Goal: Task Accomplishment & Management: Manage account settings

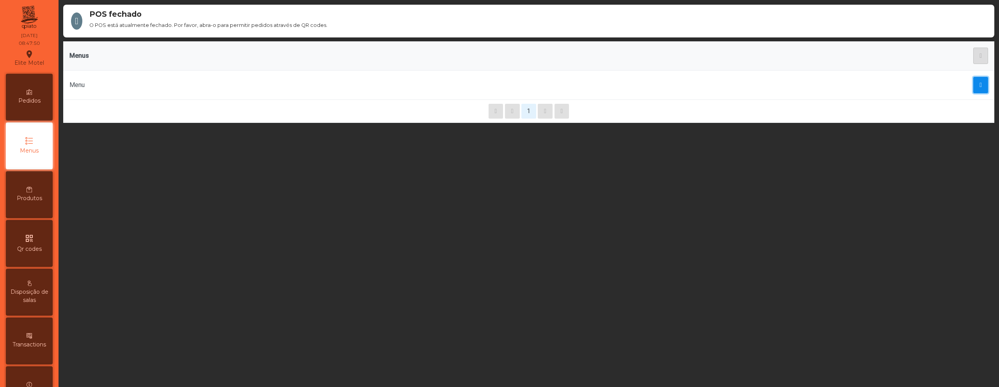
click at [980, 84] on span "button" at bounding box center [981, 85] width 2 height 6
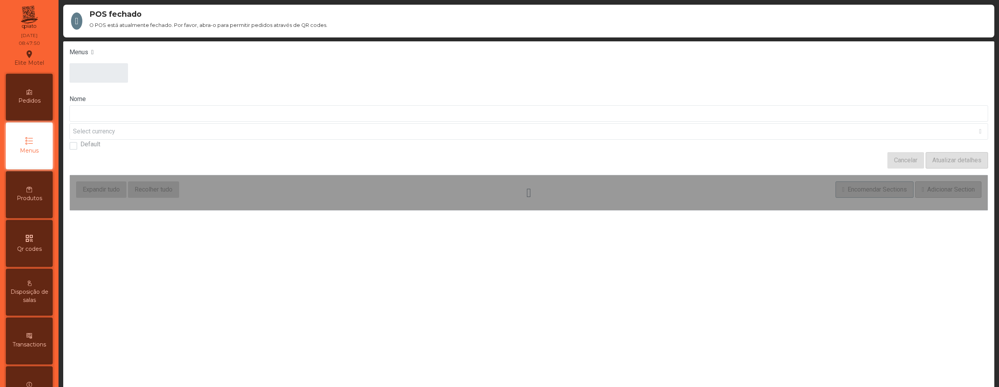
type input "****"
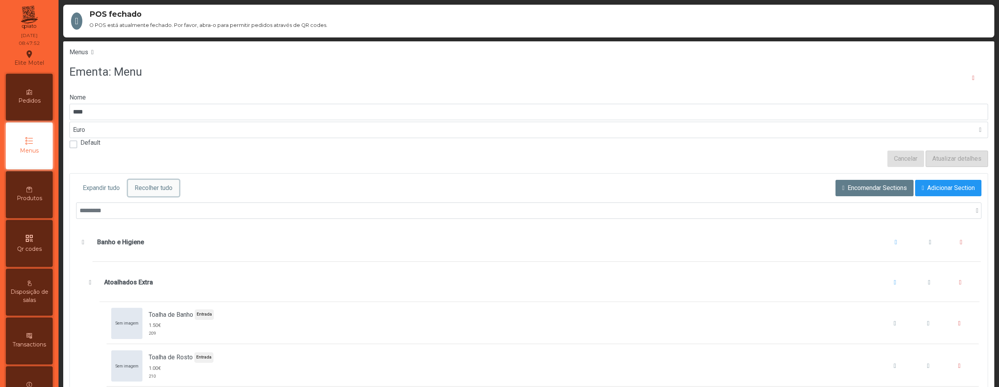
click at [168, 188] on span "Recolher tudo" at bounding box center [154, 187] width 38 height 9
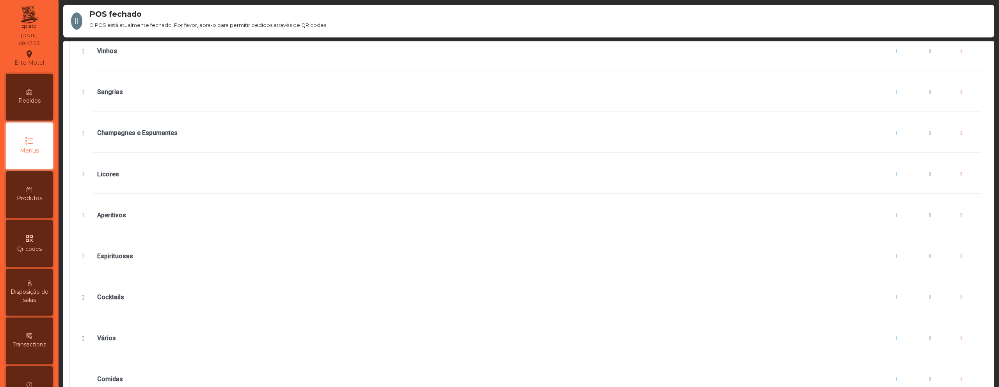
scroll to position [37, 0]
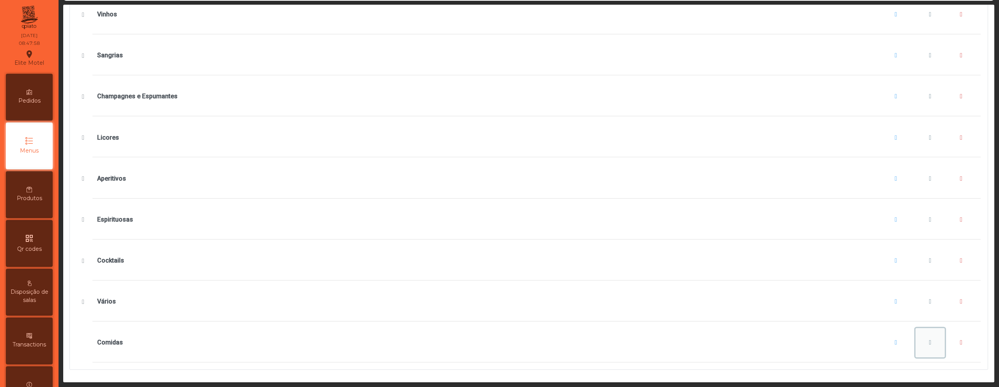
click at [916, 330] on button "Comidas" at bounding box center [931, 343] width 30 height 30
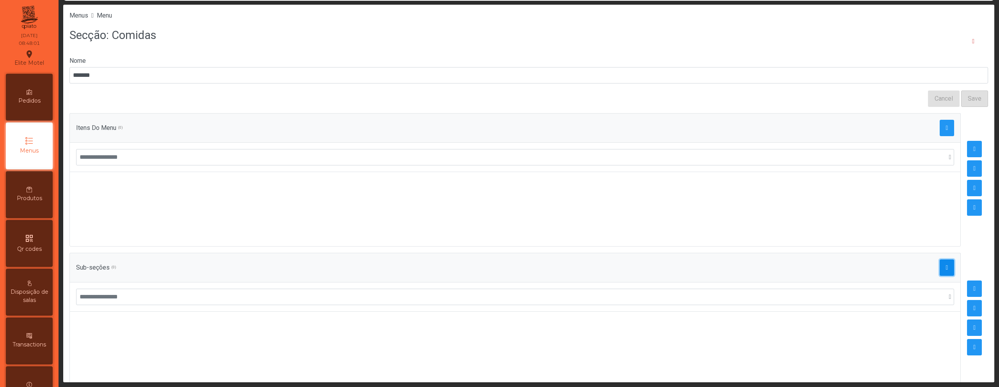
click at [940, 265] on button "button" at bounding box center [947, 268] width 15 height 16
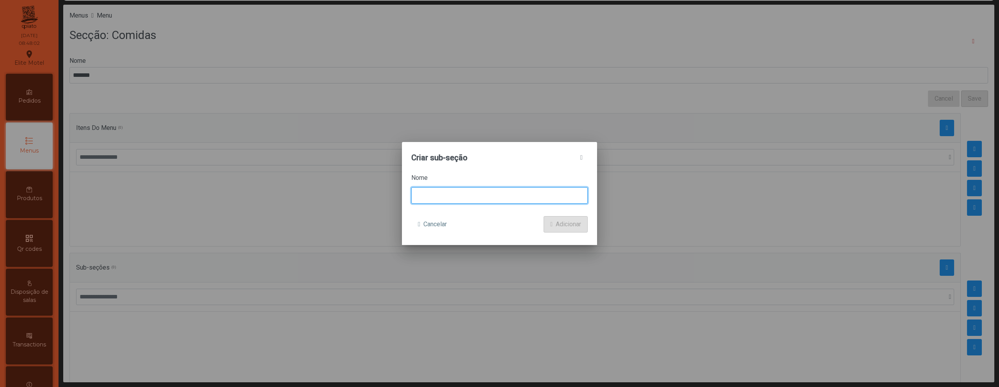
click at [482, 201] on input at bounding box center [499, 195] width 176 height 16
type input "*****"
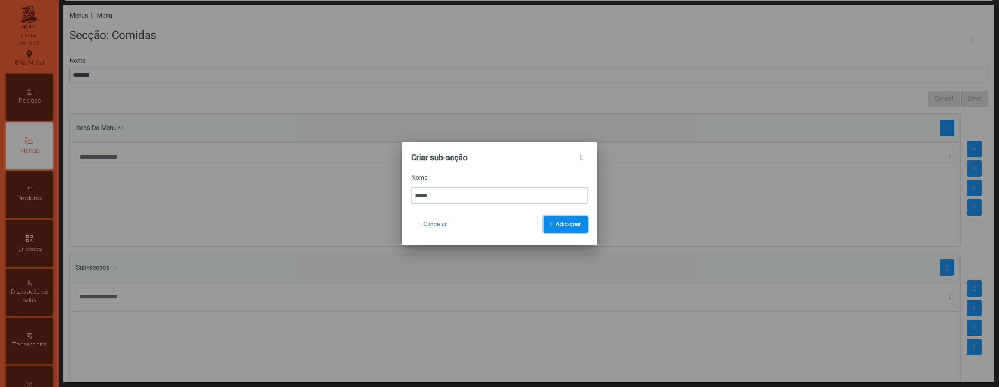
click at [563, 222] on span "Adicionar" at bounding box center [568, 224] width 25 height 9
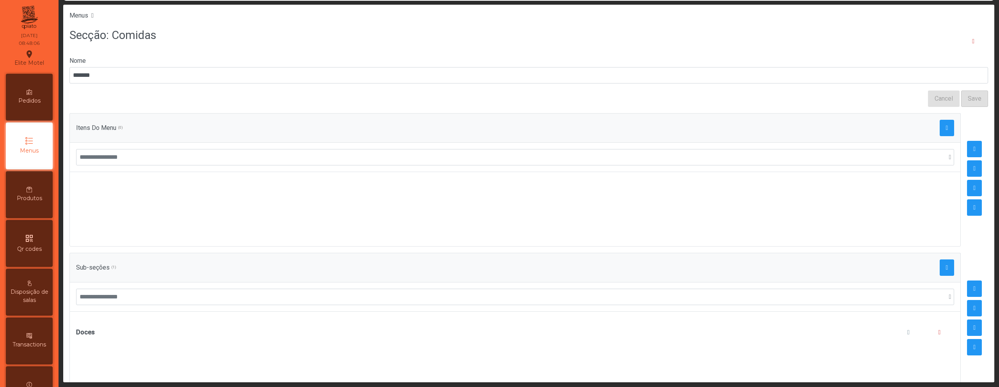
scroll to position [22, 0]
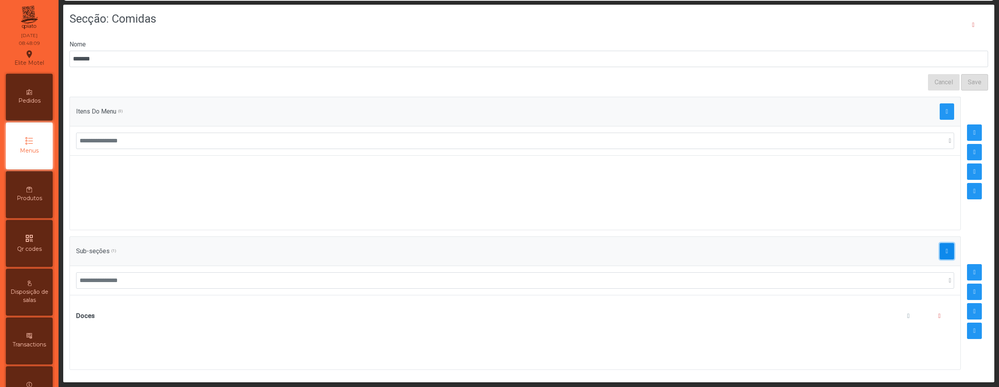
click at [940, 243] on button "button" at bounding box center [947, 251] width 15 height 16
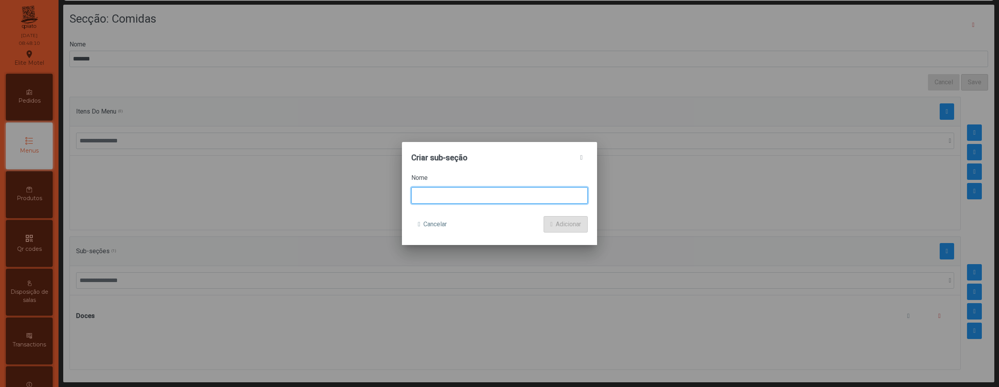
click at [494, 194] on input at bounding box center [499, 195] width 176 height 16
type input "**********"
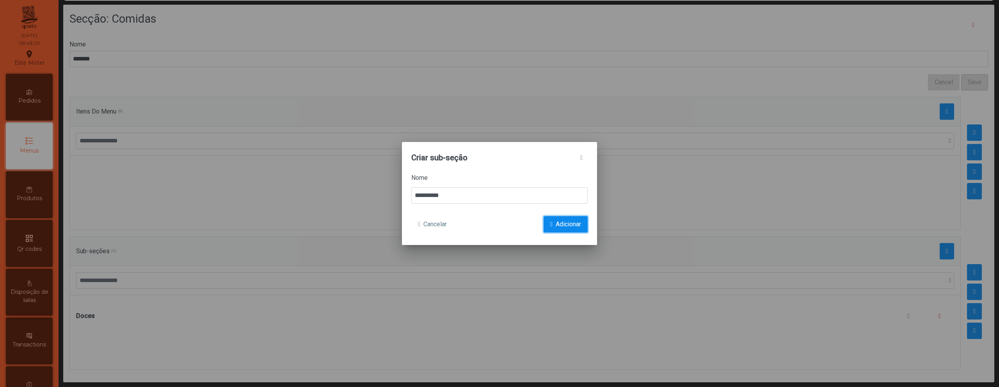
click at [560, 221] on span "Adicionar" at bounding box center [568, 224] width 25 height 9
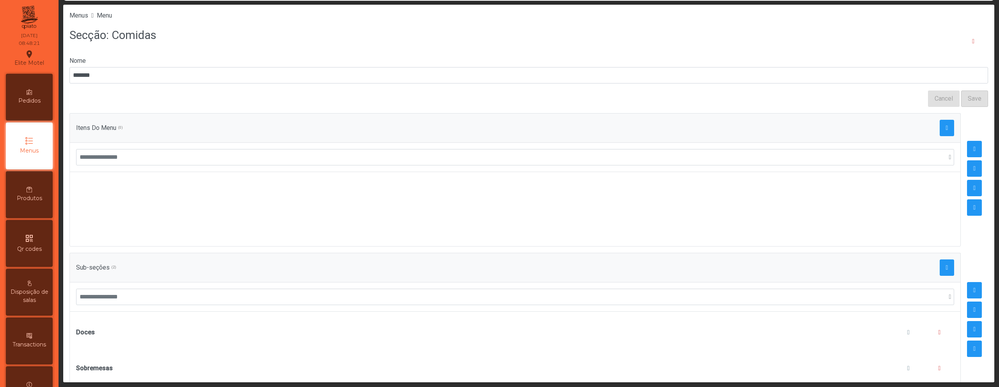
scroll to position [26, 0]
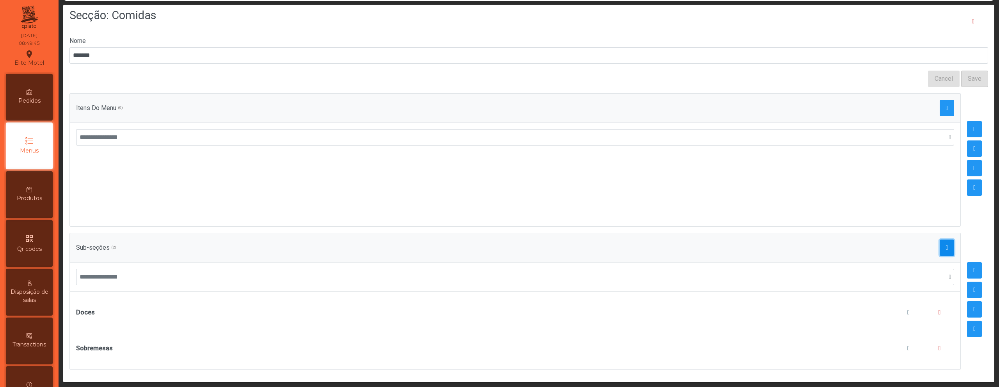
click at [940, 240] on button "button" at bounding box center [947, 248] width 15 height 16
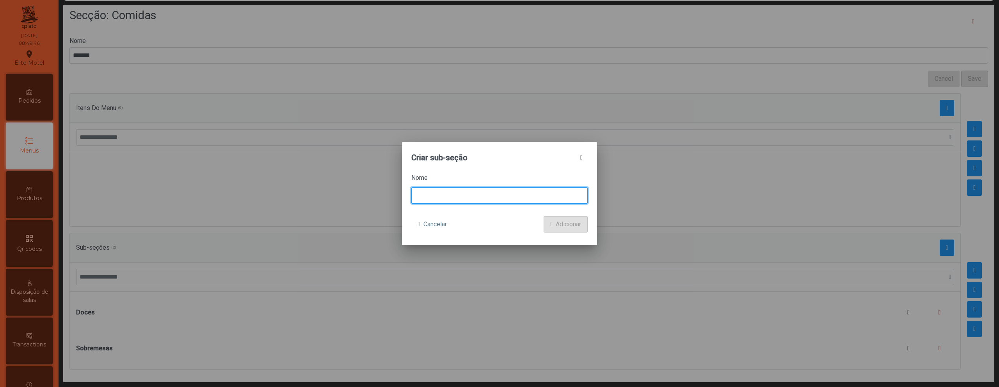
click at [485, 194] on input at bounding box center [499, 195] width 176 height 16
type input "******"
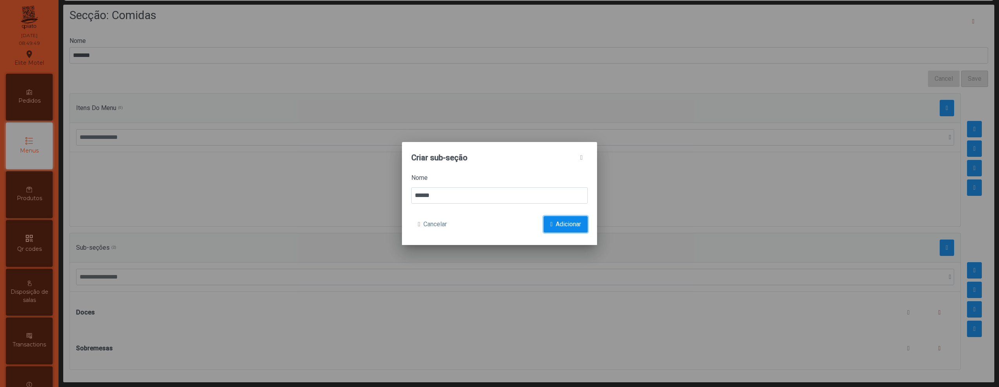
click at [553, 225] on button "Adicionar" at bounding box center [566, 224] width 44 height 16
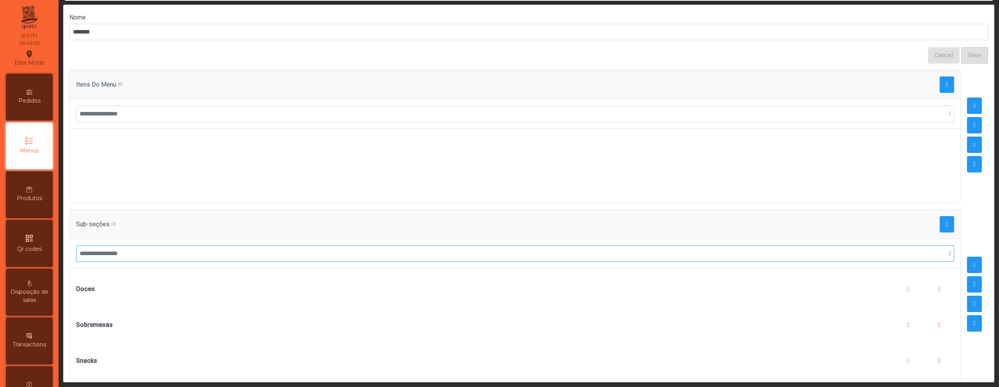
scroll to position [61, 0]
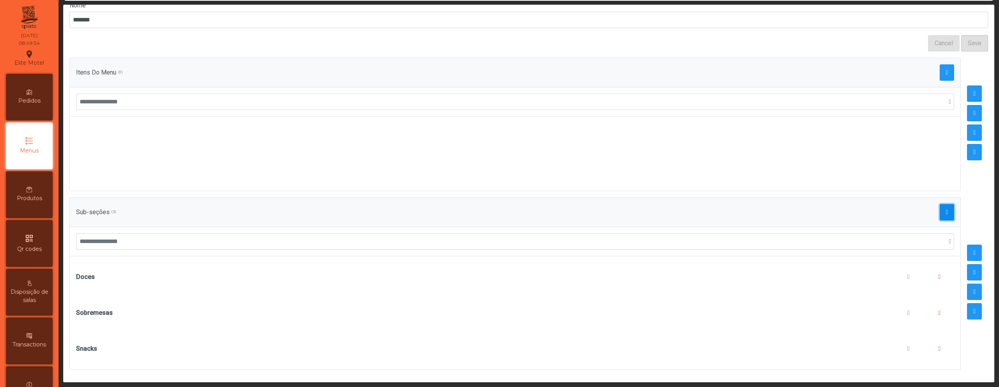
click at [940, 206] on button "button" at bounding box center [947, 212] width 15 height 16
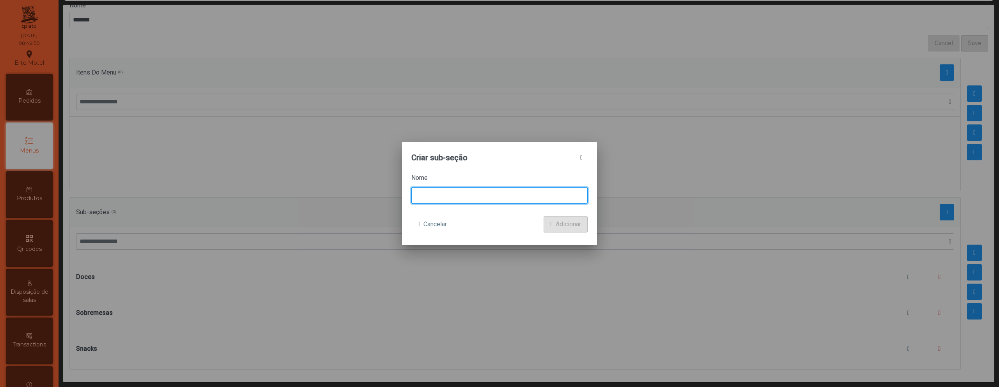
click at [498, 189] on input at bounding box center [499, 195] width 176 height 16
type input "******"
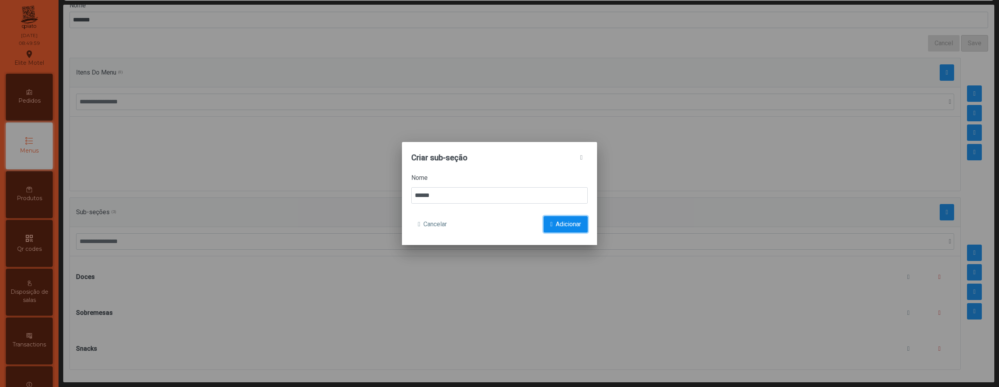
click at [550, 224] on span "submit" at bounding box center [551, 224] width 2 height 6
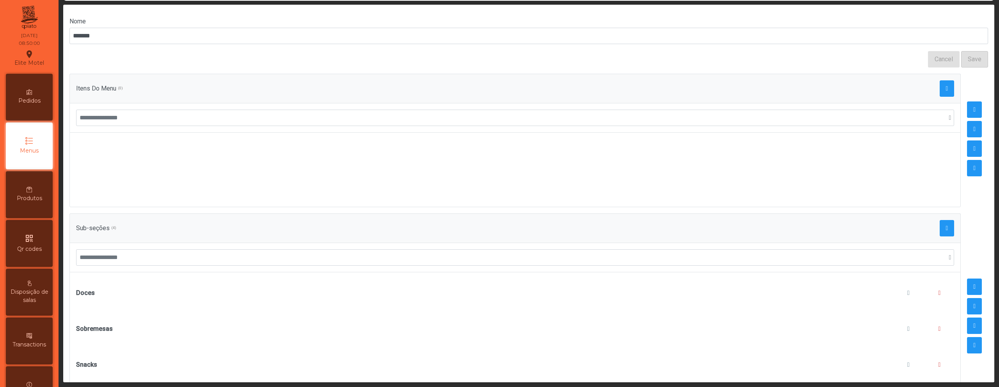
scroll to position [97, 0]
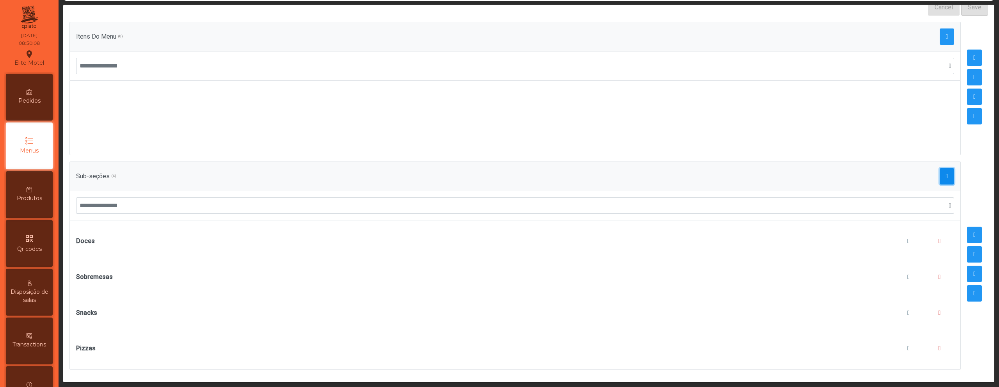
click at [946, 173] on span "button" at bounding box center [947, 176] width 2 height 6
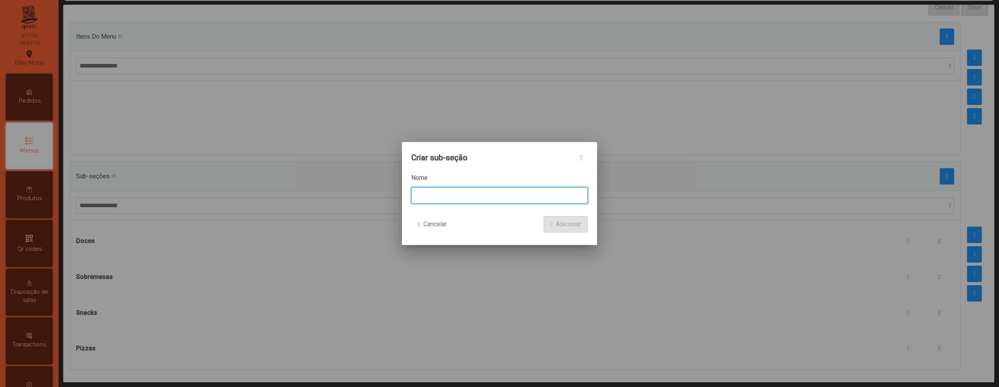
click at [500, 195] on input at bounding box center [499, 195] width 176 height 16
type input "******"
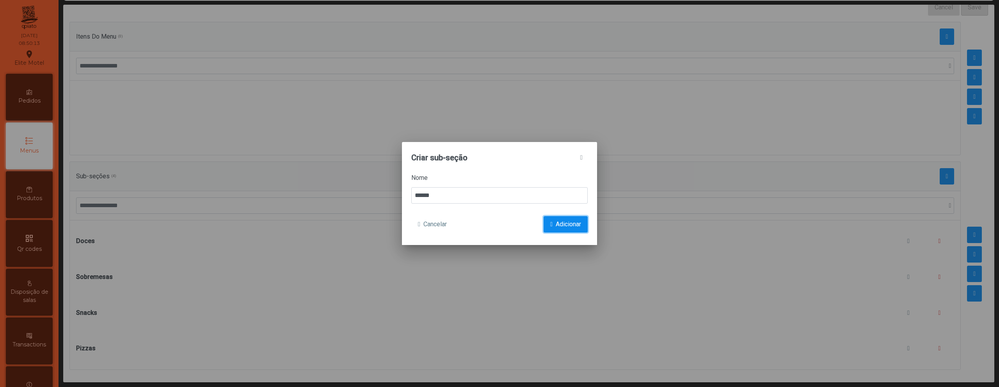
click at [570, 224] on span "Adicionar" at bounding box center [568, 224] width 25 height 9
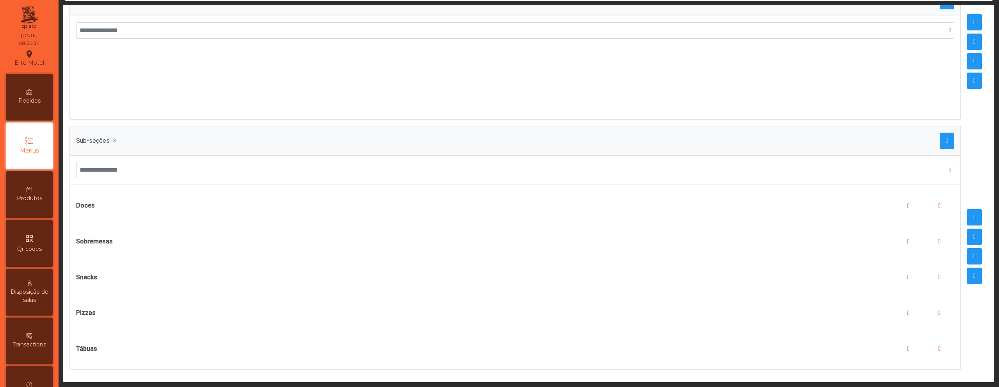
scroll to position [133, 0]
click at [946, 138] on span "button" at bounding box center [947, 141] width 2 height 6
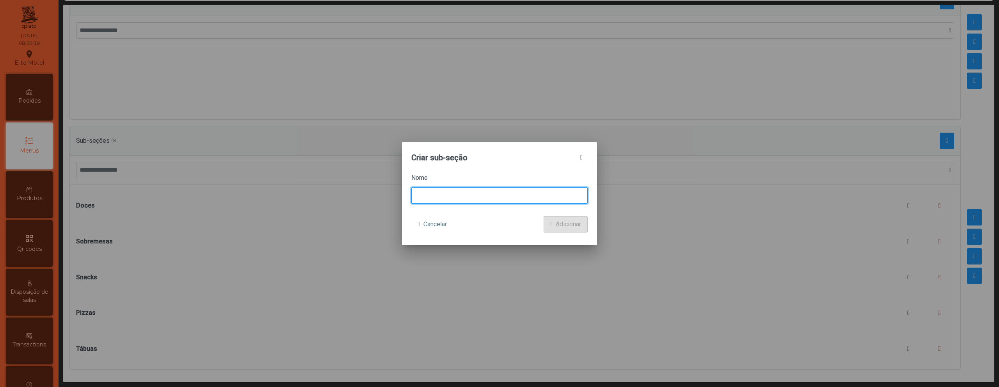
click at [492, 192] on input at bounding box center [499, 195] width 176 height 16
type input "**********"
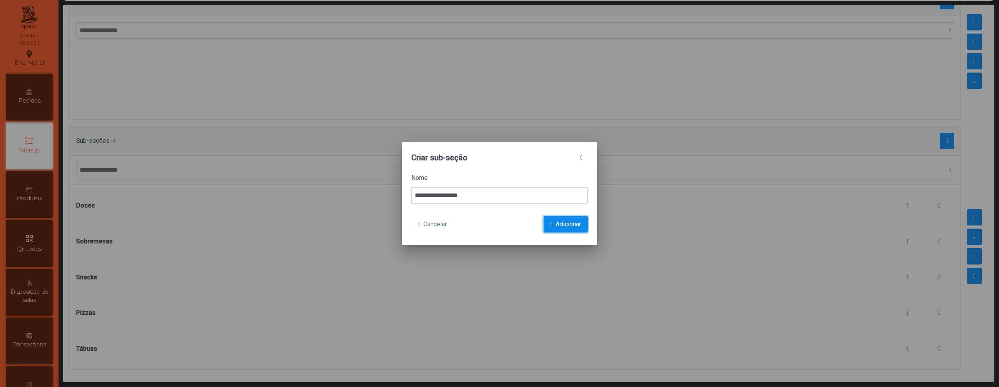
click at [561, 223] on span "Adicionar" at bounding box center [568, 224] width 25 height 9
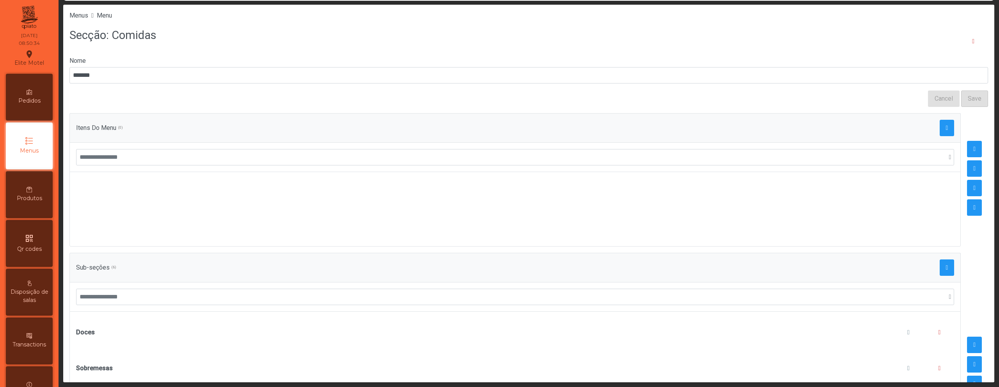
scroll to position [135, 0]
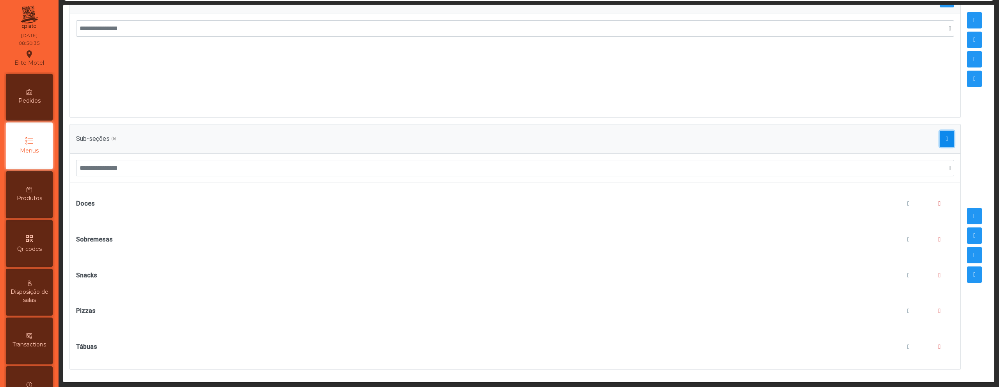
click at [940, 131] on button "button" at bounding box center [947, 139] width 15 height 16
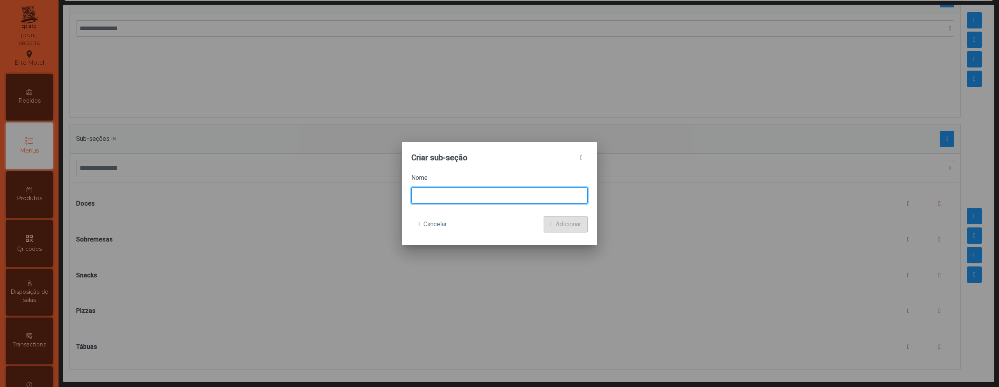
click at [536, 197] on input at bounding box center [499, 195] width 176 height 16
type input "**********"
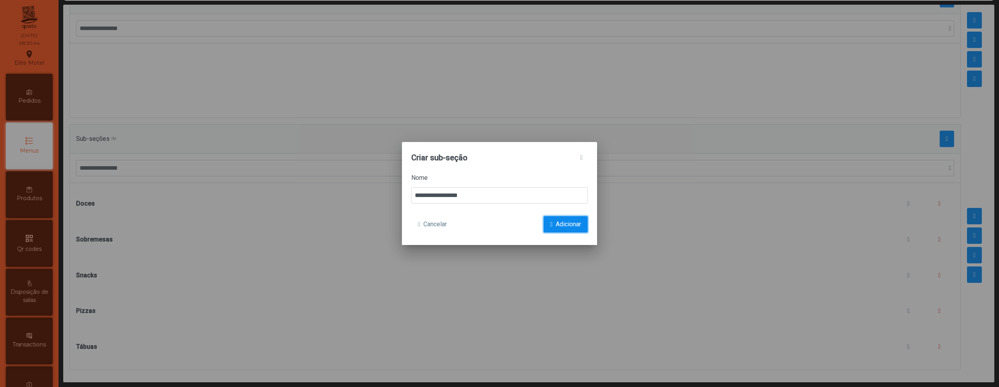
click at [565, 223] on span "Adicionar" at bounding box center [568, 224] width 25 height 9
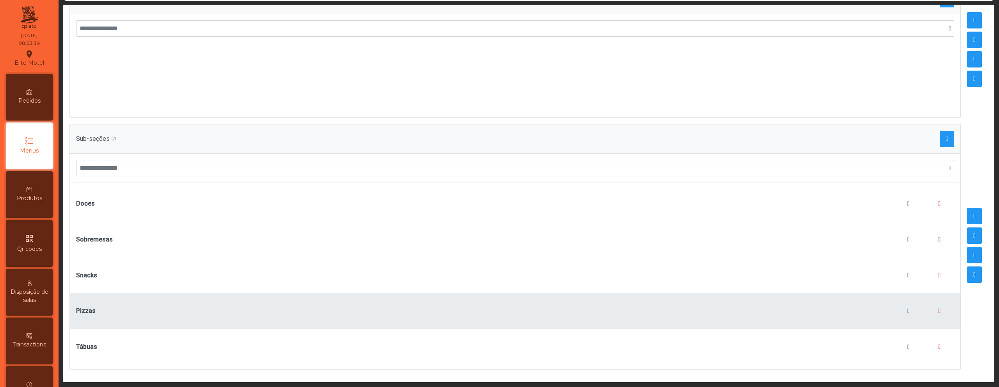
scroll to position [132, 0]
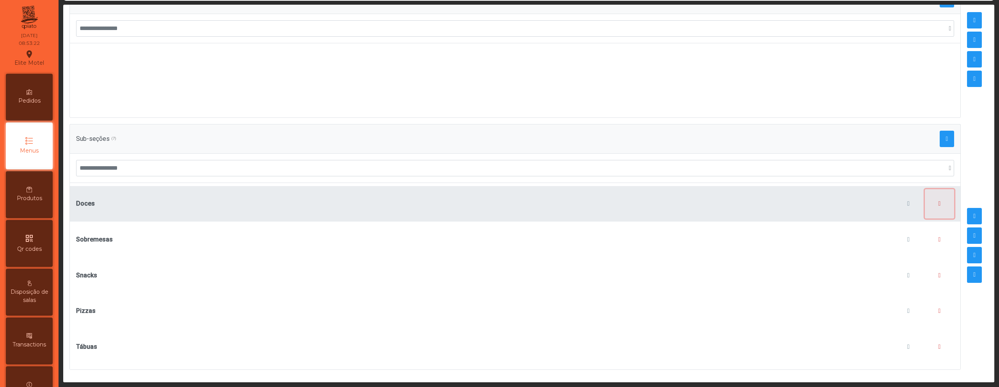
click at [939, 202] on span "button" at bounding box center [940, 204] width 2 height 6
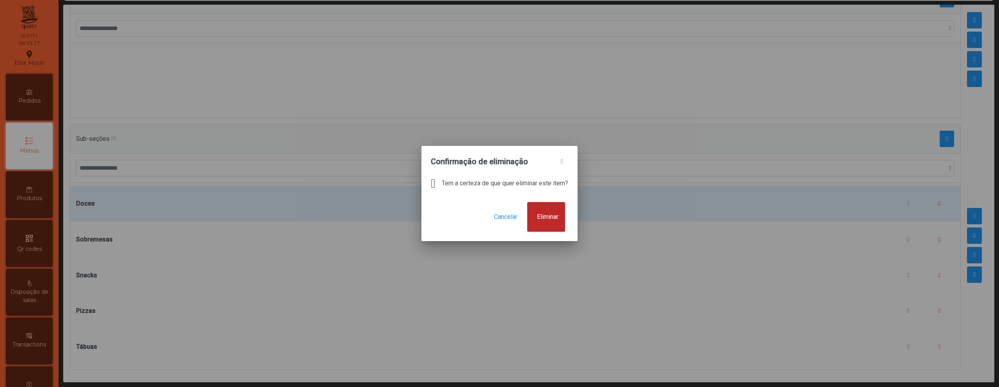
click at [558, 217] on span "Eliminar" at bounding box center [547, 216] width 21 height 9
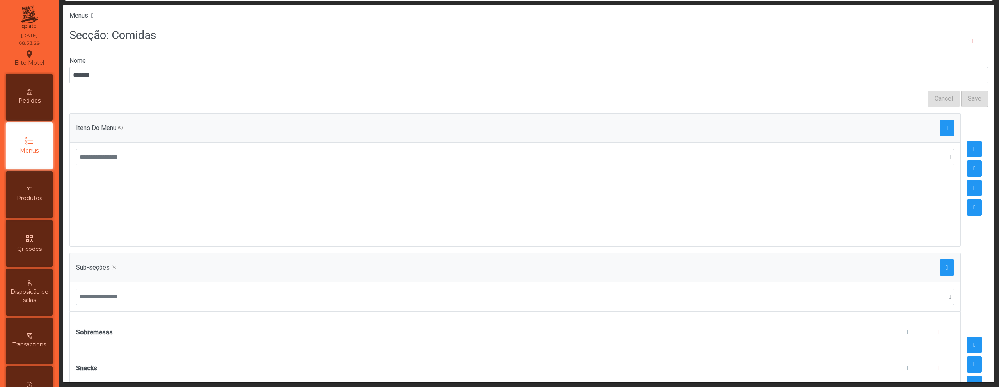
scroll to position [135, 0]
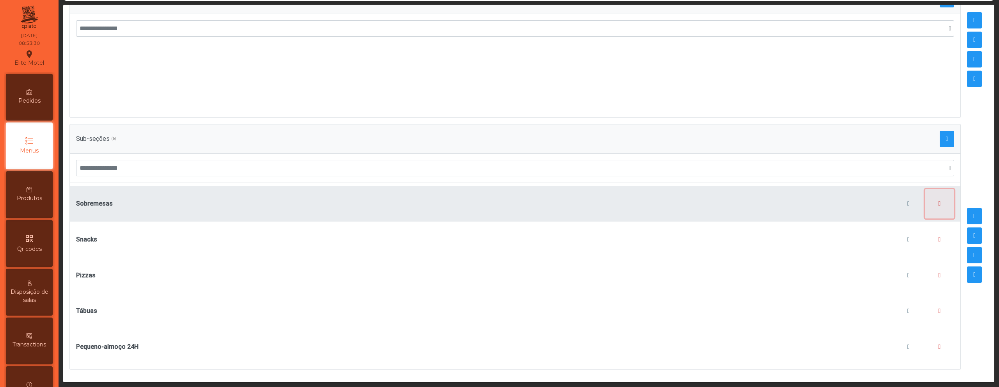
click at [939, 201] on span "button" at bounding box center [940, 204] width 2 height 6
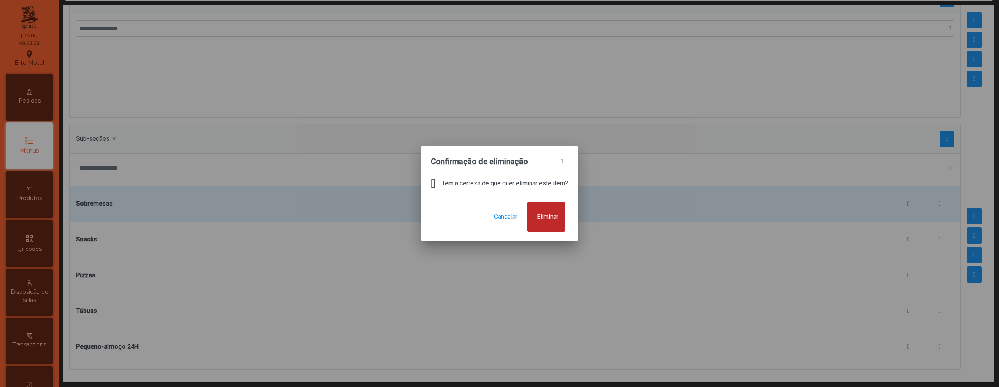
click at [541, 215] on button "Eliminar" at bounding box center [546, 217] width 38 height 30
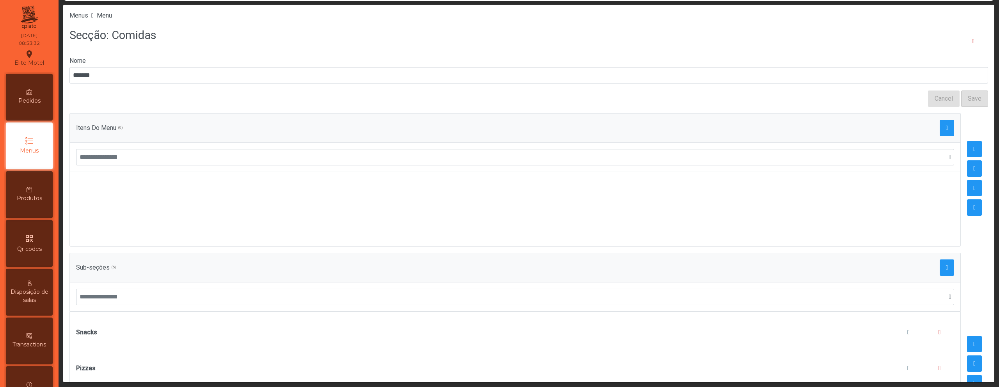
scroll to position [55, 0]
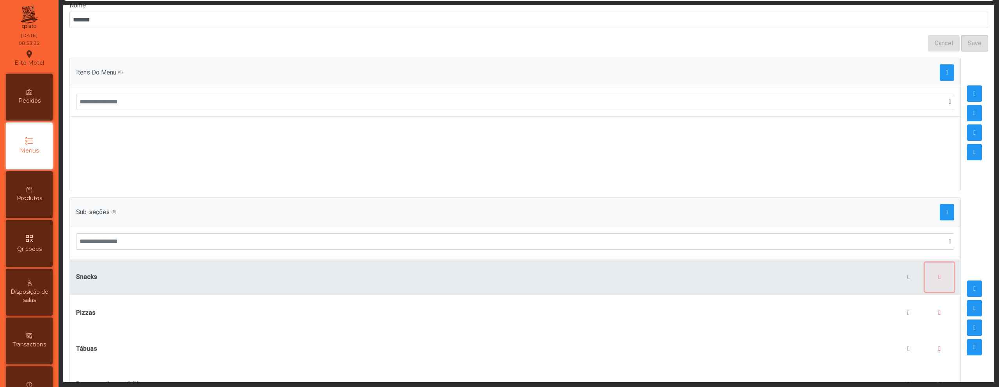
click at [925, 273] on button "button" at bounding box center [940, 278] width 30 height 30
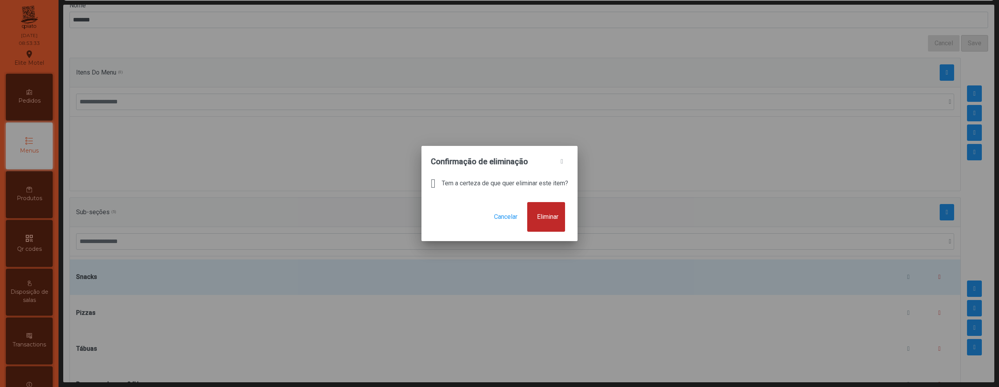
click at [558, 219] on span "Eliminar" at bounding box center [547, 216] width 21 height 9
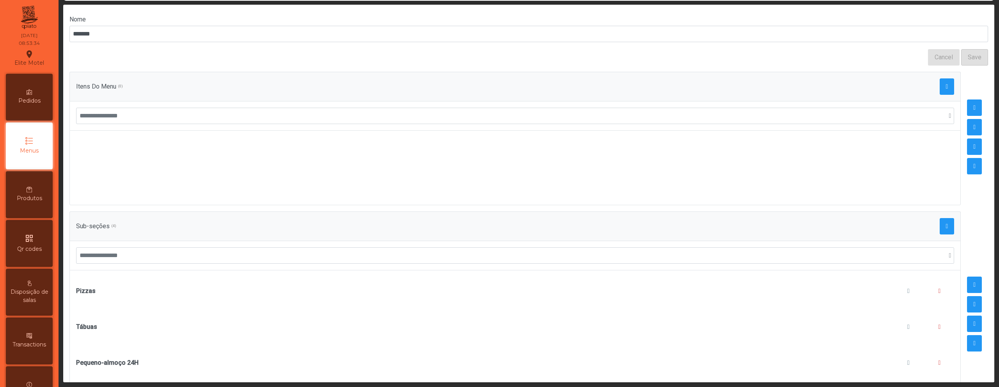
scroll to position [97, 0]
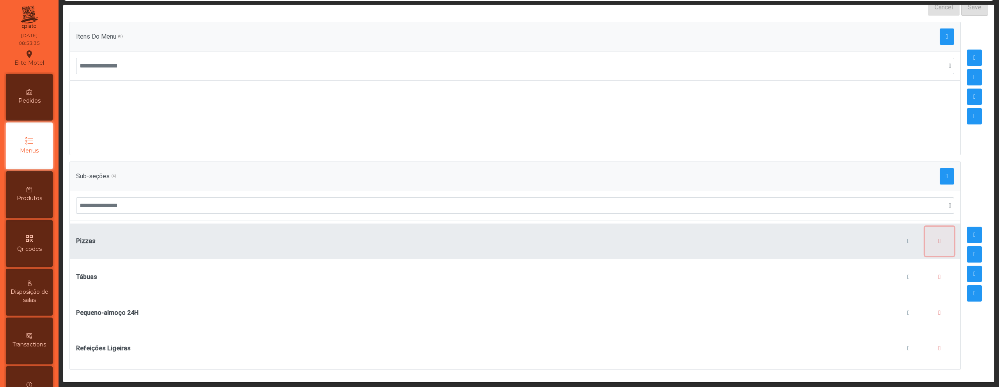
click at [939, 238] on span "button" at bounding box center [940, 241] width 2 height 6
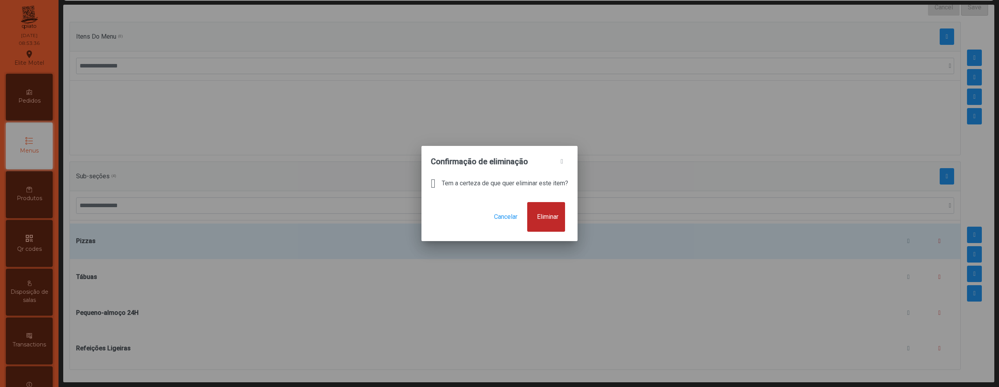
click at [555, 210] on button "Eliminar" at bounding box center [546, 217] width 38 height 30
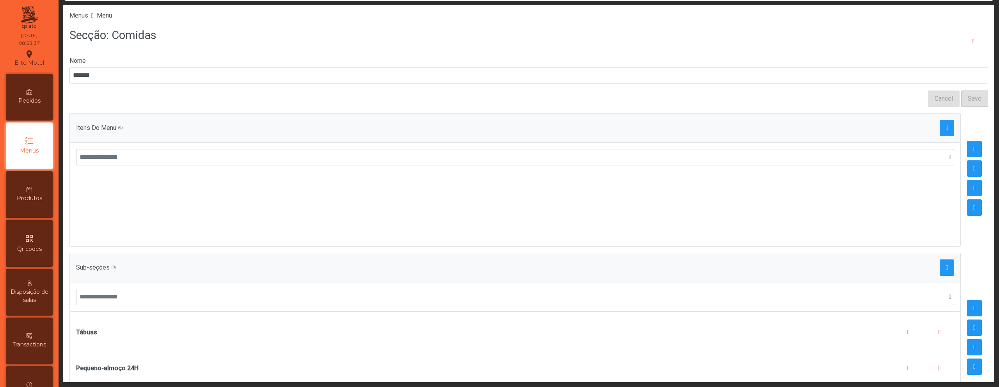
scroll to position [61, 0]
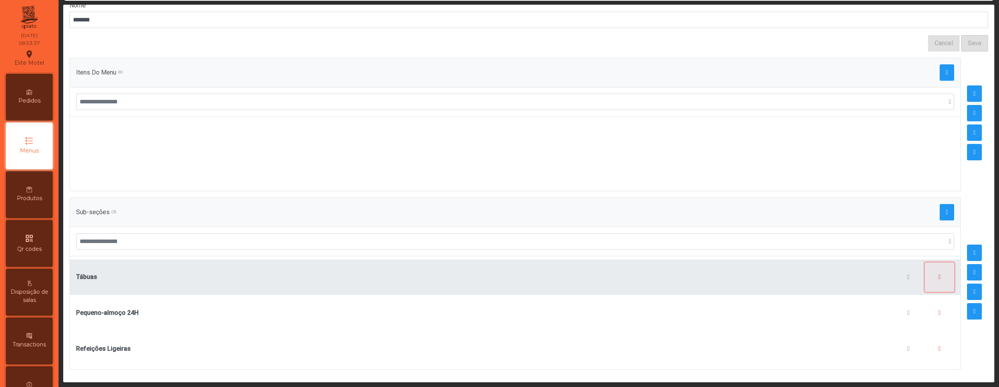
click at [935, 268] on button "button" at bounding box center [940, 278] width 30 height 30
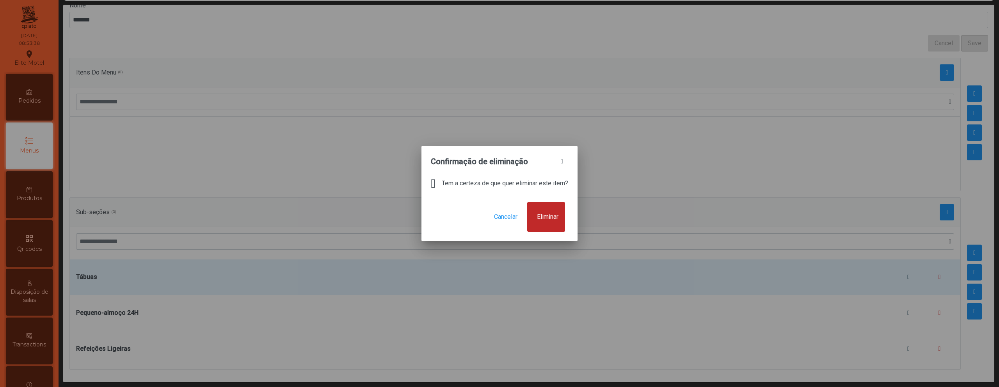
click at [558, 215] on span "Eliminar" at bounding box center [547, 216] width 21 height 9
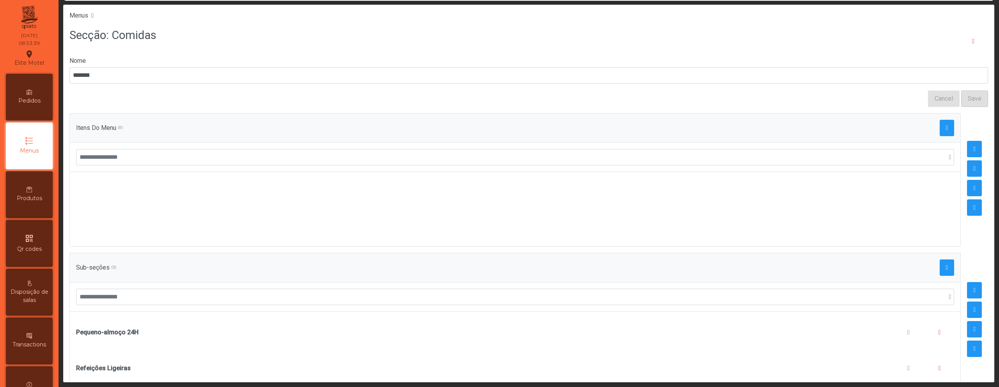
scroll to position [26, 0]
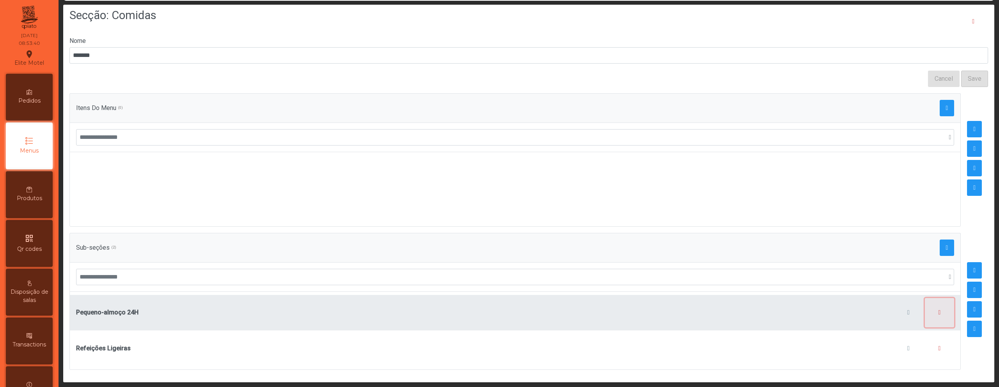
click at [939, 309] on span "button" at bounding box center [940, 312] width 2 height 6
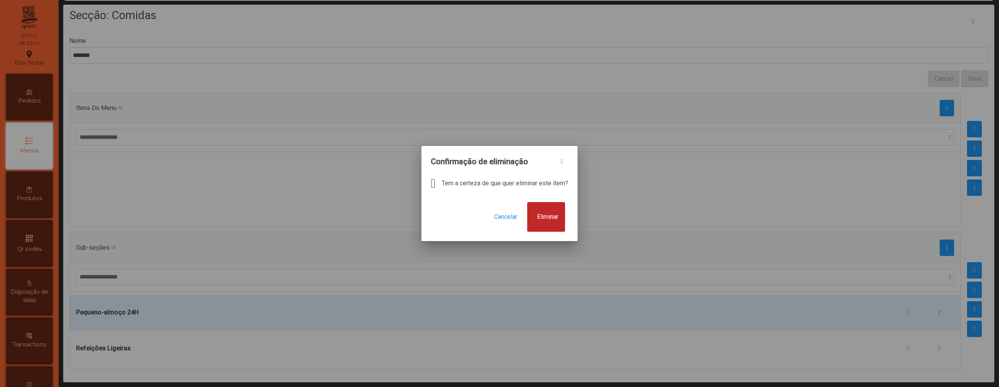
click at [558, 219] on span "Eliminar" at bounding box center [547, 216] width 21 height 9
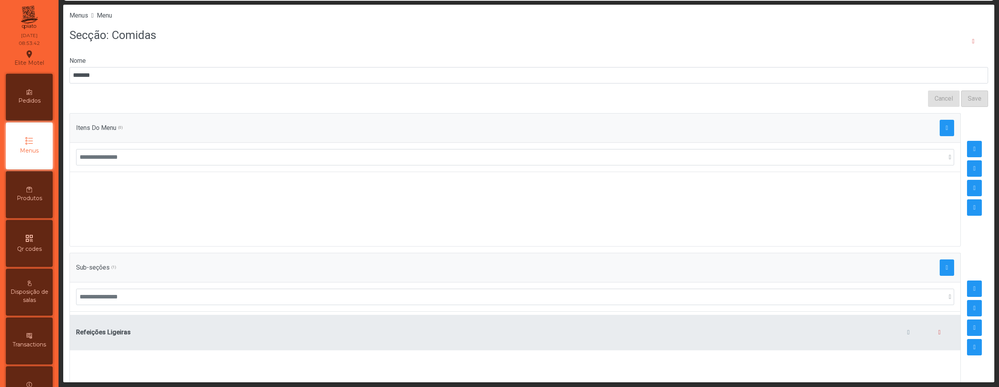
scroll to position [22, 0]
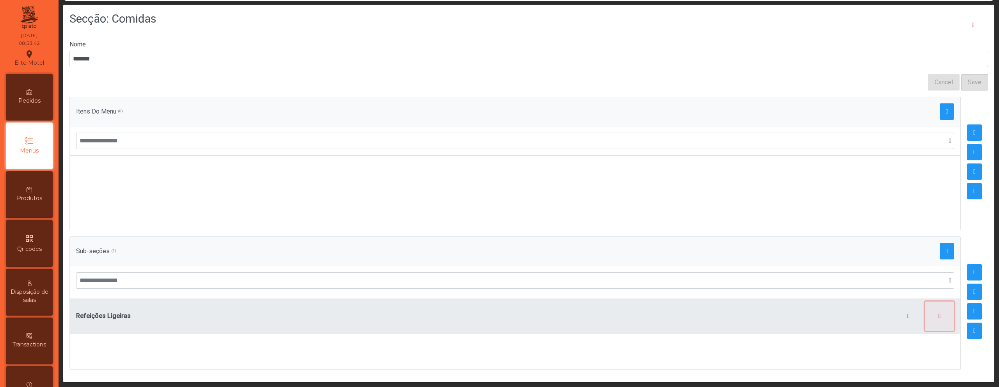
click at [939, 313] on span "button" at bounding box center [940, 316] width 2 height 6
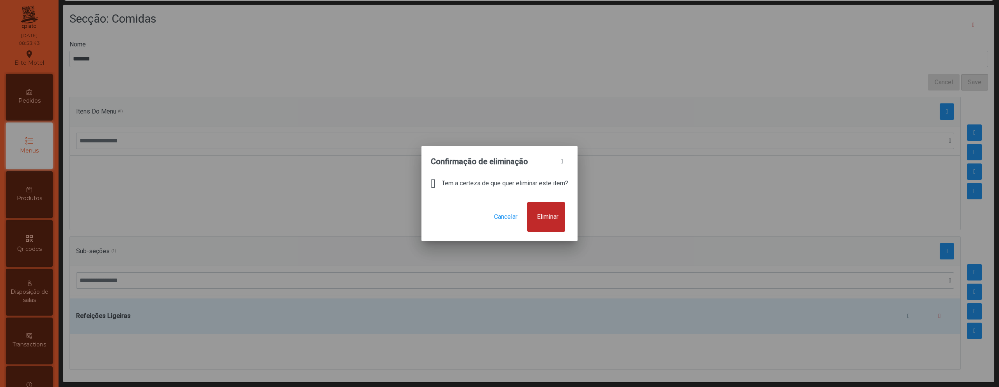
click at [551, 213] on span "Eliminar" at bounding box center [547, 216] width 21 height 9
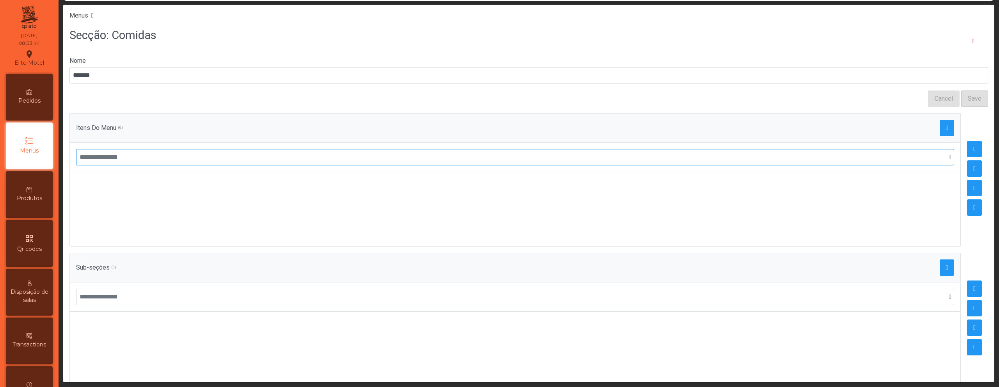
scroll to position [0, 0]
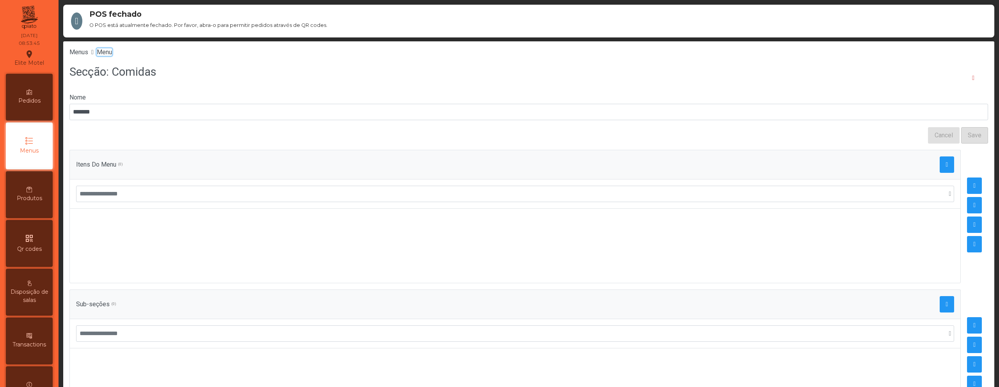
click at [108, 54] on span "Menu" at bounding box center [104, 51] width 15 height 7
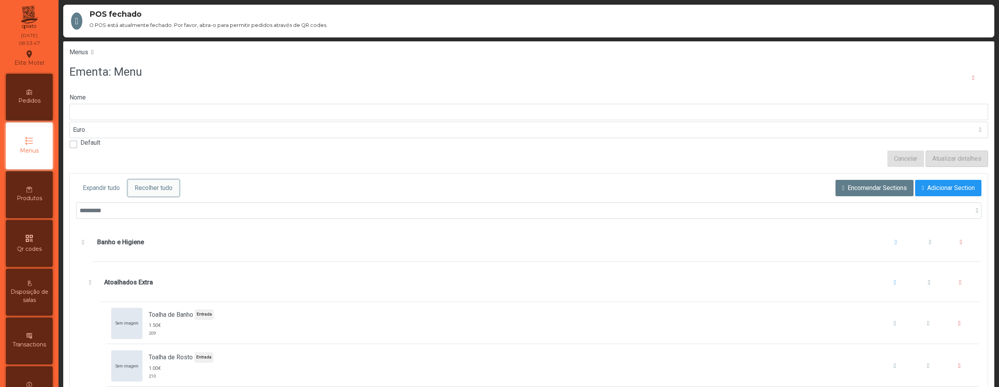
click at [161, 187] on span "Recolher tudo" at bounding box center [154, 187] width 38 height 9
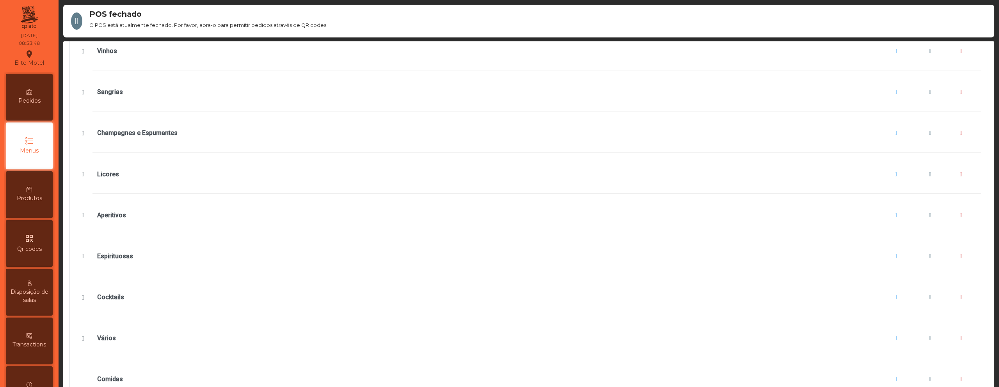
scroll to position [37, 0]
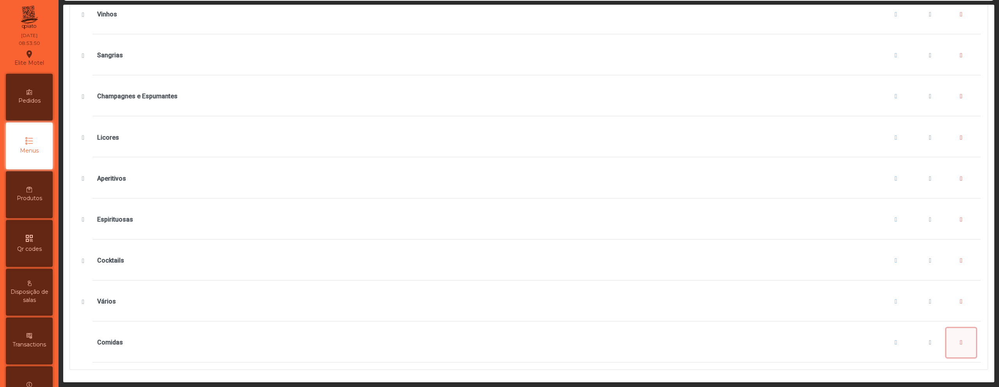
click at [953, 336] on button "Comidas" at bounding box center [961, 343] width 30 height 30
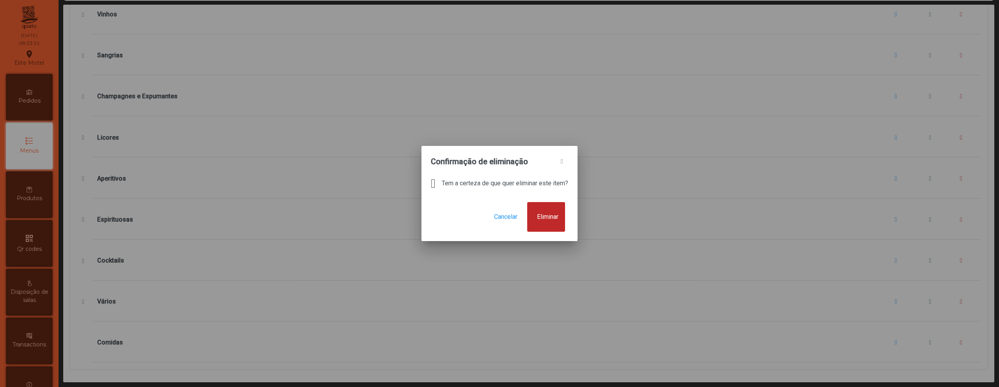
click at [551, 223] on button "Eliminar" at bounding box center [546, 217] width 38 height 30
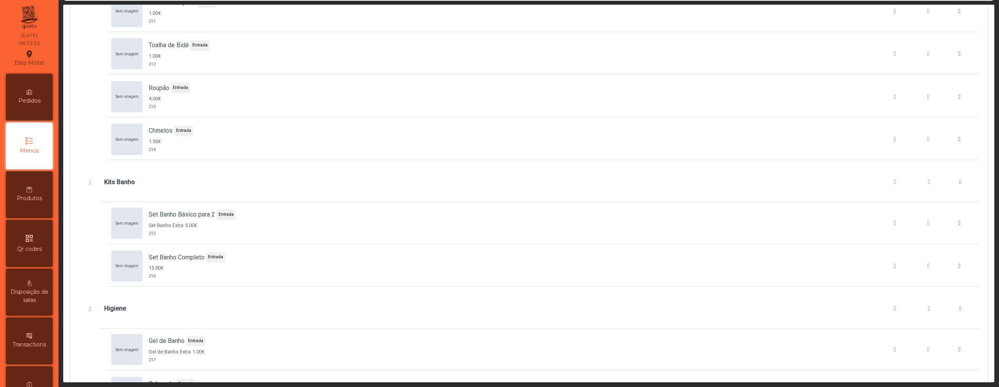
scroll to position [0, 0]
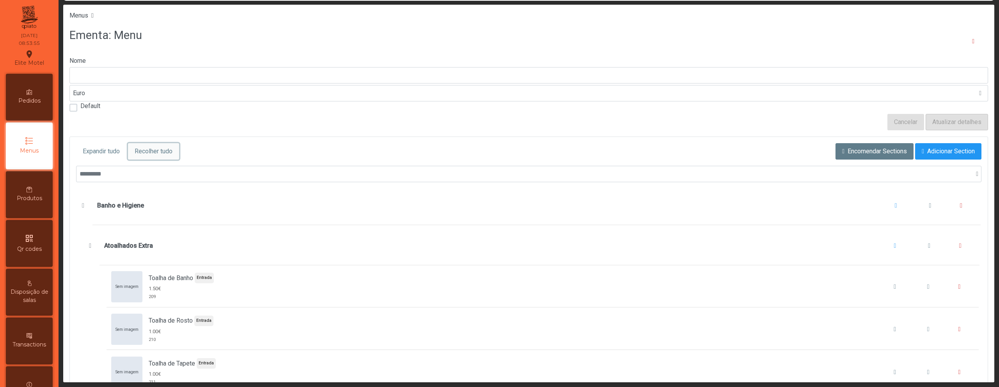
click at [169, 151] on span "Recolher tudo" at bounding box center [154, 151] width 38 height 9
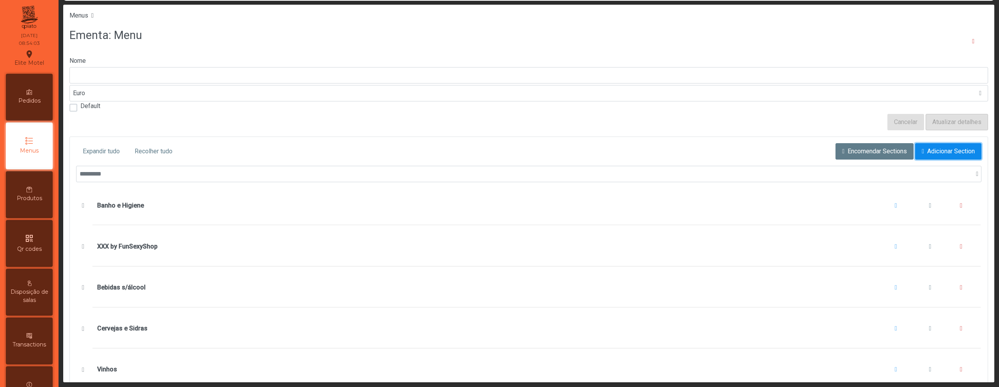
click at [915, 148] on button "Adicionar Section" at bounding box center [948, 151] width 66 height 16
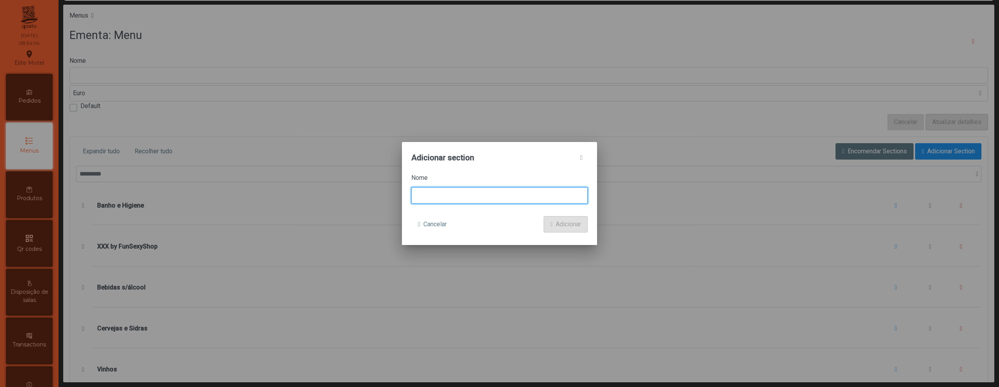
click at [473, 198] on input at bounding box center [499, 195] width 176 height 16
type input "*****"
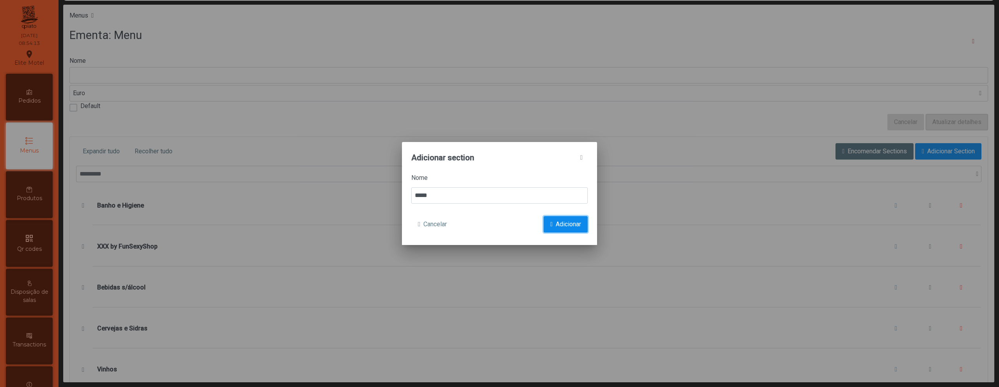
click at [562, 224] on span "Adicionar" at bounding box center [568, 224] width 25 height 9
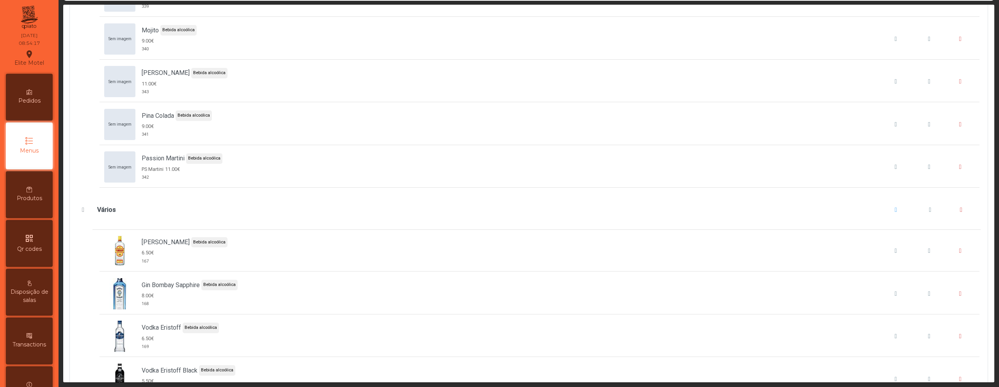
scroll to position [7167, 0]
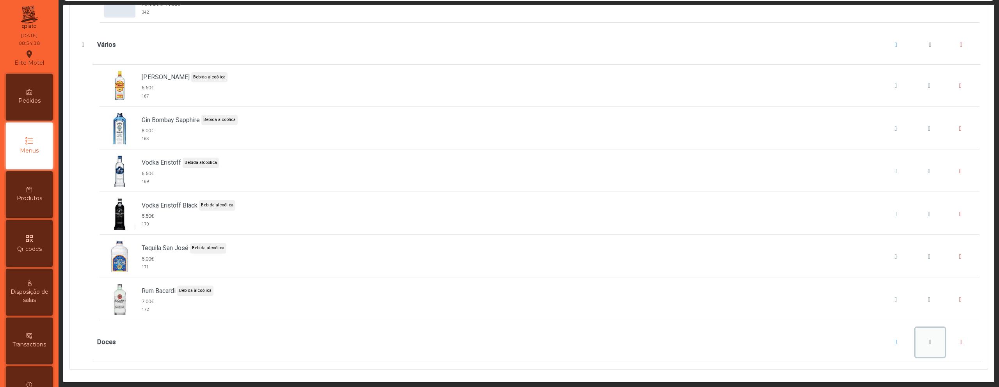
click at [922, 336] on button "Doces" at bounding box center [931, 343] width 30 height 30
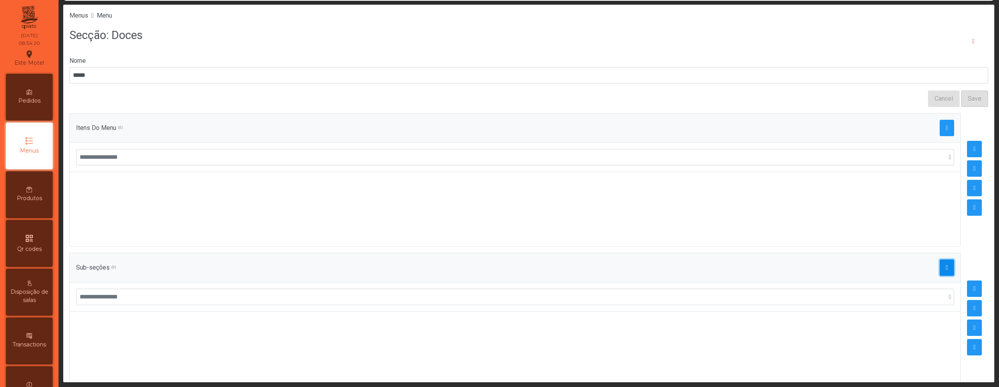
click at [940, 267] on button "button" at bounding box center [947, 268] width 15 height 16
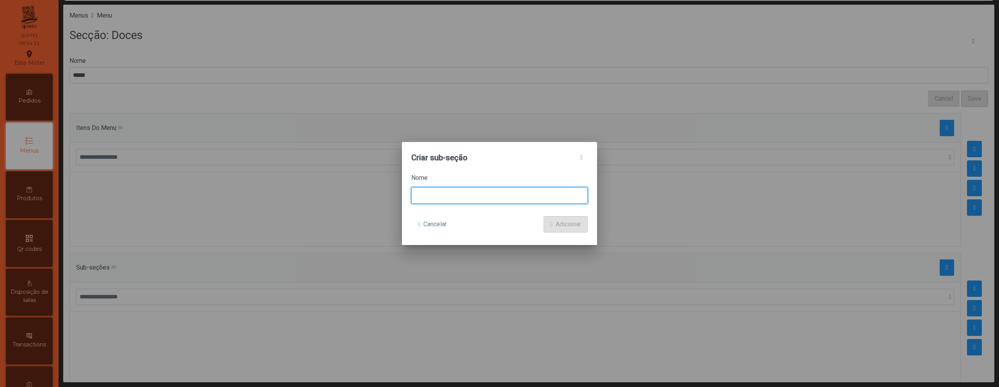
click at [434, 192] on input at bounding box center [499, 195] width 176 height 16
type input "**********"
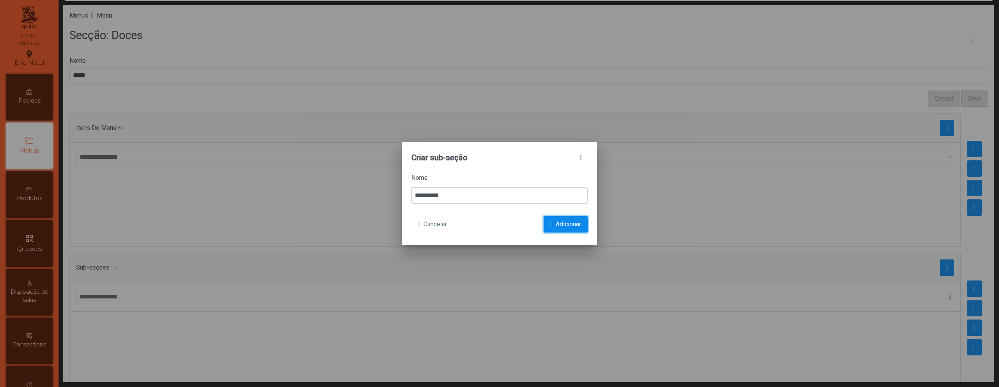
click at [550, 223] on span "submit" at bounding box center [551, 224] width 2 height 6
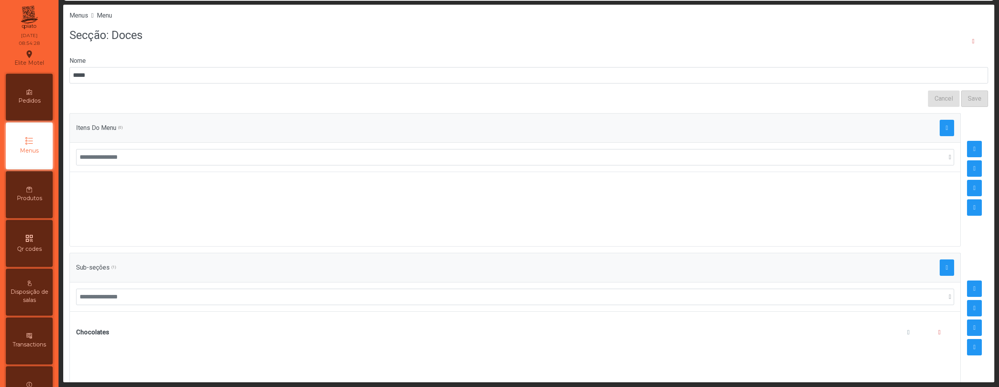
scroll to position [22, 0]
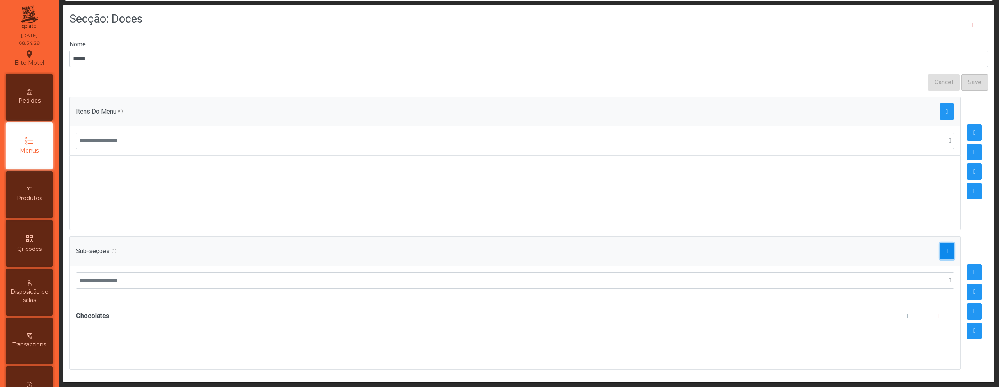
click at [940, 243] on button "button" at bounding box center [947, 251] width 15 height 16
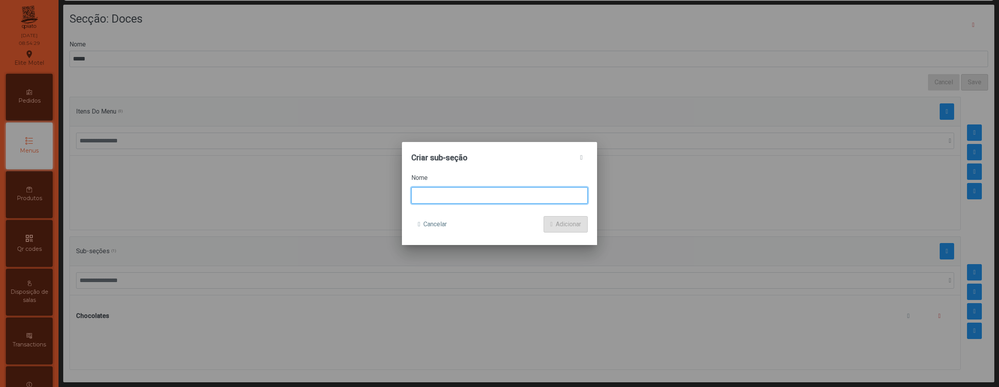
click at [492, 201] on input at bounding box center [499, 195] width 176 height 16
type input "**********"
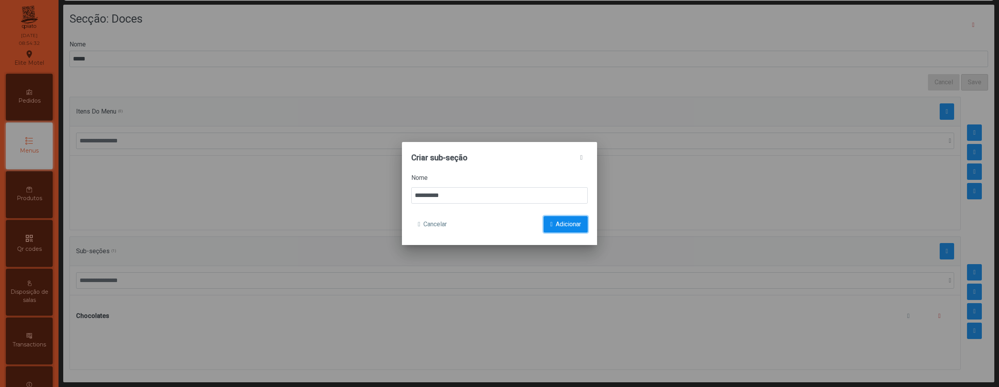
click at [550, 222] on span "submit" at bounding box center [551, 224] width 2 height 6
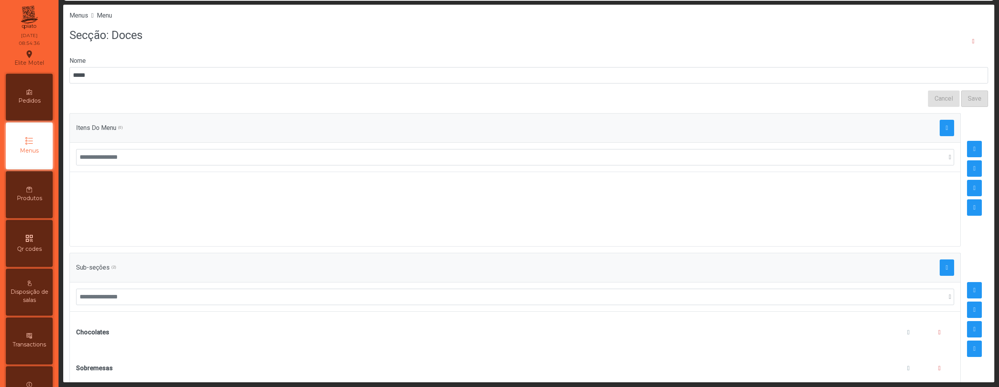
scroll to position [26, 0]
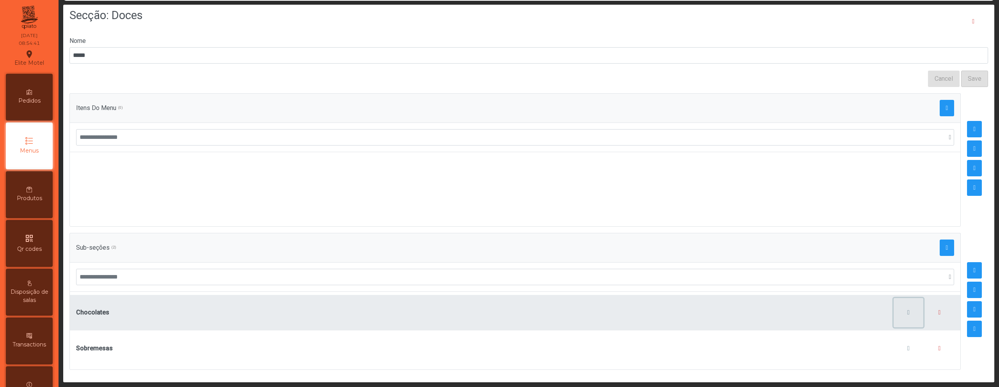
click at [907, 309] on span "button" at bounding box center [908, 312] width 2 height 6
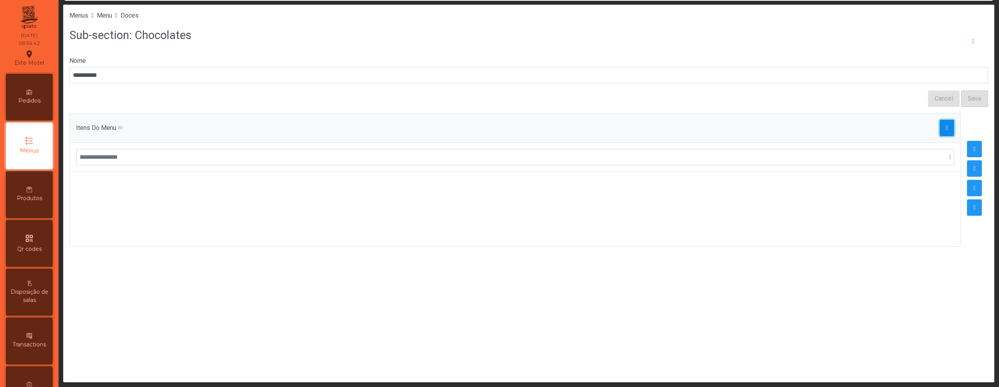
click at [946, 126] on span "button" at bounding box center [947, 128] width 2 height 6
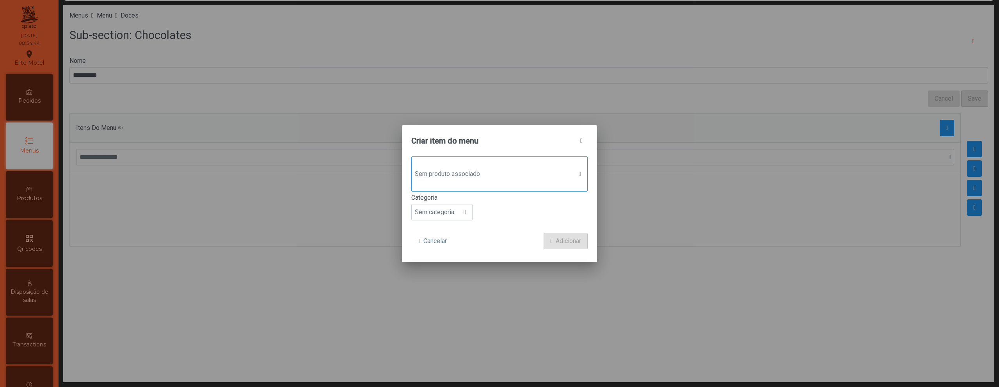
click at [510, 164] on div "Sem produto associado" at bounding box center [499, 173] width 176 height 35
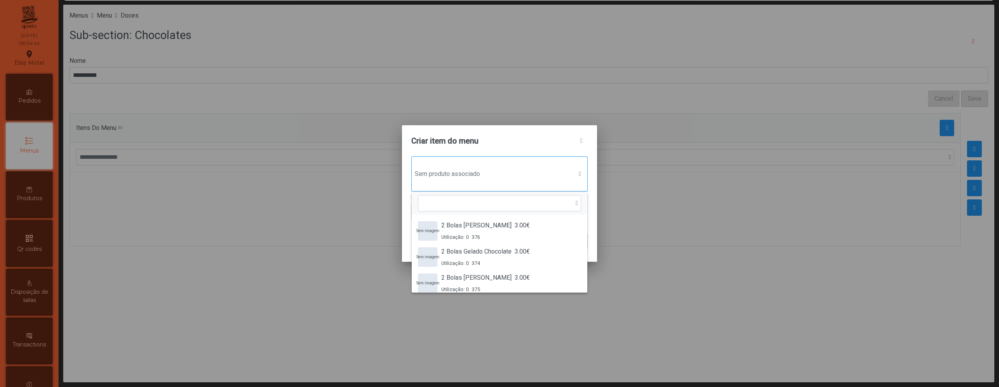
scroll to position [6, 38]
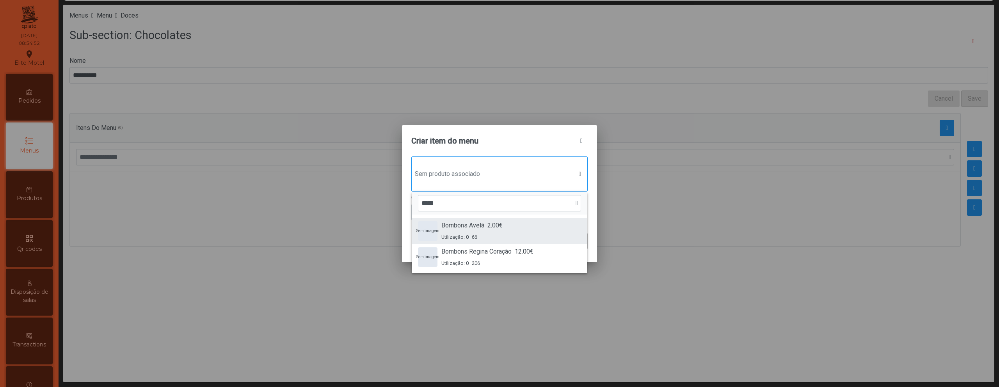
type input "*****"
click at [483, 232] on div "Bombons Avelã 2.00€ Utilização: 0 66" at bounding box center [471, 231] width 61 height 20
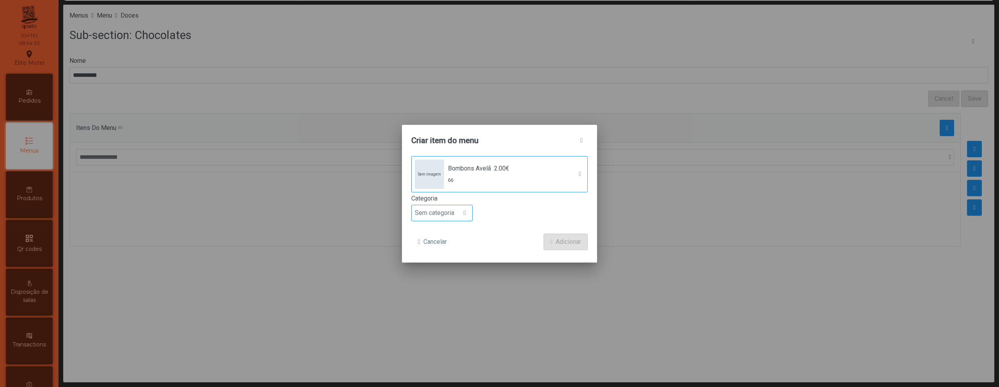
click at [418, 218] on span "Sem categoria" at bounding box center [435, 213] width 46 height 16
click at [437, 232] on li "Sobremesa" at bounding box center [442, 227] width 60 height 16
click at [573, 244] on span "Adicionar" at bounding box center [568, 241] width 25 height 9
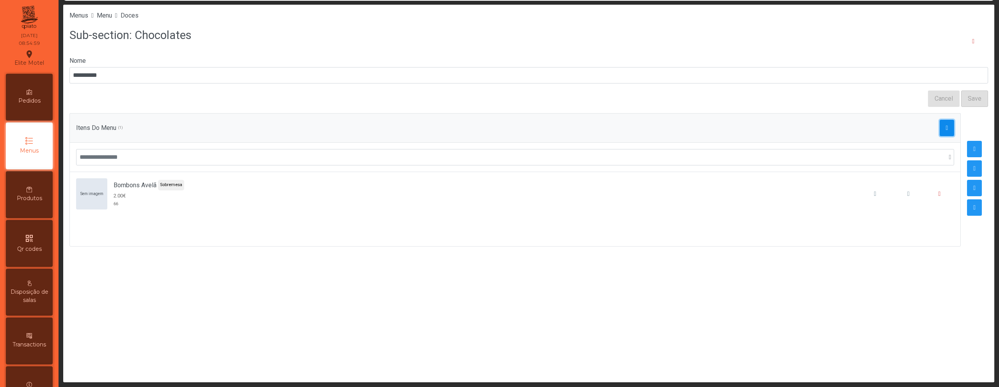
click at [940, 133] on button "button" at bounding box center [947, 128] width 15 height 16
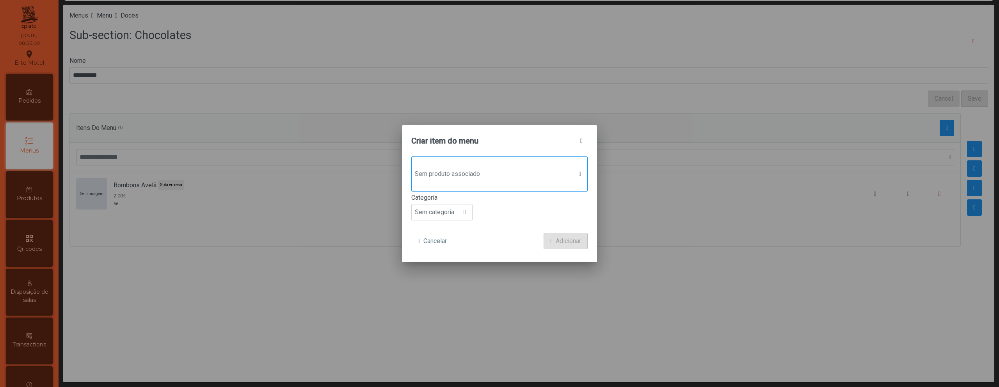
click at [507, 161] on div "Sem produto associado" at bounding box center [499, 173] width 176 height 35
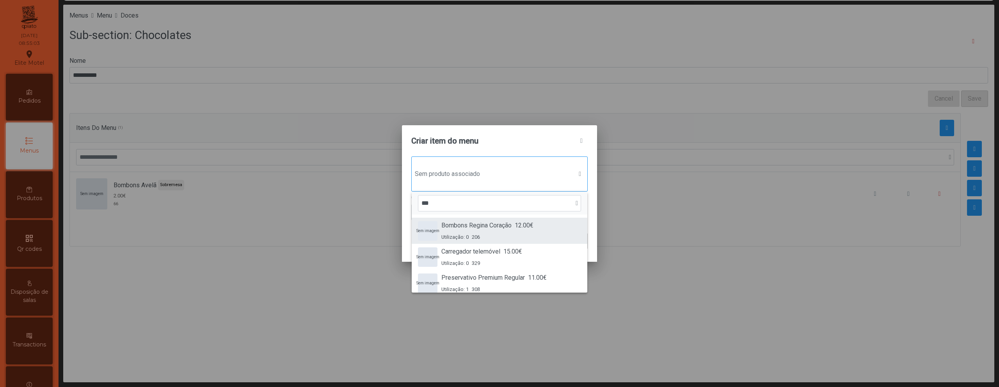
type input "***"
click at [497, 224] on span "Bombons Regina Coração" at bounding box center [476, 225] width 70 height 9
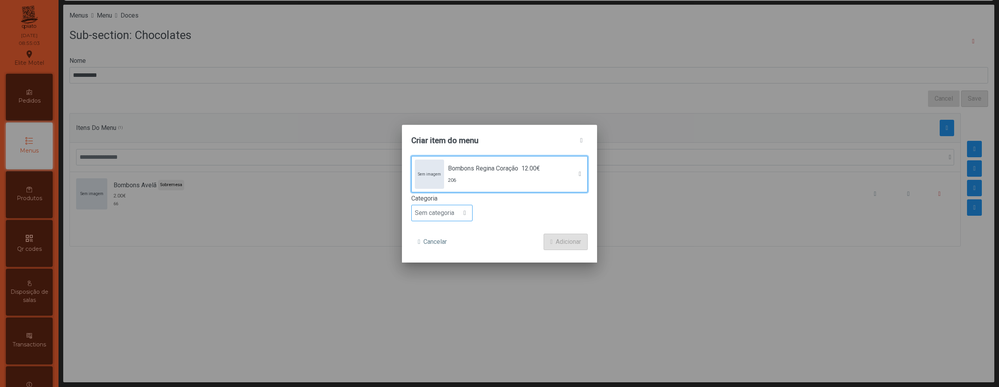
click at [458, 212] on div at bounding box center [464, 213] width 15 height 16
click at [452, 231] on li "Sobremesa" at bounding box center [442, 227] width 60 height 16
click at [576, 238] on span "Adicionar" at bounding box center [568, 241] width 25 height 9
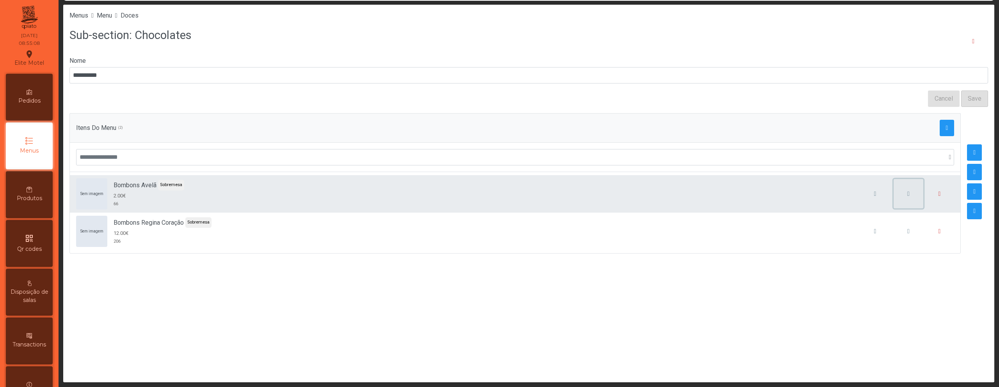
click at [908, 197] on button "button" at bounding box center [909, 194] width 30 height 30
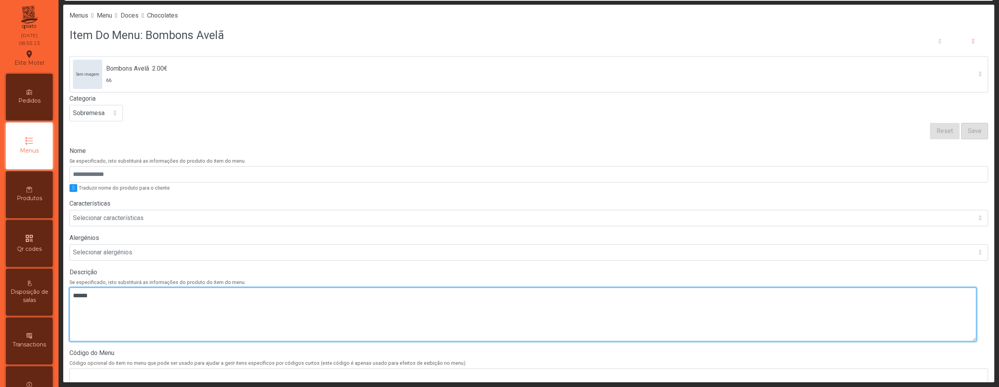
click at [260, 316] on textarea at bounding box center [522, 315] width 907 height 54
paste textarea "*****"
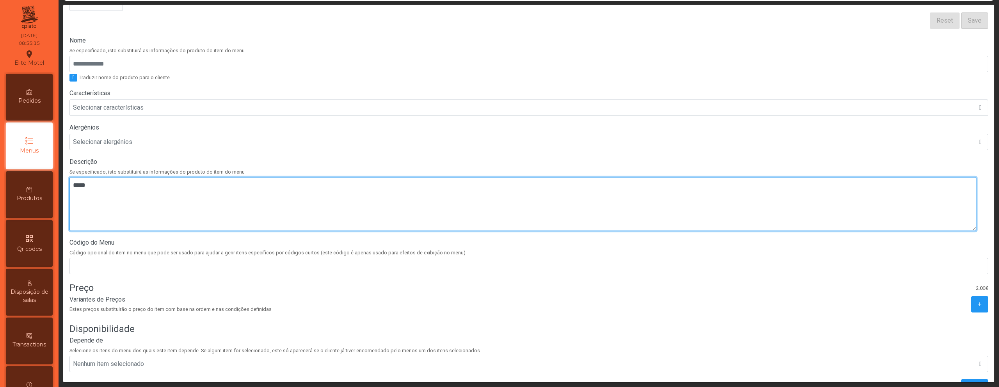
scroll to position [148, 0]
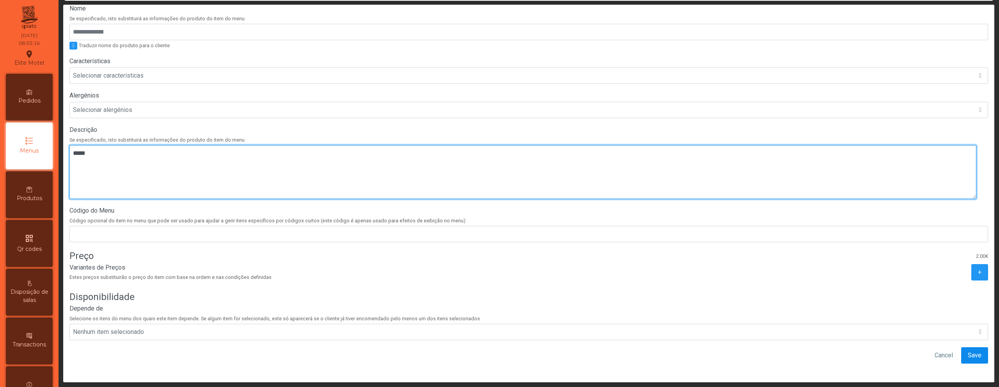
type textarea "*****"
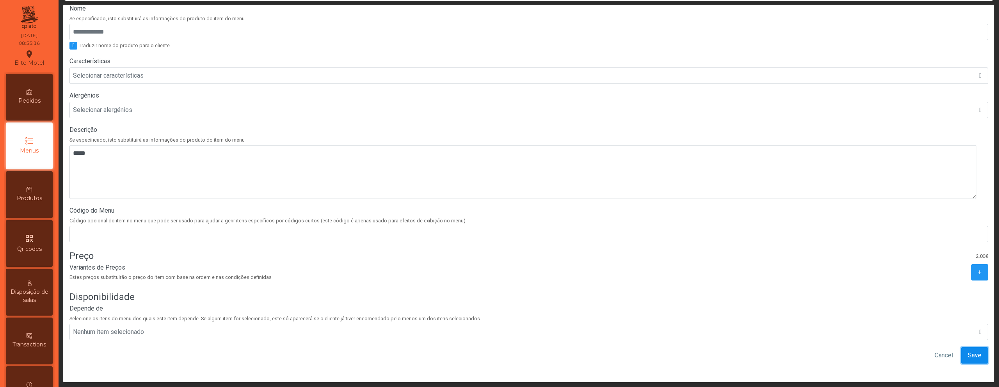
click at [968, 351] on span "Save" at bounding box center [975, 355] width 14 height 9
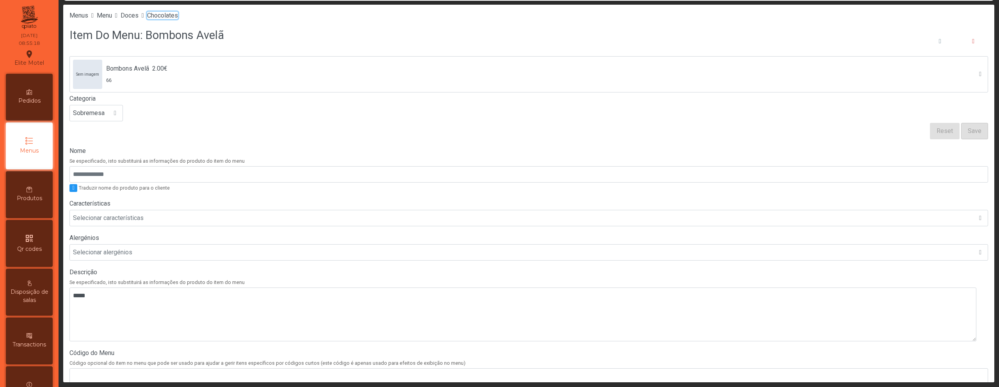
click at [178, 15] on span "Chocolates" at bounding box center [162, 15] width 31 height 7
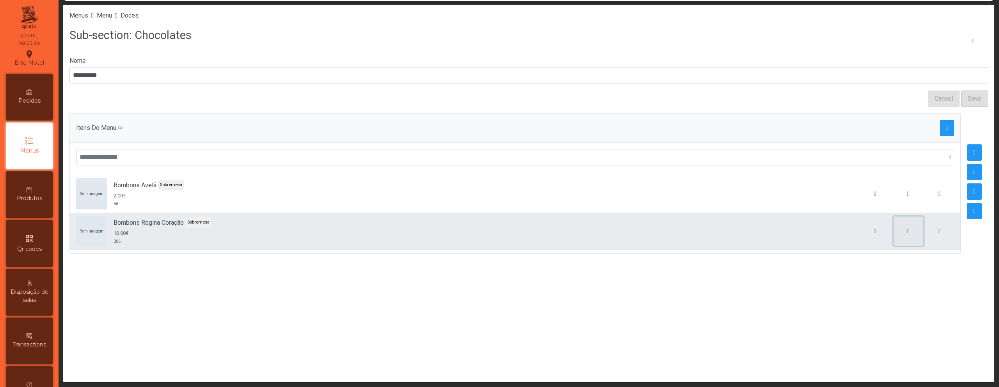
click at [907, 232] on span "button" at bounding box center [908, 231] width 2 height 6
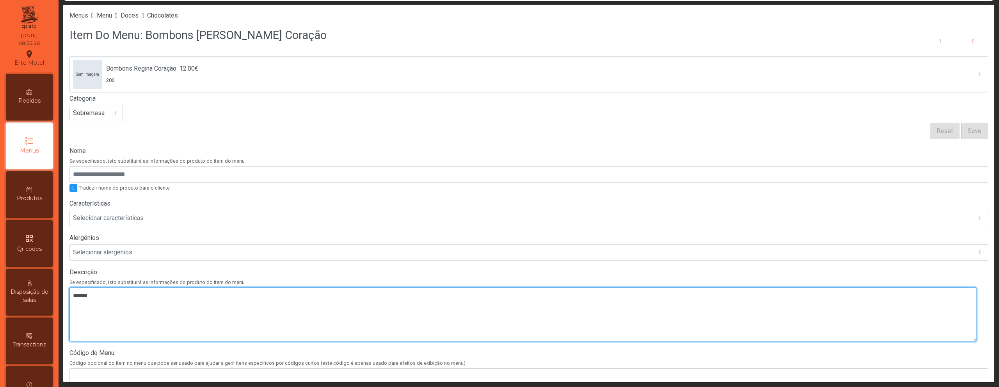
click at [328, 303] on textarea at bounding box center [522, 315] width 907 height 54
paste textarea "*****"
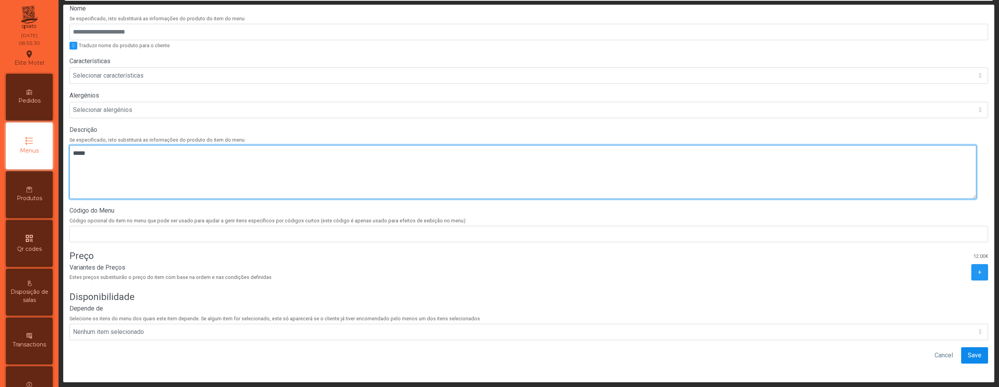
type textarea "*****"
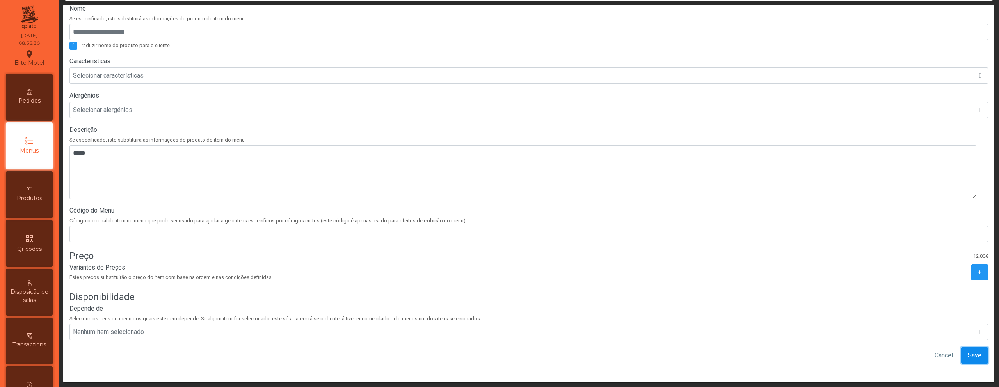
click at [968, 353] on span "Save" at bounding box center [975, 355] width 14 height 9
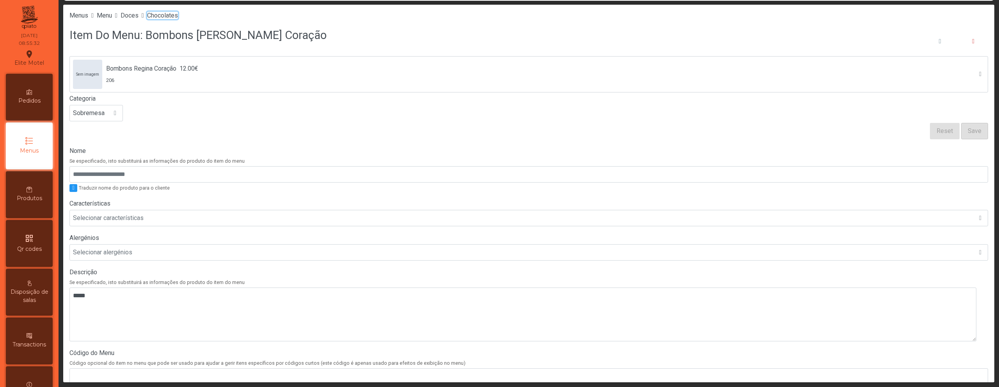
click at [178, 17] on span "Chocolates" at bounding box center [162, 15] width 31 height 7
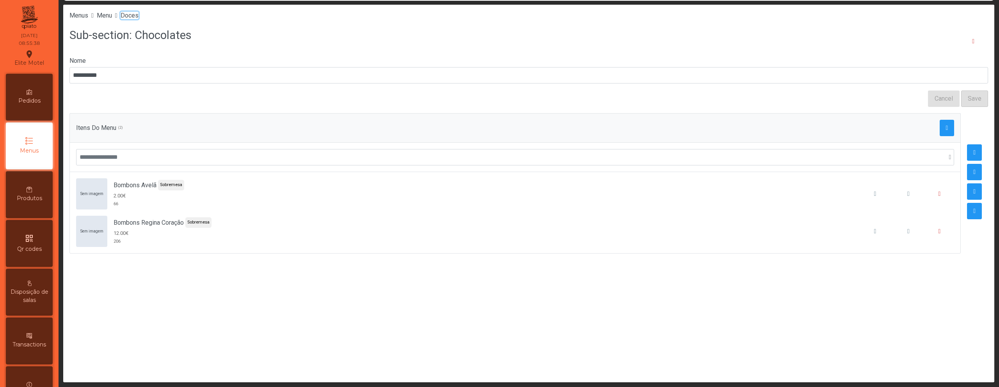
click at [139, 18] on span "Doces" at bounding box center [130, 15] width 18 height 7
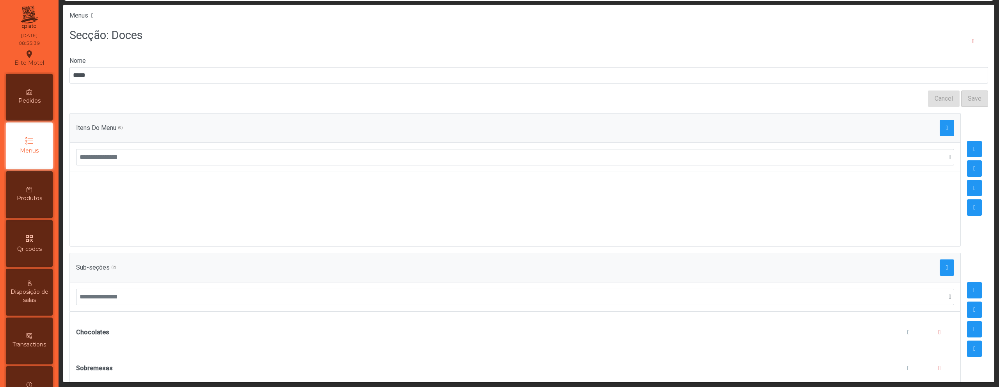
scroll to position [26, 0]
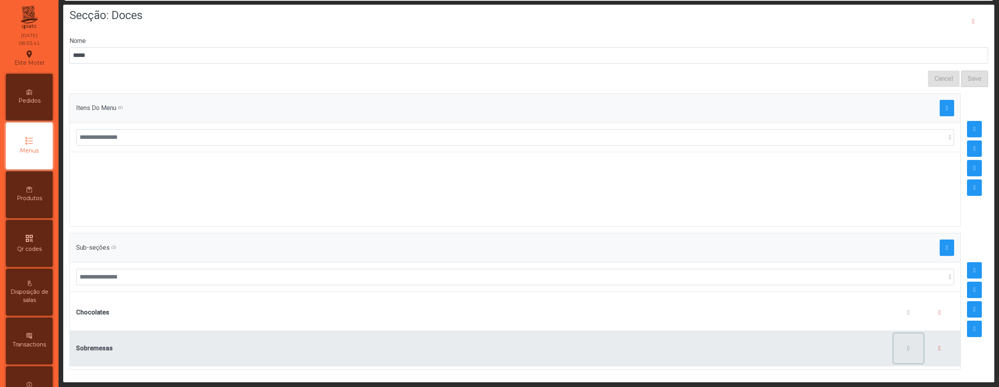
click at [894, 343] on button "button" at bounding box center [909, 349] width 30 height 30
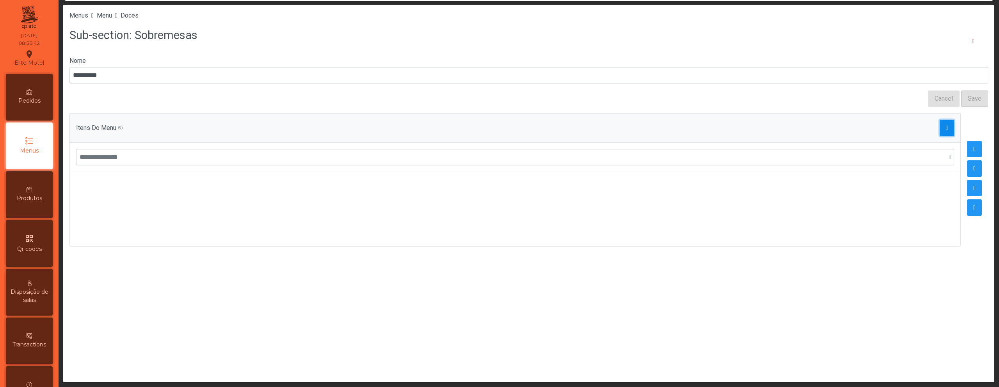
click at [946, 130] on span "button" at bounding box center [947, 128] width 2 height 6
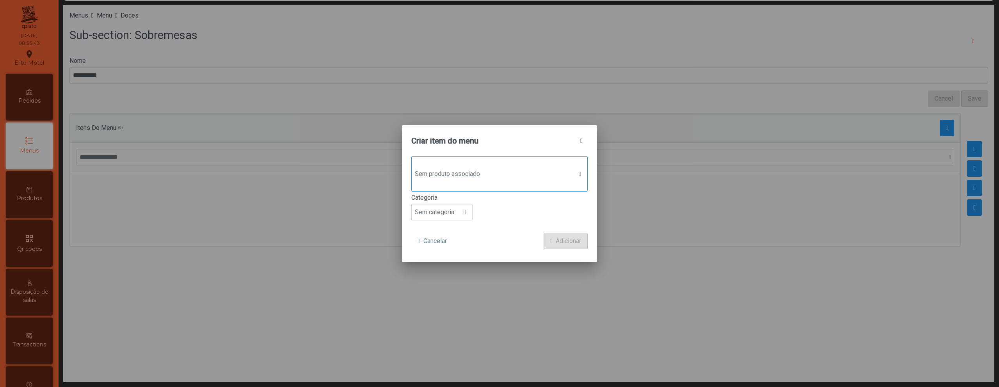
click at [551, 187] on div "Sem produto associado" at bounding box center [499, 173] width 176 height 35
type input "****"
click at [534, 228] on div "Sem imagem Petit Gateau 6.00€ Utilização: 0 71" at bounding box center [499, 231] width 163 height 20
click at [461, 212] on div at bounding box center [464, 213] width 15 height 16
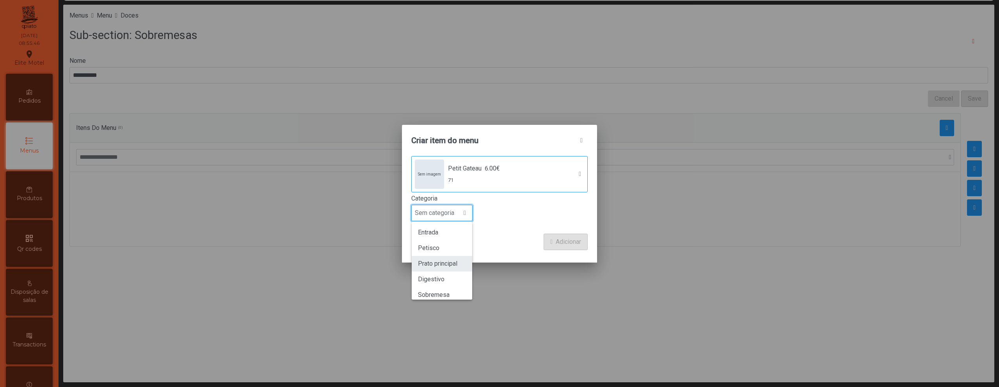
scroll to position [69, 0]
click at [437, 232] on li "Sobremesa" at bounding box center [442, 227] width 60 height 16
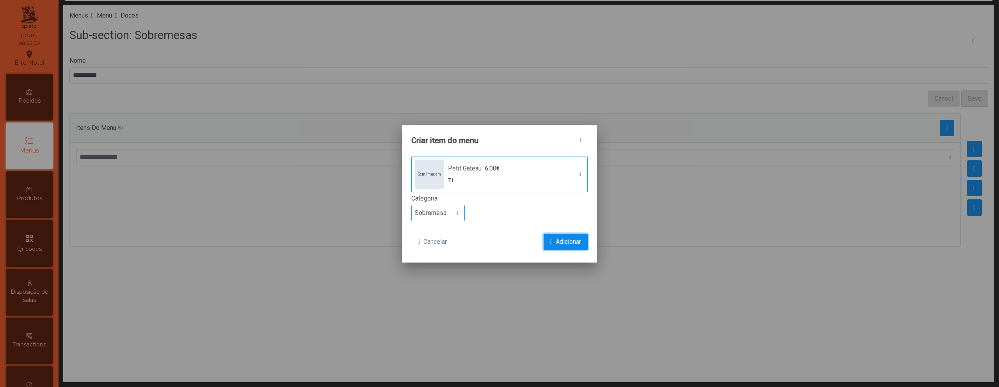
click at [569, 245] on span "Adicionar" at bounding box center [568, 241] width 25 height 9
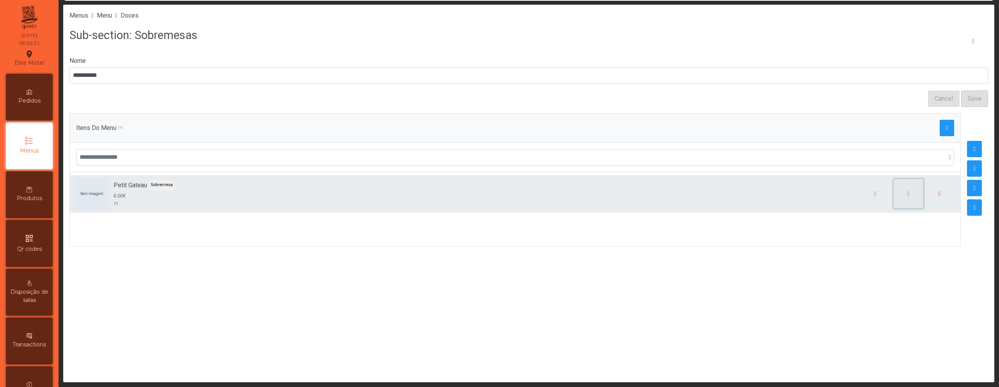
click at [904, 200] on button "button" at bounding box center [909, 194] width 30 height 30
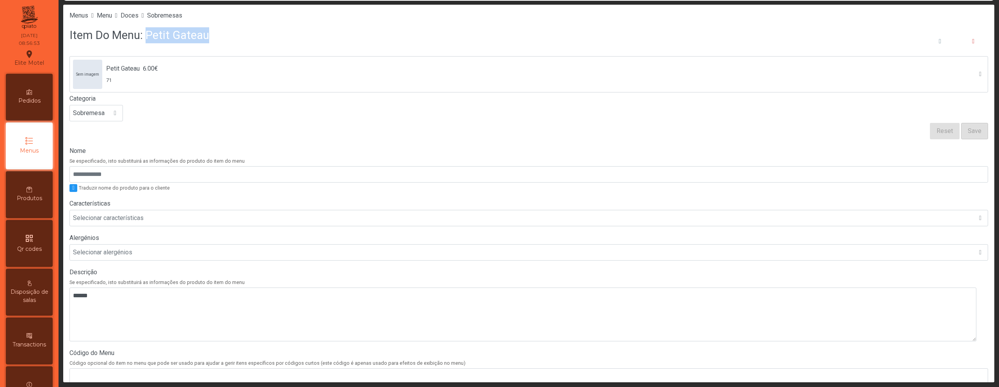
drag, startPoint x: 142, startPoint y: 34, endPoint x: 247, endPoint y: 39, distance: 105.1
click at [247, 39] on div "Item Do Menu: Petit Gateau" at bounding box center [528, 42] width 919 height 30
copy h3 "Petit Gateau"
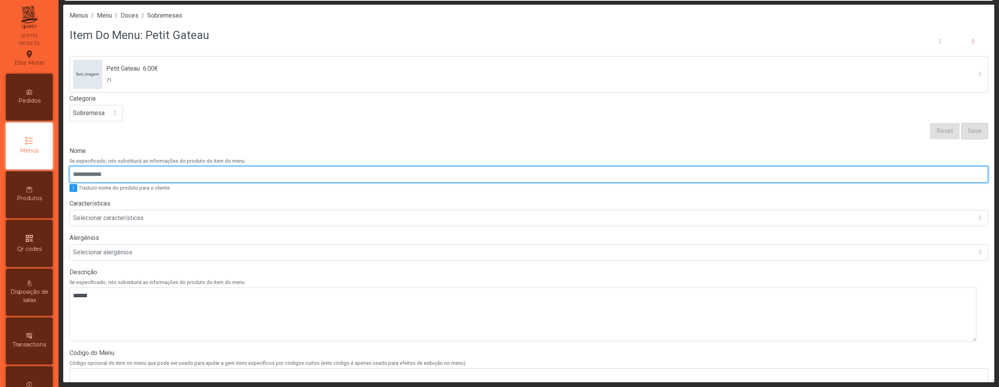
click at [138, 179] on input "Nome" at bounding box center [528, 174] width 919 height 16
paste input "**********"
click at [126, 176] on input "**********" at bounding box center [528, 174] width 919 height 16
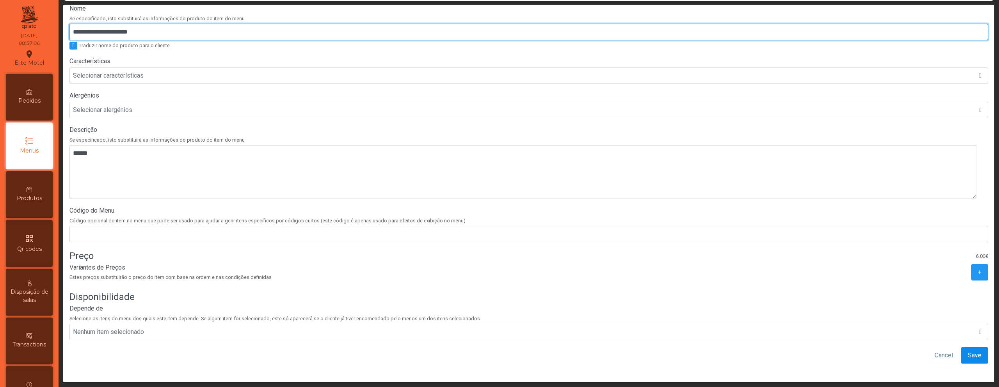
type input "**********"
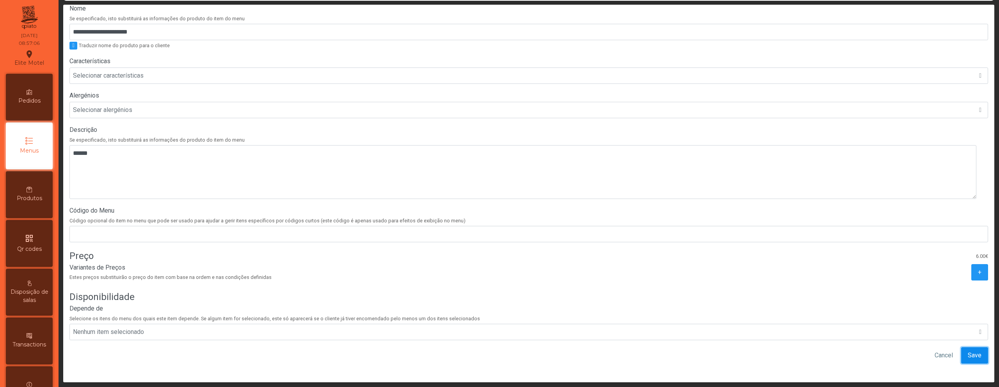
click at [968, 351] on span "Save" at bounding box center [975, 355] width 14 height 9
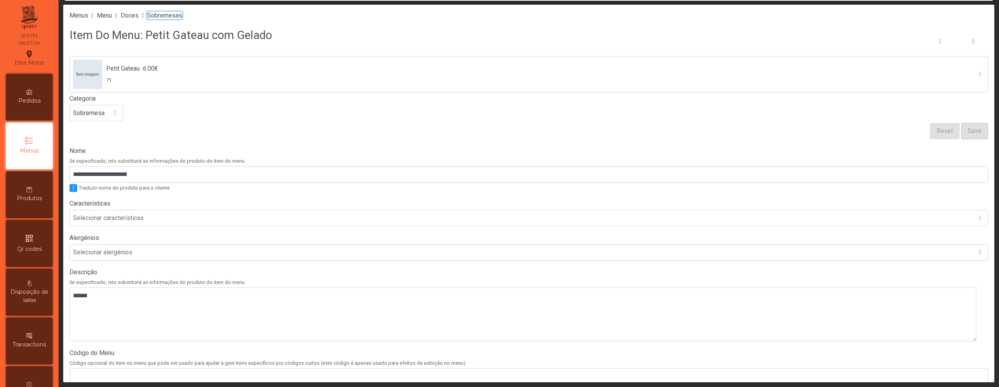
click at [176, 14] on span "Sobremesas" at bounding box center [164, 15] width 35 height 7
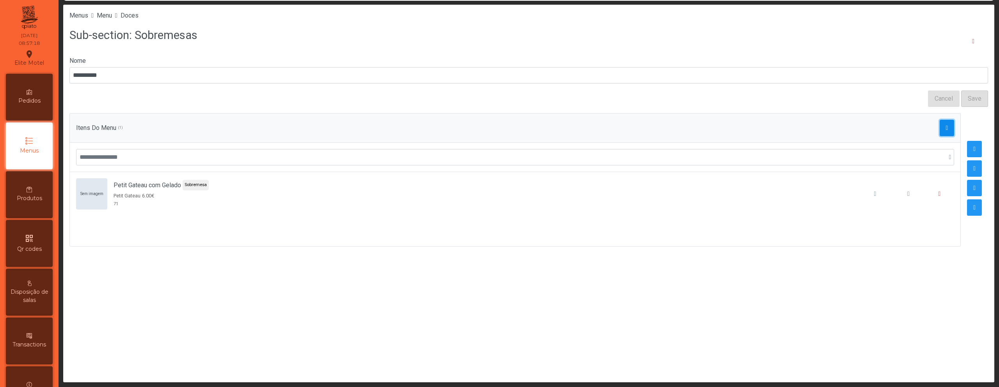
click at [945, 128] on button "button" at bounding box center [947, 128] width 15 height 16
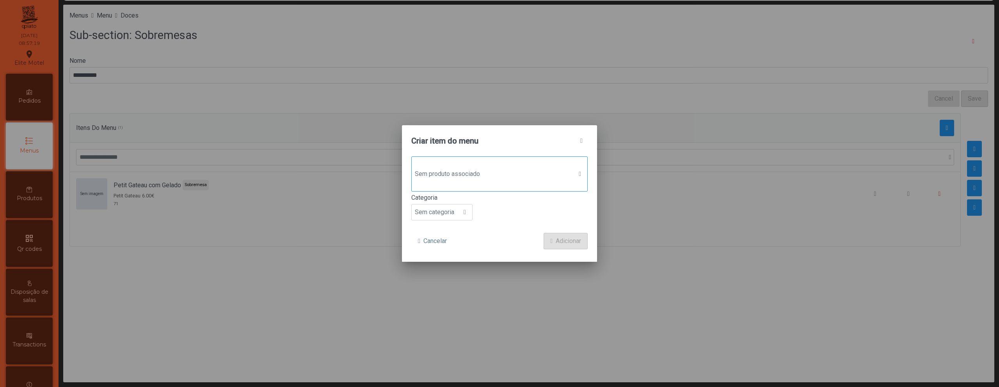
click at [517, 171] on span "Sem produto associado" at bounding box center [492, 174] width 161 height 16
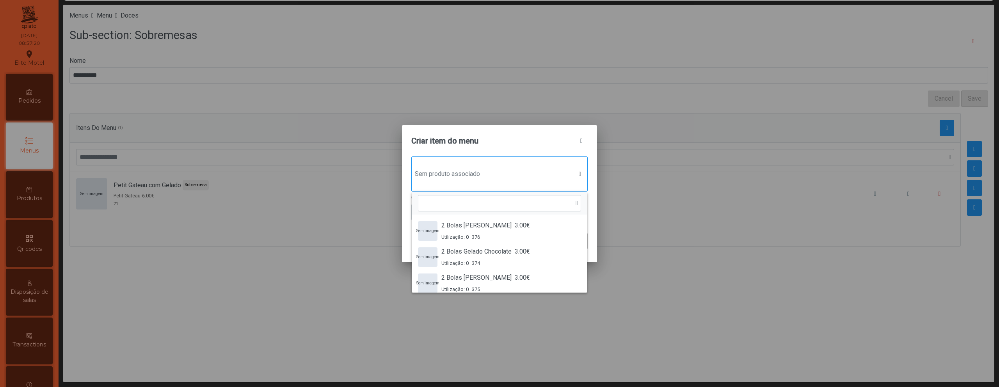
scroll to position [6, 38]
type input "*****"
click at [505, 228] on span "2 Bolas [PERSON_NAME]" at bounding box center [476, 225] width 70 height 9
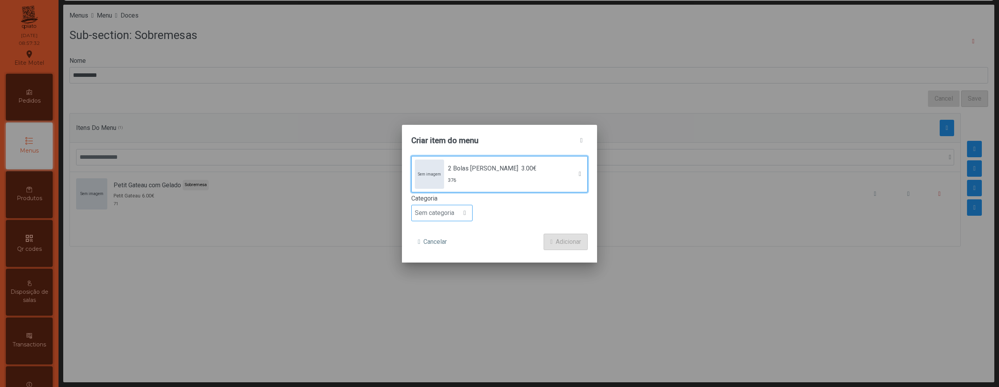
click at [462, 213] on div at bounding box center [464, 213] width 15 height 16
click at [454, 229] on li "Sobremesa" at bounding box center [442, 227] width 60 height 16
click at [580, 242] on span "Adicionar" at bounding box center [568, 241] width 25 height 9
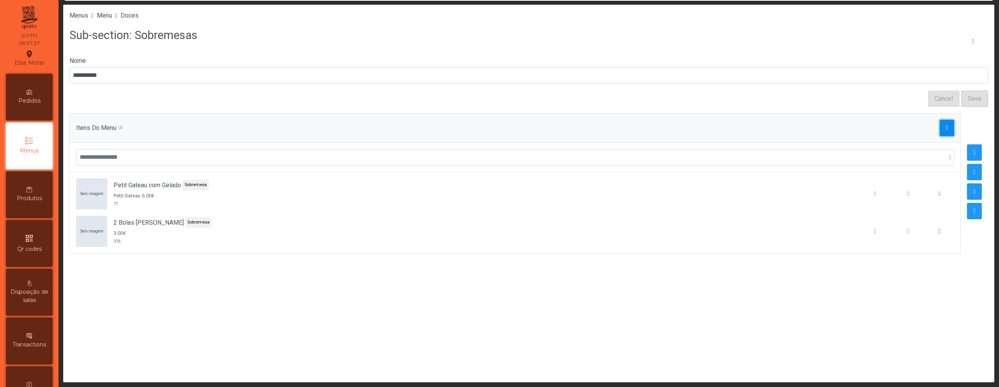
click at [946, 130] on span "button" at bounding box center [947, 128] width 2 height 6
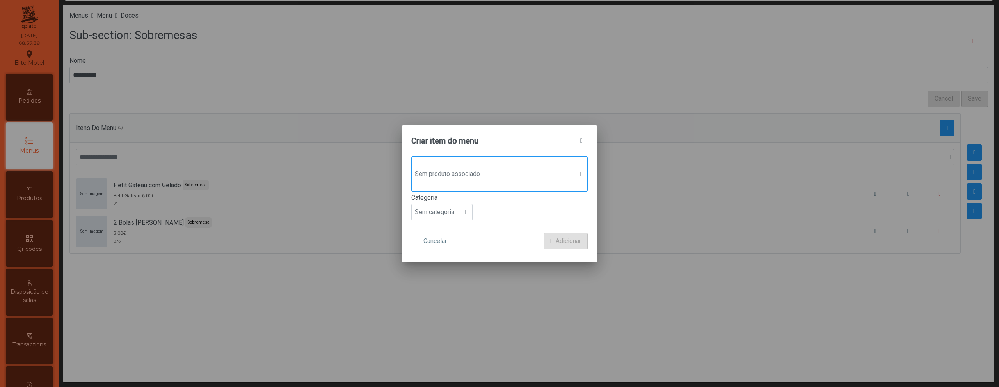
click at [527, 176] on span "Sem produto associado" at bounding box center [492, 174] width 161 height 16
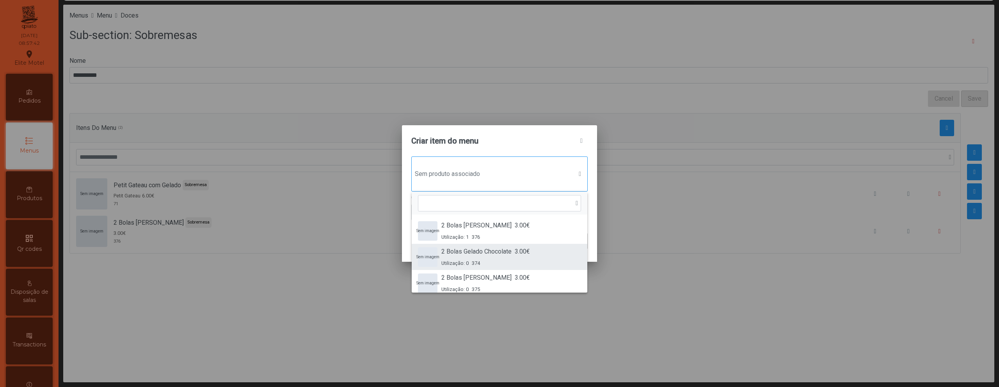
click at [507, 250] on span "2 Bolas Gelado Chocolate" at bounding box center [476, 251] width 70 height 9
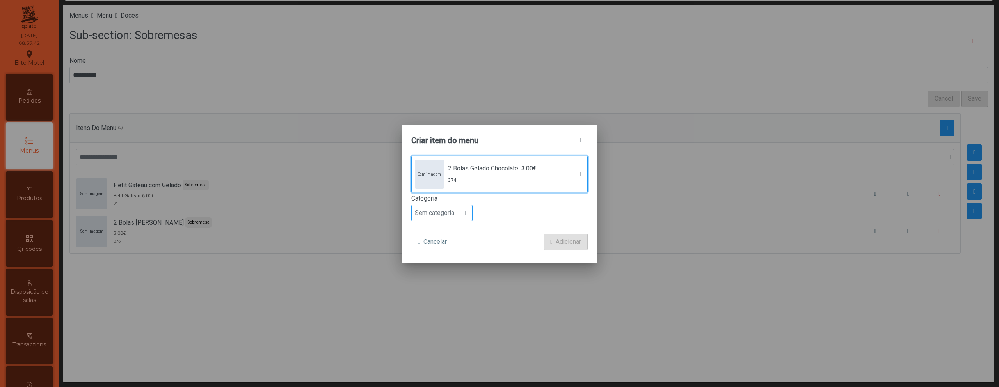
click at [456, 214] on span "Sem categoria" at bounding box center [435, 213] width 46 height 16
click at [453, 225] on li "Sobremesa" at bounding box center [442, 227] width 60 height 16
click at [558, 240] on span "Adicionar" at bounding box center [568, 241] width 25 height 9
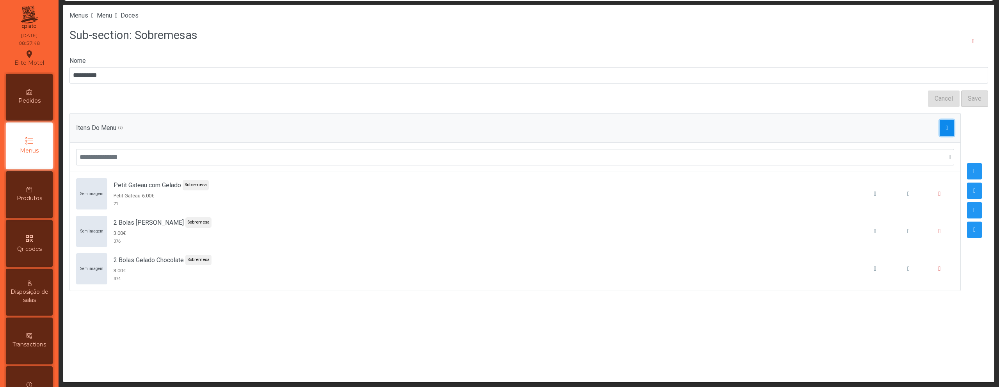
click at [946, 126] on span "button" at bounding box center [947, 128] width 2 height 6
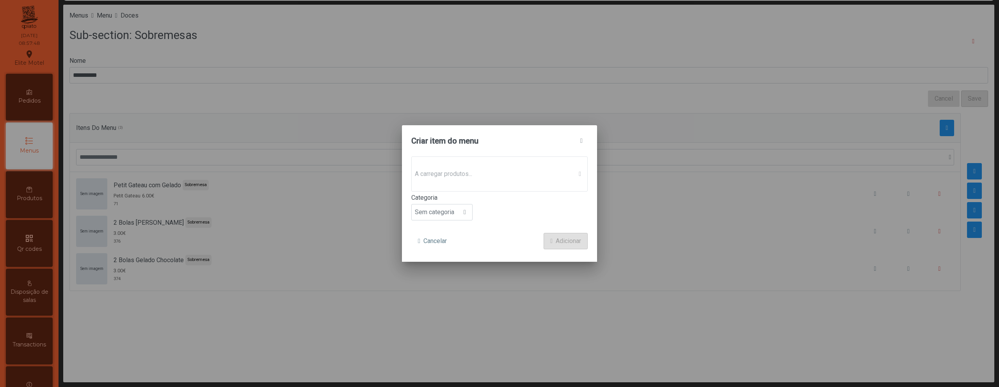
click at [494, 171] on span "A carregar produtos..." at bounding box center [492, 174] width 161 height 16
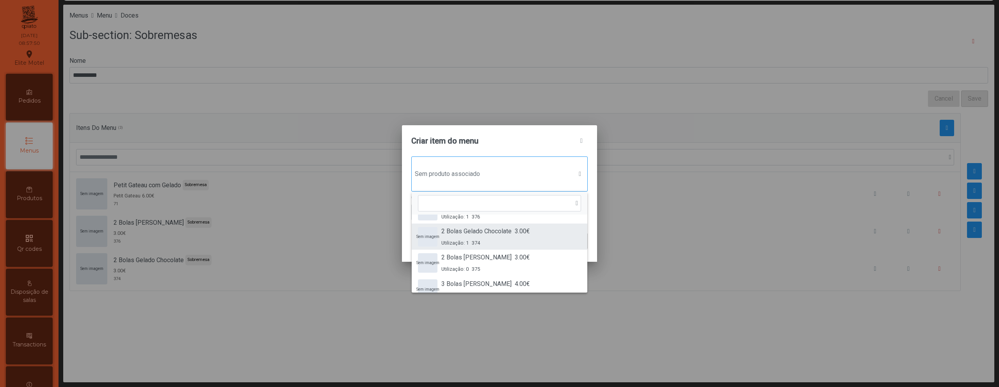
scroll to position [25, 0]
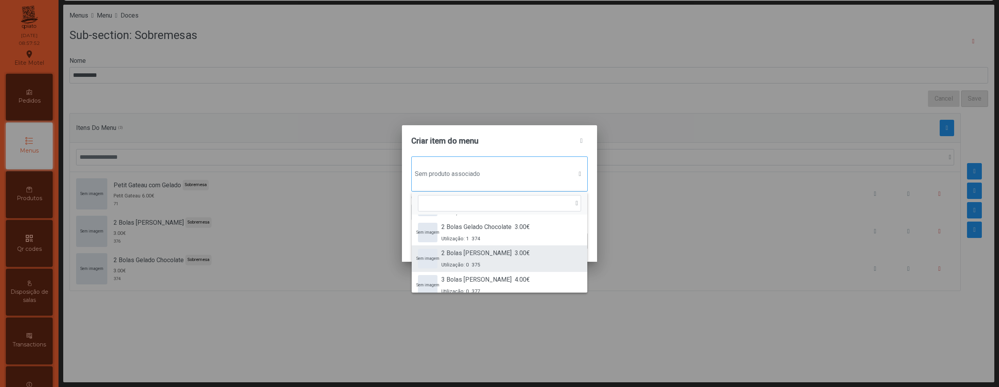
click at [502, 256] on span "2 Bolas [PERSON_NAME]" at bounding box center [476, 253] width 70 height 9
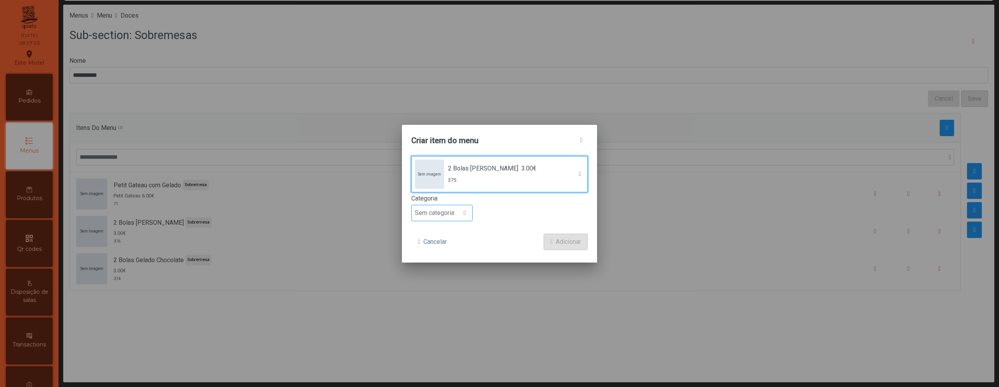
click at [452, 208] on span "Sem categoria" at bounding box center [435, 213] width 46 height 16
click at [449, 231] on li "Sobremesa" at bounding box center [442, 227] width 60 height 16
click at [562, 241] on span "Adicionar" at bounding box center [568, 241] width 25 height 9
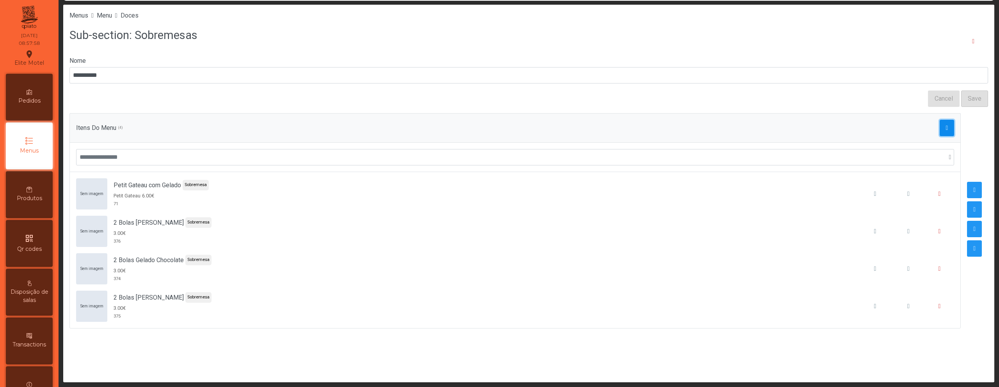
click at [946, 126] on span "button" at bounding box center [947, 128] width 2 height 6
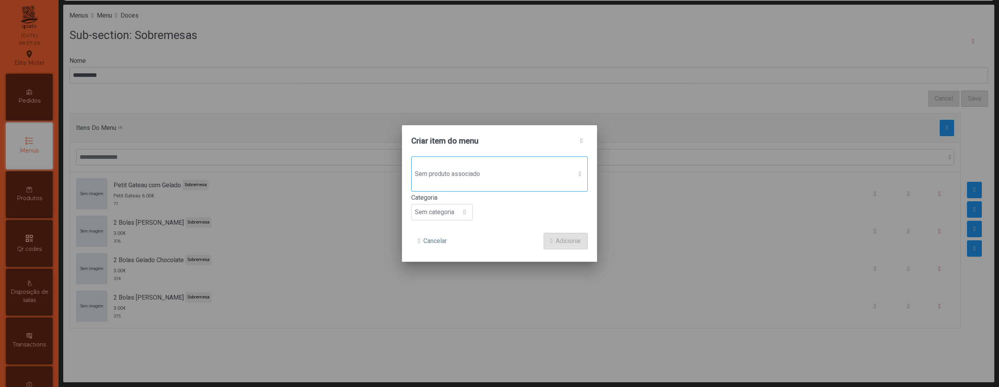
click at [512, 165] on div "Sem produto associado" at bounding box center [499, 173] width 176 height 35
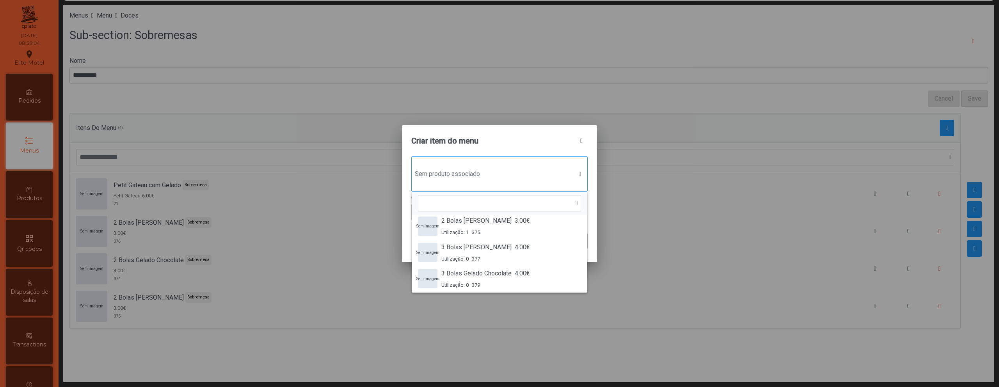
scroll to position [59, 0]
click at [519, 251] on div "3 Bolas Gelado Baunilha 4.00€ Utilização: 0 377" at bounding box center [485, 251] width 89 height 20
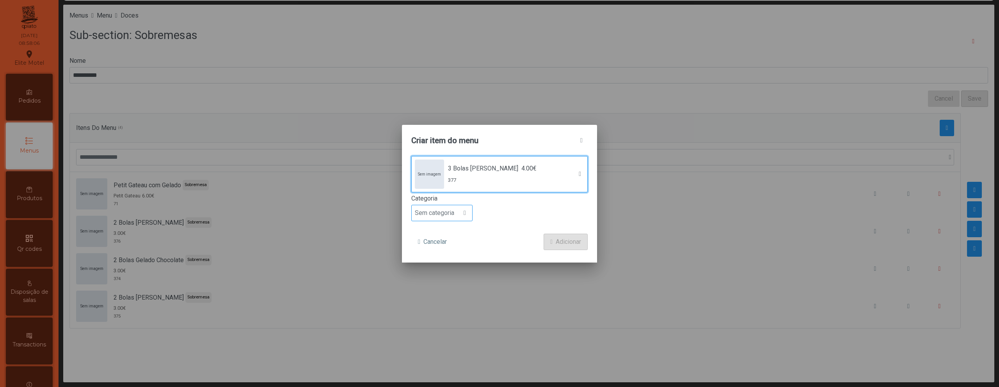
click at [444, 206] on span "Sem categoria" at bounding box center [435, 213] width 46 height 16
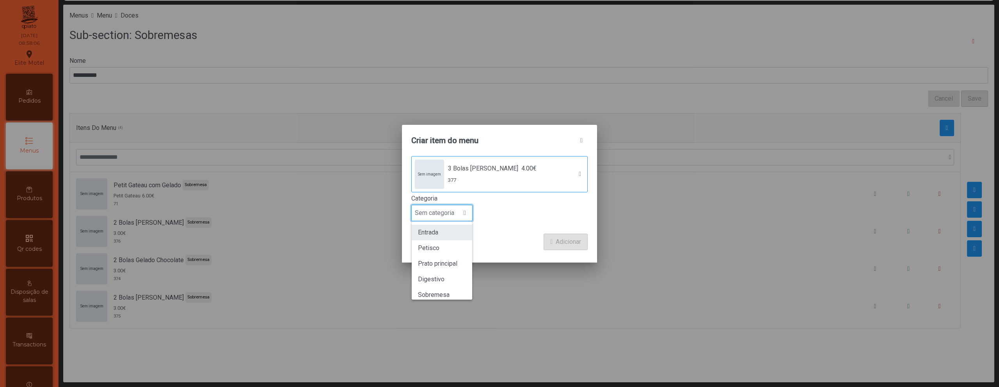
scroll to position [69, 0]
click at [443, 230] on li "Sobremesa" at bounding box center [442, 227] width 60 height 16
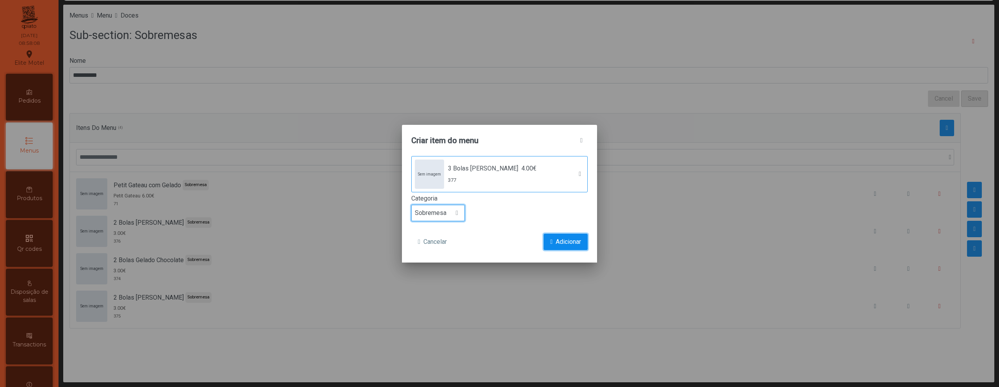
click at [566, 237] on span "Adicionar" at bounding box center [568, 241] width 25 height 9
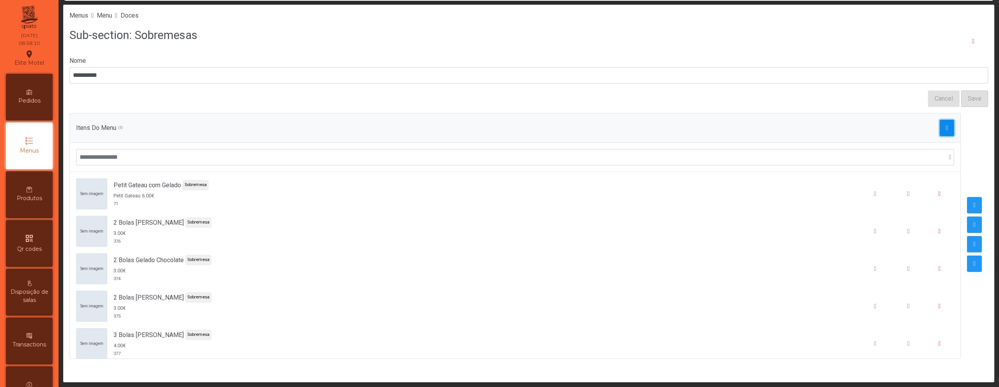
click at [946, 128] on span "button" at bounding box center [947, 128] width 2 height 6
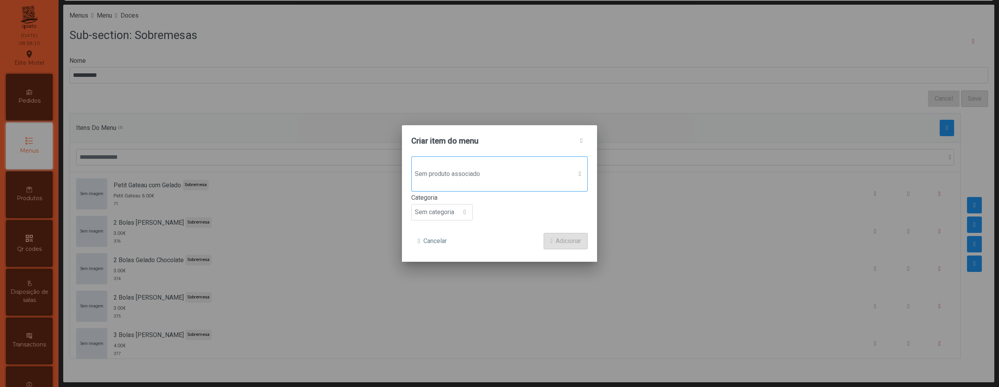
click at [509, 180] on span "Sem produto associado" at bounding box center [492, 174] width 161 height 16
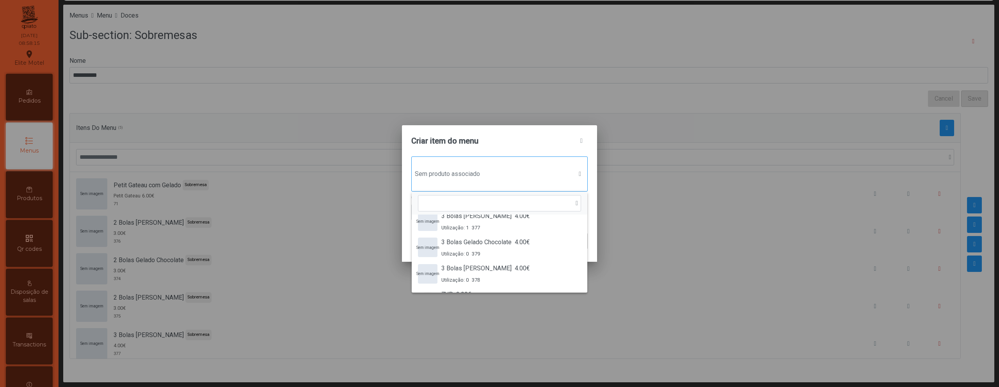
scroll to position [89, 0]
click at [484, 241] on span "3 Bolas Gelado Chocolate" at bounding box center [476, 241] width 70 height 9
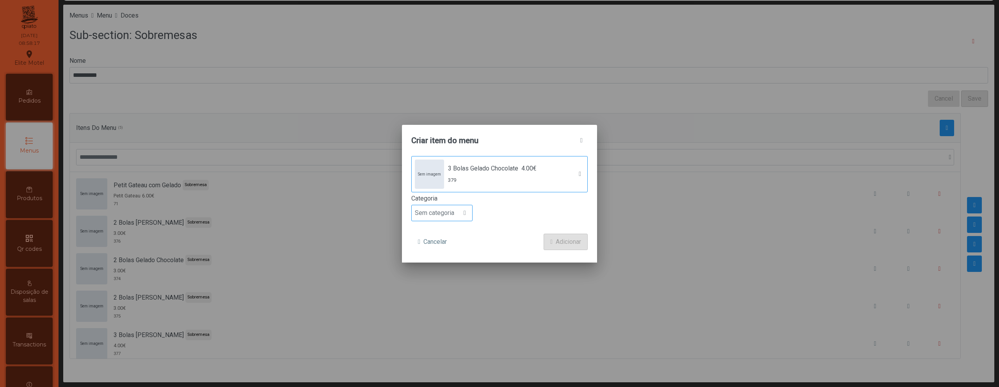
click at [454, 212] on span "Sem categoria" at bounding box center [435, 213] width 46 height 16
click at [443, 230] on li "Sobremesa" at bounding box center [442, 227] width 60 height 16
click at [567, 239] on span "Adicionar" at bounding box center [568, 241] width 25 height 9
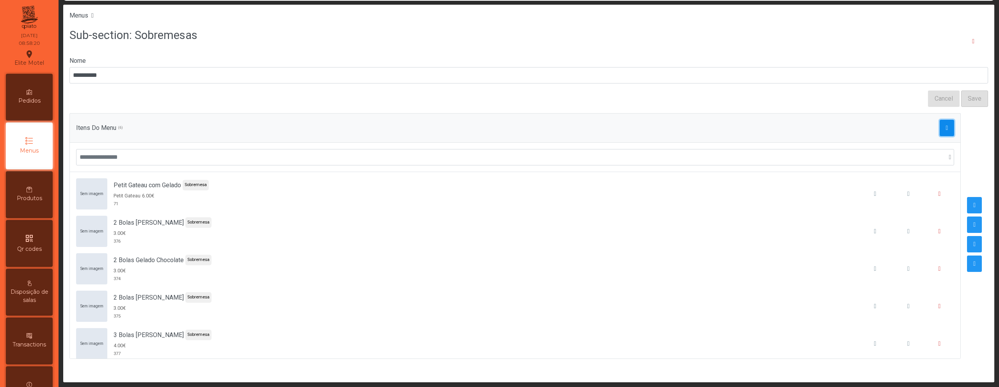
click at [946, 130] on span "button" at bounding box center [947, 128] width 2 height 6
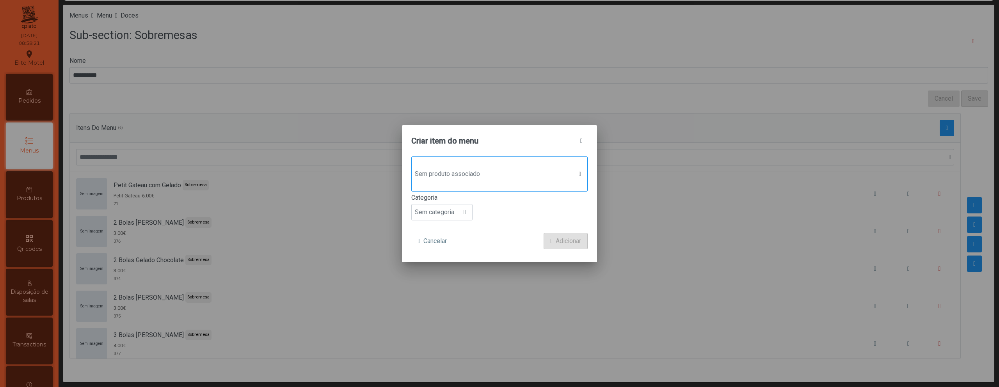
click at [524, 172] on span "Sem produto associado" at bounding box center [492, 174] width 161 height 16
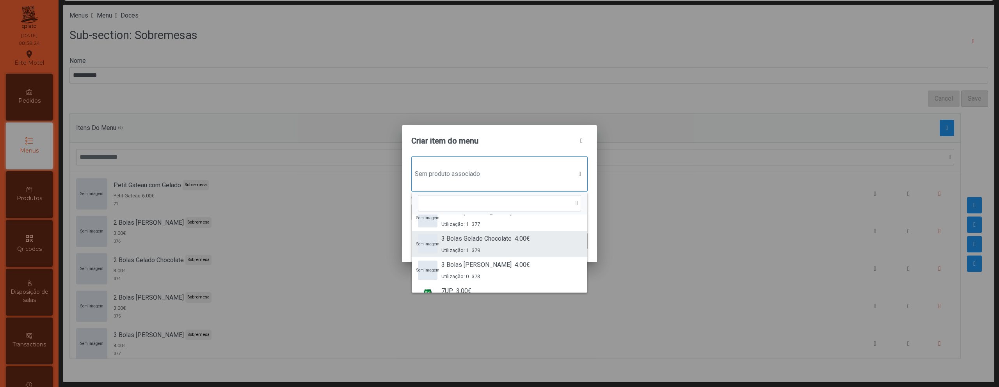
scroll to position [85, 0]
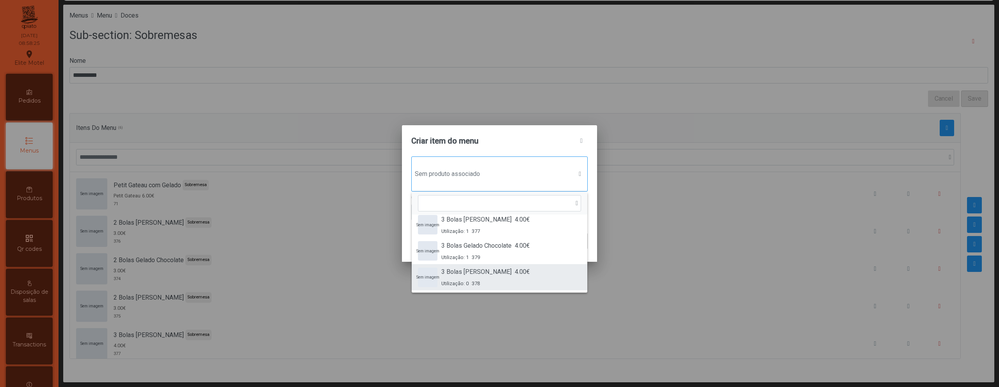
click at [493, 267] on span "3 Bolas [PERSON_NAME]" at bounding box center [476, 271] width 70 height 9
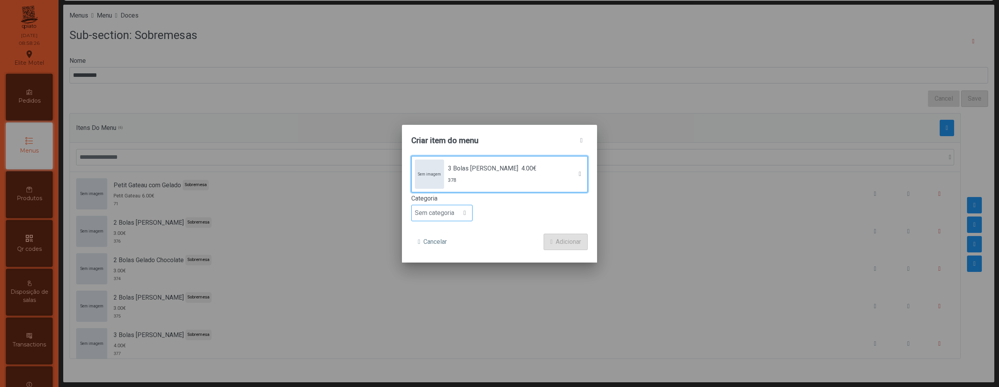
click at [460, 217] on div at bounding box center [464, 213] width 15 height 16
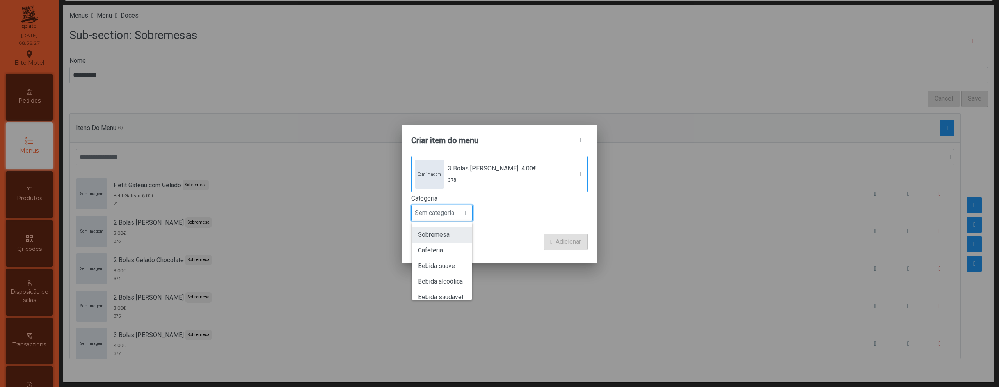
click at [449, 236] on span "Sobremesa" at bounding box center [434, 234] width 32 height 7
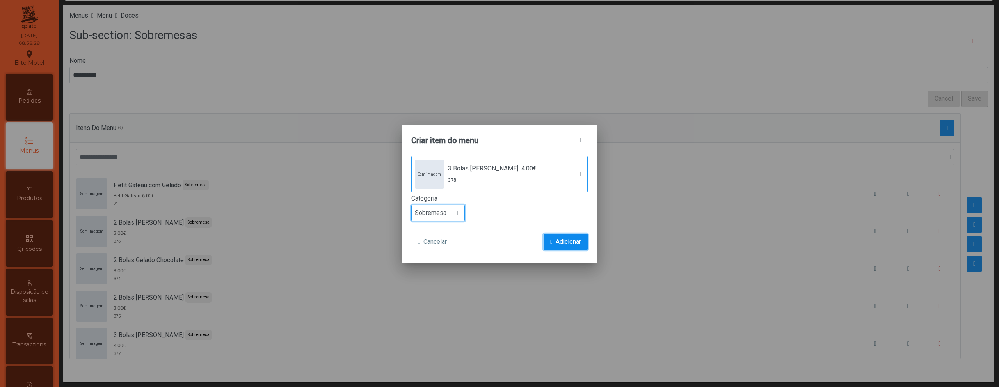
click at [556, 242] on span "Adicionar" at bounding box center [568, 241] width 25 height 9
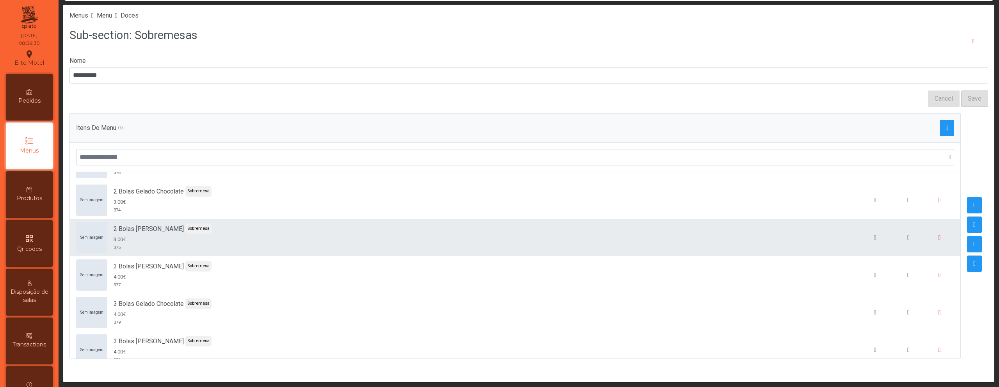
scroll to position [82, 0]
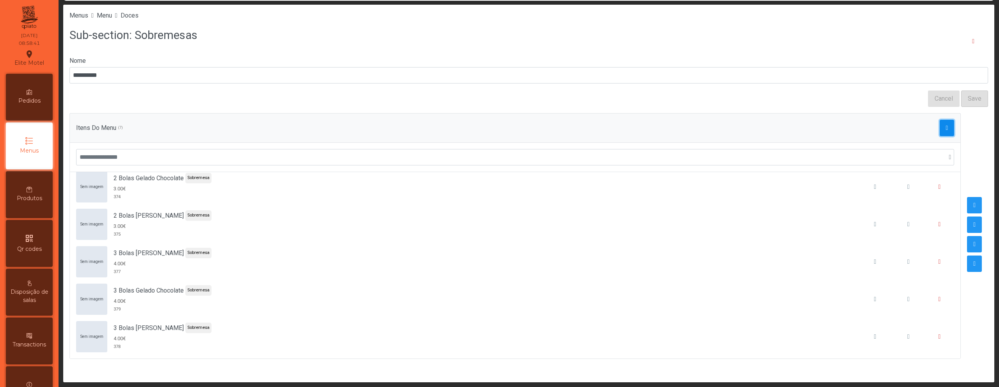
click at [946, 130] on span "button" at bounding box center [947, 128] width 2 height 6
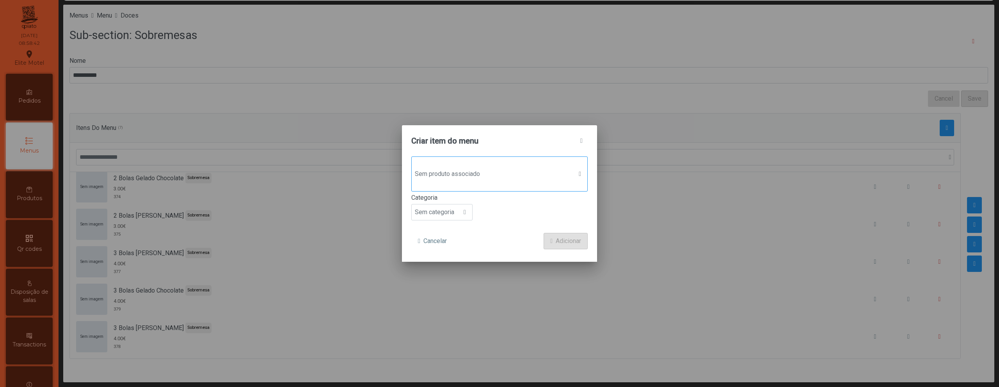
click at [503, 179] on span "Sem produto associado" at bounding box center [492, 174] width 161 height 16
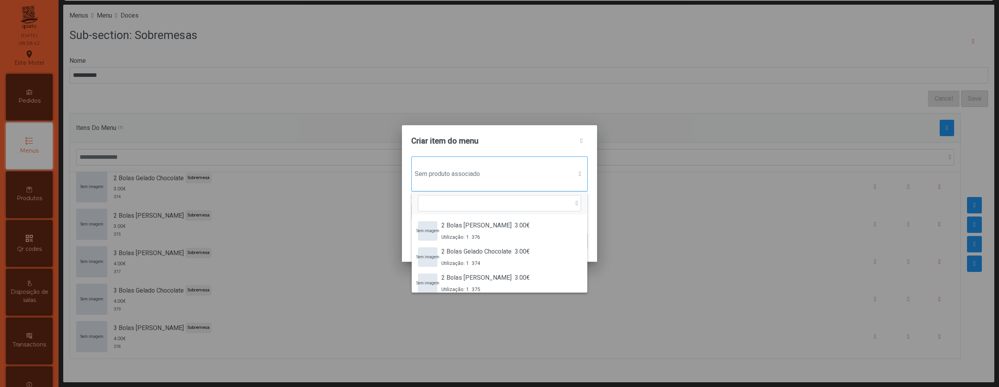
scroll to position [6, 38]
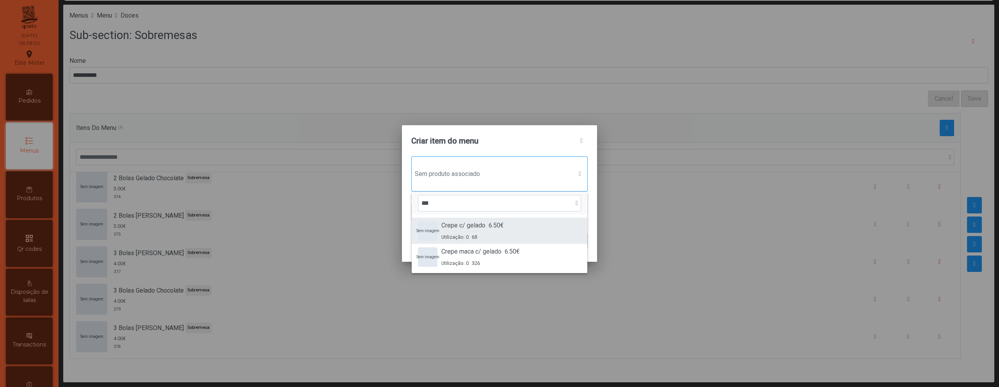
type input "***"
click at [483, 233] on div "Utilização: 0 68" at bounding box center [472, 236] width 62 height 7
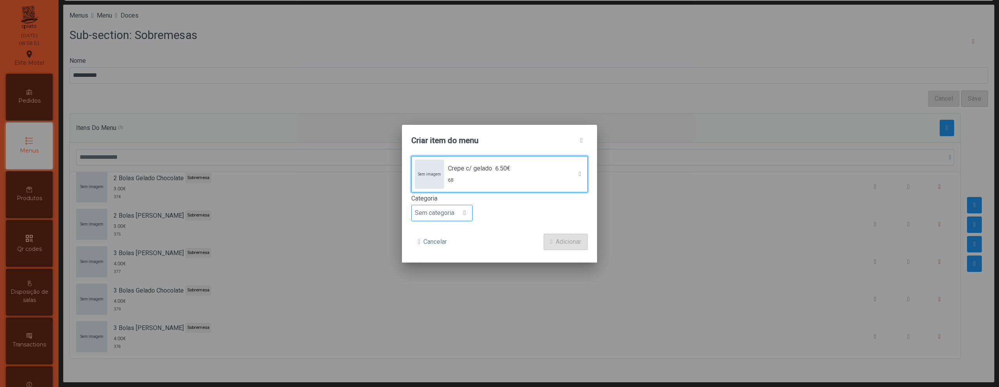
click at [448, 218] on span "Sem categoria" at bounding box center [435, 213] width 46 height 16
click at [444, 228] on span "Sobremesa" at bounding box center [434, 225] width 32 height 7
click at [574, 247] on button "Adicionar" at bounding box center [566, 242] width 44 height 16
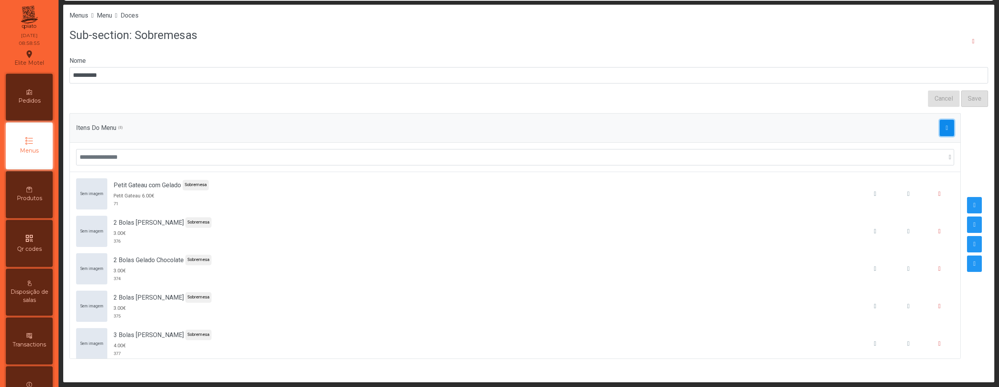
click at [941, 123] on button "button" at bounding box center [947, 128] width 15 height 16
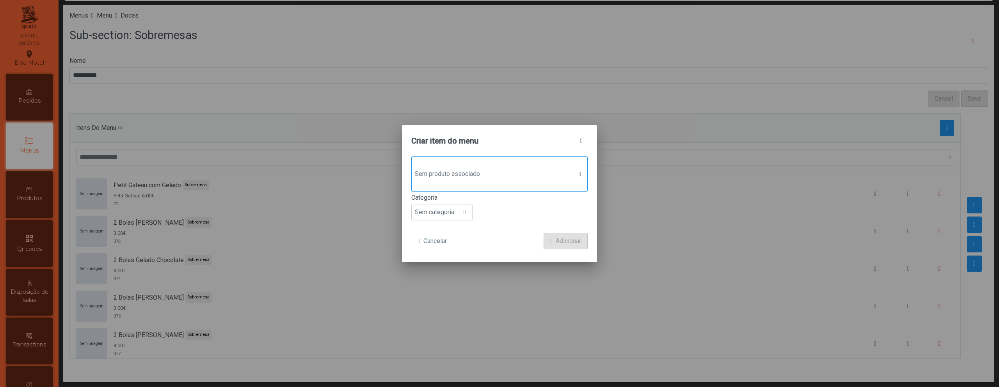
click at [480, 171] on span "Sem produto associado" at bounding box center [492, 174] width 161 height 16
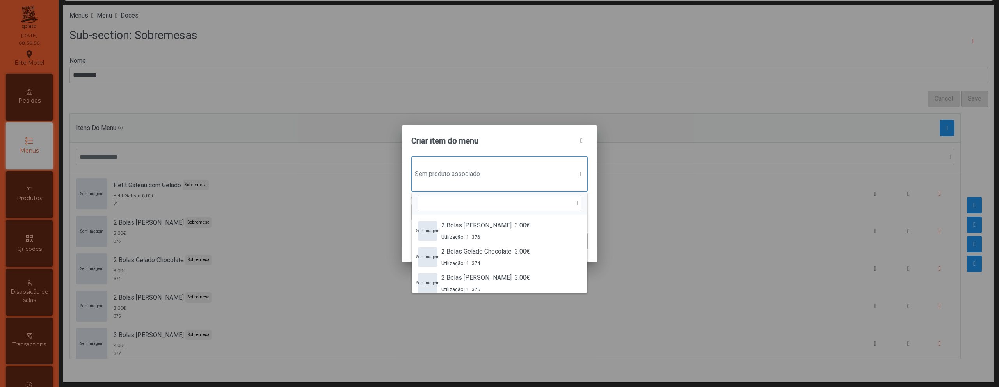
scroll to position [6, 38]
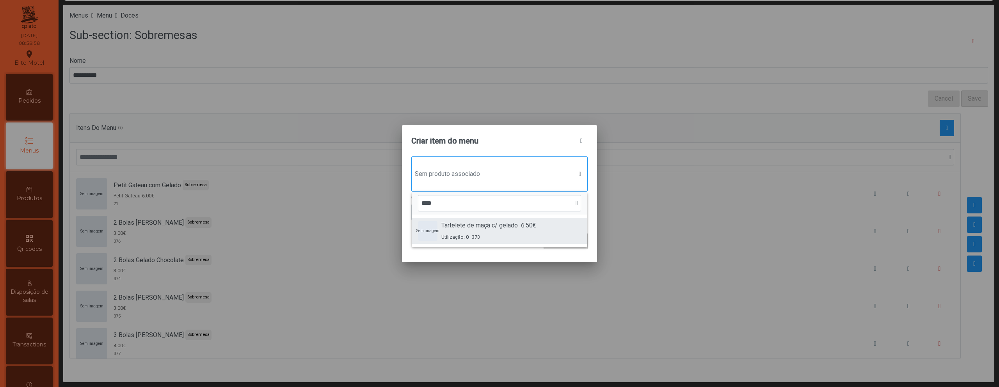
type input "****"
click at [475, 228] on span "Tartelete de maçã c/ gelado" at bounding box center [479, 225] width 76 height 9
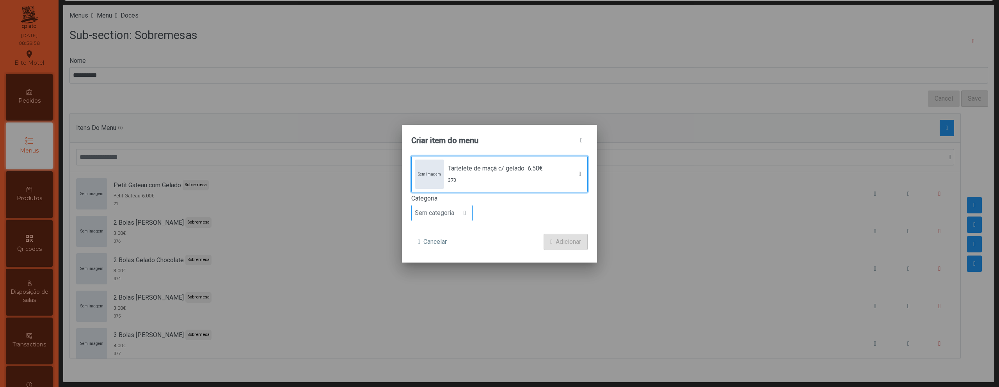
click at [448, 216] on span "Sem categoria" at bounding box center [435, 213] width 46 height 16
click at [445, 230] on li "Sobremesa" at bounding box center [442, 227] width 60 height 16
click at [556, 241] on span "Adicionar" at bounding box center [568, 241] width 25 height 9
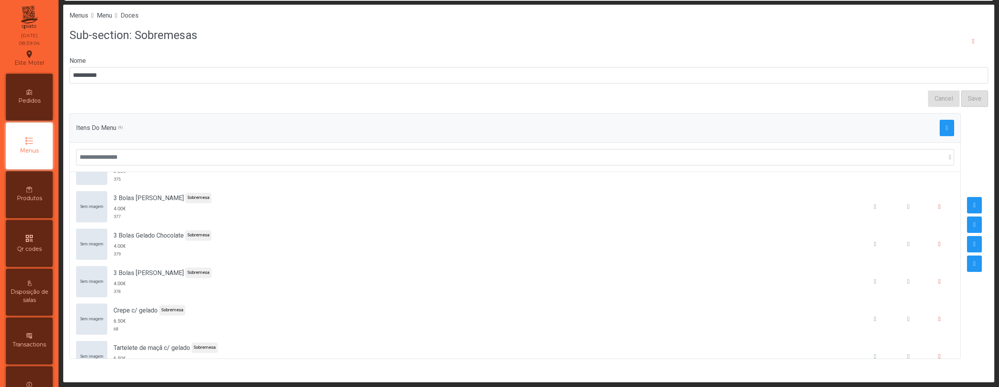
scroll to position [157, 0]
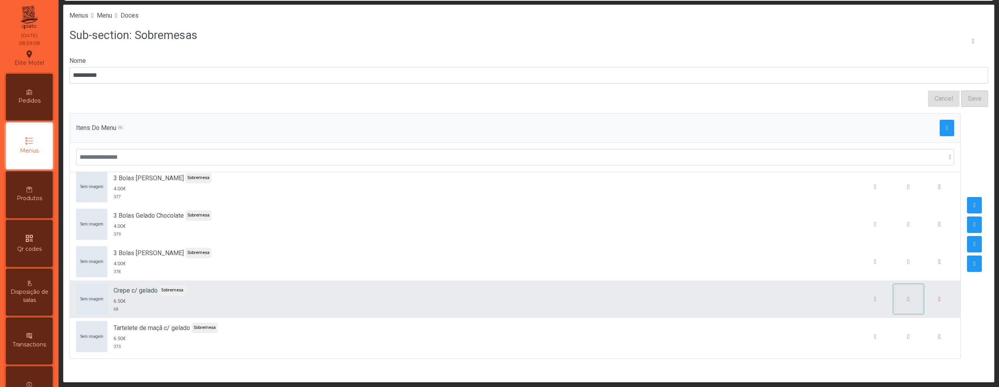
click at [907, 298] on span "button" at bounding box center [908, 299] width 2 height 6
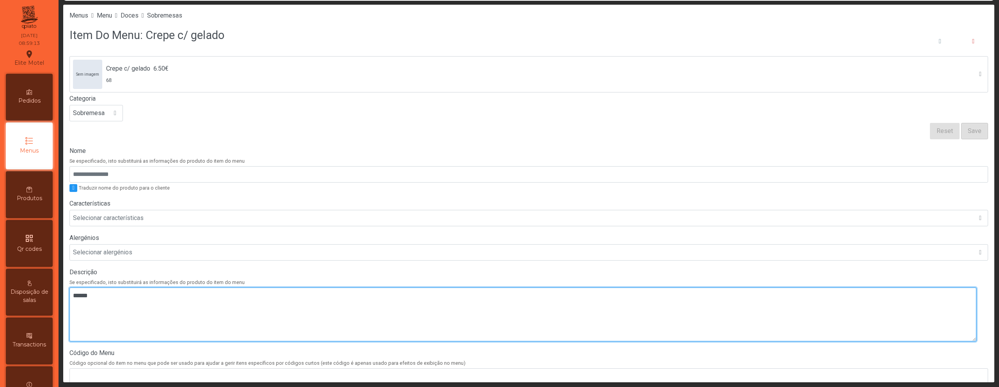
click at [307, 302] on textarea at bounding box center [522, 315] width 907 height 54
paste textarea "****"
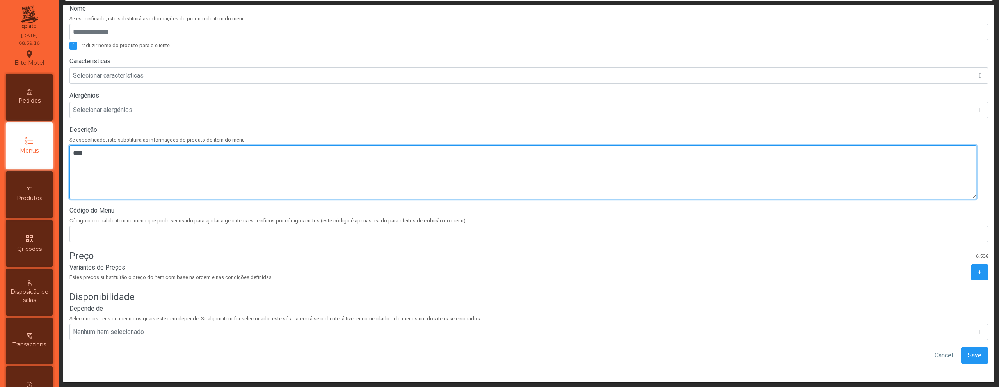
click at [77, 147] on textarea at bounding box center [522, 172] width 907 height 54
type textarea "*****"
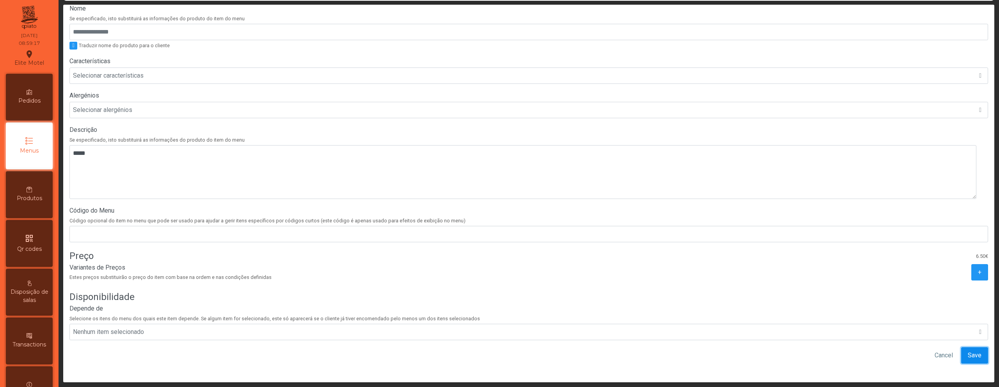
click at [968, 351] on span "Save" at bounding box center [975, 355] width 14 height 9
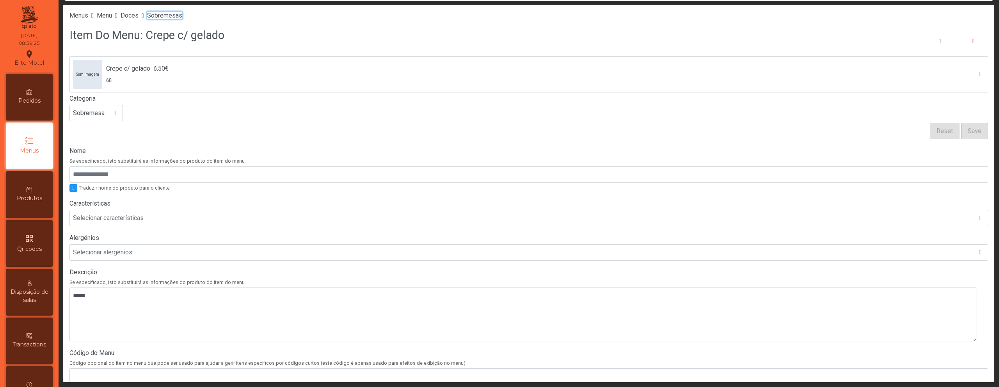
click at [182, 12] on span "Sobremesas" at bounding box center [164, 15] width 35 height 7
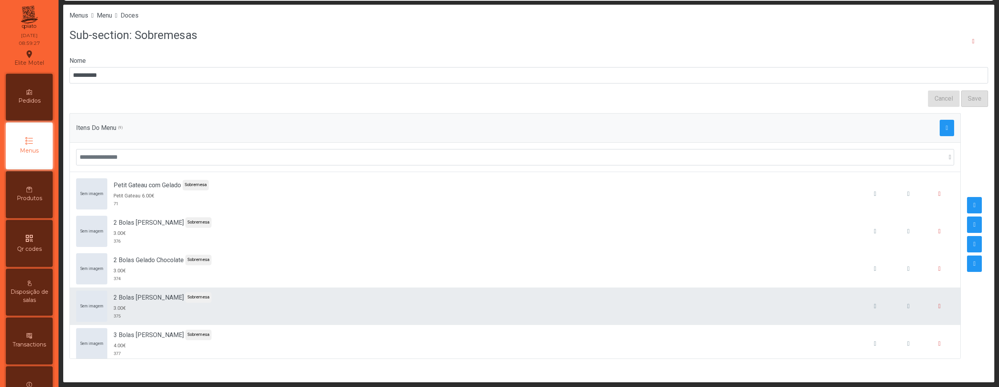
scroll to position [157, 0]
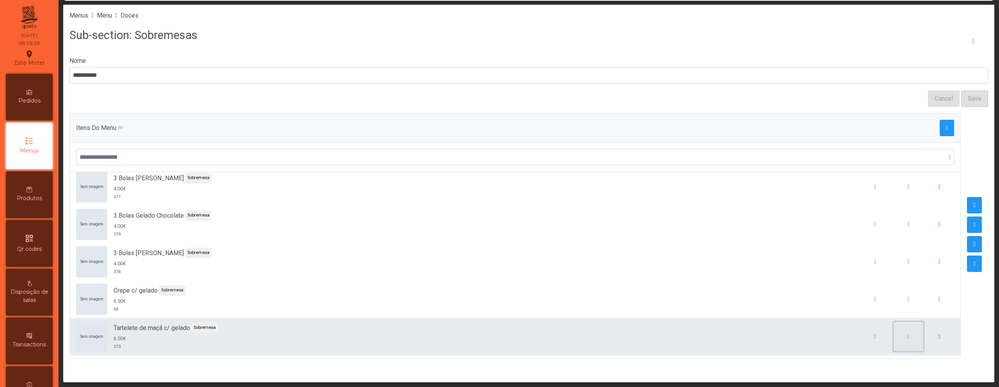
click at [894, 331] on button "button" at bounding box center [909, 337] width 30 height 30
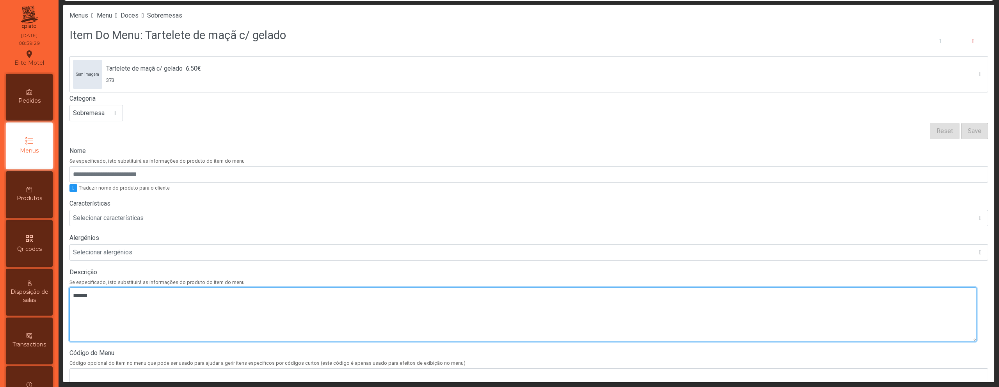
click at [316, 294] on textarea at bounding box center [522, 315] width 907 height 54
paste textarea "****"
click at [77, 295] on textarea at bounding box center [522, 315] width 907 height 54
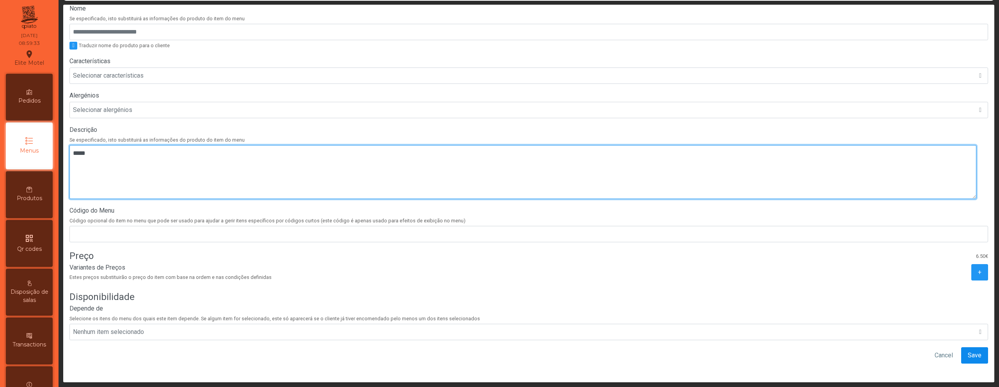
type textarea "*****"
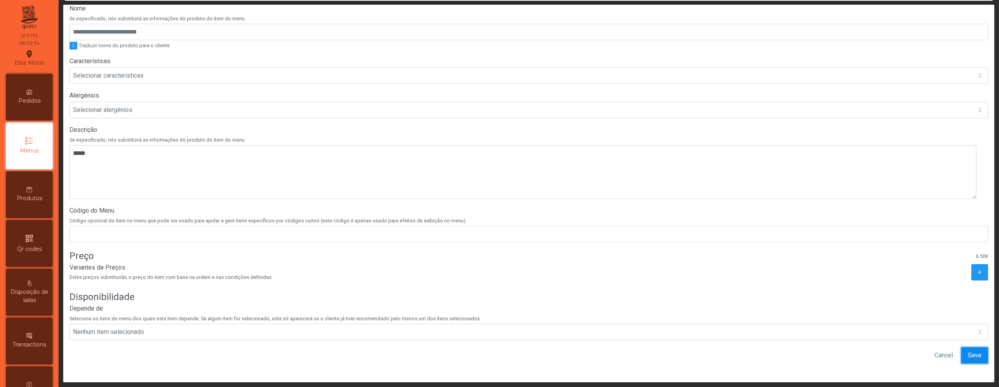
click at [968, 351] on span "Save" at bounding box center [975, 355] width 14 height 9
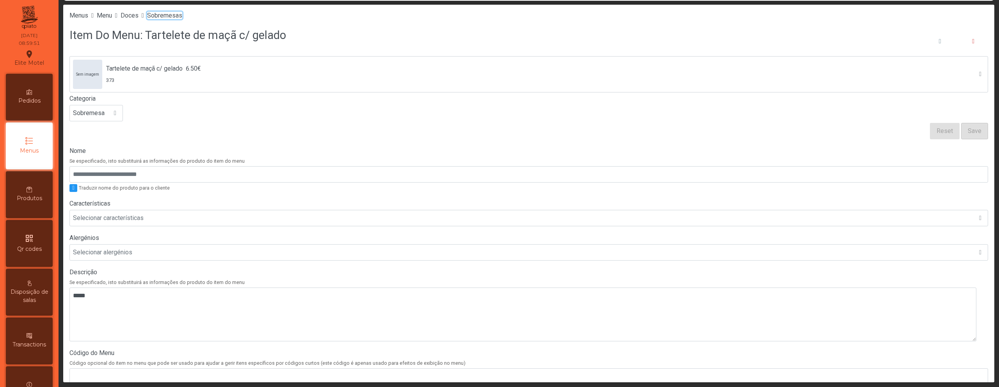
click at [182, 12] on span "Sobremesas" at bounding box center [164, 15] width 35 height 7
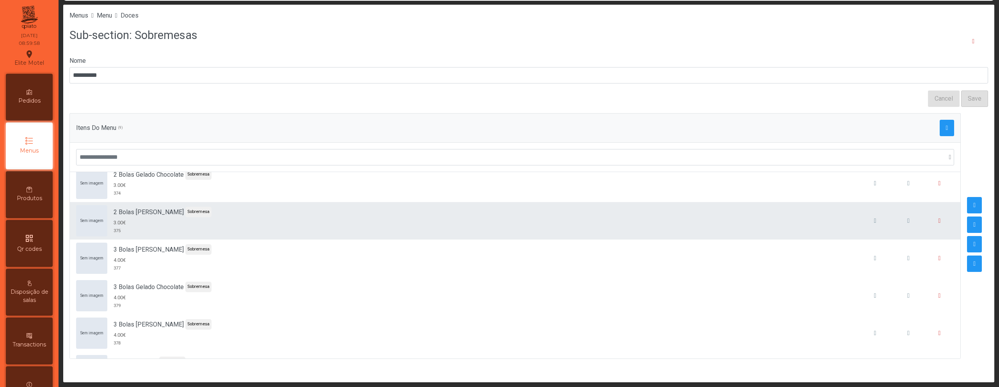
scroll to position [62, 0]
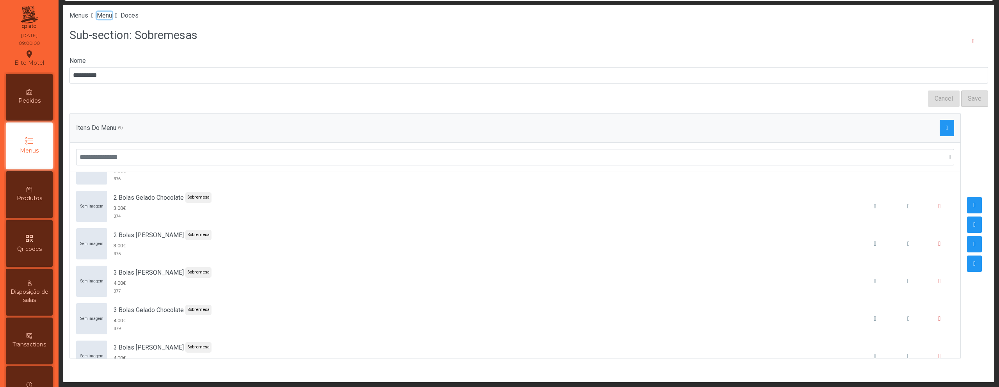
click at [112, 16] on span "Menu" at bounding box center [104, 15] width 15 height 7
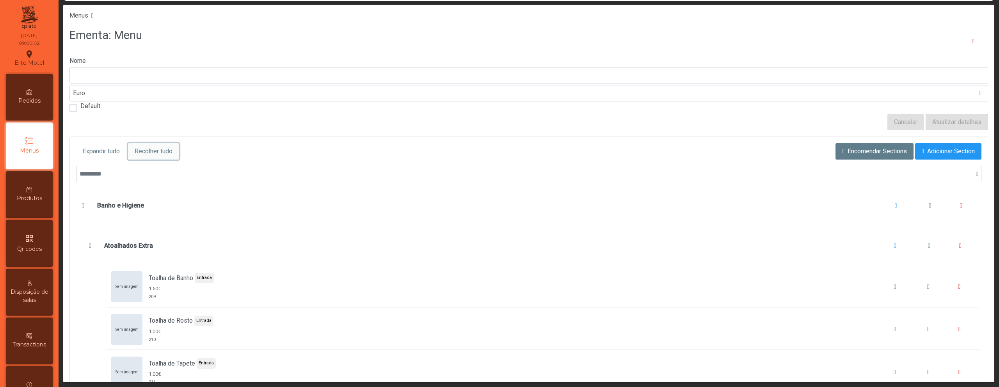
click at [156, 150] on span "Recolher tudo" at bounding box center [154, 151] width 38 height 9
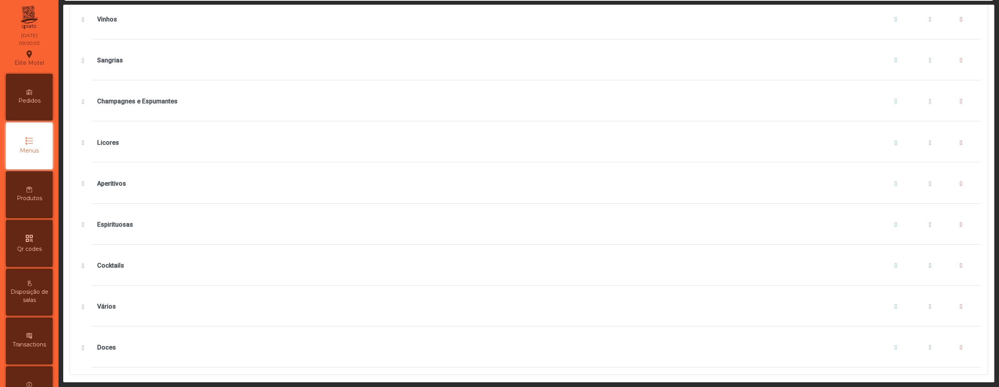
scroll to position [361, 0]
click at [929, 340] on span "Doces" at bounding box center [930, 343] width 2 height 6
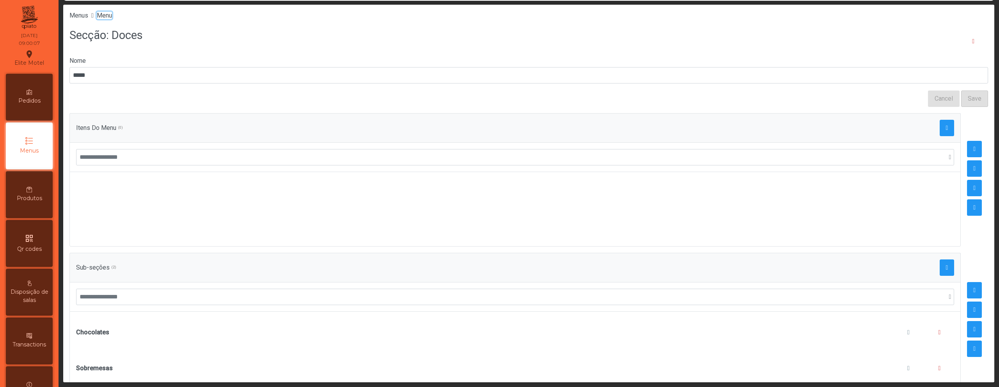
click at [105, 17] on span "Menu" at bounding box center [104, 15] width 15 height 7
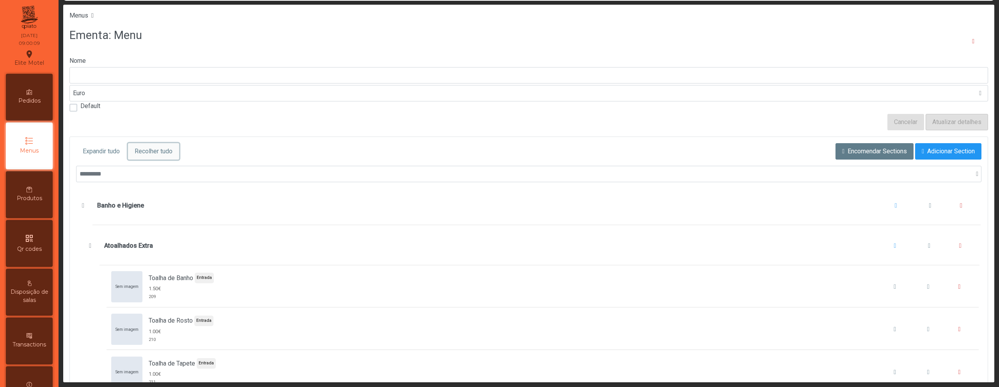
click at [155, 154] on span "Recolher tudo" at bounding box center [154, 151] width 38 height 9
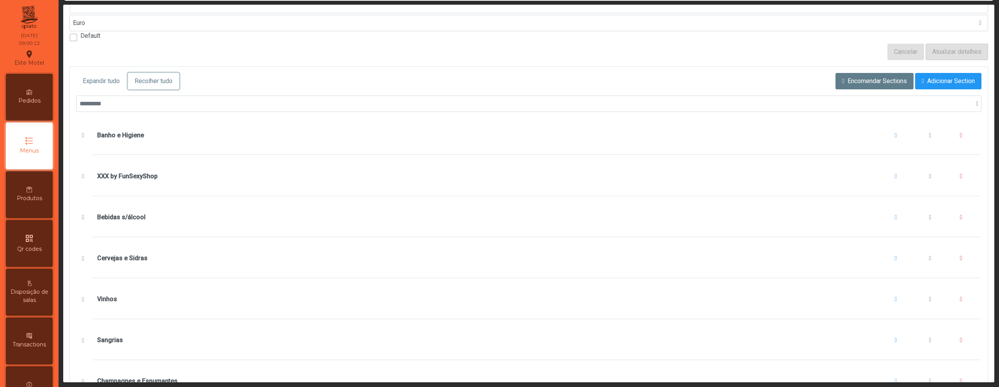
scroll to position [68, 0]
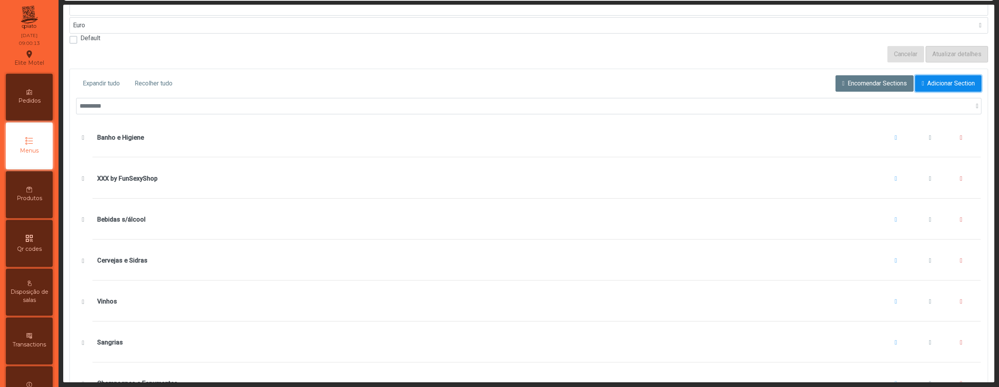
click at [920, 90] on button "Adicionar Section" at bounding box center [948, 83] width 66 height 16
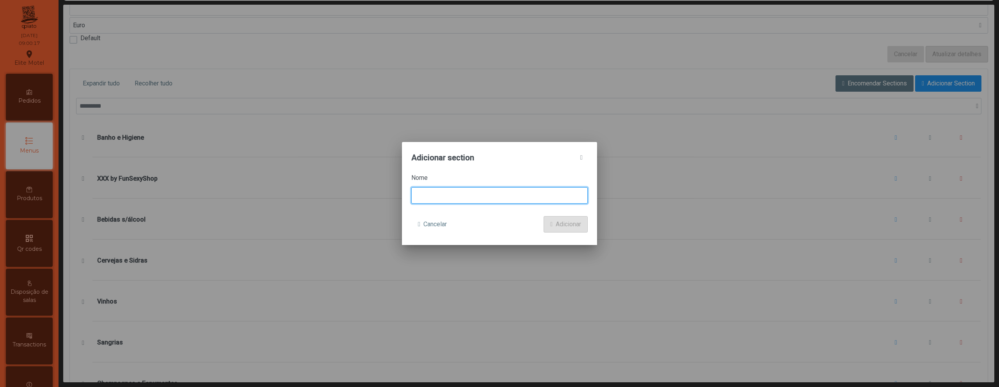
click at [483, 192] on input at bounding box center [499, 195] width 176 height 16
type input "******"
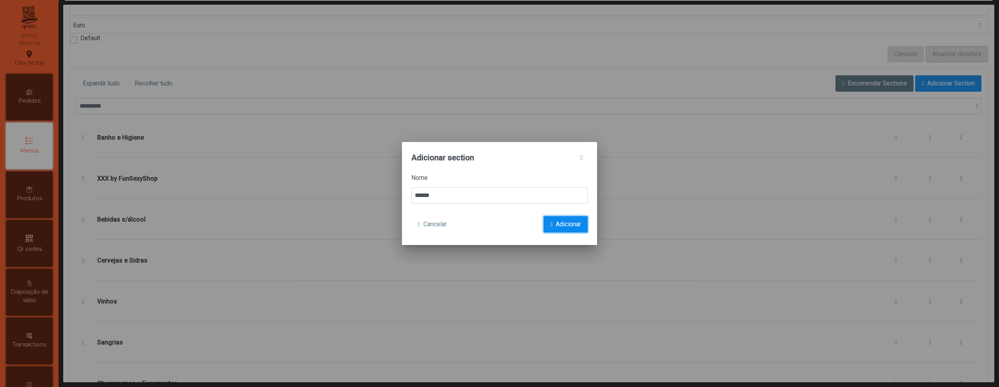
click at [570, 224] on span "Adicionar" at bounding box center [568, 224] width 25 height 9
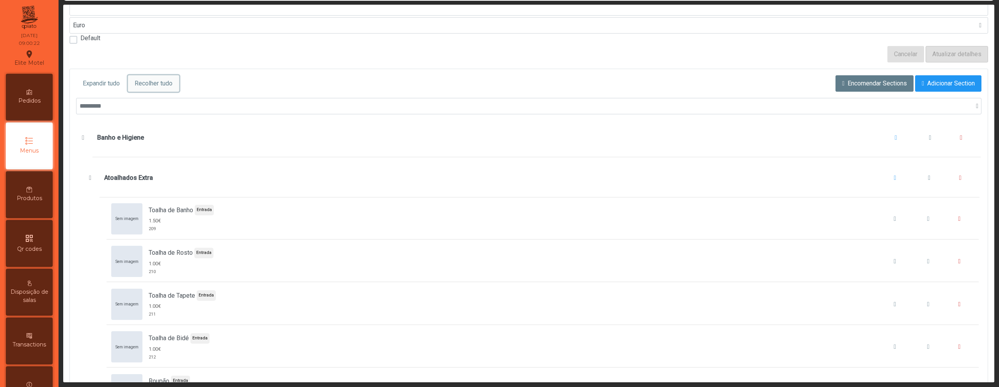
click at [168, 90] on button "Recolher tudo" at bounding box center [153, 83] width 51 height 16
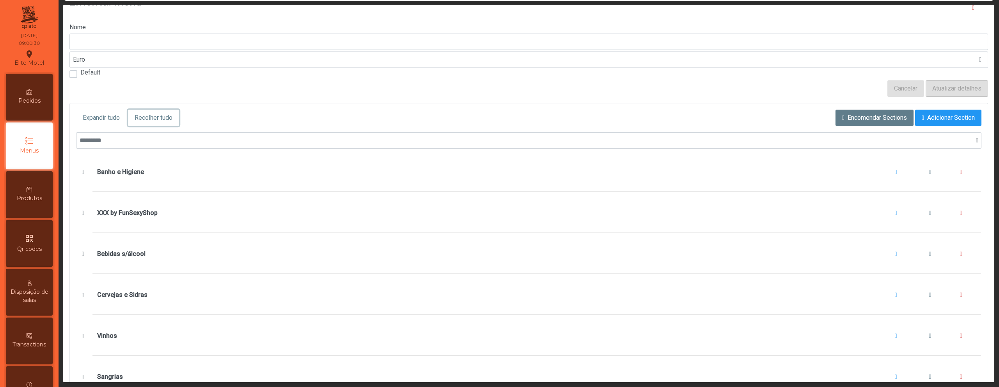
scroll to position [0, 0]
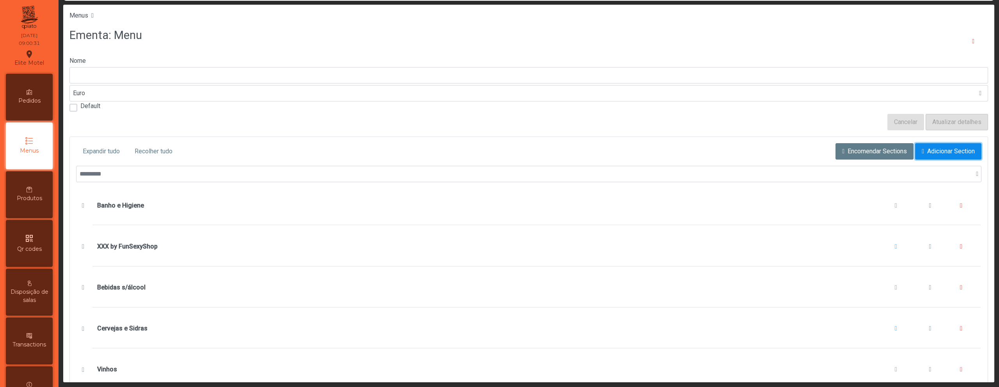
click at [922, 148] on span "button" at bounding box center [923, 151] width 2 height 6
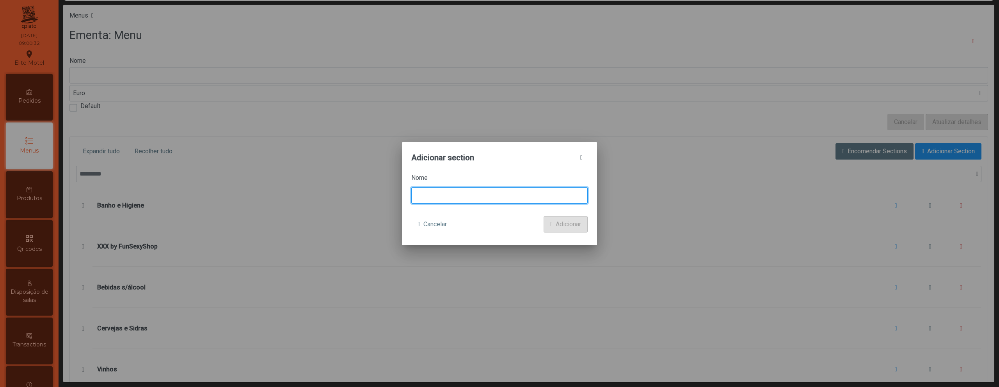
click at [526, 195] on input at bounding box center [499, 195] width 176 height 16
type input "******"
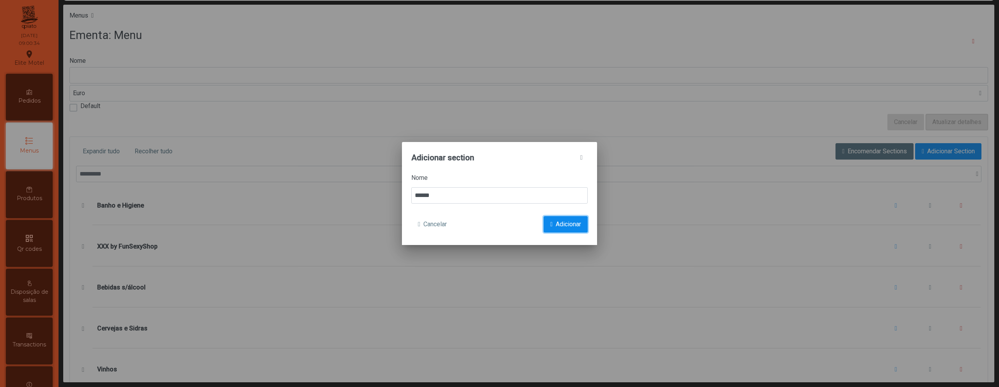
click at [577, 224] on span "Adicionar" at bounding box center [568, 224] width 25 height 9
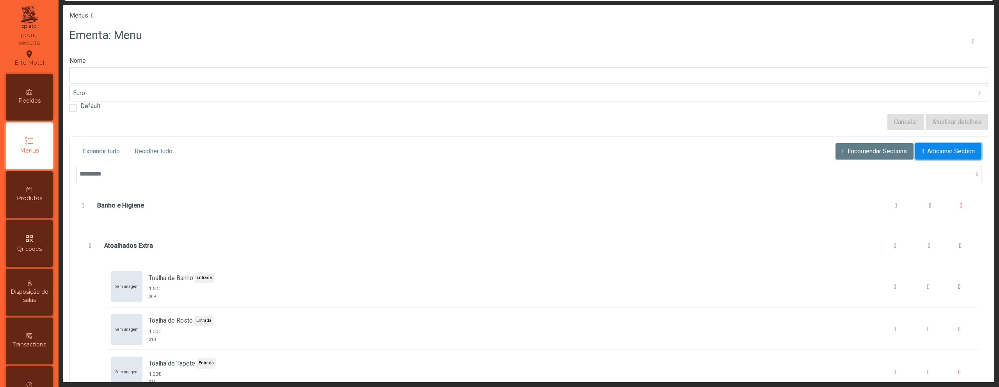
click at [927, 149] on span "Adicionar Section" at bounding box center [951, 151] width 48 height 9
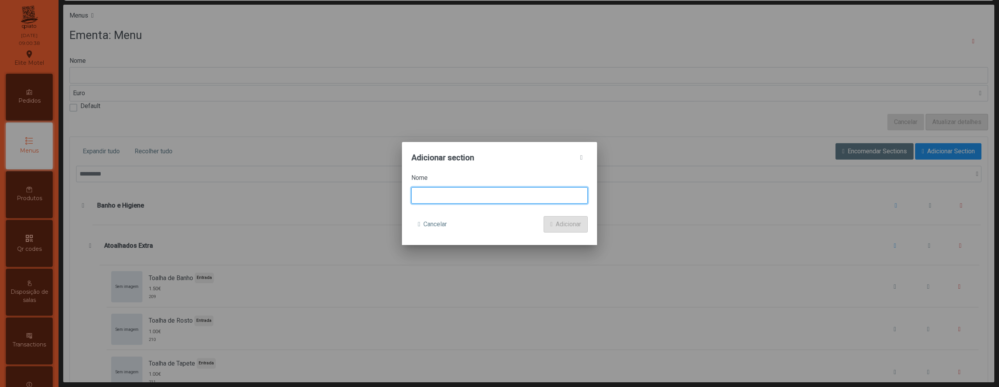
click at [482, 193] on input at bounding box center [499, 195] width 176 height 16
type input "******"
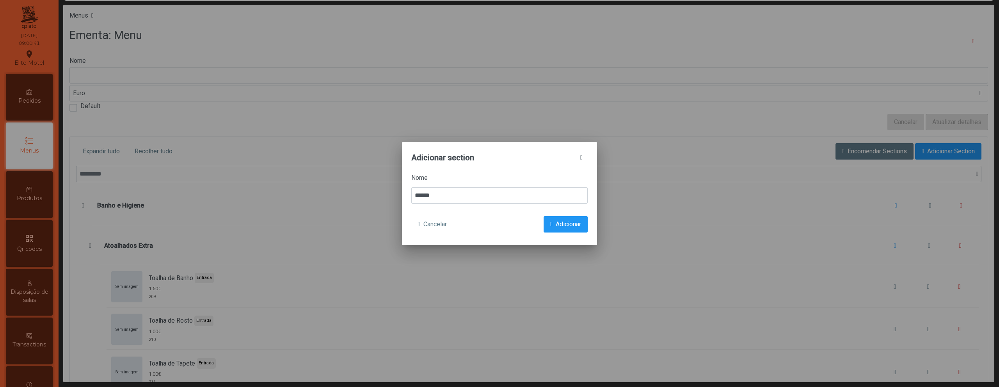
click at [584, 234] on div "Nome ****** Cancelar Adicionar" at bounding box center [499, 209] width 195 height 72
click at [573, 226] on span "Adicionar" at bounding box center [568, 224] width 25 height 9
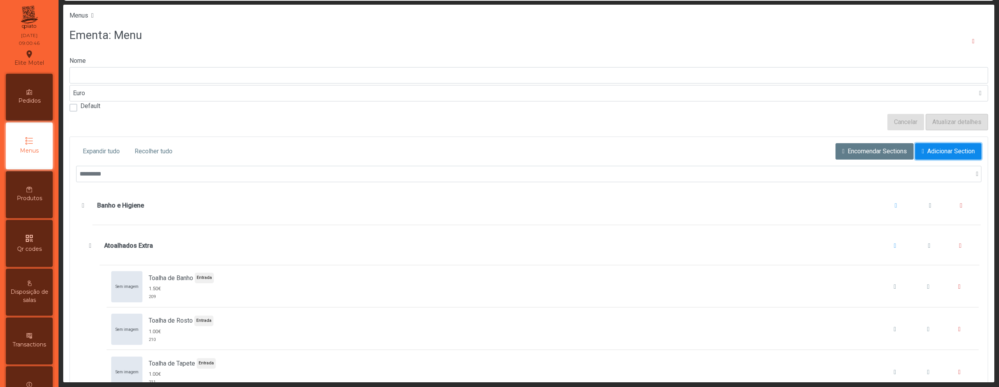
click at [929, 153] on span "Adicionar Section" at bounding box center [951, 151] width 48 height 9
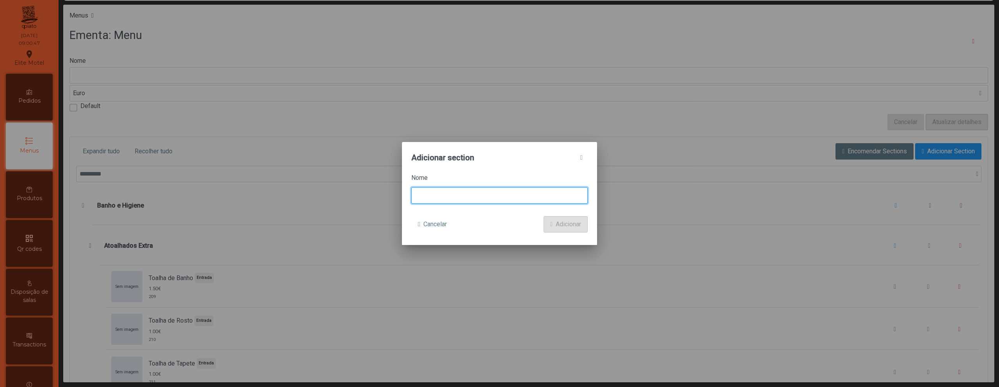
click at [543, 197] on input at bounding box center [499, 195] width 176 height 16
type input "**********"
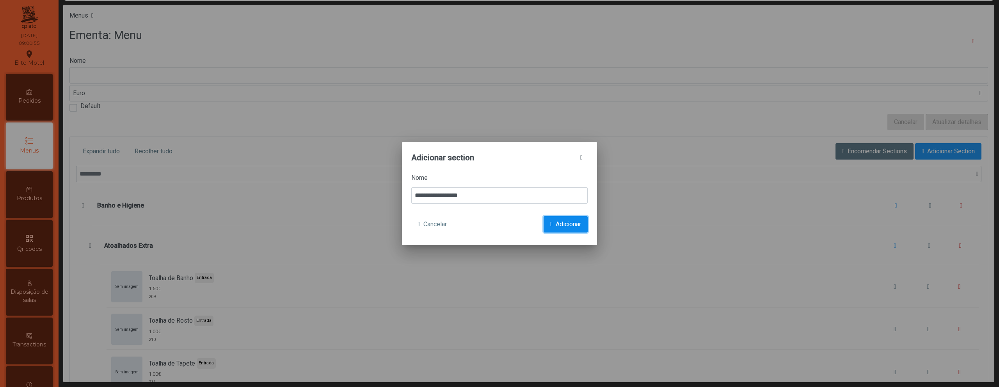
click at [570, 224] on span "Adicionar" at bounding box center [568, 224] width 25 height 9
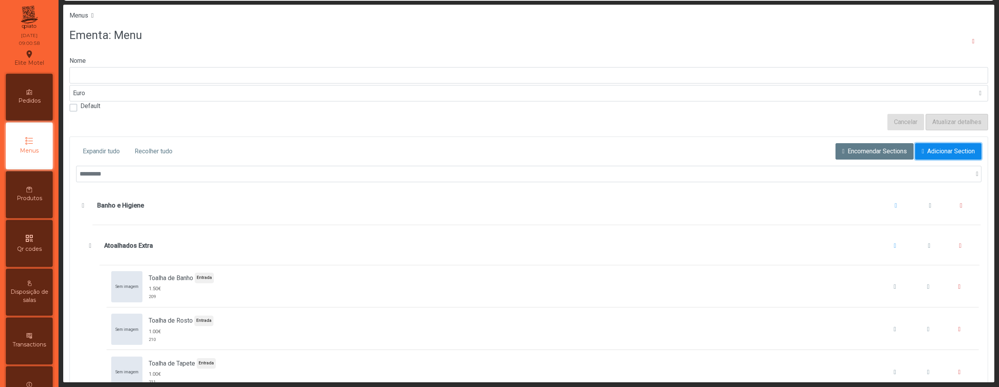
click at [915, 152] on button "Adicionar Section" at bounding box center [948, 151] width 66 height 16
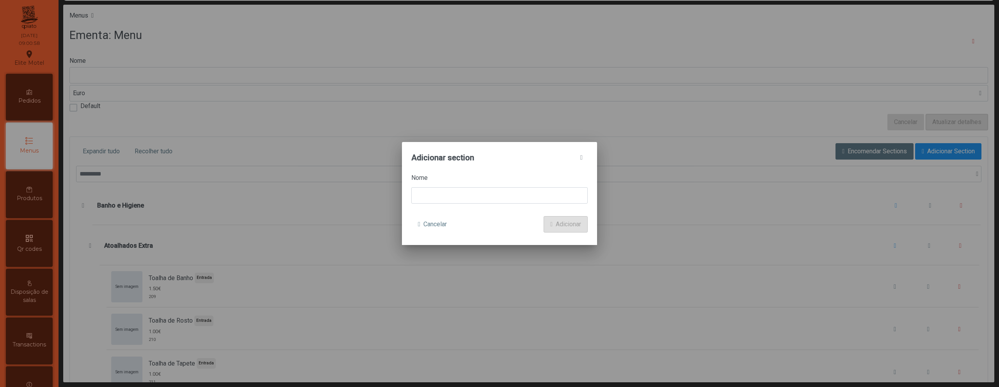
click at [505, 206] on form "Nome Cancelar Adicionar" at bounding box center [499, 202] width 176 height 59
click at [498, 203] on input at bounding box center [499, 195] width 176 height 16
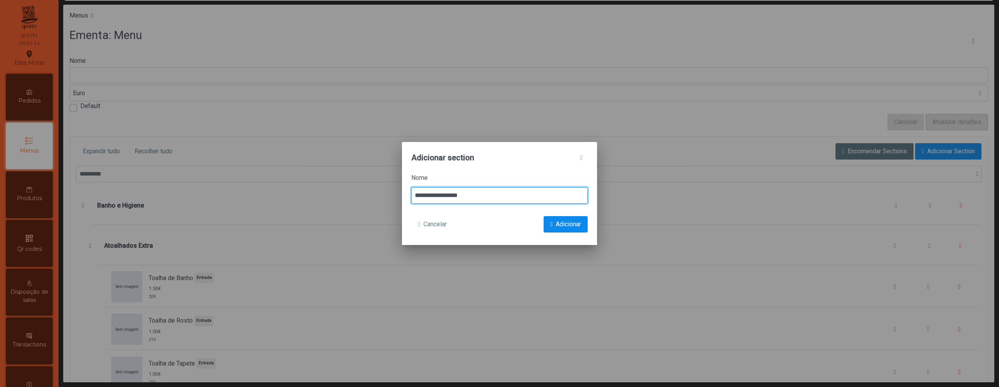
type input "**********"
click at [567, 224] on span "Adicionar" at bounding box center [568, 224] width 25 height 9
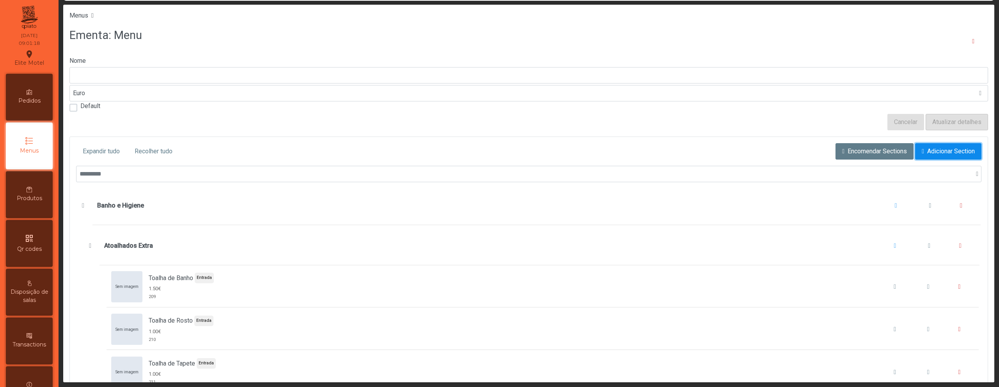
click at [927, 154] on span "Adicionar Section" at bounding box center [951, 151] width 48 height 9
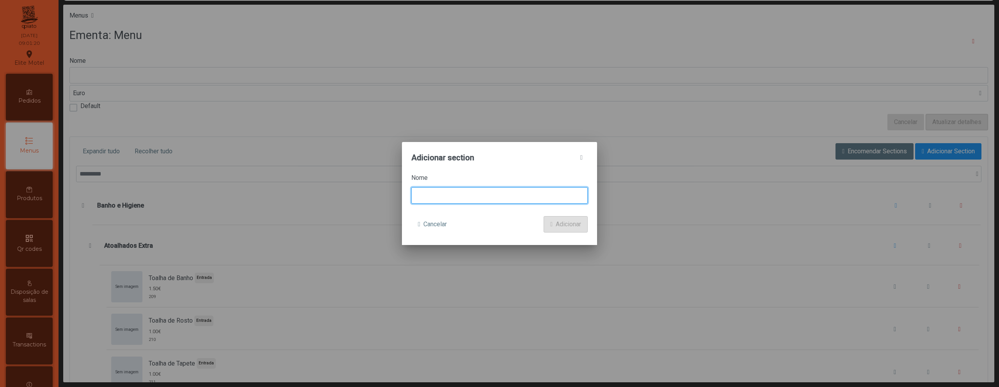
click at [541, 194] on input at bounding box center [499, 195] width 176 height 16
type input "**********"
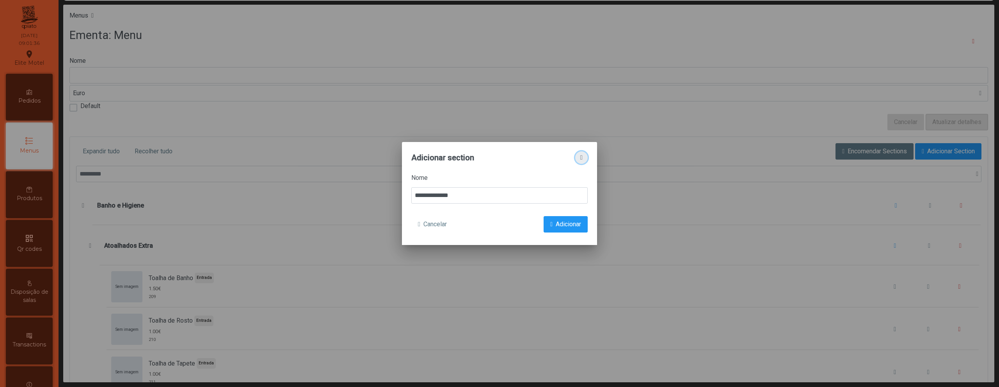
click at [583, 158] on span "button" at bounding box center [581, 158] width 2 height 6
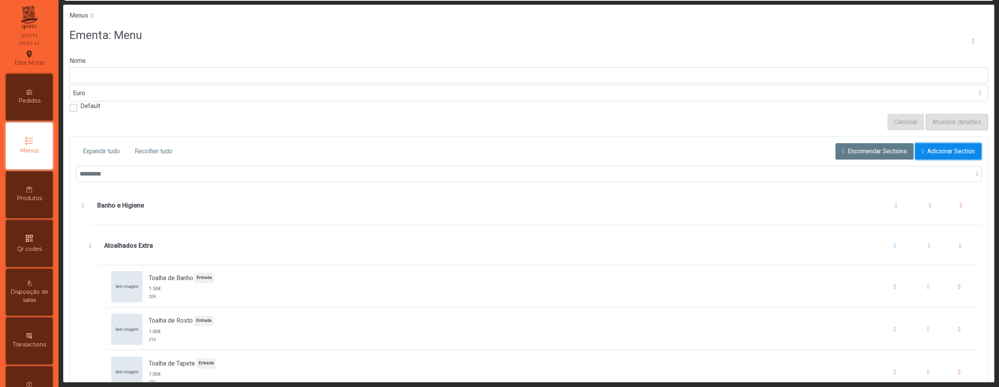
click at [915, 151] on button "Adicionar Section" at bounding box center [948, 151] width 66 height 16
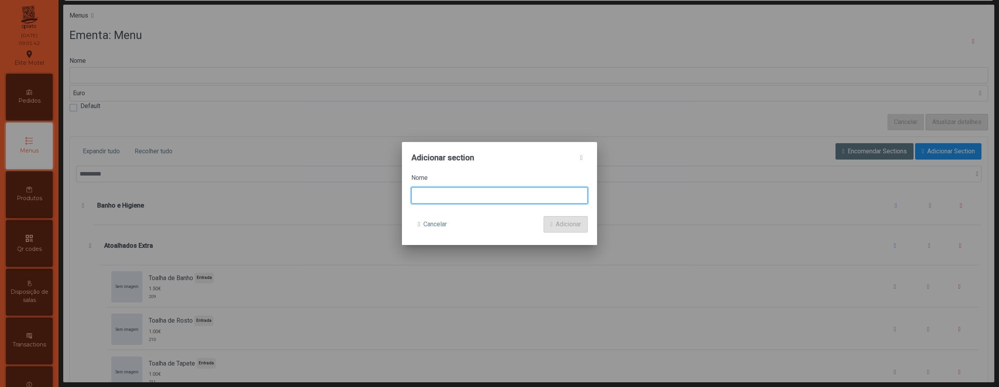
click at [475, 199] on input at bounding box center [499, 195] width 176 height 16
type input "******"
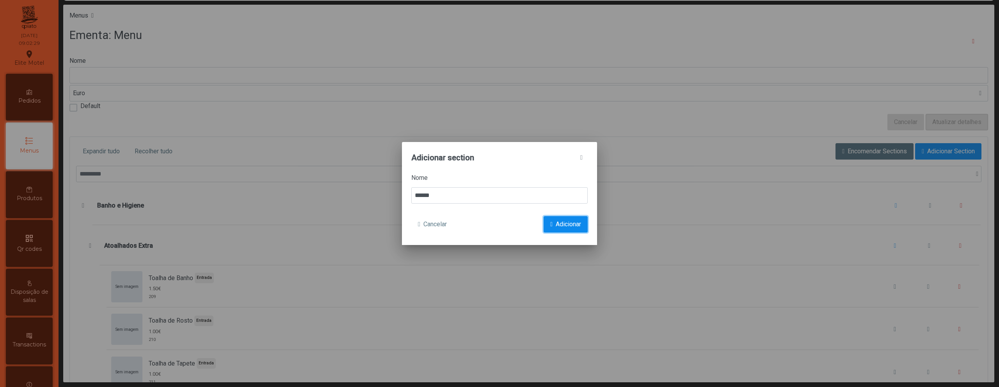
click at [553, 224] on button "Adicionar" at bounding box center [566, 224] width 44 height 16
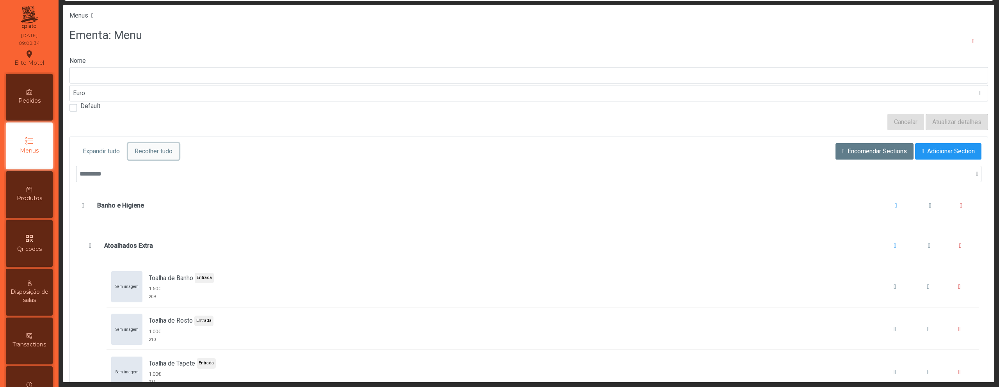
click at [158, 153] on span "Recolher tudo" at bounding box center [154, 151] width 38 height 9
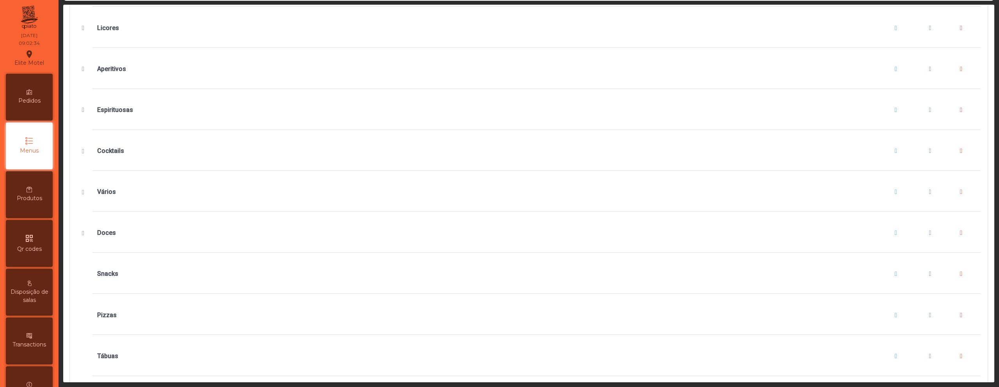
scroll to position [607, 0]
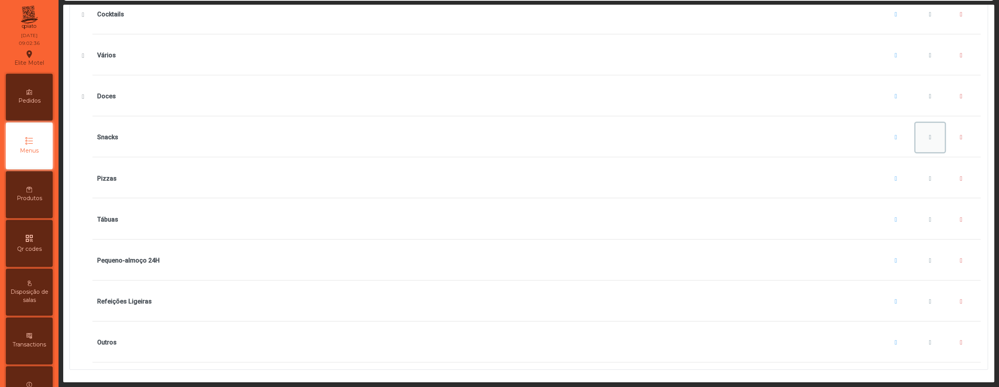
click at [929, 134] on span "Snacks" at bounding box center [930, 137] width 2 height 6
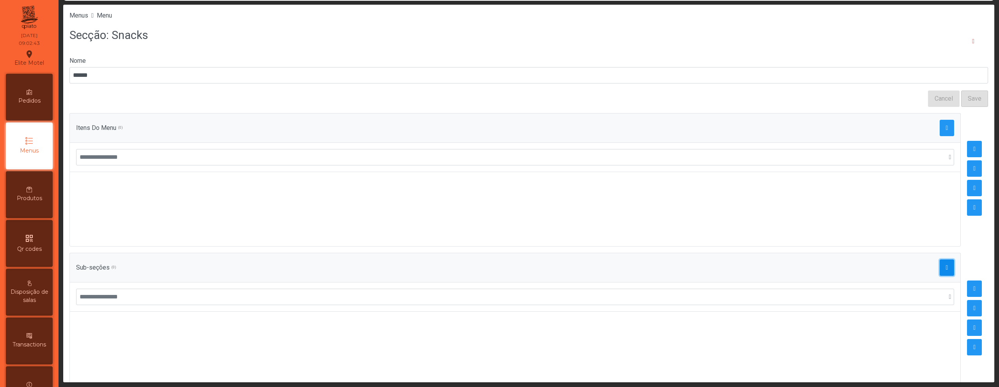
click at [946, 268] on span "button" at bounding box center [947, 268] width 2 height 6
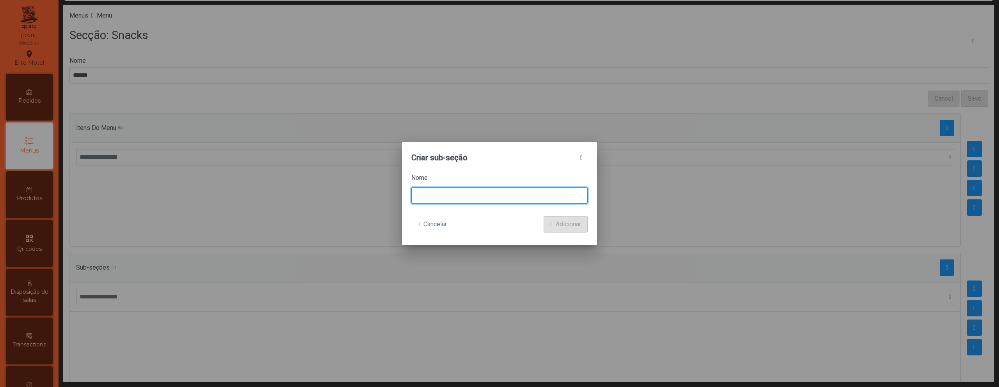
click at [469, 202] on input at bounding box center [499, 195] width 176 height 16
type input "**********"
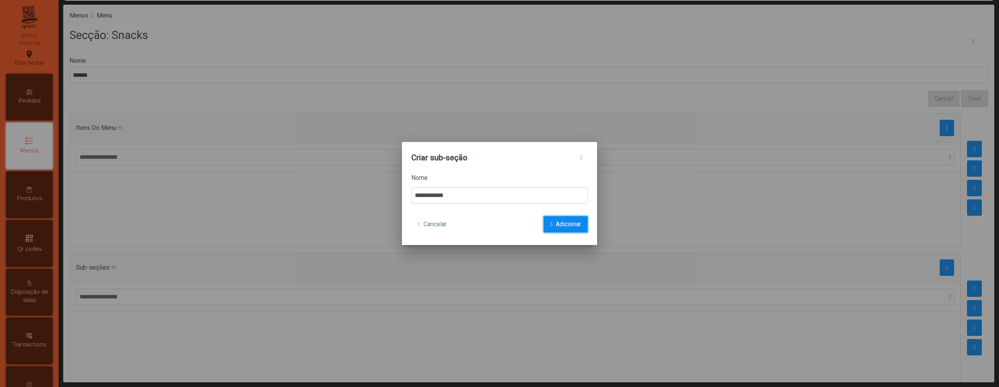
click at [570, 220] on span "Adicionar" at bounding box center [568, 224] width 25 height 9
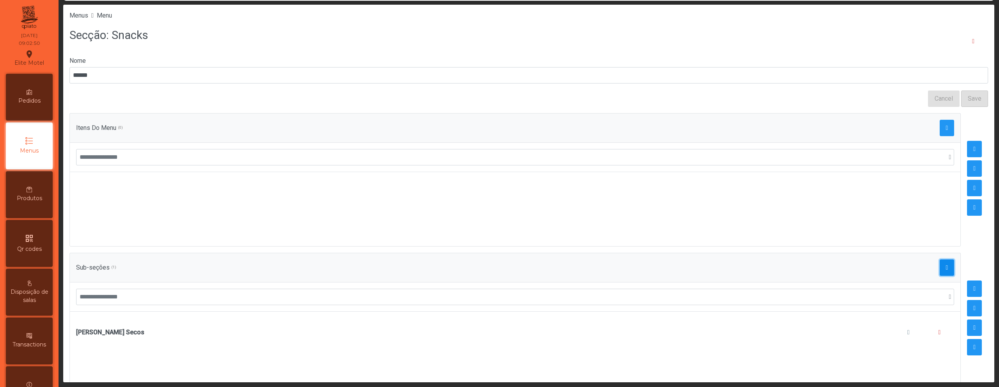
click at [946, 269] on span "button" at bounding box center [947, 268] width 2 height 6
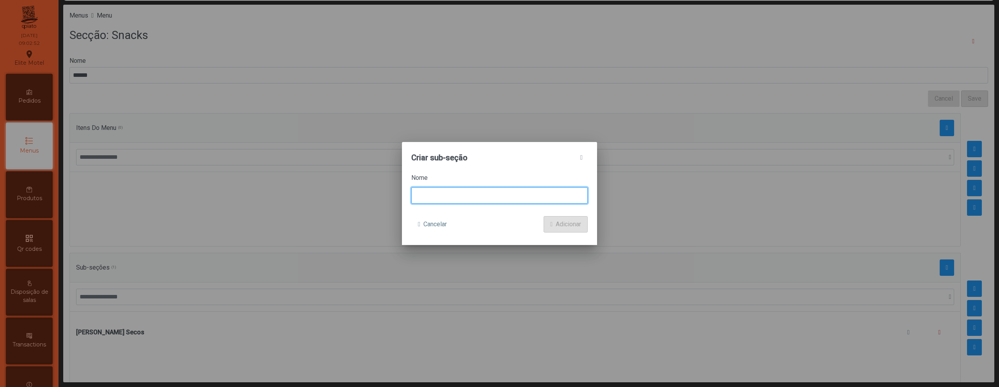
click at [528, 192] on input at bounding box center [499, 195] width 176 height 16
type input "******"
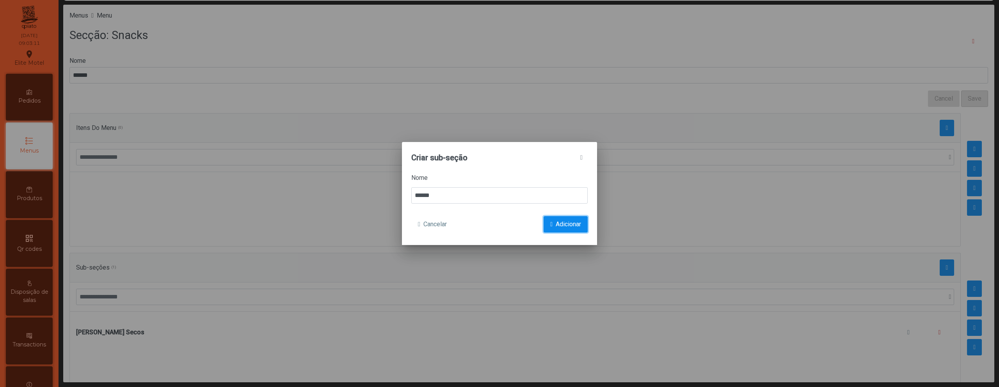
click at [565, 226] on span "Adicionar" at bounding box center [568, 224] width 25 height 9
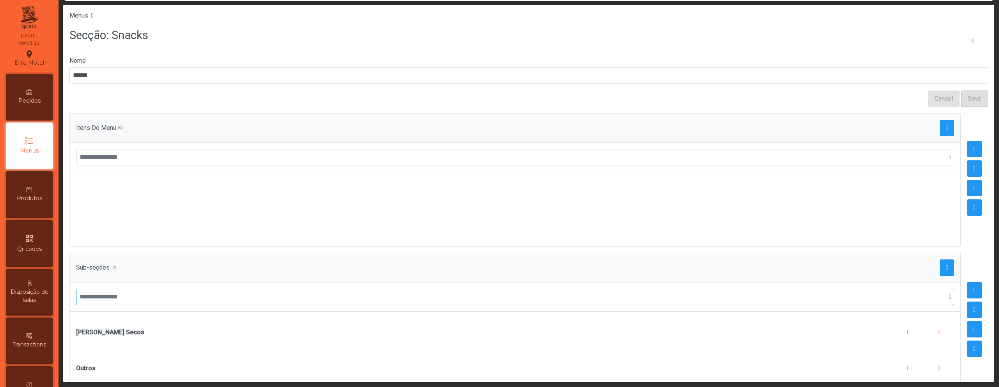
scroll to position [26, 0]
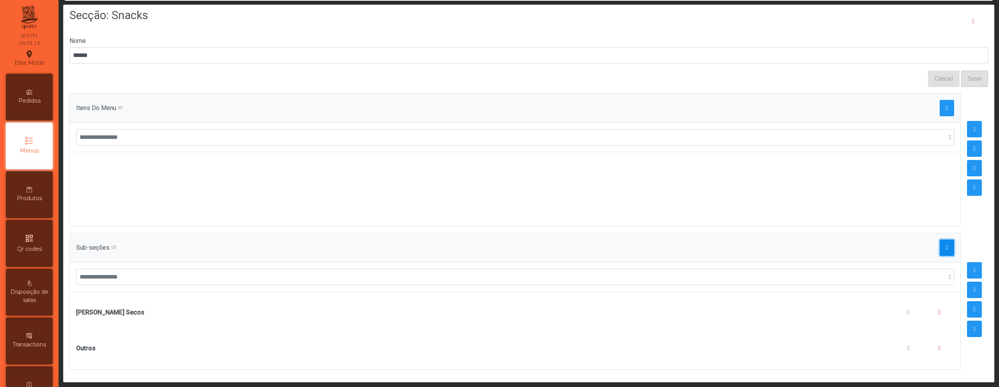
click at [946, 245] on span "button" at bounding box center [947, 248] width 2 height 6
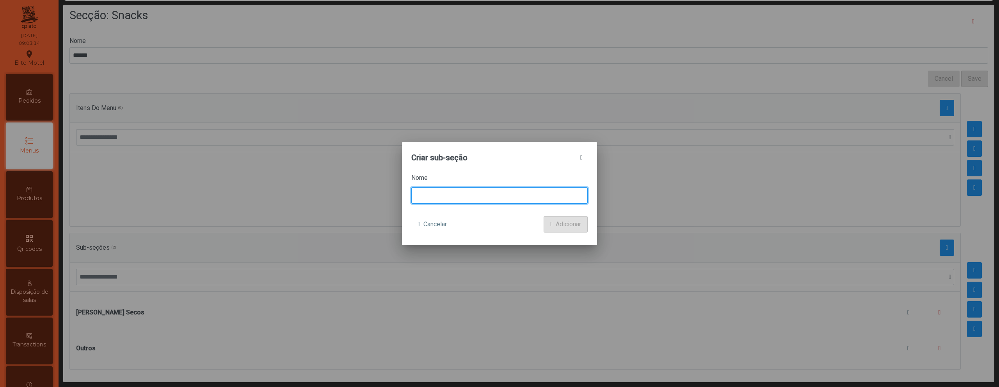
click at [497, 194] on input at bounding box center [499, 195] width 176 height 16
click at [583, 158] on span "button" at bounding box center [581, 158] width 2 height 6
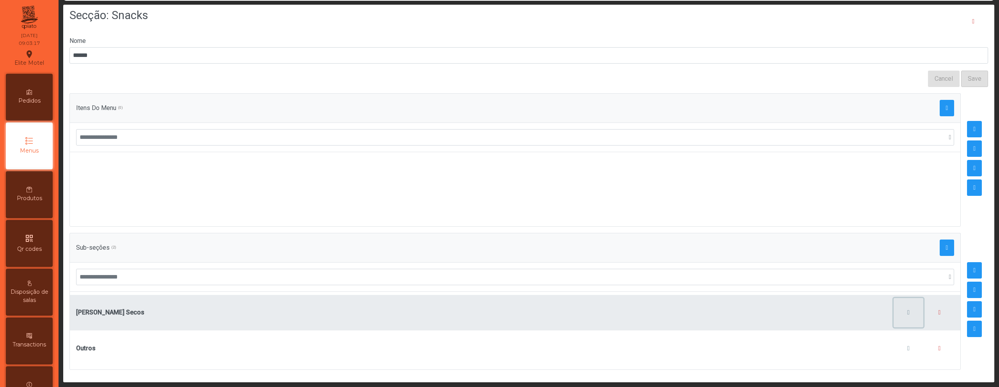
click at [894, 301] on button "button" at bounding box center [909, 313] width 30 height 30
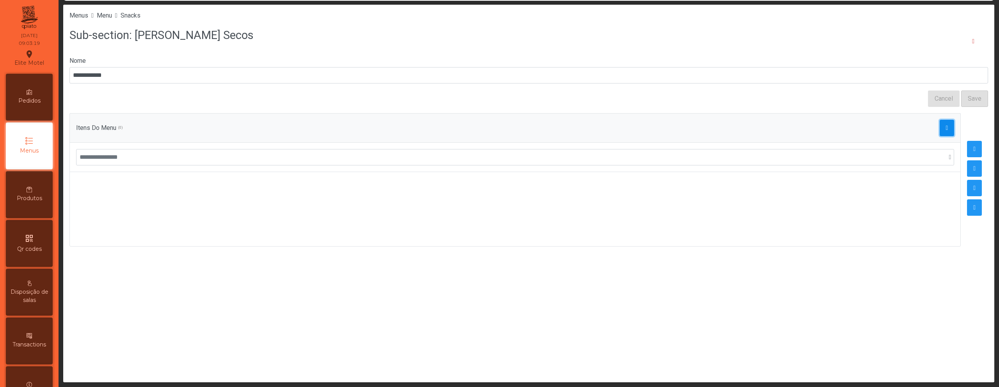
click at [946, 129] on span "button" at bounding box center [947, 128] width 2 height 6
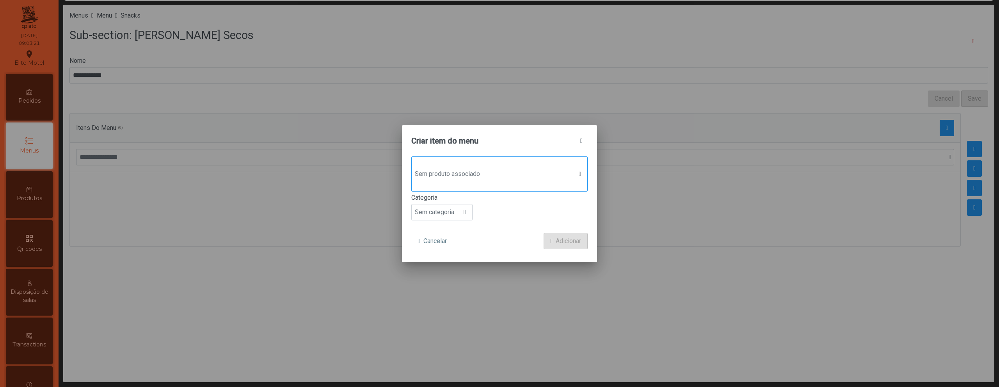
click at [515, 178] on span "Sem produto associado" at bounding box center [492, 174] width 161 height 16
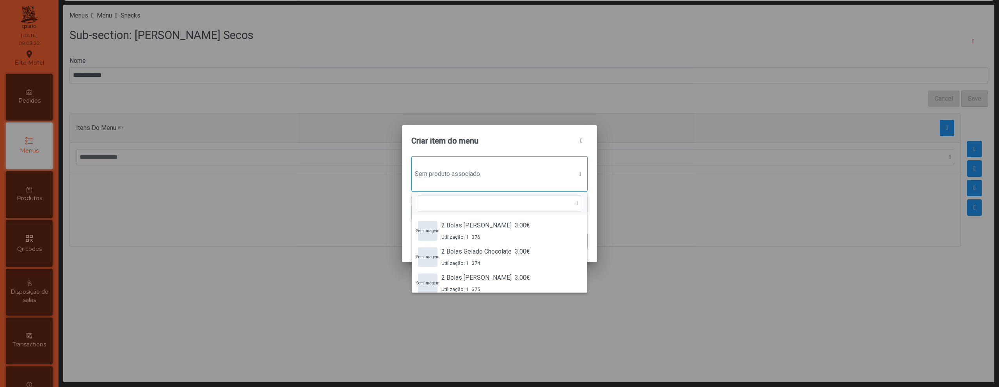
scroll to position [6, 38]
type input "***"
click at [482, 256] on div "Amendoins 4.00€ Utilização: 0 99" at bounding box center [465, 257] width 49 height 20
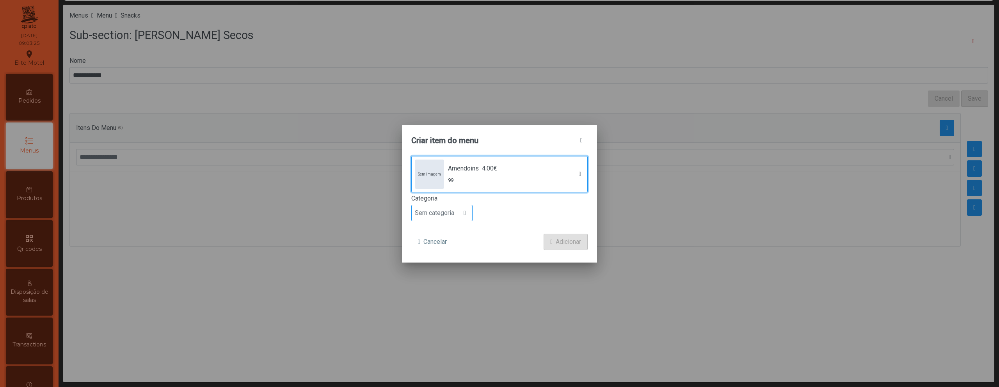
click at [453, 213] on span "Sem categoria" at bounding box center [435, 213] width 46 height 16
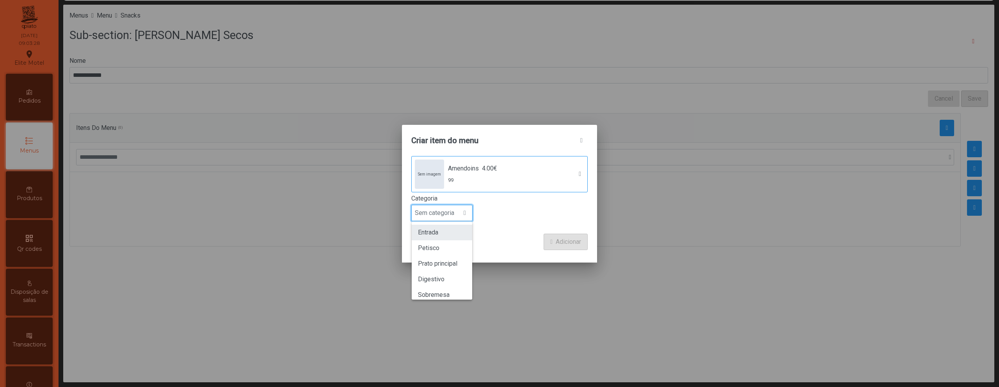
click at [450, 237] on li "Entrada" at bounding box center [442, 233] width 60 height 16
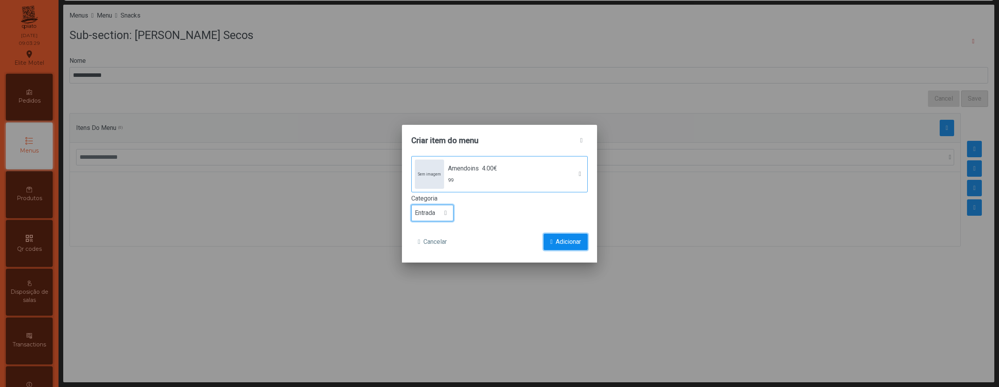
click at [550, 239] on span "submit" at bounding box center [551, 242] width 2 height 6
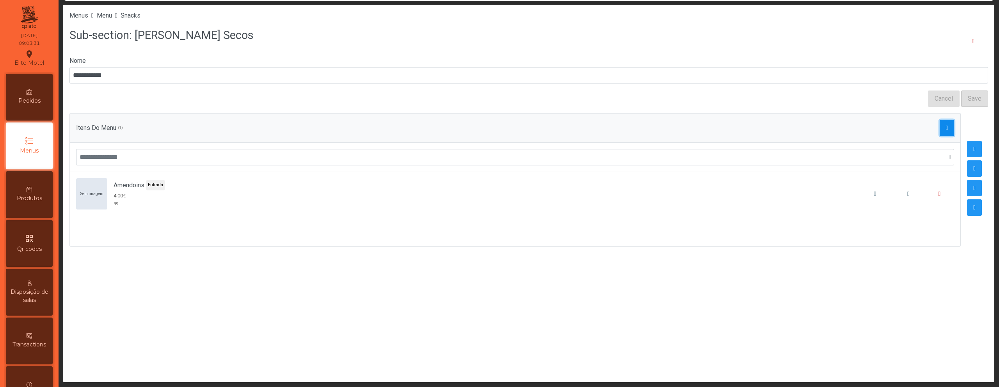
click at [946, 126] on span "button" at bounding box center [947, 128] width 2 height 6
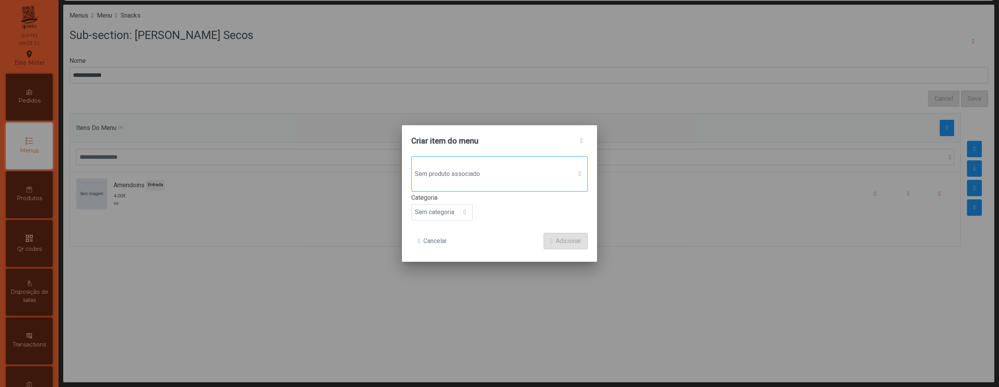
click at [486, 167] on span "Sem produto associado" at bounding box center [492, 174] width 161 height 16
type input "*****"
click at [448, 233] on div "Mix [PERSON_NAME] Secos 5.00€ Utilização: 0 101" at bounding box center [474, 231] width 67 height 20
click at [436, 218] on span "Sem categoria" at bounding box center [435, 213] width 46 height 16
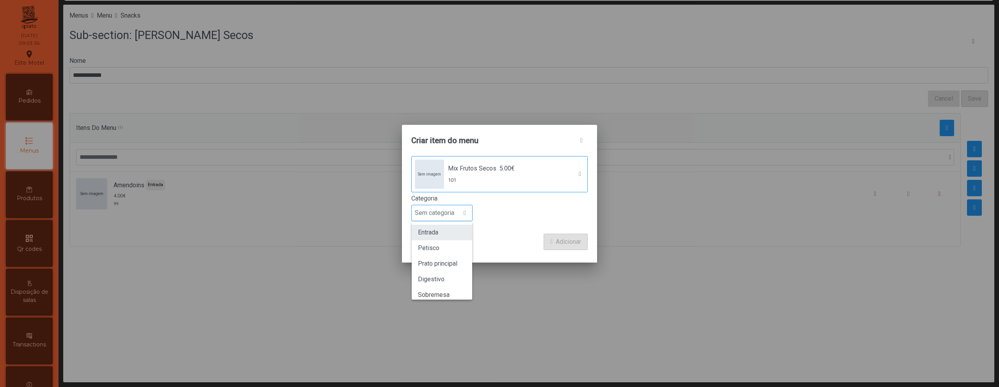
click at [435, 226] on li "Entrada" at bounding box center [442, 233] width 60 height 16
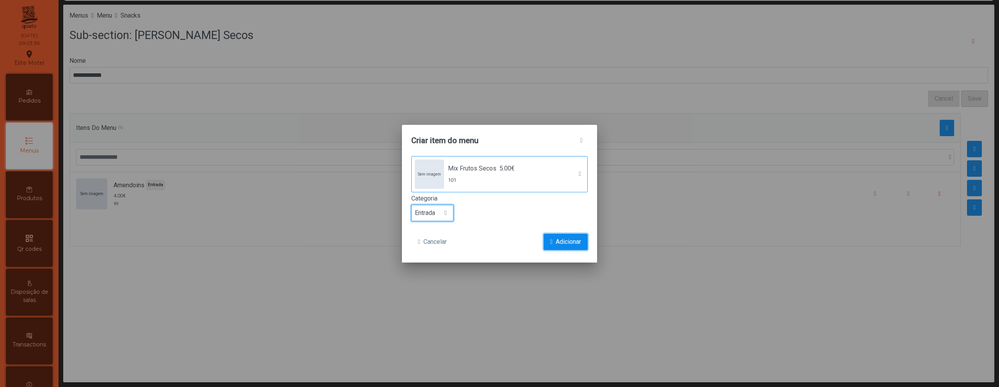
click at [575, 244] on span "Adicionar" at bounding box center [568, 241] width 25 height 9
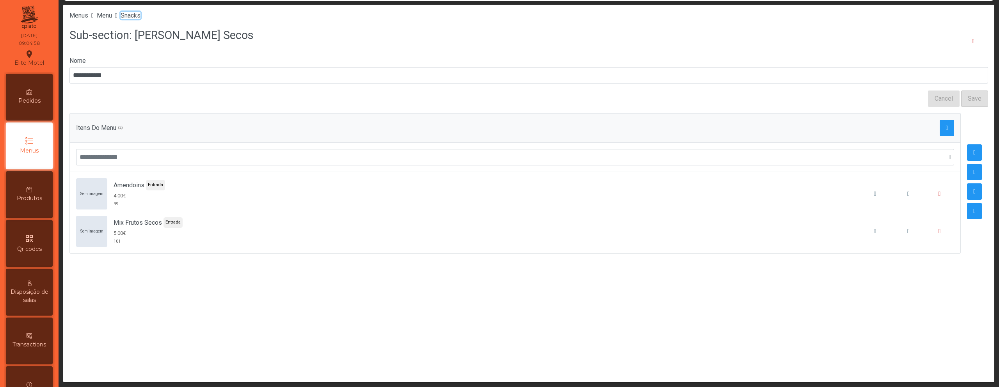
click at [139, 12] on span "Snacks" at bounding box center [131, 15] width 20 height 7
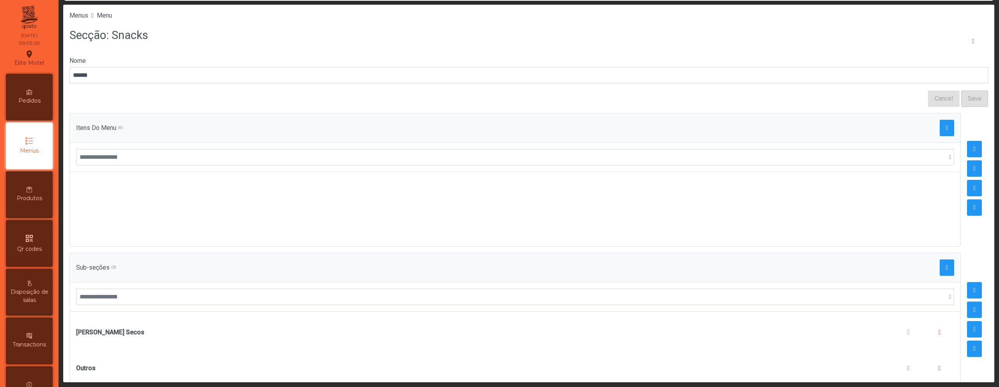
scroll to position [26, 0]
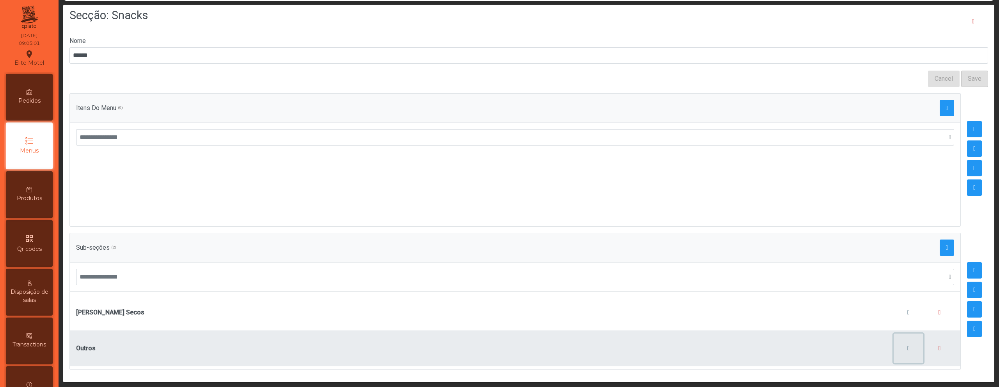
click at [901, 341] on button "button" at bounding box center [909, 349] width 30 height 30
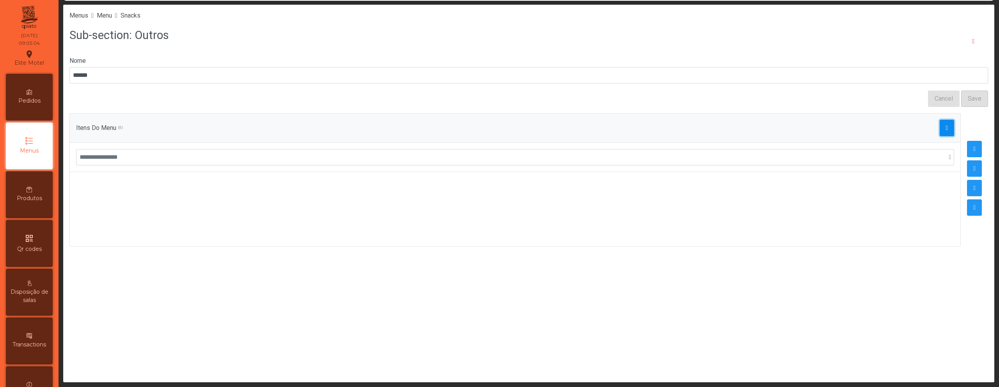
click at [946, 130] on span "button" at bounding box center [947, 128] width 2 height 6
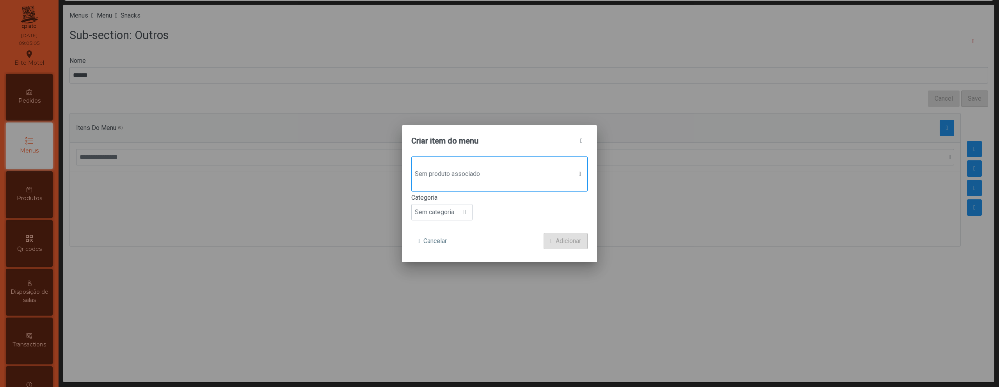
click at [496, 172] on span "Sem produto associado" at bounding box center [492, 174] width 161 height 16
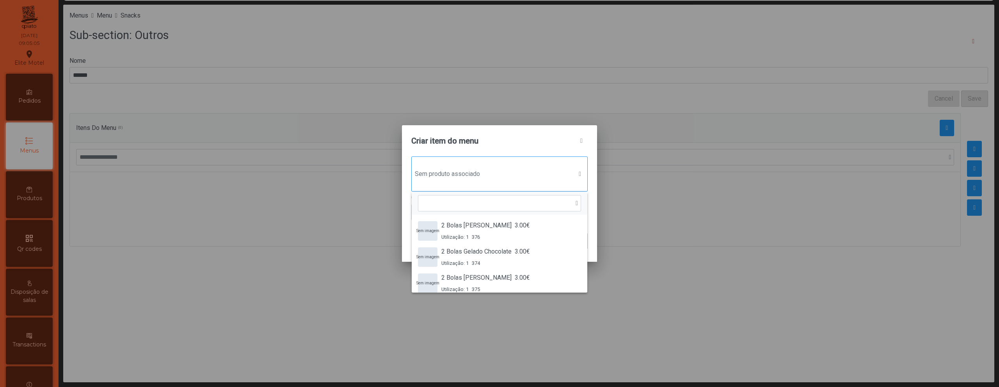
scroll to position [6, 38]
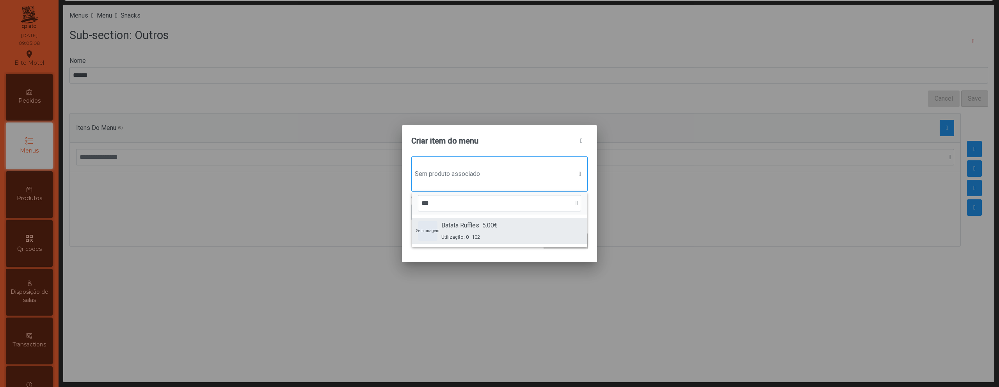
type input "***"
click at [474, 224] on span "Batata Ruffles" at bounding box center [460, 225] width 38 height 9
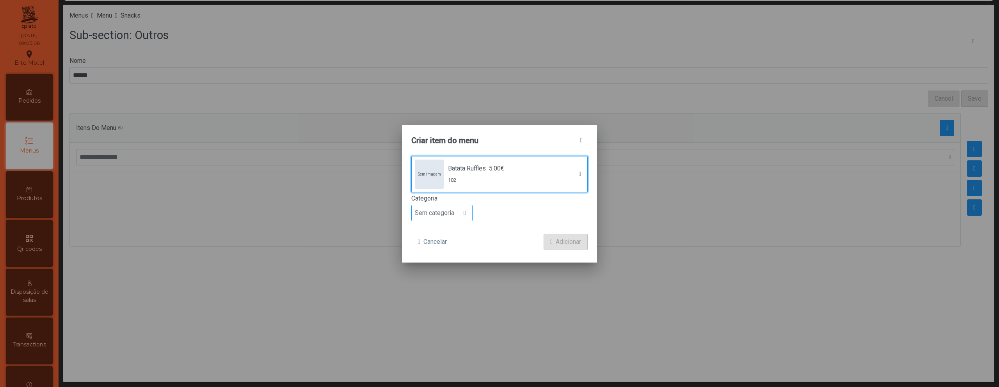
click at [449, 213] on span "Sem categoria" at bounding box center [435, 213] width 46 height 16
click at [443, 231] on li "Entrada" at bounding box center [442, 233] width 60 height 16
click at [568, 237] on span "Adicionar" at bounding box center [568, 241] width 25 height 9
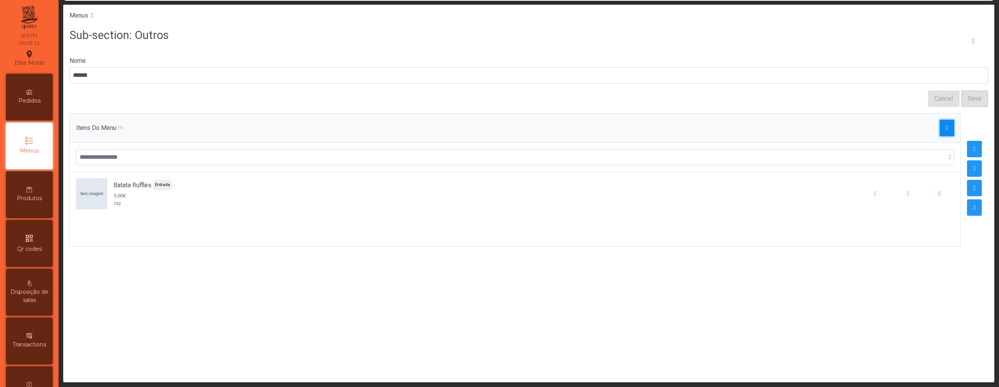
click at [944, 125] on button "button" at bounding box center [947, 128] width 15 height 16
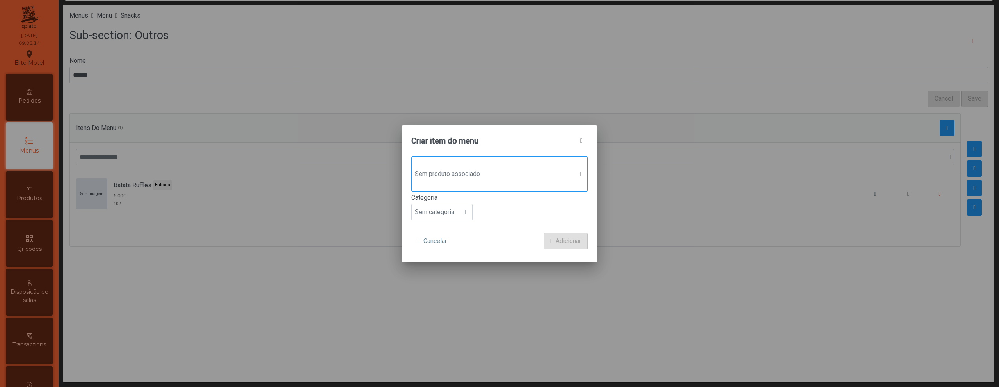
click at [515, 170] on span "Sem produto associado" at bounding box center [492, 174] width 161 height 16
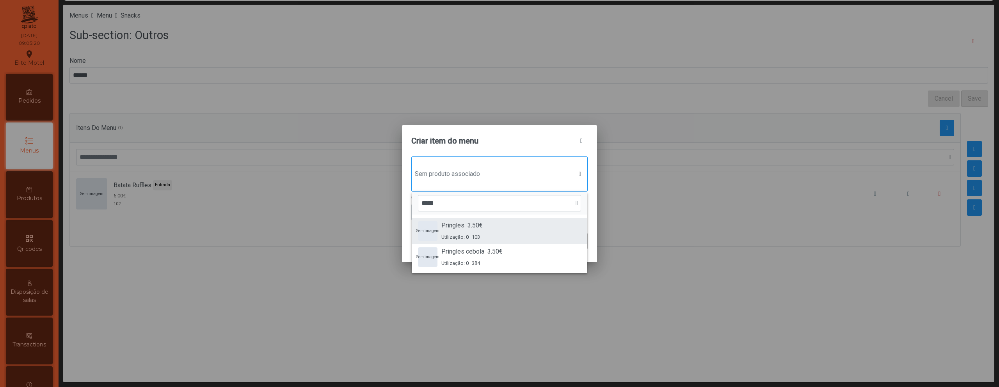
type input "*****"
click at [458, 226] on span "Pringles" at bounding box center [452, 225] width 23 height 9
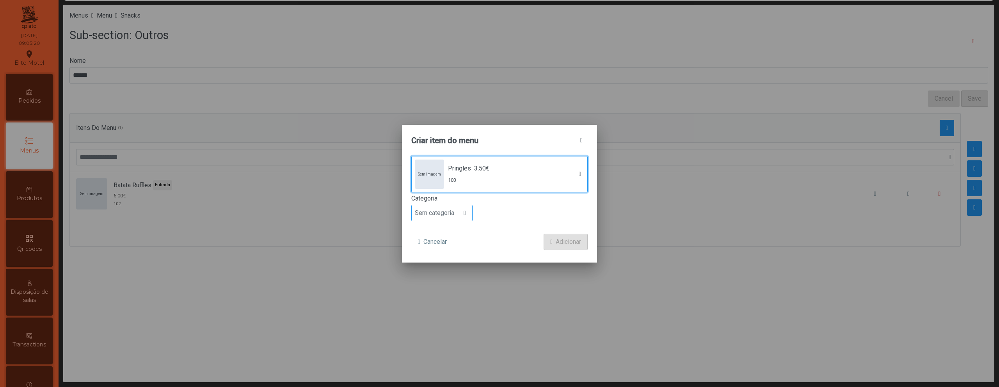
click at [448, 215] on span "Sem categoria" at bounding box center [435, 213] width 46 height 16
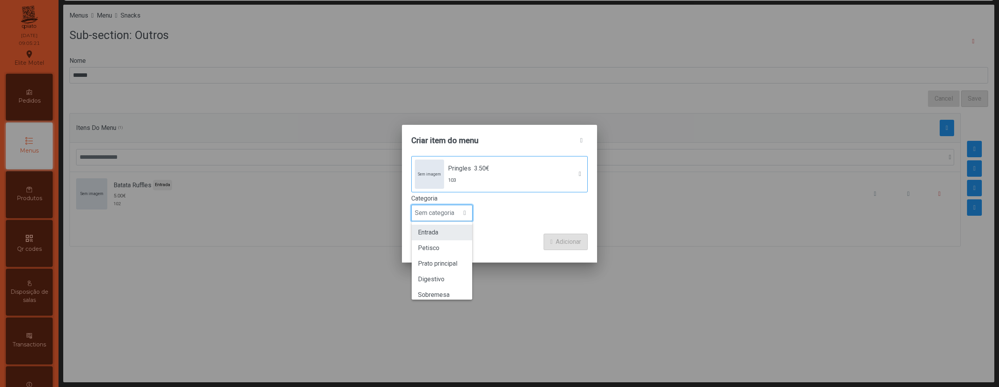
click at [445, 238] on li "Entrada" at bounding box center [442, 233] width 60 height 16
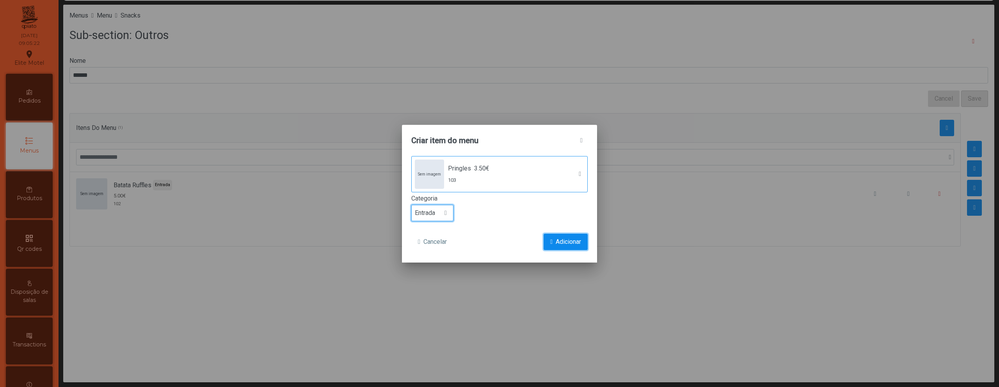
click at [561, 240] on span "Adicionar" at bounding box center [568, 241] width 25 height 9
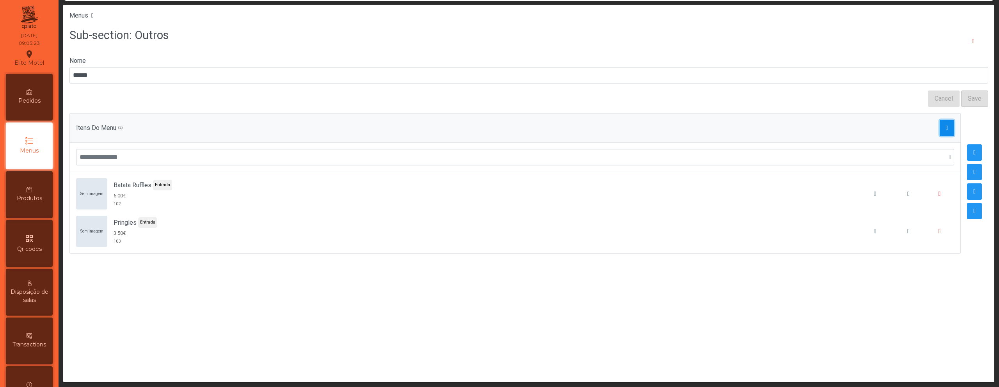
click at [943, 133] on button "button" at bounding box center [947, 128] width 15 height 16
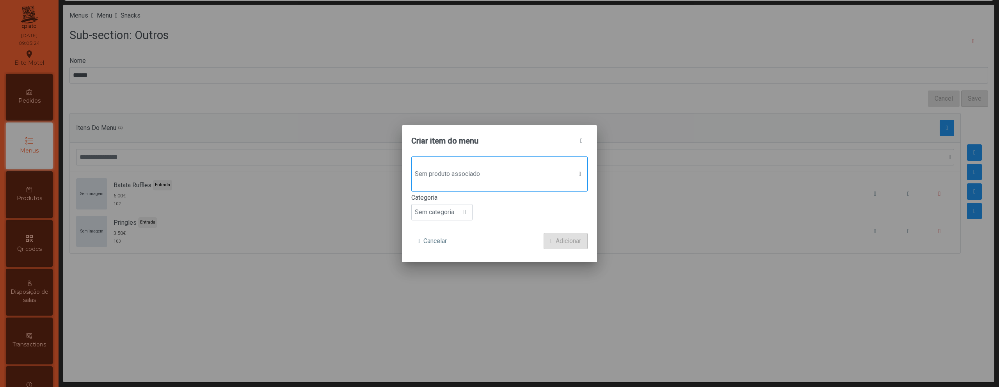
click at [548, 178] on span "Sem produto associado" at bounding box center [492, 174] width 161 height 16
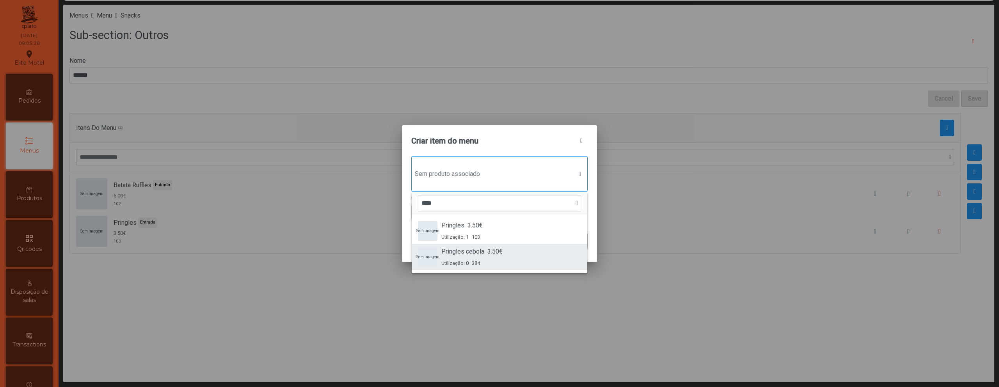
type input "****"
click at [518, 248] on div "Sem imagem Pringles cebola 3.50€ Utilização: 0 384" at bounding box center [499, 257] width 163 height 20
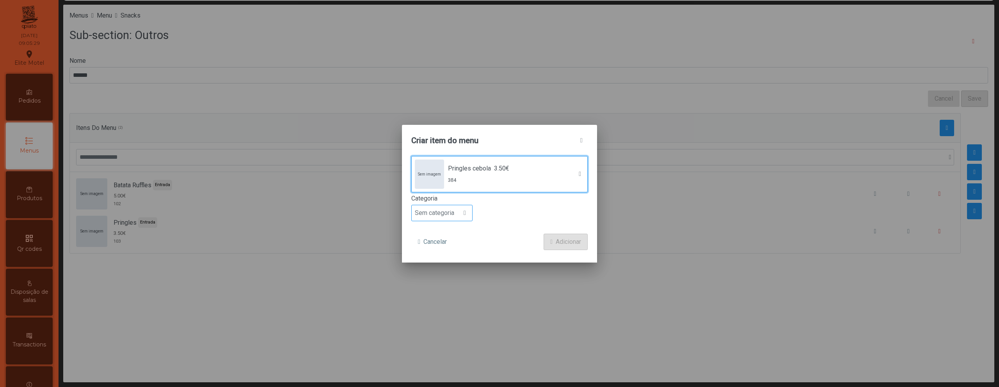
click at [457, 218] on span "Sem categoria" at bounding box center [435, 213] width 46 height 16
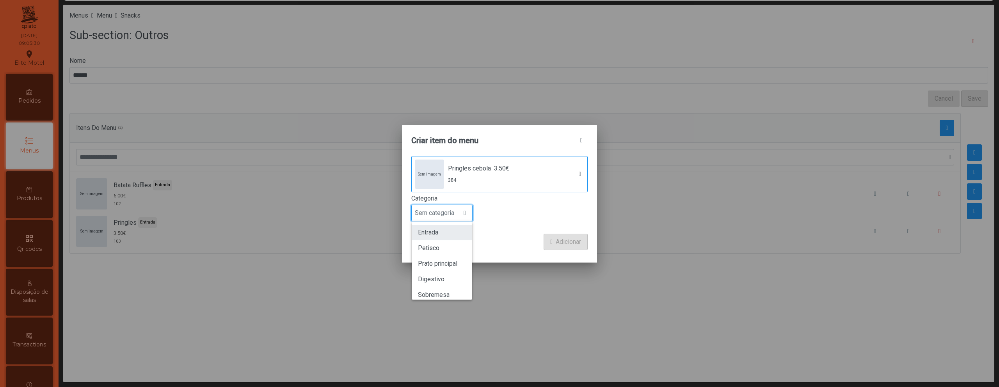
click at [455, 236] on li "Entrada" at bounding box center [442, 233] width 60 height 16
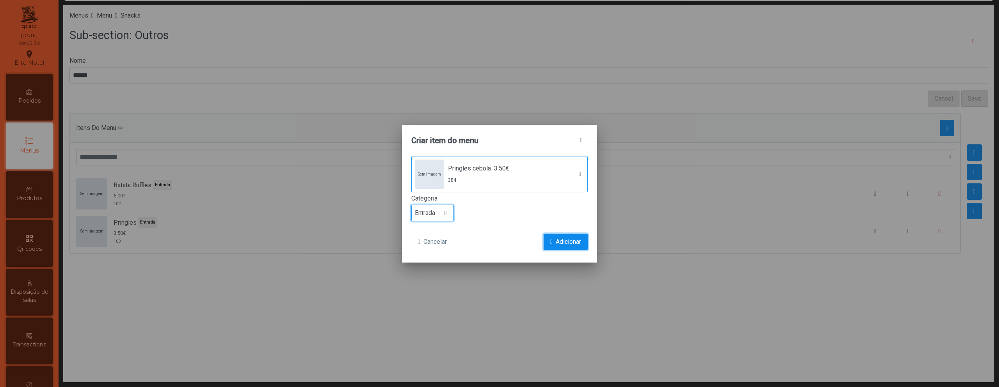
click at [562, 239] on span "Adicionar" at bounding box center [568, 241] width 25 height 9
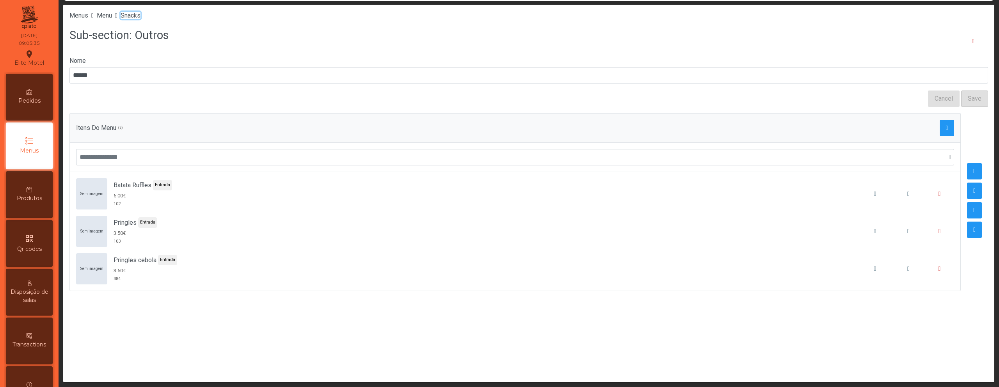
click at [139, 14] on span "Snacks" at bounding box center [131, 15] width 20 height 7
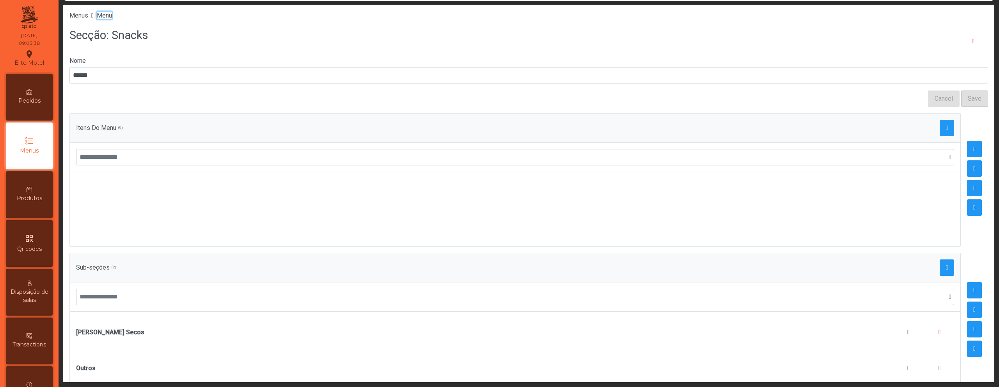
click at [108, 13] on span "Menu" at bounding box center [104, 15] width 15 height 7
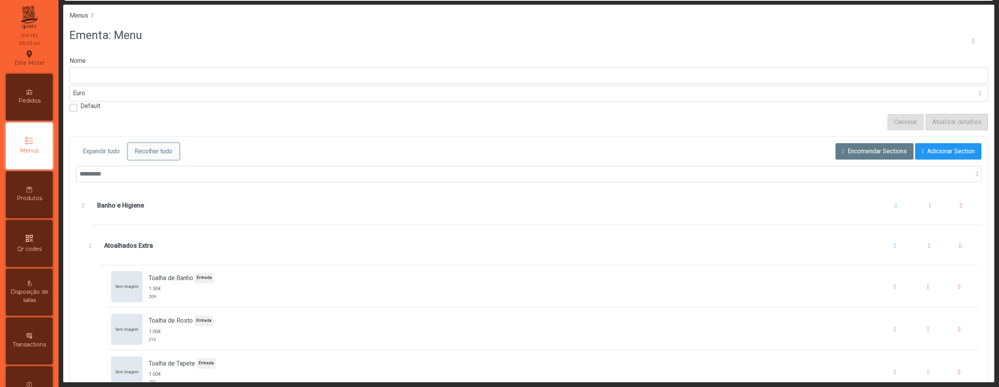
click at [160, 153] on span "Recolher tudo" at bounding box center [154, 151] width 38 height 9
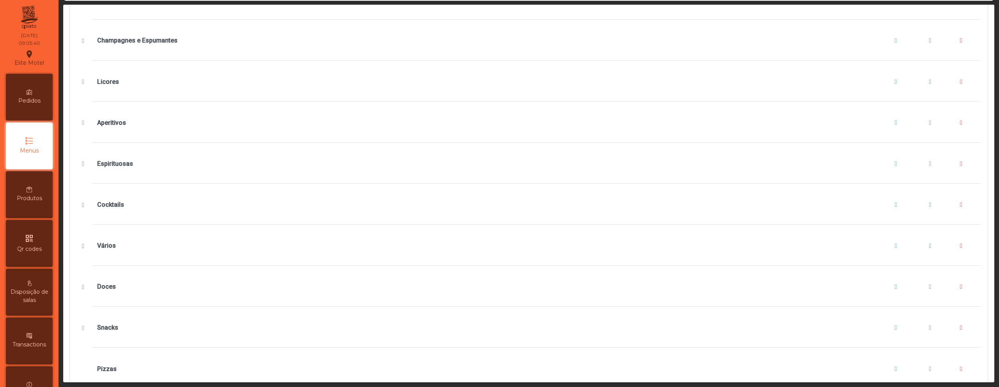
scroll to position [607, 0]
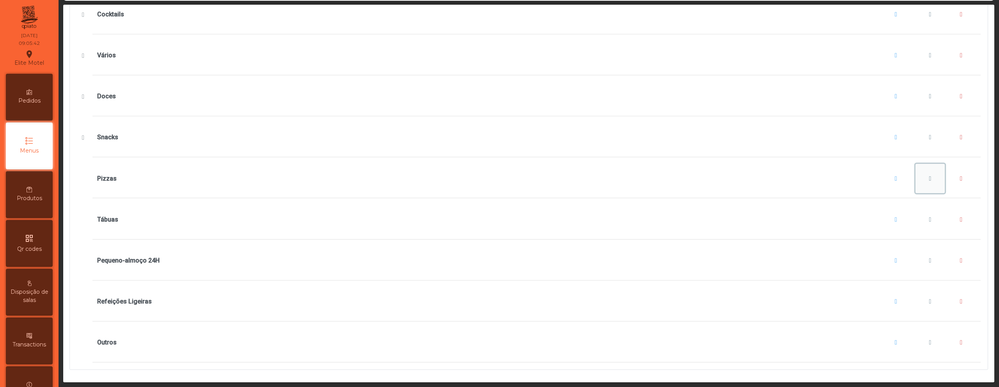
click at [918, 176] on button "Pizzas" at bounding box center [931, 179] width 30 height 30
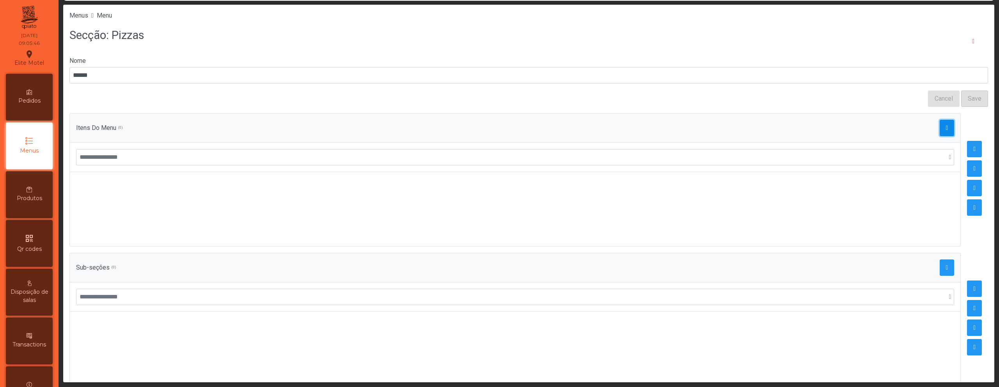
click at [946, 128] on span "button" at bounding box center [947, 128] width 2 height 6
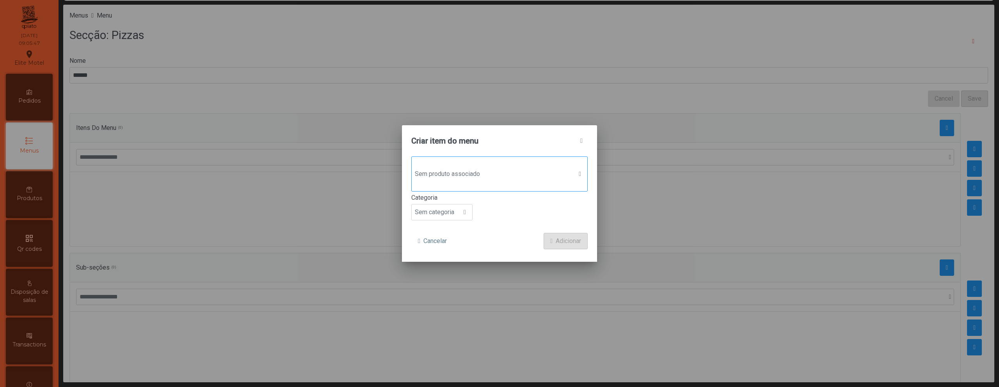
click at [513, 184] on div "Sem produto associado" at bounding box center [499, 173] width 176 height 35
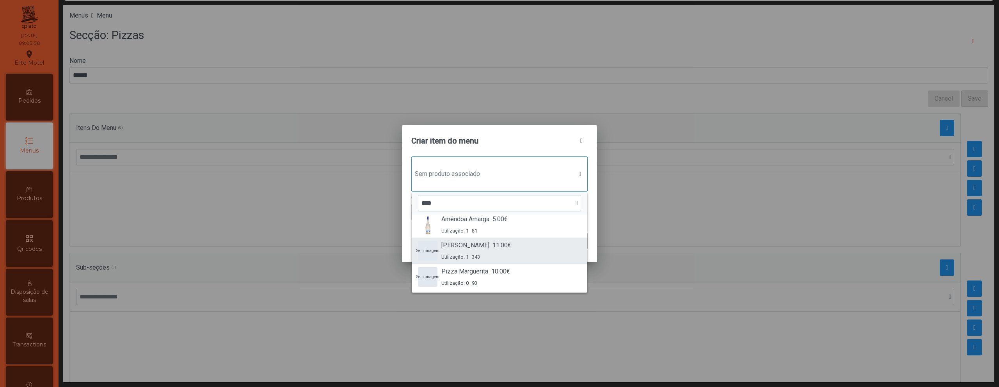
scroll to position [7, 0]
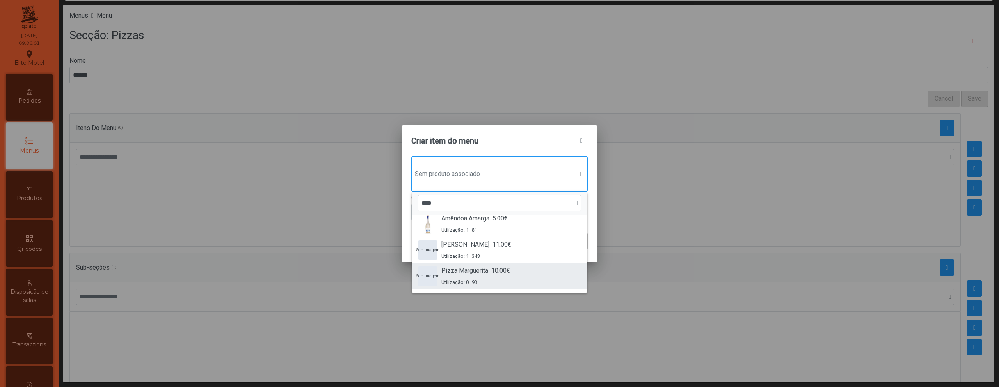
type input "****"
click at [514, 273] on div "Sem imagem Pizza [PERSON_NAME] 10.00€ Utilização: 0 93" at bounding box center [499, 276] width 163 height 20
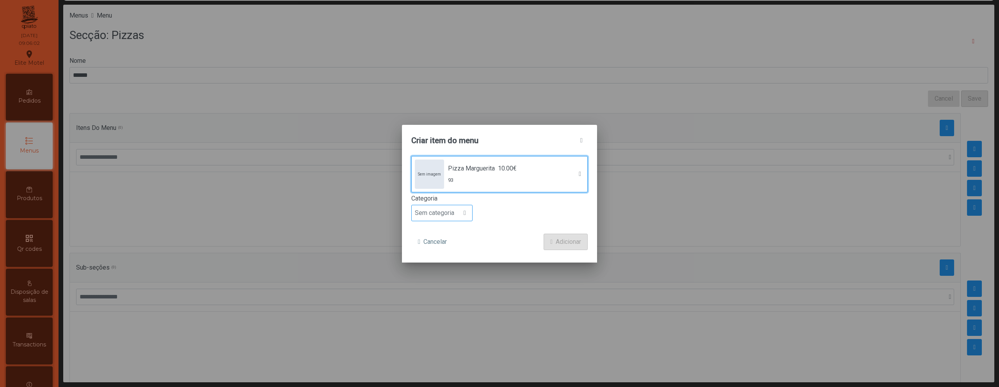
click at [433, 210] on span "Sem categoria" at bounding box center [435, 213] width 46 height 16
click at [436, 261] on span "Prato principal" at bounding box center [437, 263] width 39 height 7
click at [558, 242] on span "Adicionar" at bounding box center [568, 241] width 25 height 9
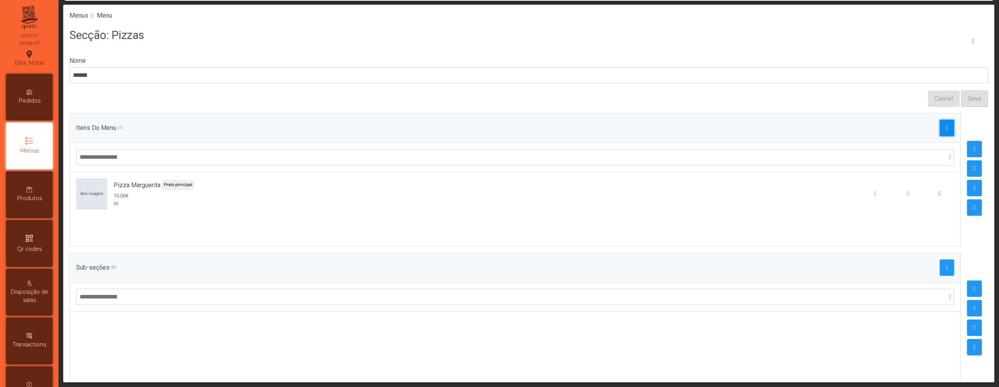
click at [946, 125] on span "button" at bounding box center [947, 128] width 2 height 6
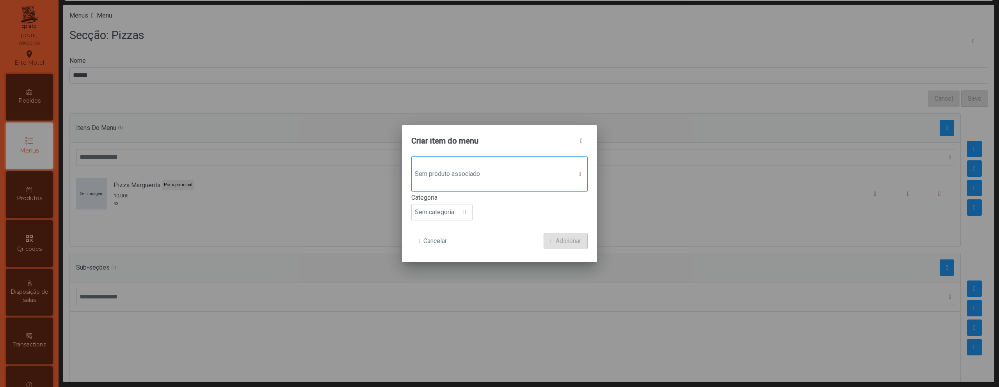
click at [541, 170] on span "Sem produto associado" at bounding box center [492, 174] width 161 height 16
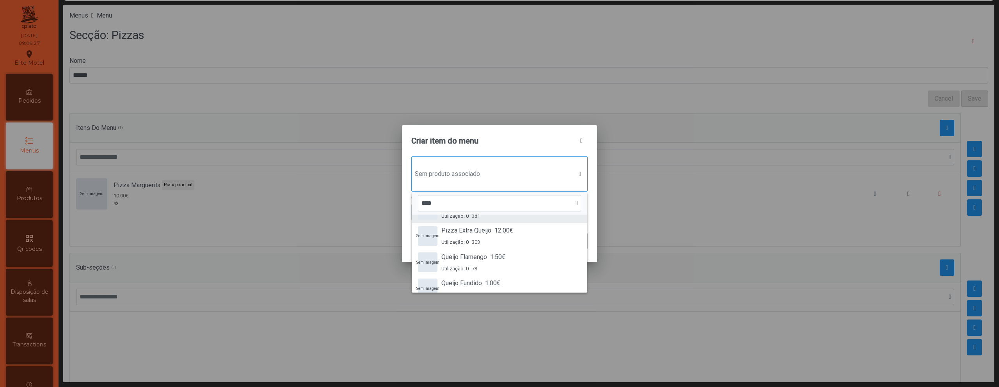
scroll to position [0, 0]
type input "*"
type input "*****"
click at [491, 239] on div "Utilização: 0 94" at bounding box center [472, 239] width 62 height 7
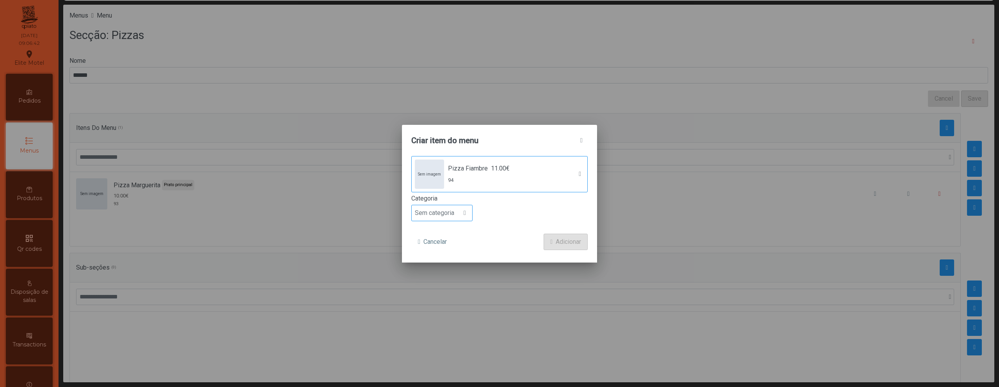
click at [457, 219] on span "Sem categoria" at bounding box center [435, 213] width 46 height 16
click at [445, 262] on span "Prato principal" at bounding box center [437, 263] width 39 height 7
click at [580, 247] on button "Adicionar" at bounding box center [566, 242] width 44 height 16
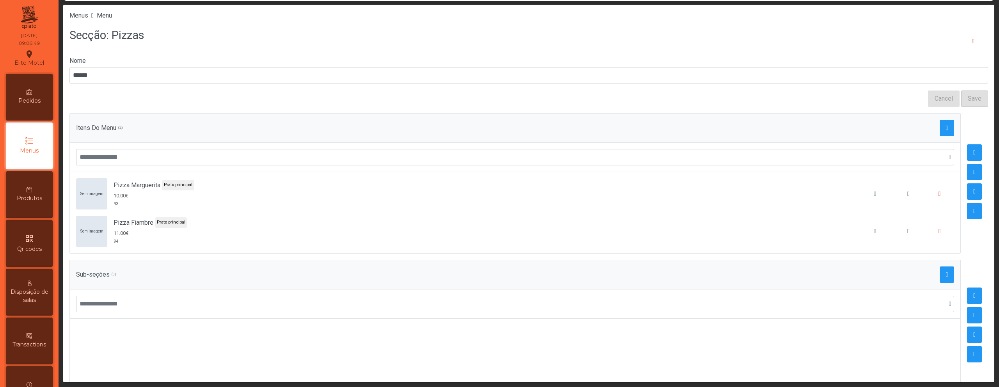
click at [927, 130] on div "Itens Do Menu (2)" at bounding box center [515, 128] width 878 height 16
click at [940, 128] on button "button" at bounding box center [947, 128] width 15 height 16
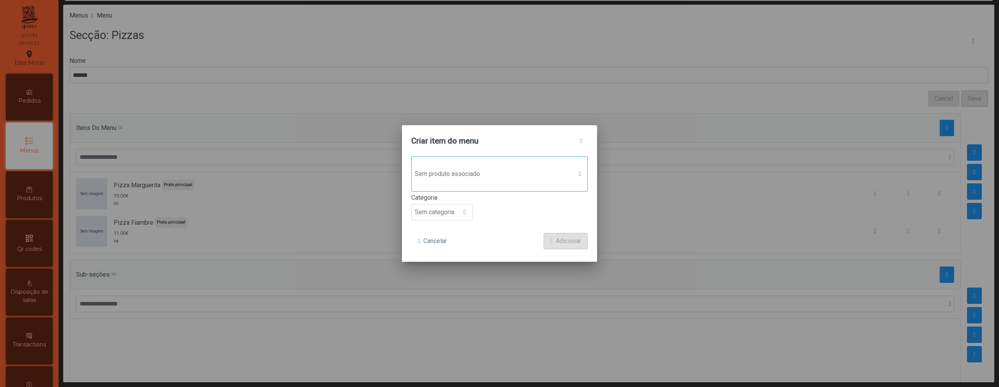
click at [489, 179] on span "Sem produto associado" at bounding box center [492, 174] width 161 height 16
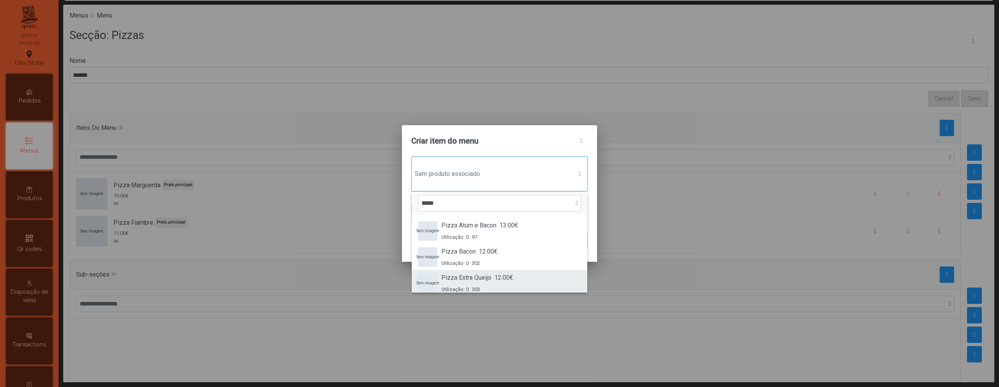
type input "*****"
click at [484, 275] on span "Pizza Extra Queijo" at bounding box center [466, 277] width 50 height 9
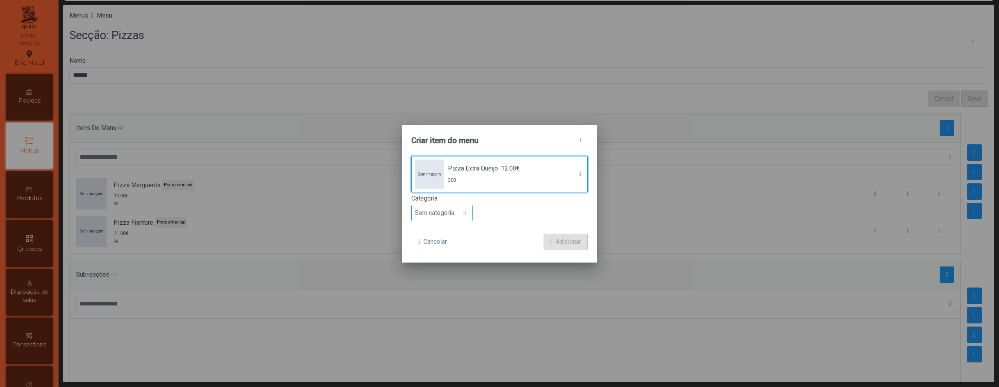
click at [460, 217] on div at bounding box center [464, 213] width 15 height 16
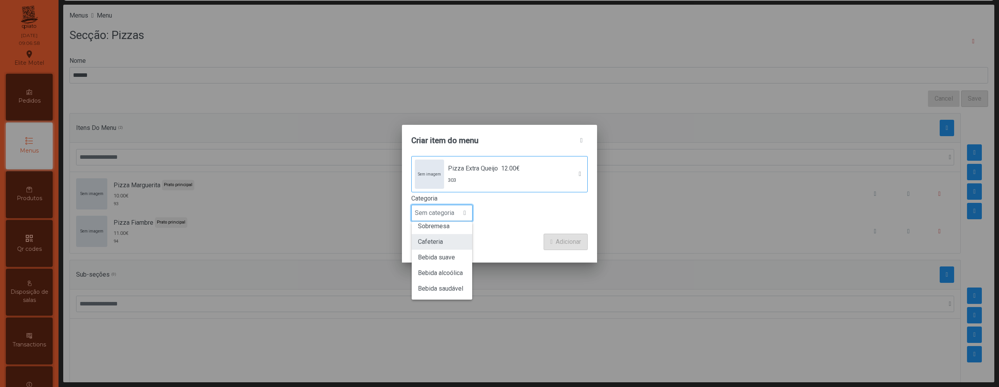
scroll to position [0, 0]
click at [457, 263] on span "Prato principal" at bounding box center [437, 263] width 39 height 7
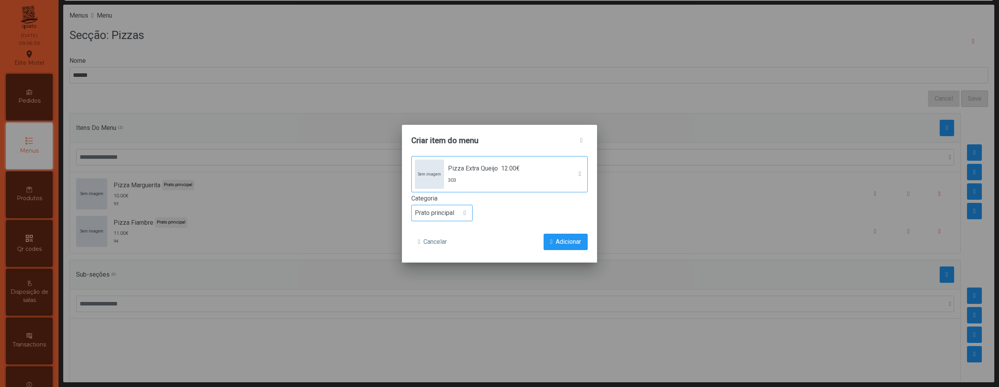
click at [557, 232] on form "Sem imagem Pizza Extra Queijo 12.00€ 303 Categoria Prato principal Cancelar Adi…" at bounding box center [499, 203] width 176 height 94
click at [557, 238] on span "Adicionar" at bounding box center [568, 241] width 25 height 9
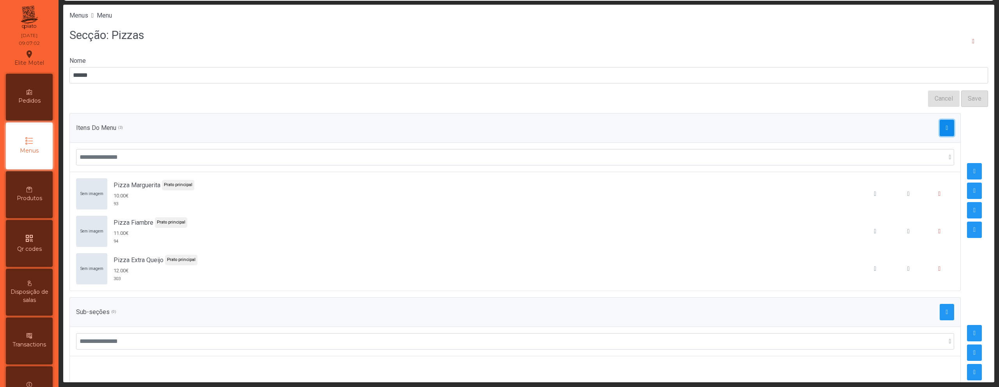
click at [940, 129] on button "button" at bounding box center [947, 128] width 15 height 16
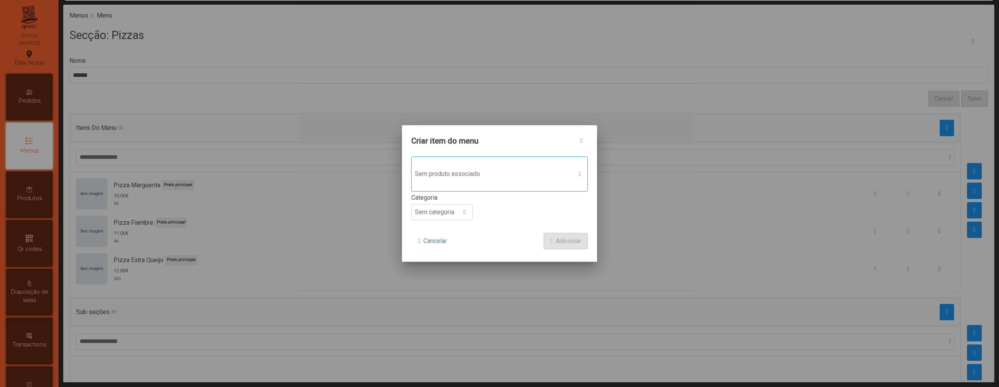
click at [493, 175] on span "Sem produto associado" at bounding box center [492, 174] width 161 height 16
type input "****"
click at [478, 222] on span "Pizza Salame" at bounding box center [460, 225] width 38 height 9
click at [466, 208] on div at bounding box center [464, 213] width 15 height 16
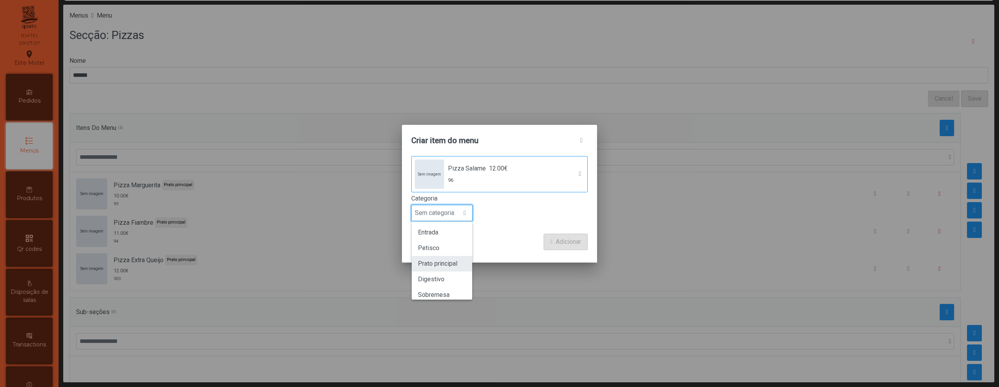
click at [456, 263] on span "Prato principal" at bounding box center [437, 263] width 39 height 7
click at [550, 239] on span "submit" at bounding box center [551, 242] width 2 height 6
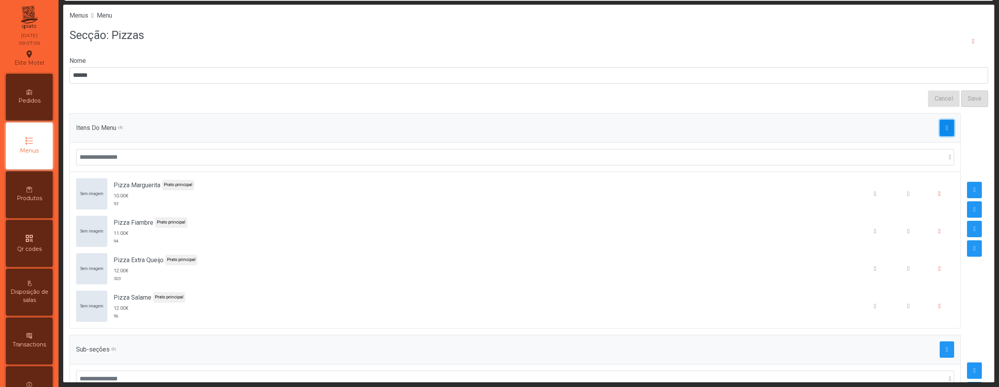
click at [946, 125] on span "button" at bounding box center [947, 128] width 2 height 6
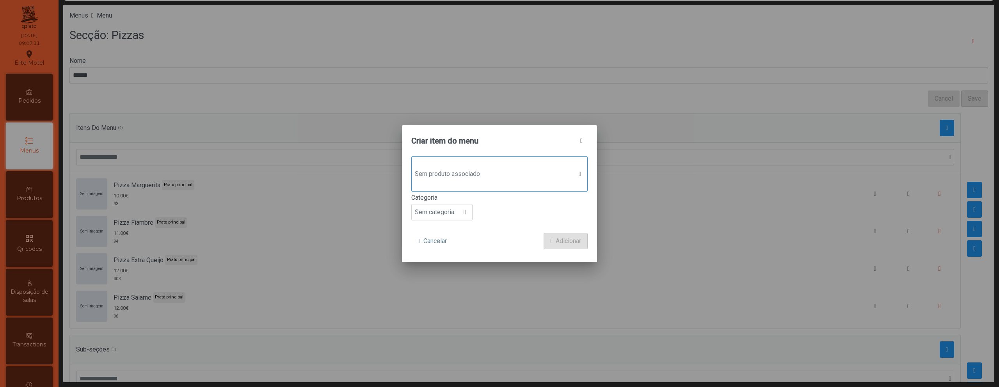
click at [500, 182] on div "Sem produto associado" at bounding box center [499, 173] width 176 height 35
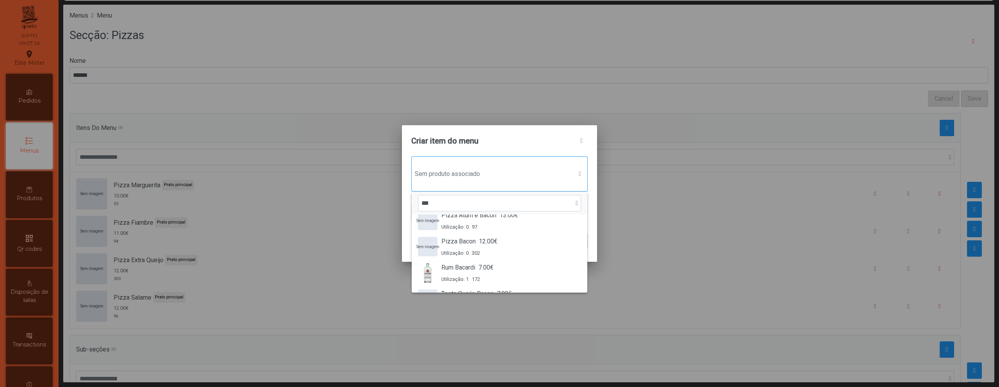
scroll to position [89, 0]
type input "***"
click at [501, 248] on div "Sem imagem Pizza Bacon 12.00€ Utilização: 0 302" at bounding box center [499, 247] width 163 height 20
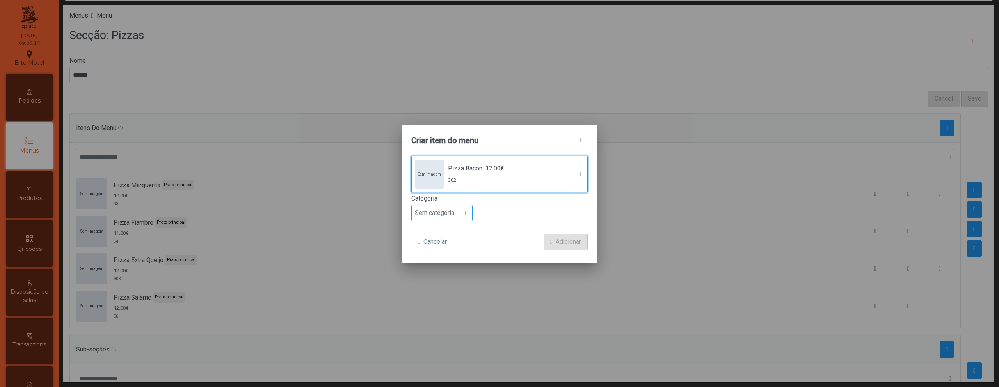
click at [446, 215] on span "Sem categoria" at bounding box center [435, 213] width 46 height 16
click at [448, 261] on span "Prato principal" at bounding box center [437, 263] width 39 height 7
click at [557, 241] on span "Adicionar" at bounding box center [568, 241] width 25 height 9
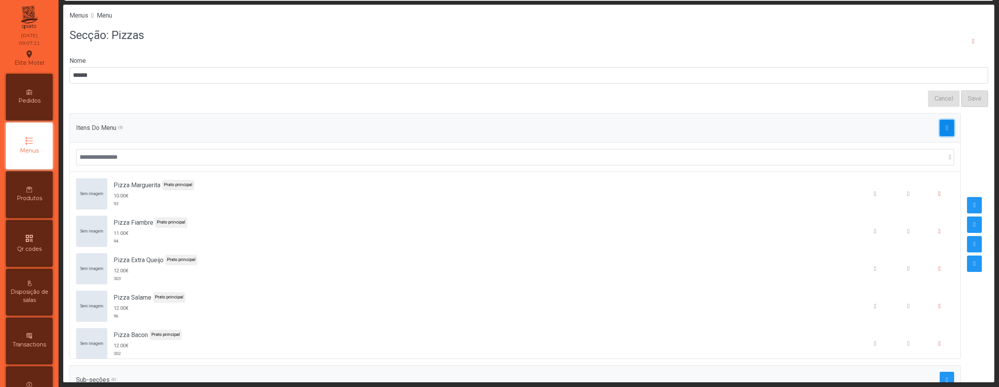
click at [946, 125] on span "button" at bounding box center [947, 128] width 2 height 6
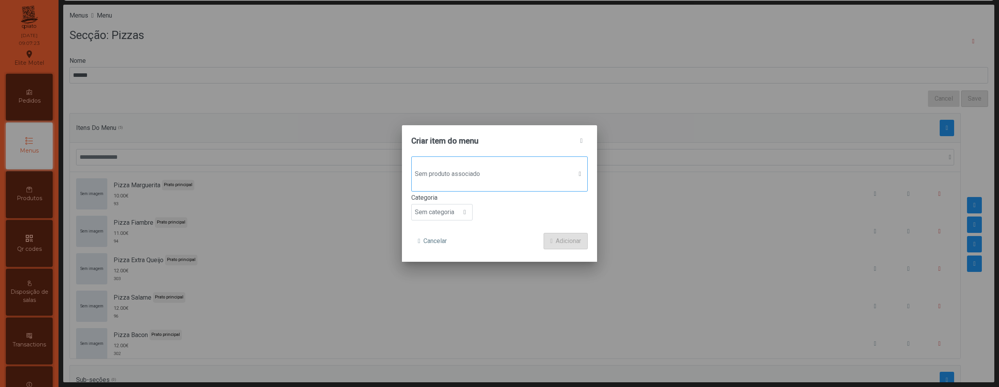
click at [514, 169] on span "Sem produto associado" at bounding box center [492, 174] width 161 height 16
type input "*******"
click at [501, 219] on li "Sem imagem Pizza Atum e Bacon 13.00€ Utilização: 0 97" at bounding box center [500, 231] width 176 height 26
click at [457, 212] on span "Sem categoria" at bounding box center [435, 213] width 46 height 16
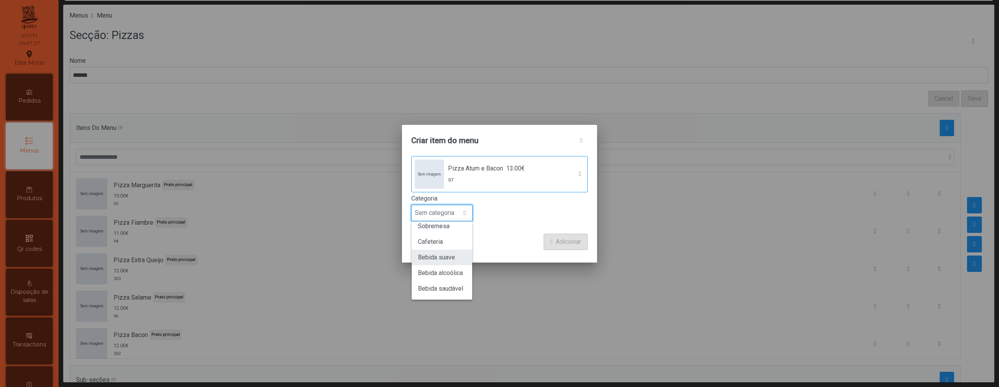
scroll to position [0, 0]
click at [454, 267] on span "Prato principal" at bounding box center [437, 263] width 39 height 7
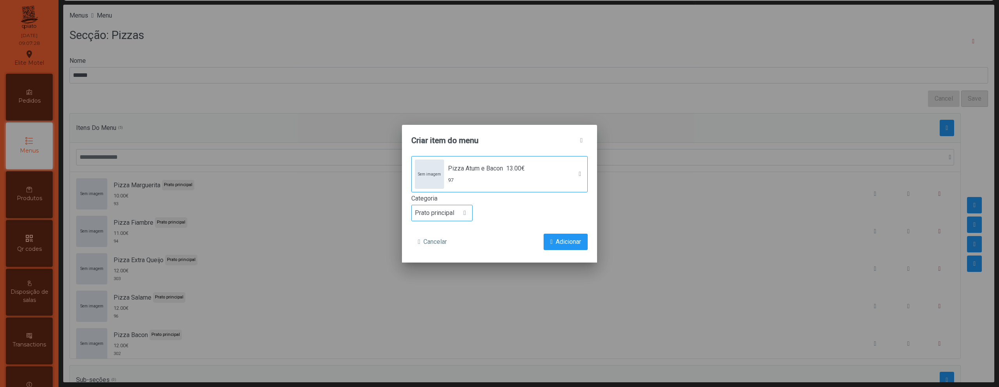
click at [582, 233] on form "Sem imagem Pizza Atum e Bacon 13.00€ 97 Categoria Prato principal Cancelar Adic…" at bounding box center [499, 203] width 176 height 94
click at [578, 237] on span "Adicionar" at bounding box center [568, 241] width 25 height 9
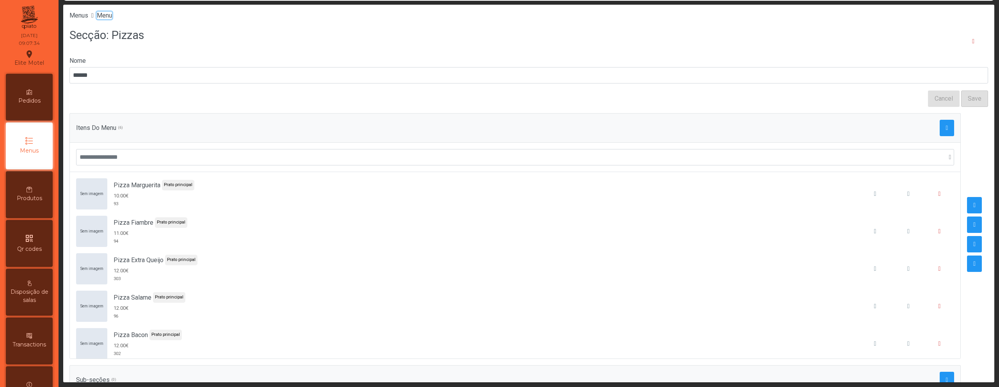
click at [112, 17] on span "Menu" at bounding box center [104, 15] width 15 height 7
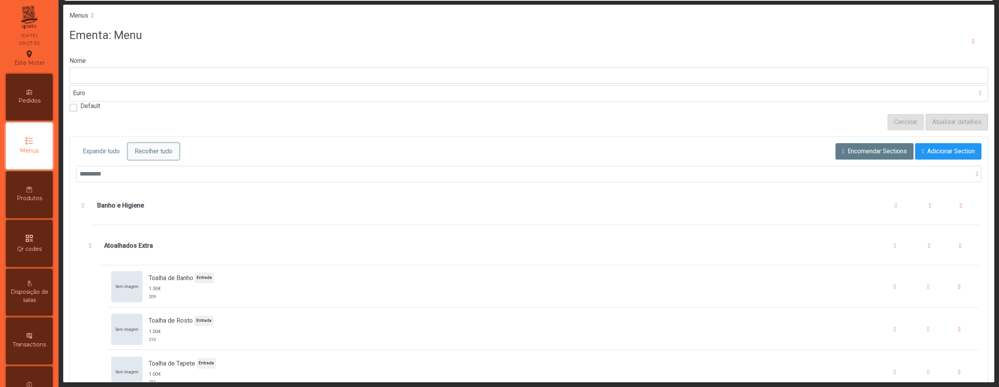
click at [168, 153] on span "Recolher tudo" at bounding box center [154, 151] width 38 height 9
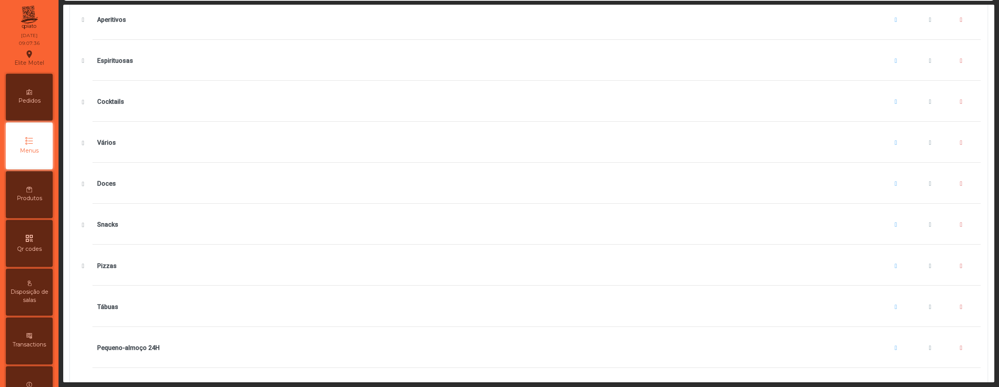
scroll to position [607, 0]
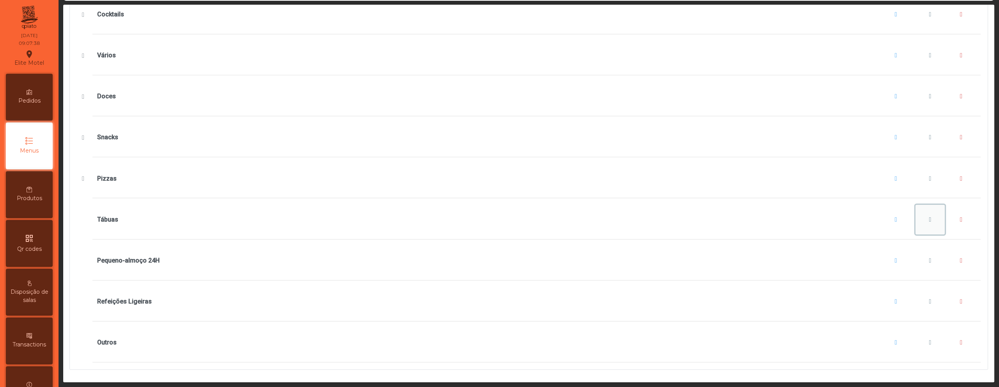
click at [927, 215] on button "Tábuas" at bounding box center [931, 220] width 30 height 30
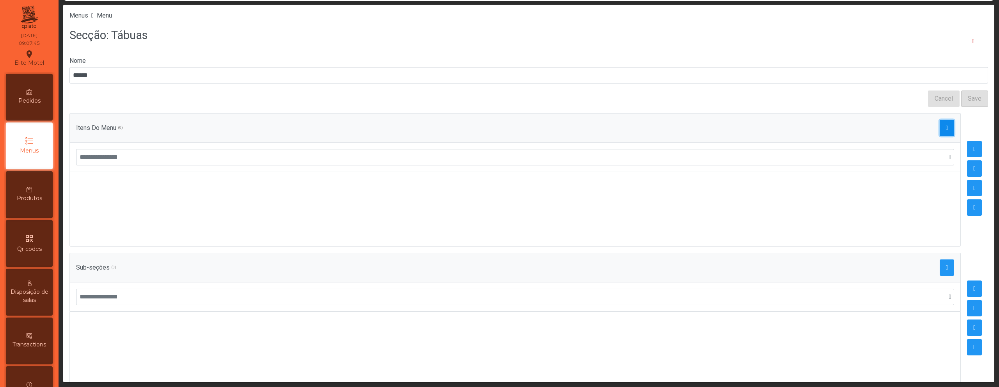
click at [946, 129] on span "button" at bounding box center [947, 128] width 2 height 6
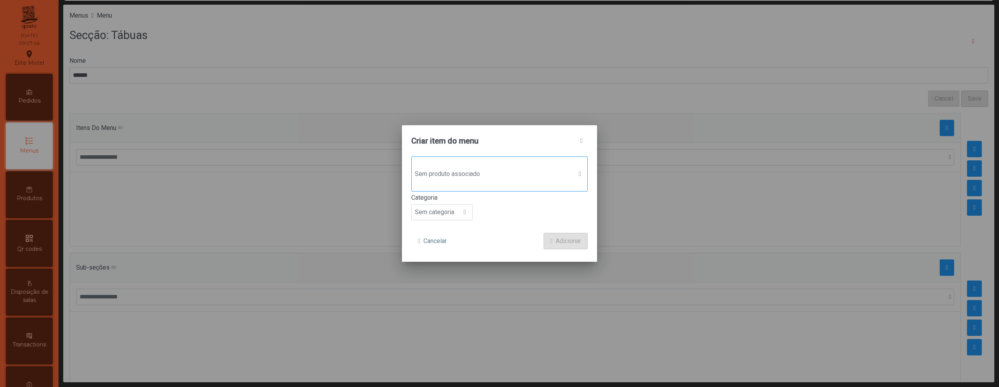
click at [514, 182] on div "Sem produto associado" at bounding box center [499, 173] width 176 height 35
type input "*****"
click at [464, 232] on div "Tábua Enchidos 16.00€ Utilização: 0 104" at bounding box center [473, 231] width 64 height 20
click at [455, 219] on span "Sem categoria" at bounding box center [435, 213] width 46 height 16
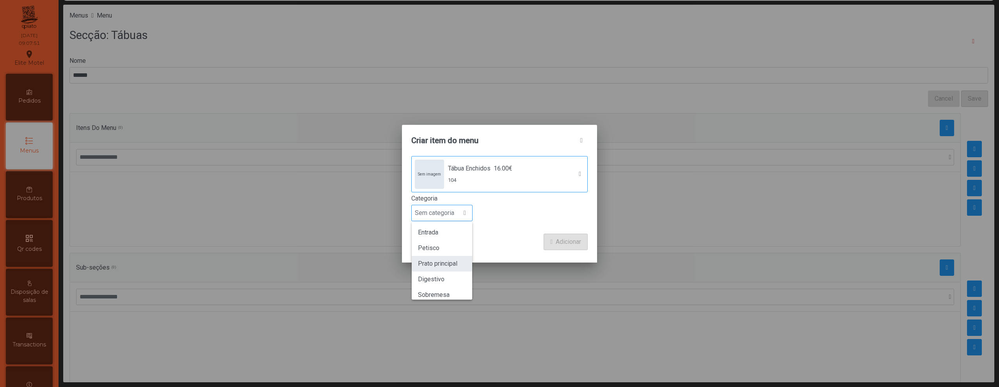
click at [444, 265] on span "Prato principal" at bounding box center [437, 263] width 39 height 7
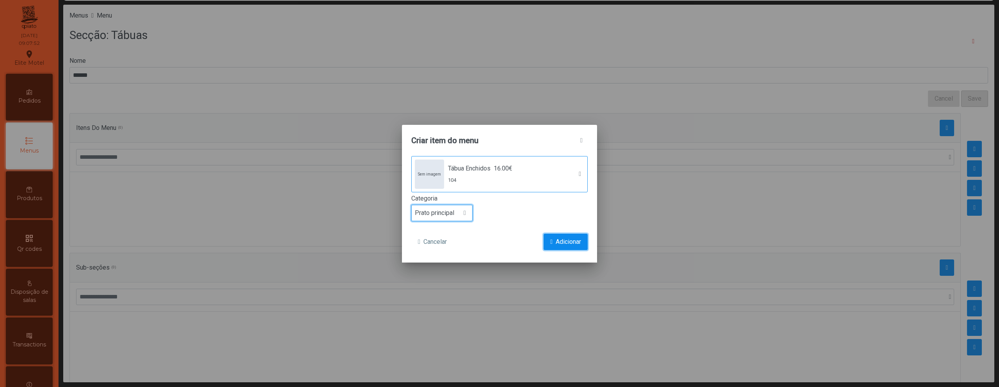
click at [550, 248] on button "Adicionar" at bounding box center [566, 242] width 44 height 16
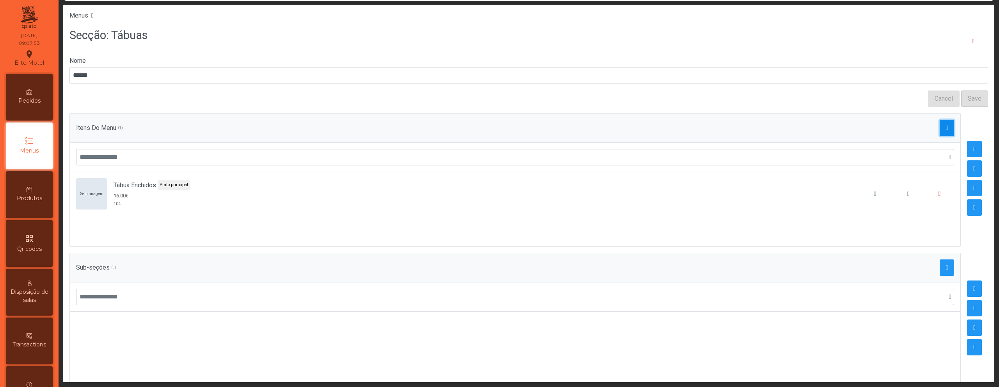
click at [946, 127] on span "button" at bounding box center [947, 128] width 2 height 6
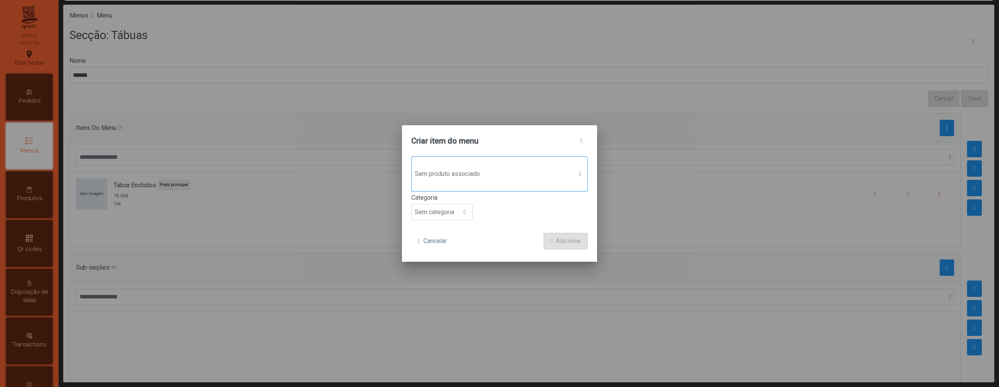
click at [451, 172] on span "Sem produto associado" at bounding box center [492, 174] width 161 height 16
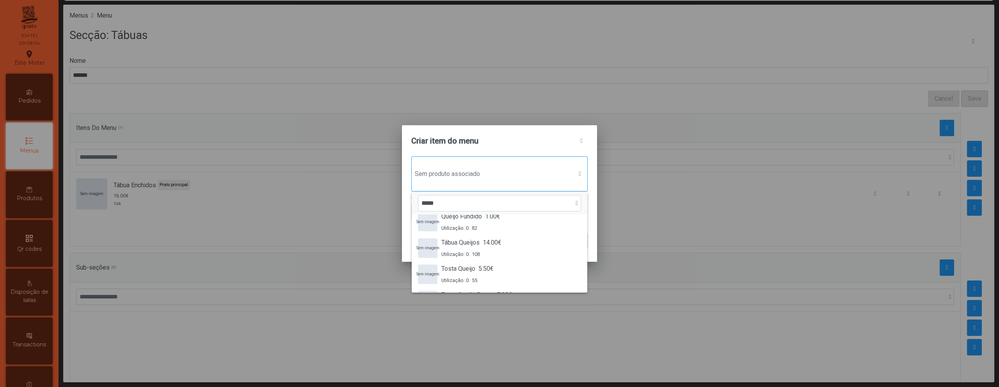
scroll to position [114, 0]
type input "*****"
click at [468, 240] on span "Tábua Queijos" at bounding box center [460, 242] width 38 height 9
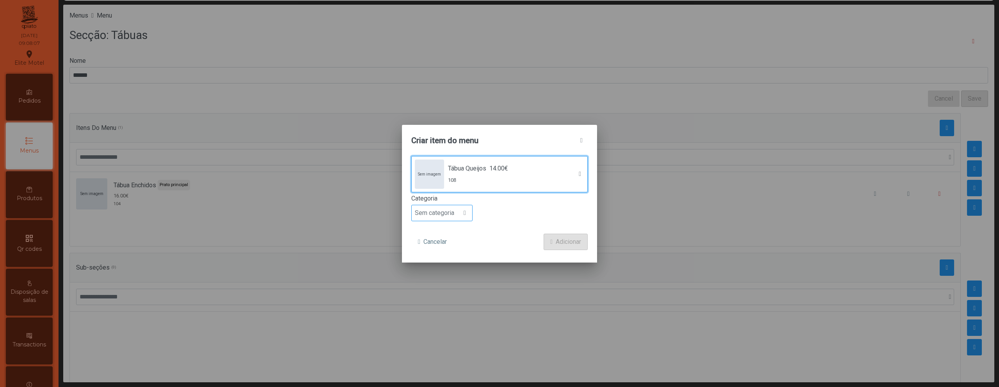
click at [439, 216] on span "Sem categoria" at bounding box center [435, 213] width 46 height 16
click at [438, 260] on span "Prato principal" at bounding box center [437, 263] width 39 height 7
click at [571, 233] on form "Sem imagem Tábua Queijos 14.00€ 108 Categoria Prato principal Cancelar Adicionar" at bounding box center [499, 203] width 176 height 94
click at [561, 237] on button "Adicionar" at bounding box center [566, 242] width 44 height 16
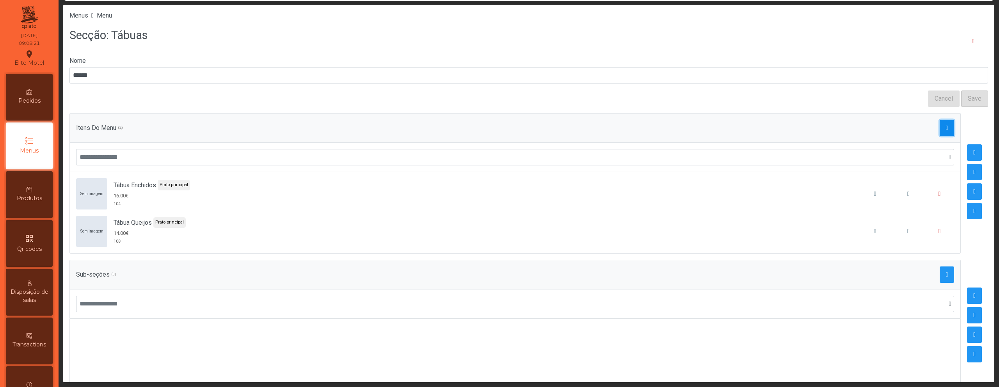
click at [946, 129] on span "button" at bounding box center [947, 128] width 2 height 6
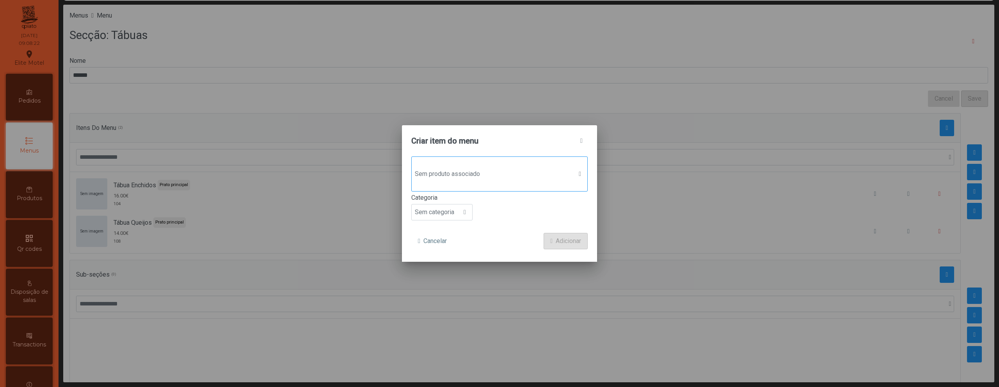
click at [541, 177] on span "Sem produto associado" at bounding box center [492, 174] width 161 height 16
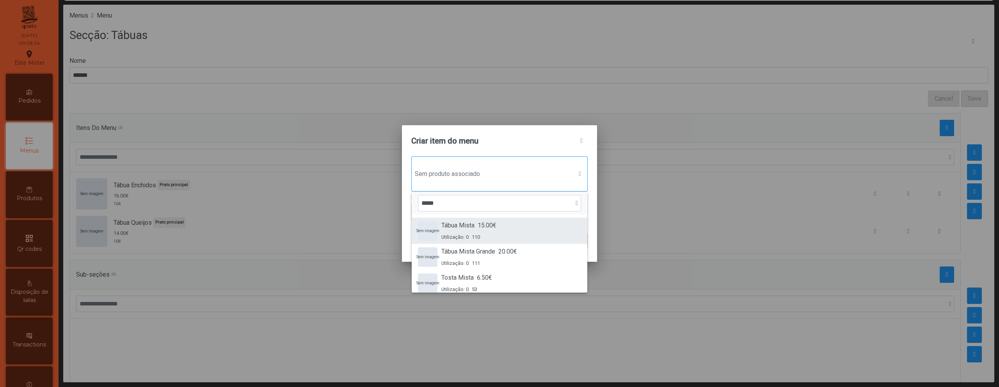
type input "*****"
click at [536, 227] on div "Sem imagem Tábua Mista 15.00€ Utilização: 0 110" at bounding box center [499, 231] width 163 height 20
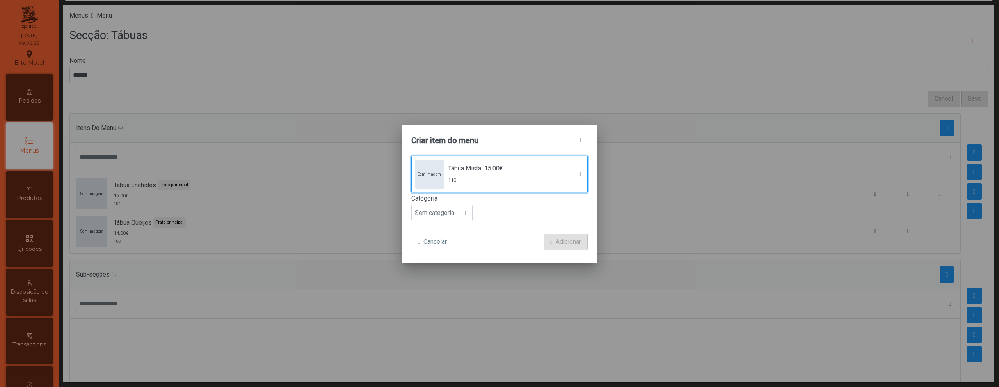
click at [457, 222] on form "Sem imagem Tábua Mista 15.00€ 110 Categoria Sem categoria Cancelar Adicionar" at bounding box center [499, 203] width 176 height 94
click at [457, 217] on span "Sem categoria" at bounding box center [435, 213] width 46 height 16
click at [450, 268] on li "Prato principal" at bounding box center [442, 264] width 60 height 16
click at [583, 246] on button "Adicionar" at bounding box center [566, 242] width 44 height 16
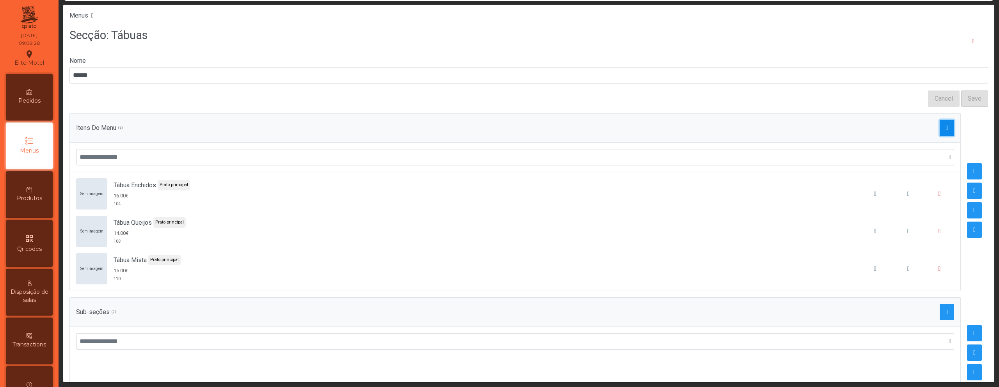
click at [946, 128] on span "button" at bounding box center [947, 128] width 2 height 6
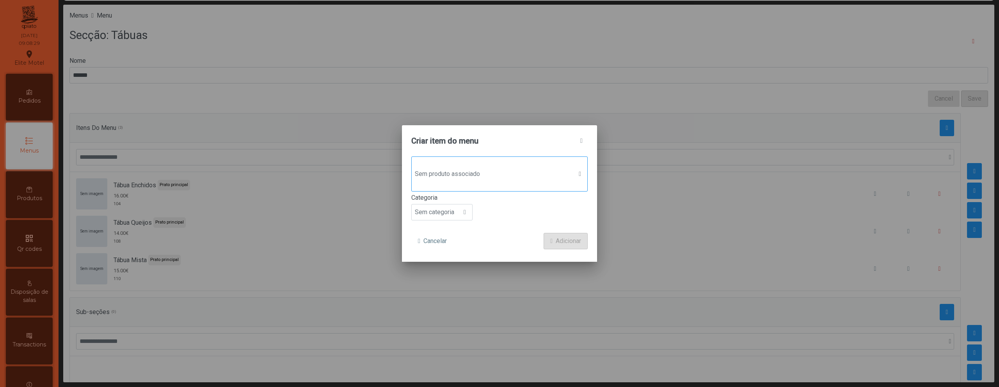
click at [505, 173] on span "Sem produto associado" at bounding box center [492, 174] width 161 height 16
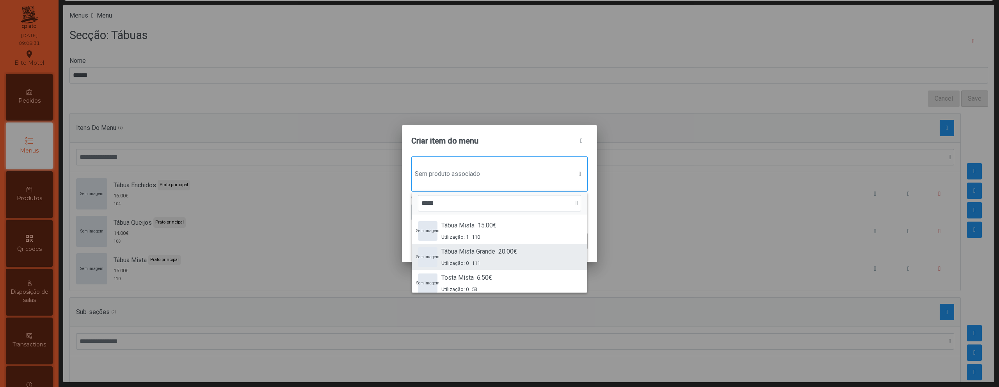
type input "*****"
click at [503, 249] on span "20.00€" at bounding box center [507, 251] width 19 height 9
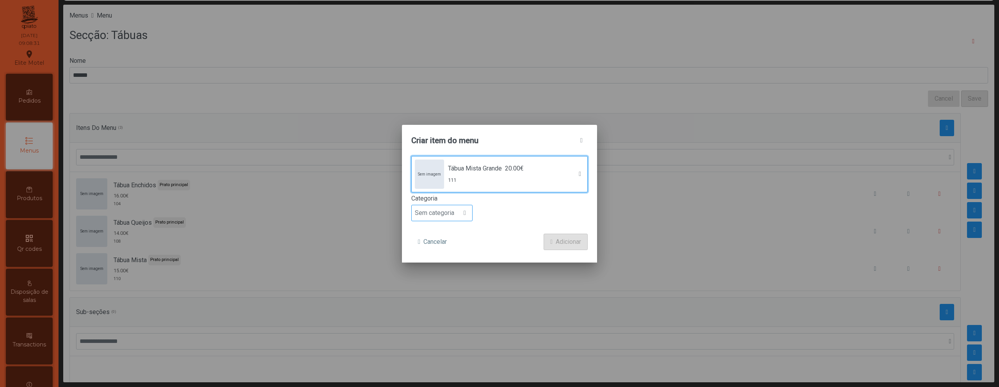
click at [457, 214] on span "Sem categoria" at bounding box center [435, 213] width 46 height 16
click at [455, 257] on li "Prato principal" at bounding box center [442, 264] width 60 height 16
click at [558, 241] on span "Adicionar" at bounding box center [568, 241] width 25 height 9
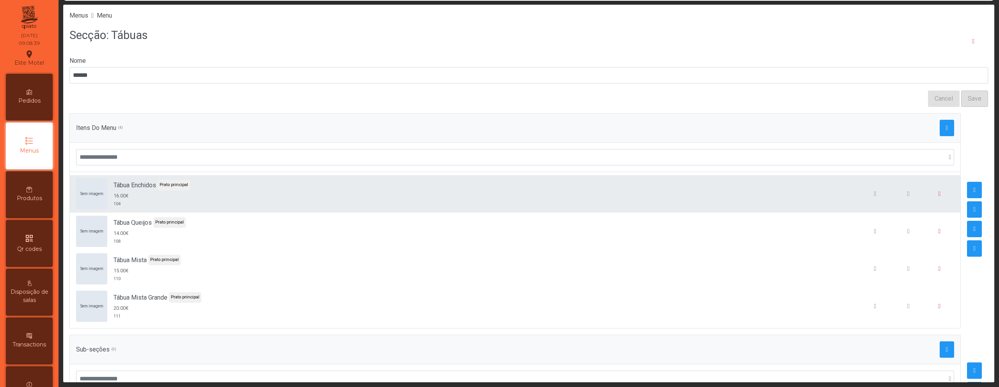
scroll to position [0, 0]
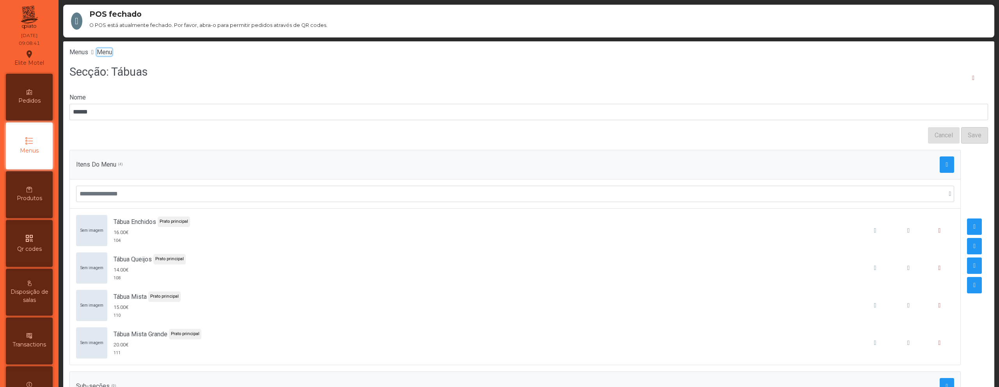
click at [108, 52] on span "Menu" at bounding box center [104, 51] width 15 height 7
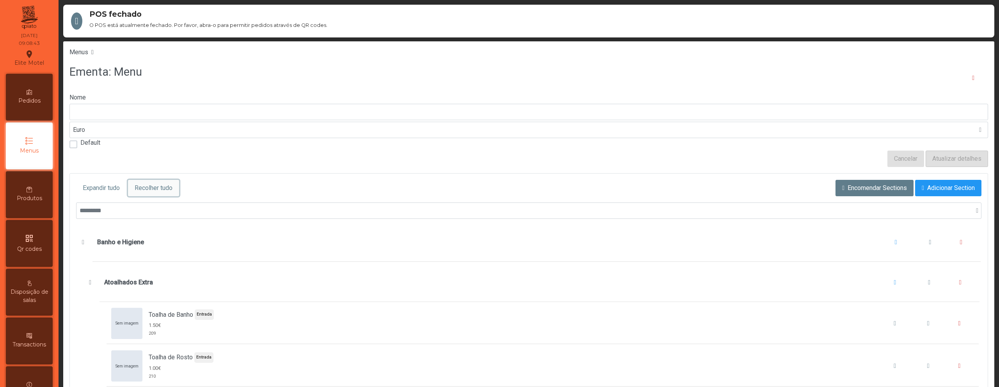
click at [158, 184] on span "Recolher tudo" at bounding box center [154, 187] width 38 height 9
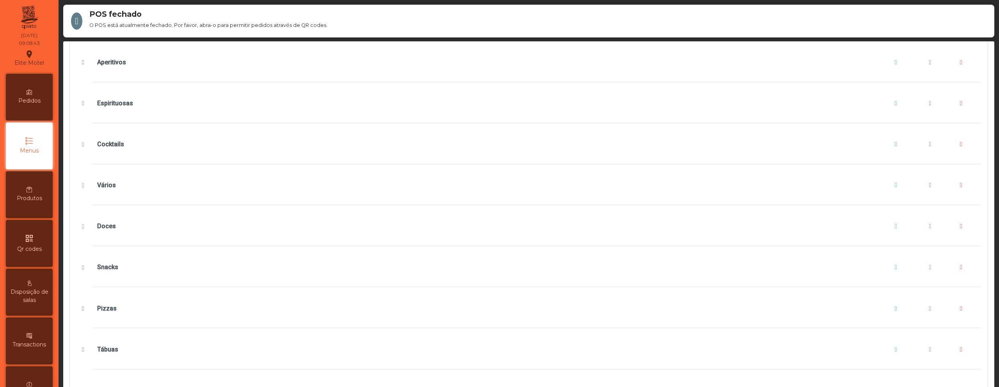
scroll to position [607, 0]
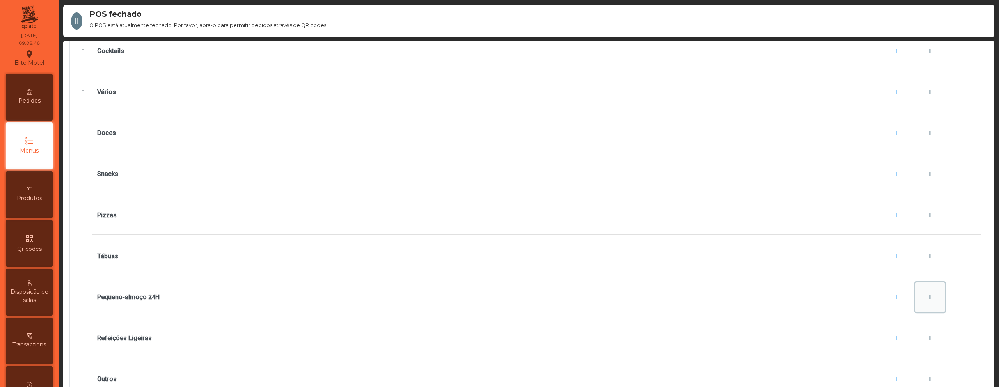
click at [929, 294] on span "Pequeno-almoço 24H" at bounding box center [930, 297] width 2 height 6
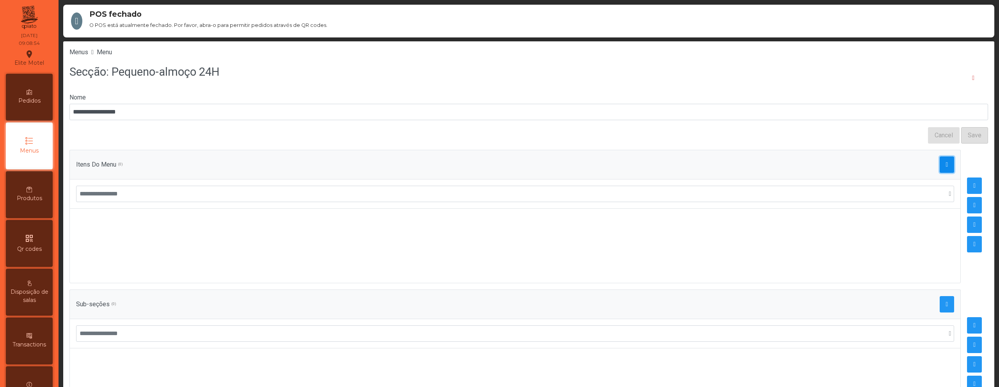
click at [946, 167] on span "button" at bounding box center [947, 165] width 2 height 6
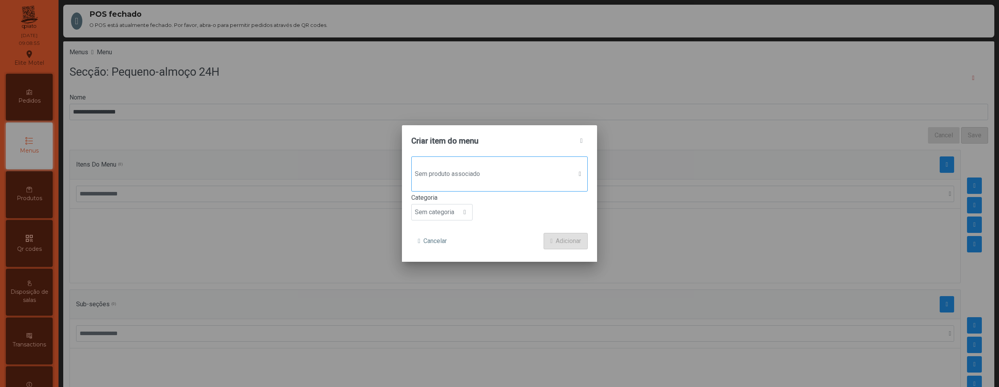
click at [525, 181] on span "Sem produto associado" at bounding box center [492, 174] width 161 height 16
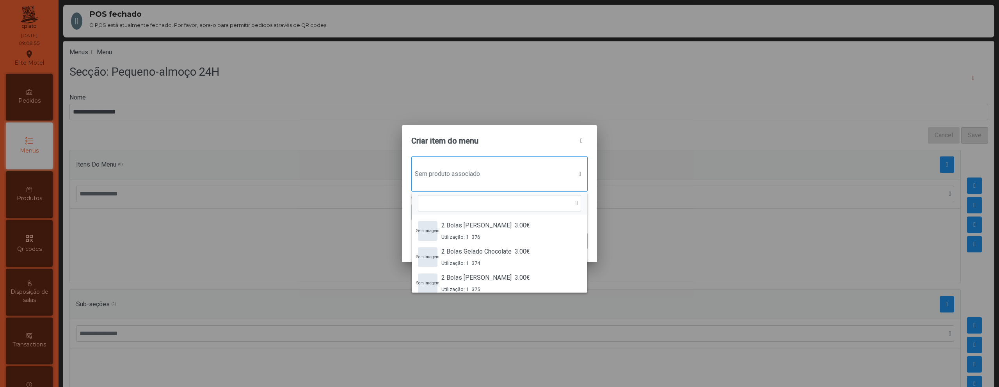
scroll to position [6, 38]
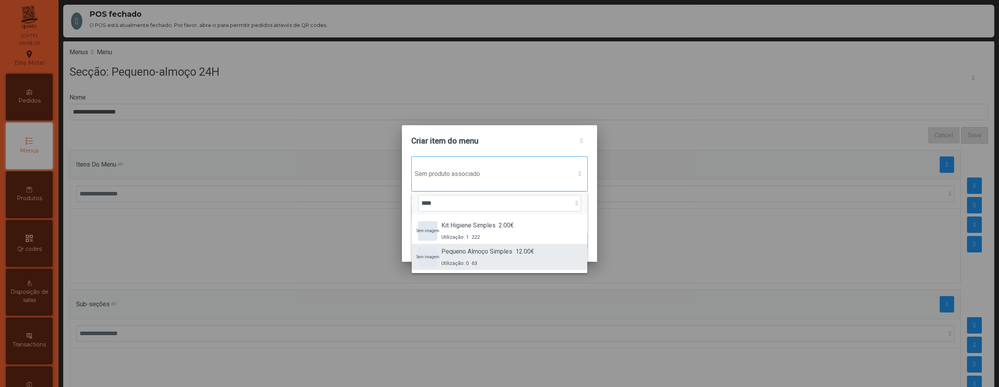
type input "****"
click at [503, 249] on span "Pequeno Almoço Simples" at bounding box center [476, 251] width 71 height 9
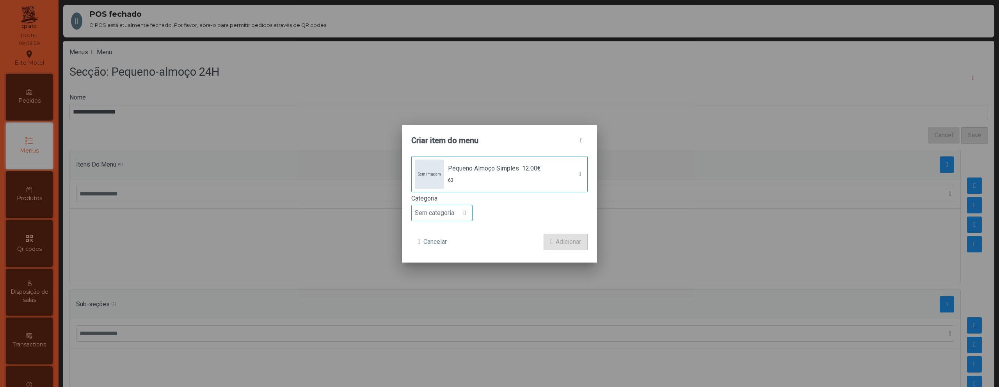
click at [443, 214] on span "Sem categoria" at bounding box center [435, 213] width 46 height 16
click at [441, 262] on span "Prato principal" at bounding box center [437, 263] width 39 height 7
click at [560, 242] on span "Adicionar" at bounding box center [568, 241] width 25 height 9
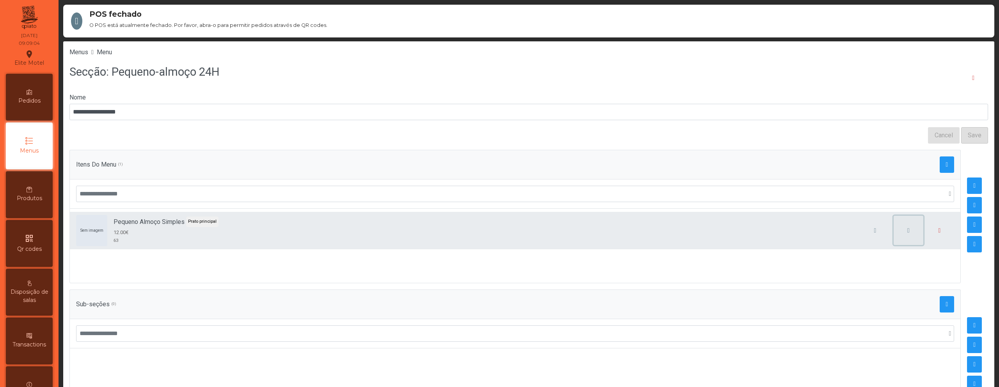
click at [894, 226] on button "button" at bounding box center [909, 231] width 30 height 30
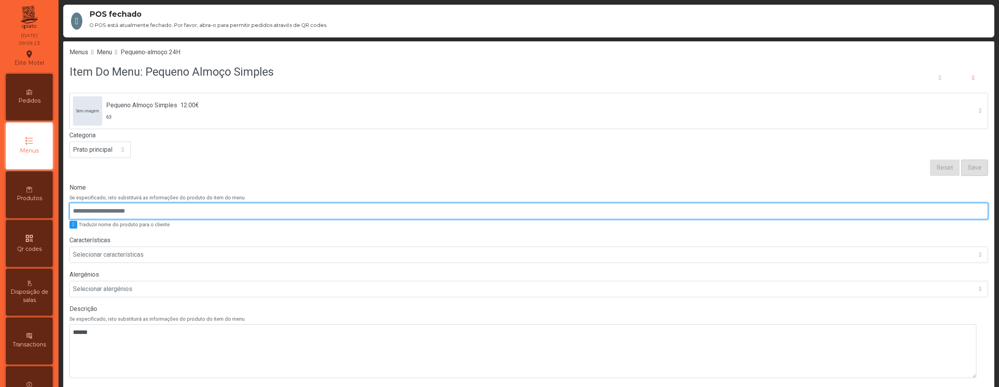
click at [288, 211] on input "Nome" at bounding box center [528, 211] width 919 height 16
paste input "**********"
type input "**********"
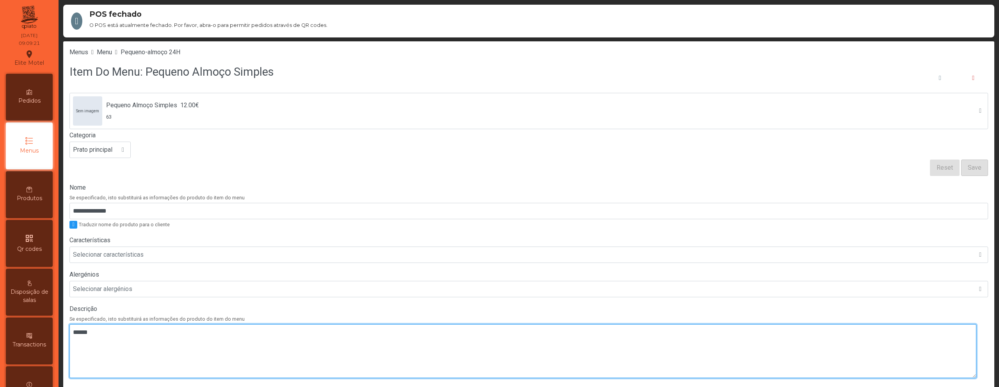
click at [191, 338] on textarea at bounding box center [522, 351] width 907 height 54
paste textarea "**********"
click at [73, 339] on textarea at bounding box center [522, 351] width 907 height 54
click at [73, 343] on textarea at bounding box center [522, 351] width 907 height 54
click at [74, 341] on textarea at bounding box center [522, 351] width 907 height 54
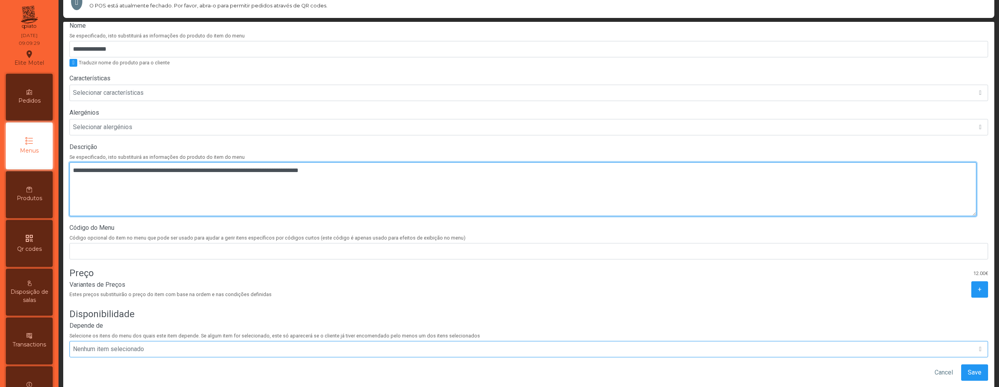
scroll to position [37, 0]
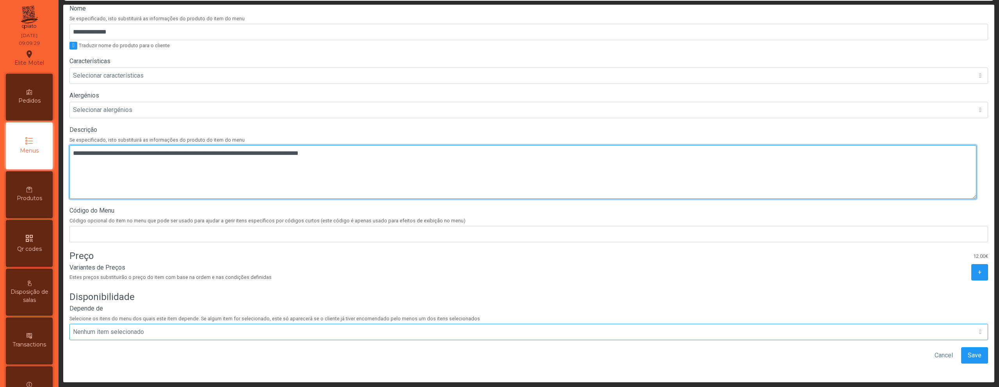
type textarea "**********"
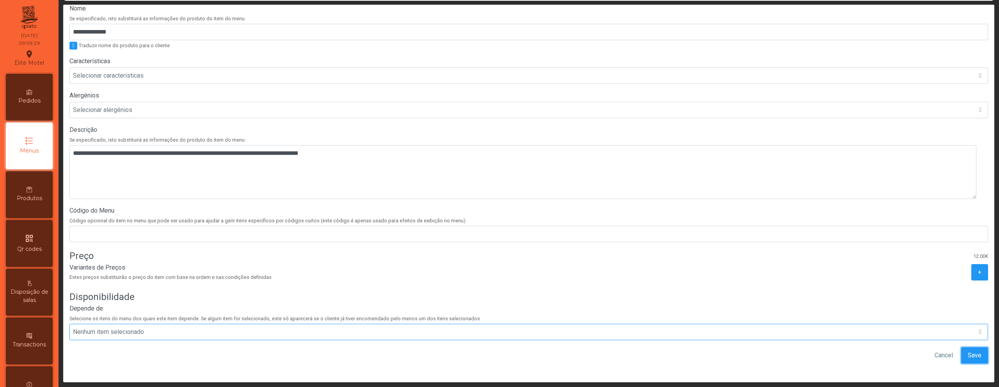
click at [962, 354] on button "Save" at bounding box center [974, 355] width 27 height 16
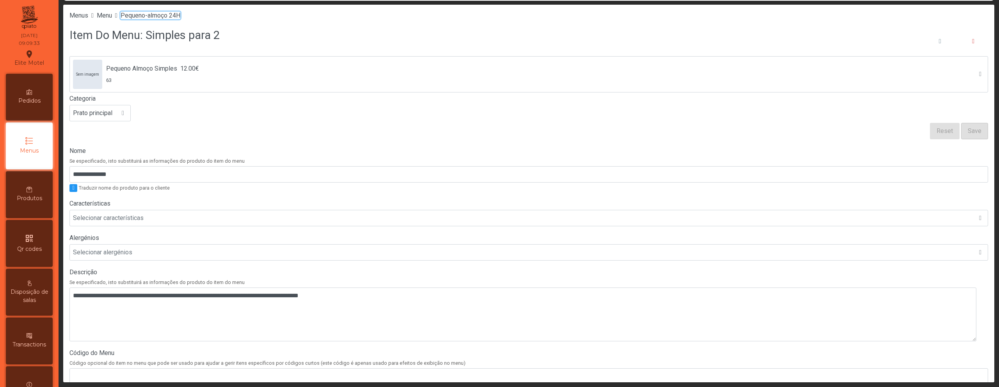
click at [166, 16] on span "Pequeno-almoço 24H" at bounding box center [151, 15] width 60 height 7
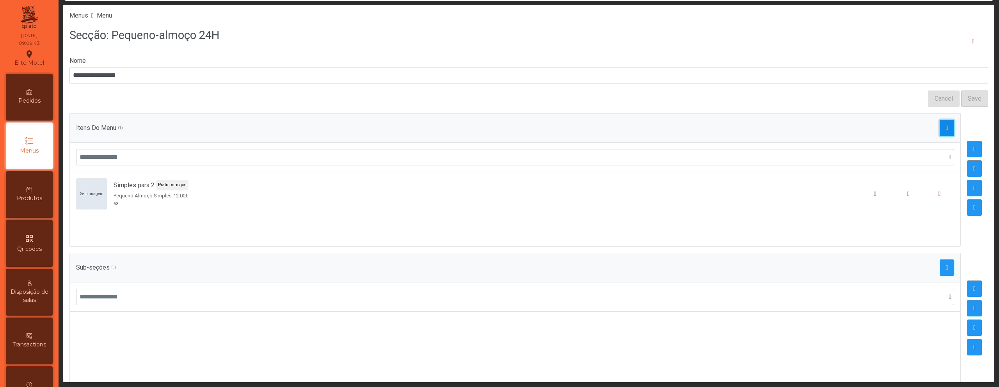
click at [940, 131] on button "button" at bounding box center [947, 128] width 15 height 16
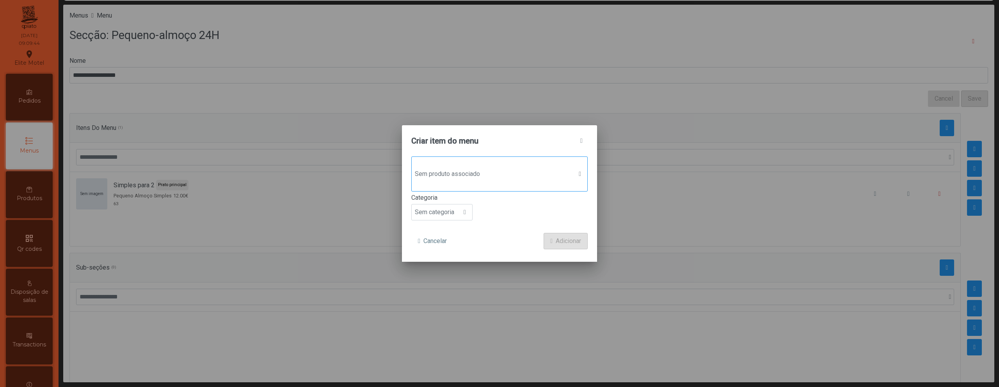
click at [484, 166] on span "Sem produto associado" at bounding box center [492, 174] width 161 height 16
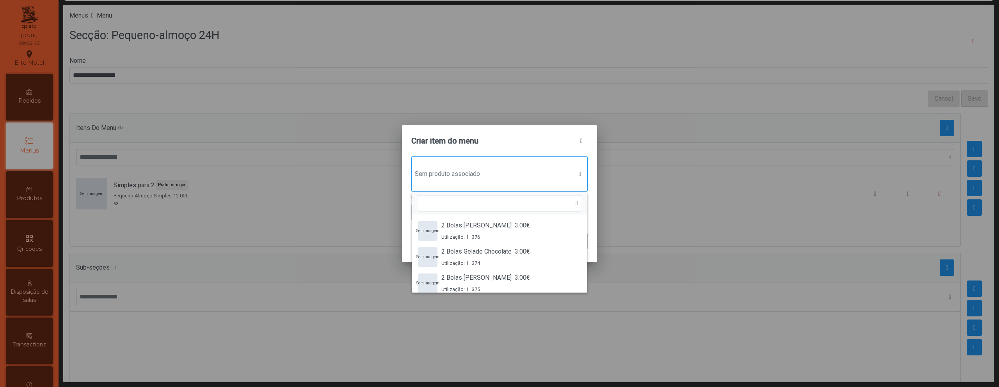
scroll to position [6, 38]
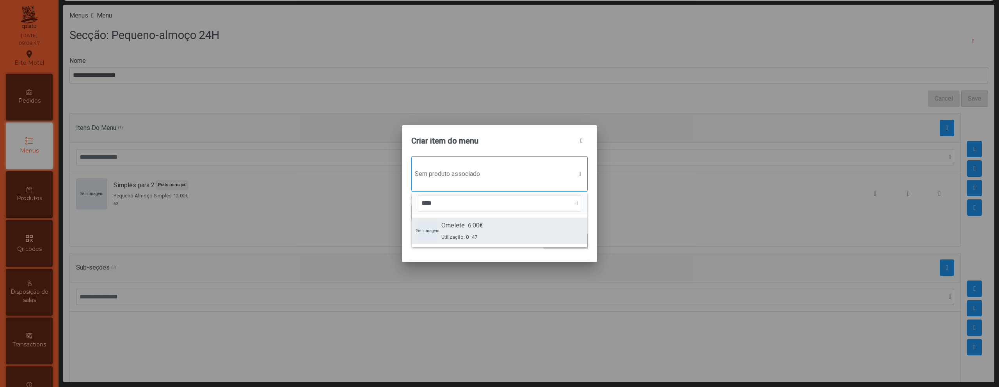
type input "****"
click at [471, 224] on span "6.00€" at bounding box center [475, 225] width 15 height 9
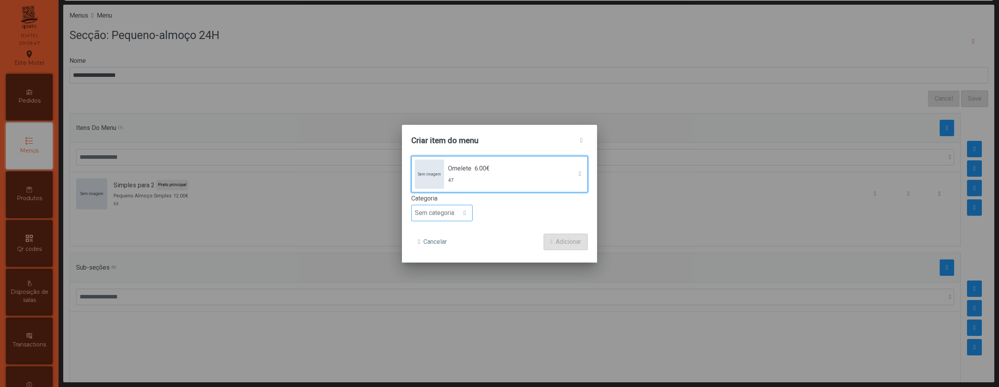
click at [447, 208] on span "Sem categoria" at bounding box center [435, 213] width 46 height 16
click at [446, 247] on li "Petisco" at bounding box center [442, 248] width 60 height 16
click at [556, 242] on span "Adicionar" at bounding box center [568, 241] width 25 height 9
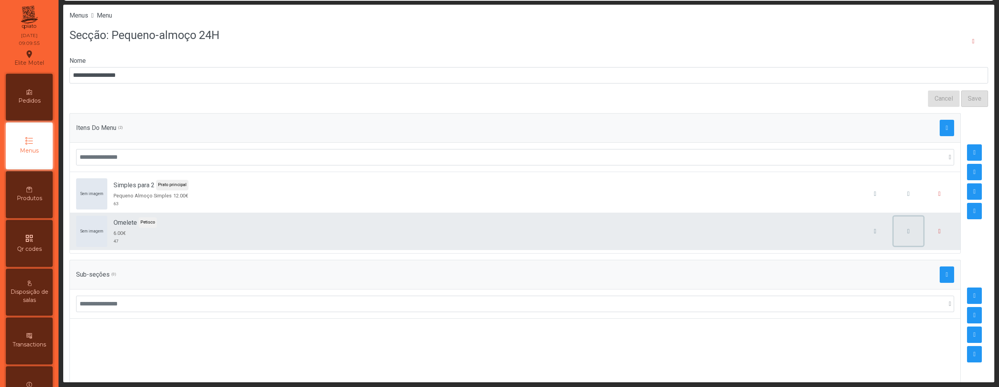
click at [907, 234] on span "button" at bounding box center [908, 231] width 2 height 6
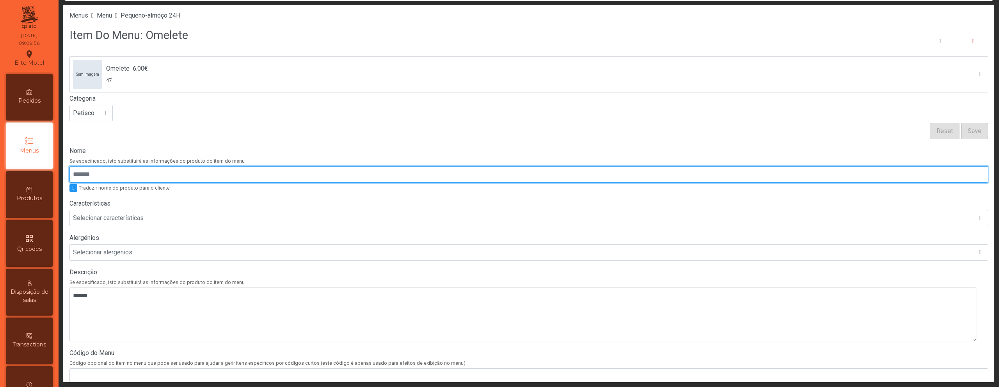
click at [291, 176] on input "Nome" at bounding box center [528, 174] width 919 height 16
type input "**********"
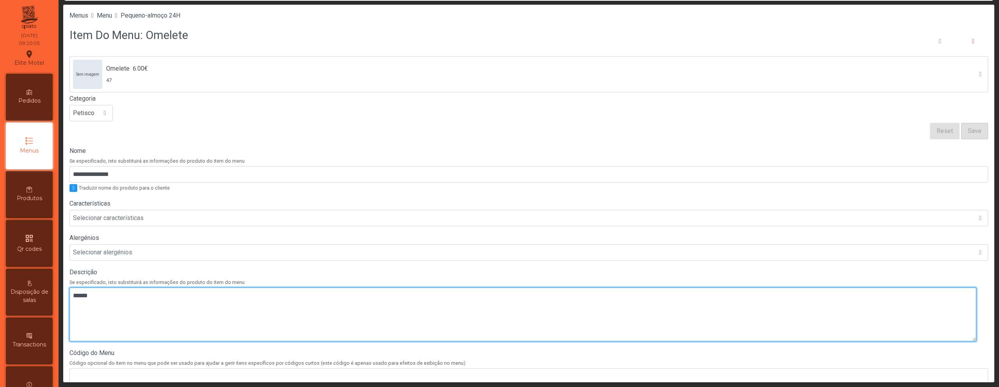
click at [190, 312] on textarea at bounding box center [522, 315] width 907 height 54
paste textarea "**********"
click at [75, 295] on textarea at bounding box center [522, 315] width 907 height 54
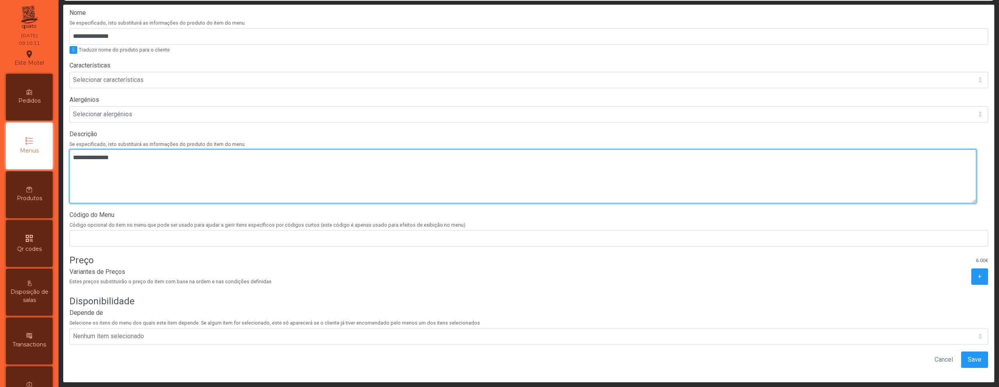
scroll to position [148, 0]
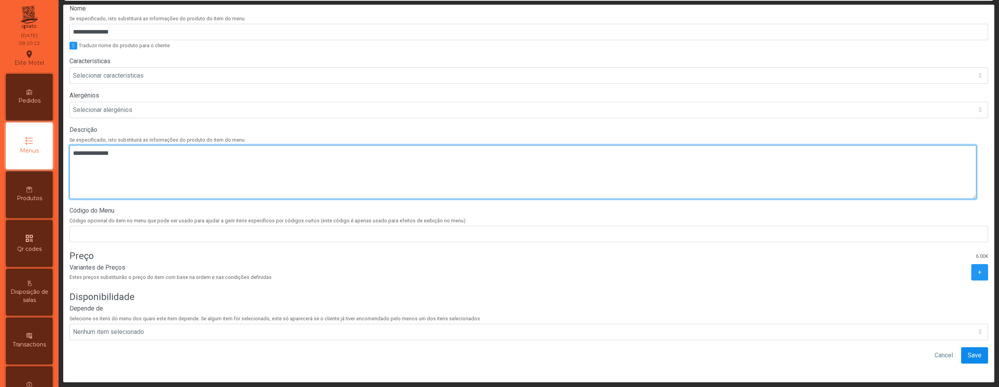
type textarea "**********"
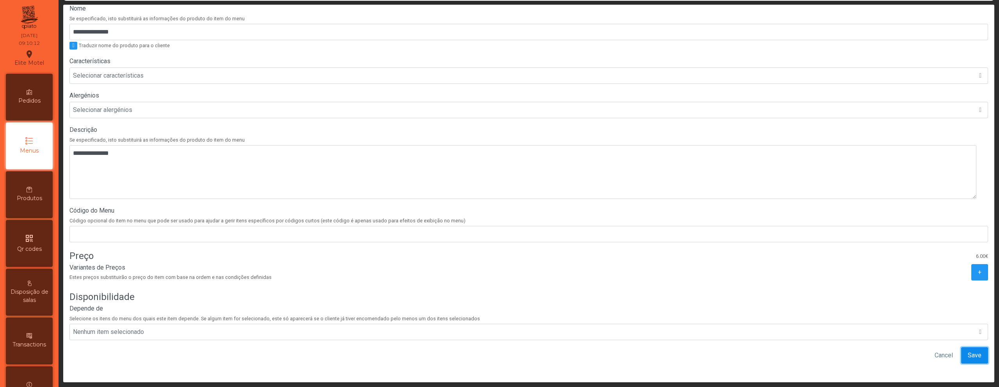
click at [968, 352] on span "Save" at bounding box center [975, 355] width 14 height 9
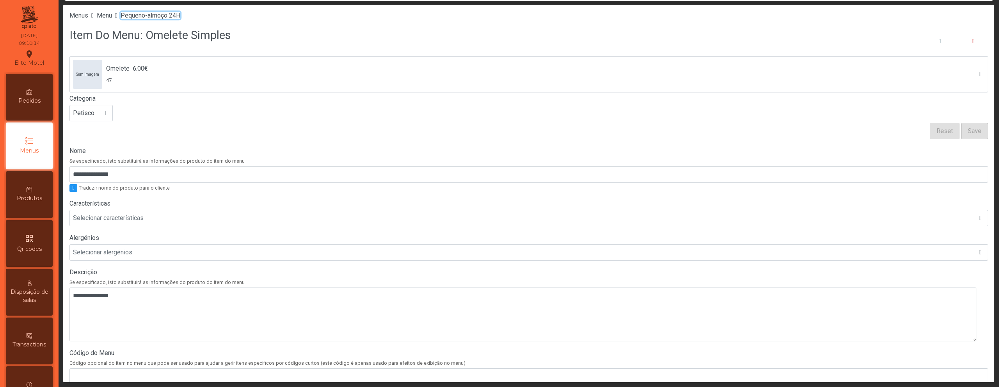
click at [180, 15] on span "Pequeno-almoço 24H" at bounding box center [151, 15] width 60 height 7
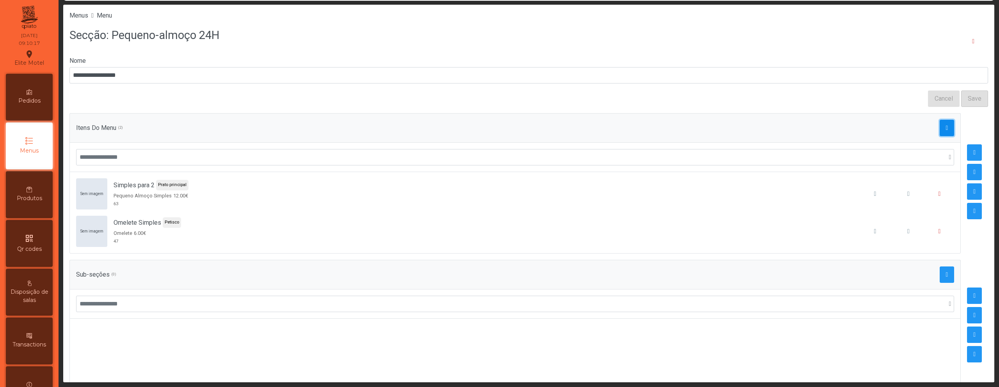
click at [940, 131] on button "button" at bounding box center [947, 128] width 15 height 16
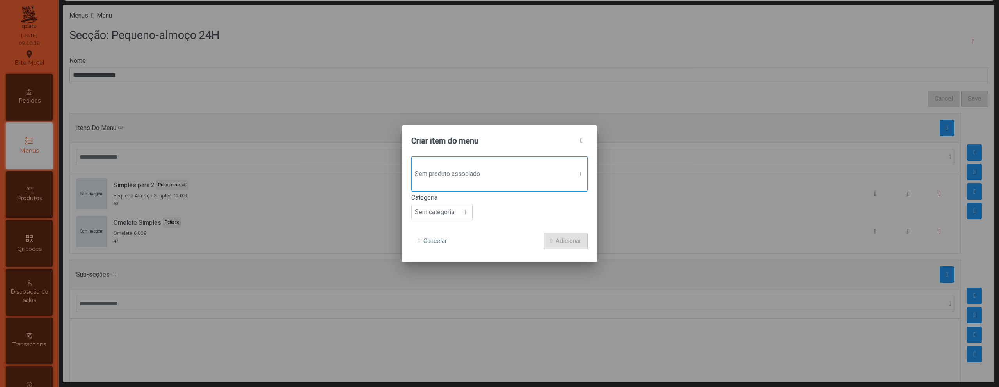
click at [454, 158] on div "Sem produto associado" at bounding box center [499, 173] width 176 height 35
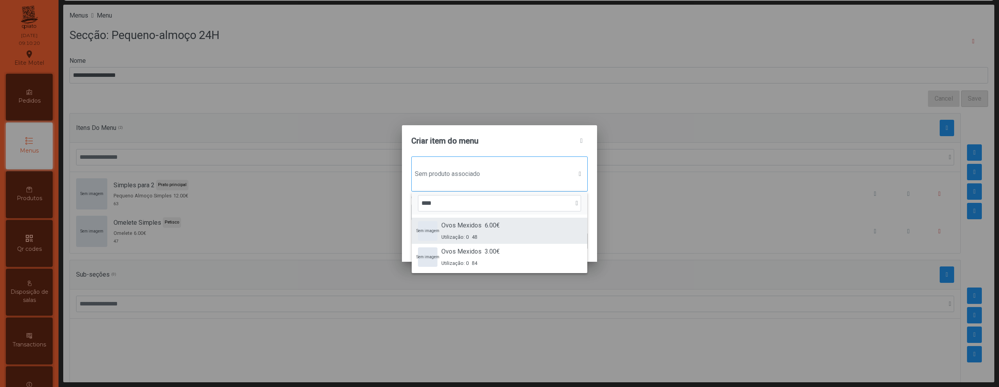
type input "****"
click at [465, 230] on div "Ovos Mexidos 6.00€ Utilização: 0 48" at bounding box center [470, 231] width 59 height 20
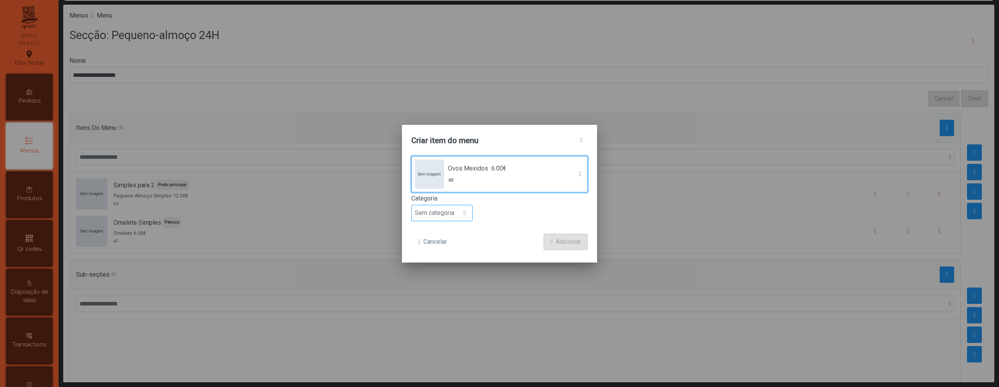
click at [443, 212] on span "Sem categoria" at bounding box center [435, 213] width 46 height 16
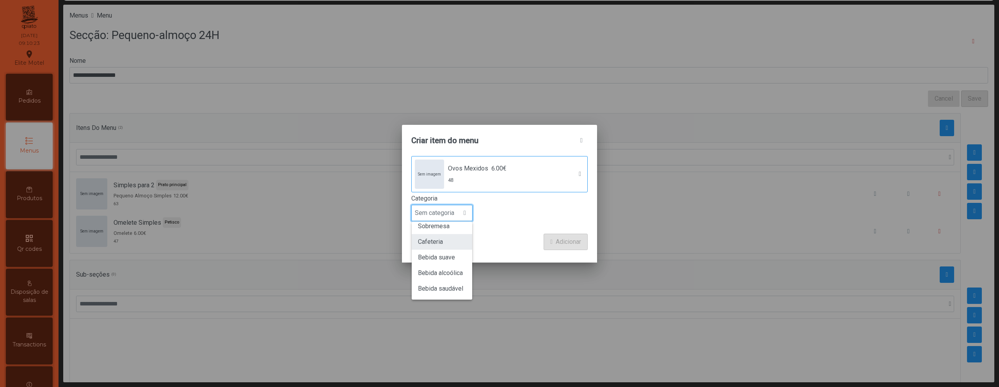
scroll to position [0, 0]
click at [442, 246] on li "Petisco" at bounding box center [442, 248] width 60 height 16
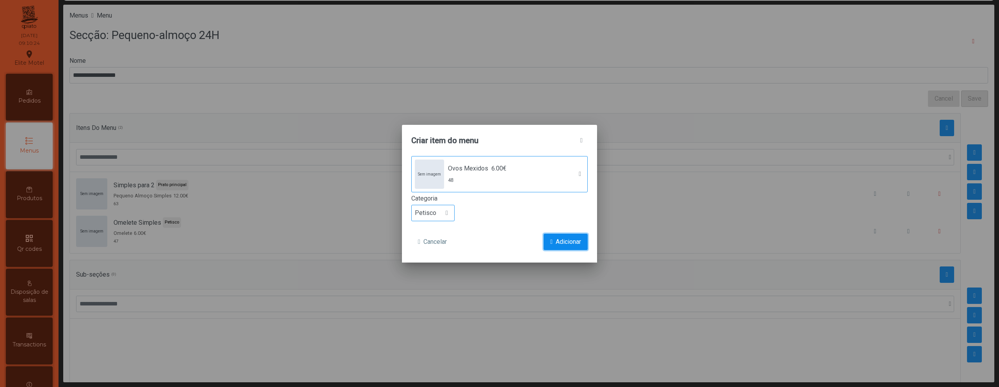
click at [568, 237] on span "Adicionar" at bounding box center [568, 241] width 25 height 9
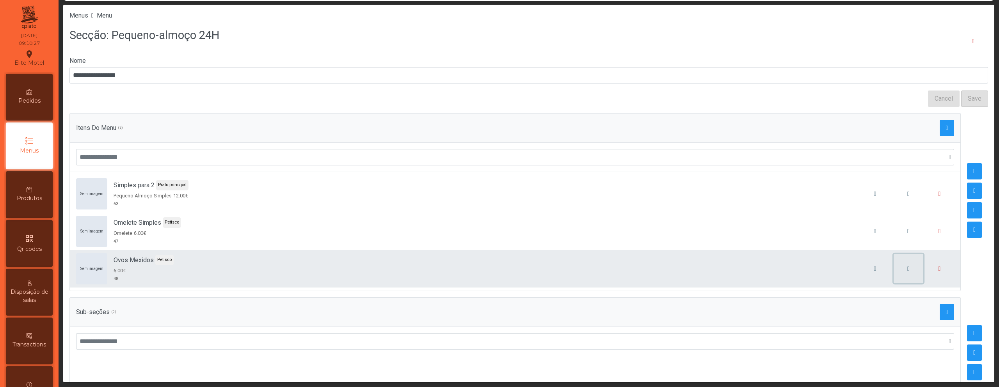
click at [901, 272] on button "button" at bounding box center [909, 269] width 30 height 30
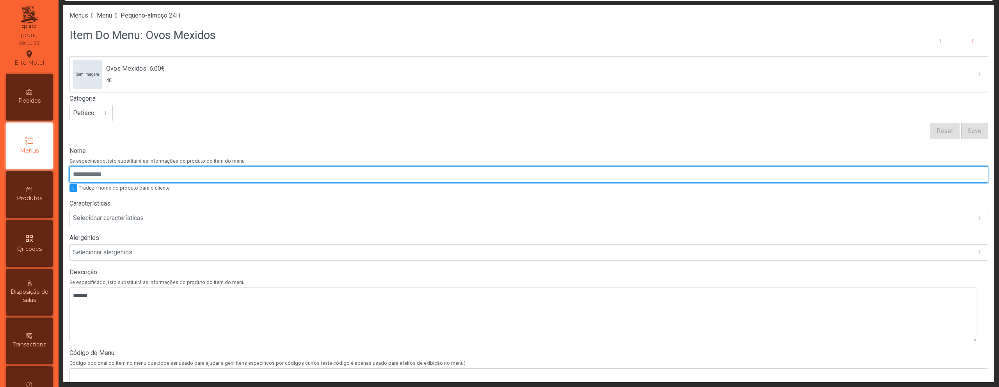
click at [194, 174] on input "Nome" at bounding box center [528, 174] width 919 height 16
paste input "**********"
click at [74, 174] on input "**********" at bounding box center [528, 174] width 919 height 16
type input "**********"
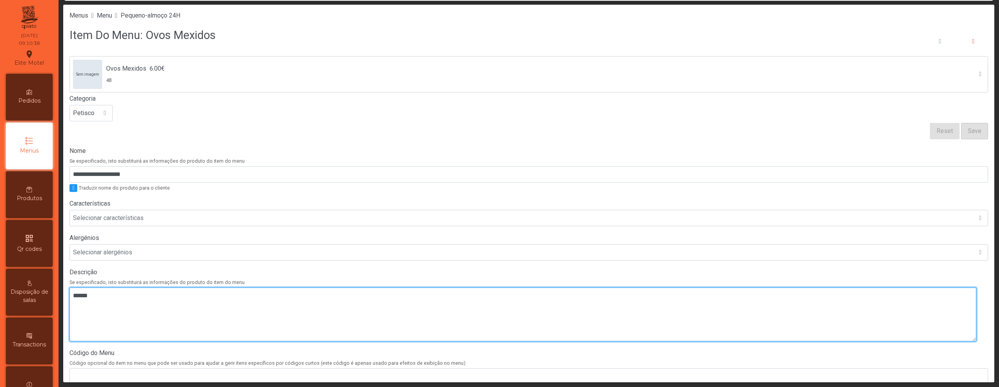
click at [76, 304] on textarea at bounding box center [522, 315] width 907 height 54
click at [103, 296] on textarea at bounding box center [522, 315] width 907 height 54
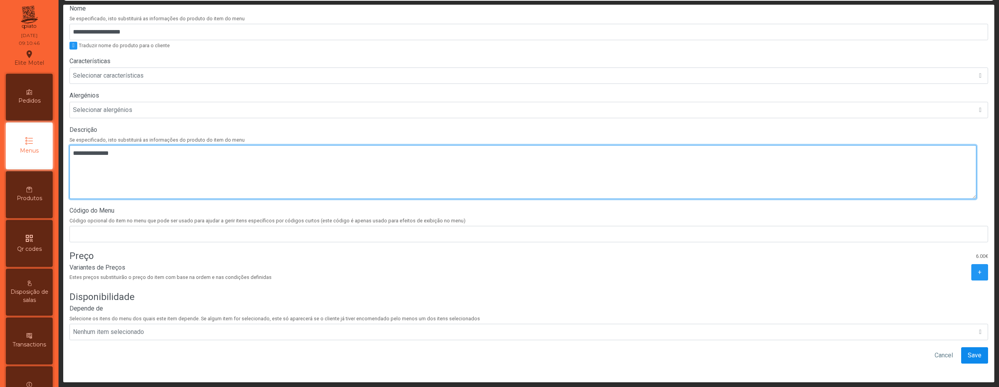
type textarea "**********"
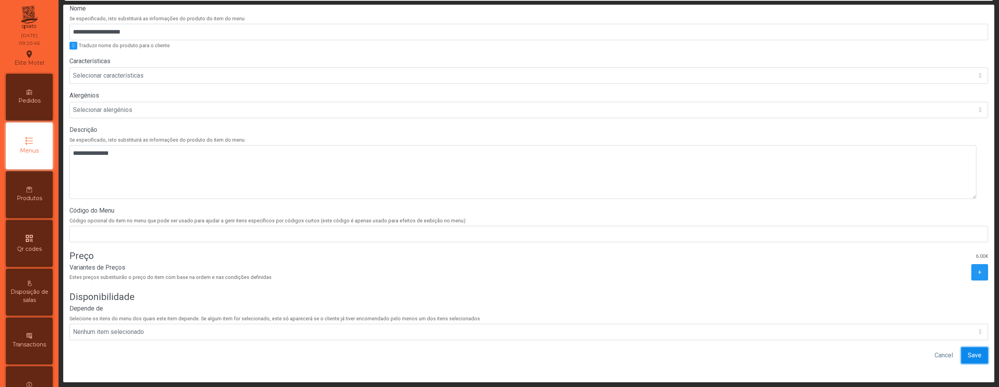
click at [973, 349] on button "Save" at bounding box center [974, 355] width 27 height 16
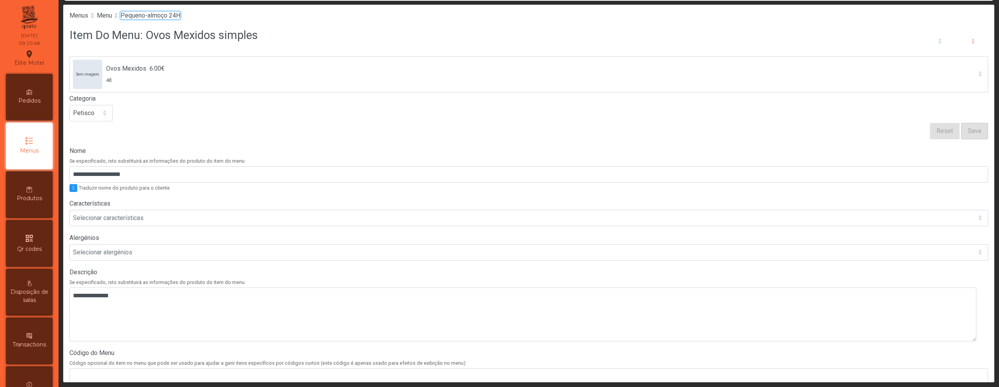
click at [169, 18] on span "Pequeno-almoço 24H" at bounding box center [151, 15] width 60 height 7
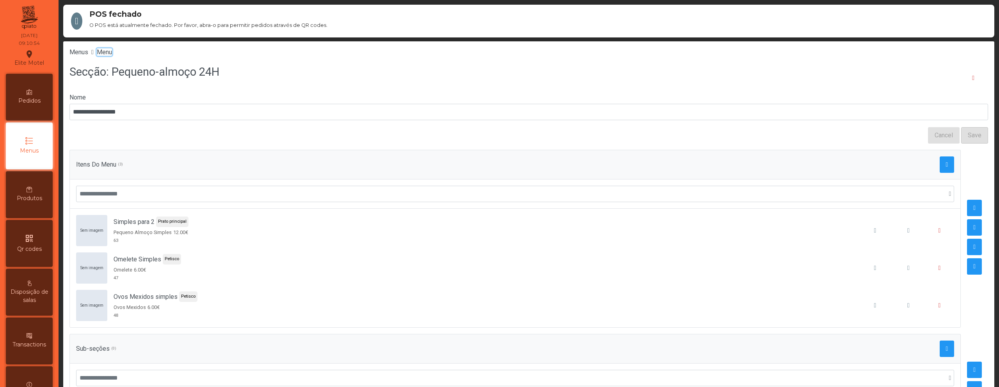
click at [112, 53] on span "Menu" at bounding box center [104, 51] width 15 height 7
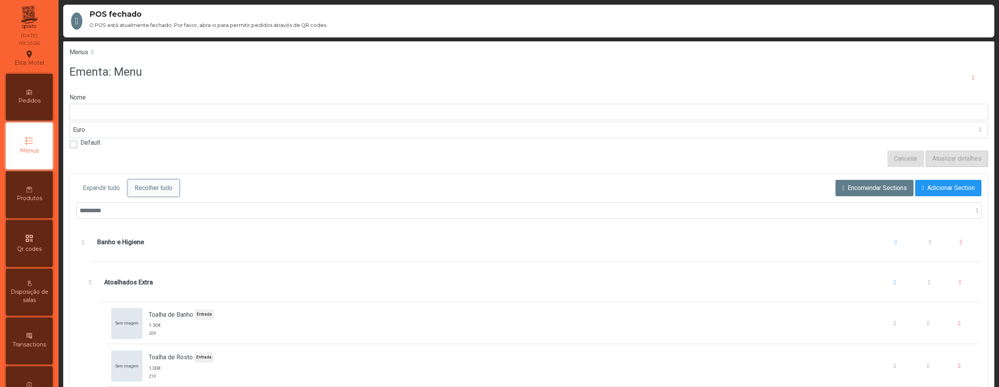
click at [156, 192] on span "Recolher tudo" at bounding box center [154, 187] width 38 height 9
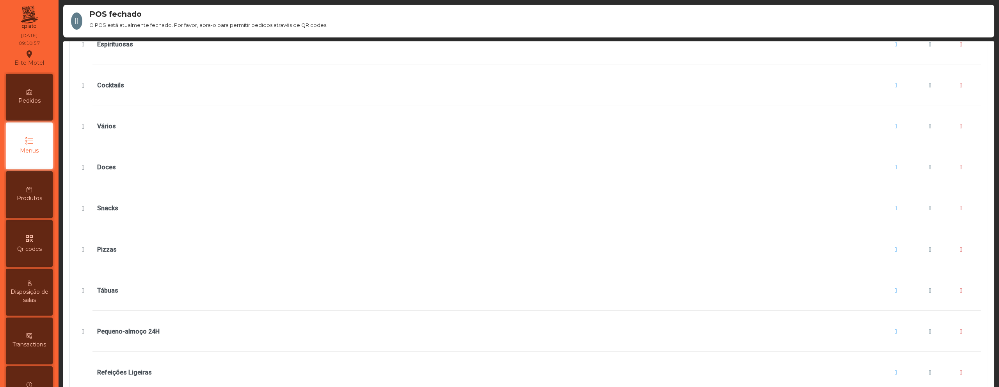
scroll to position [607, 0]
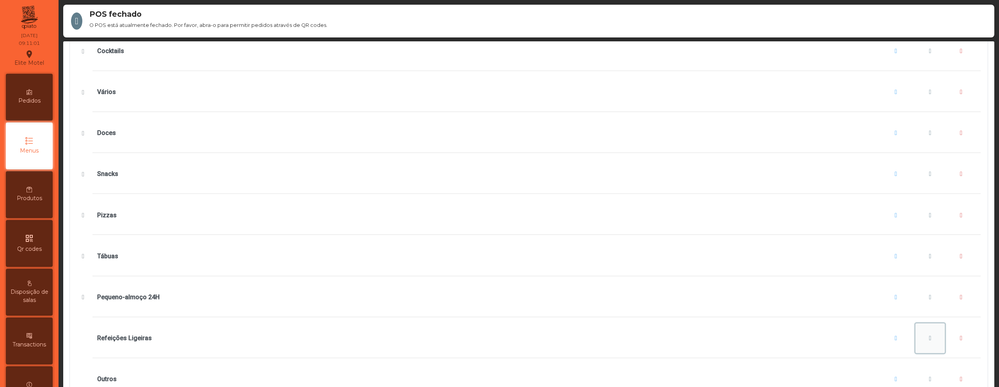
click at [922, 336] on button "Refeições Ligeiras" at bounding box center [931, 339] width 30 height 30
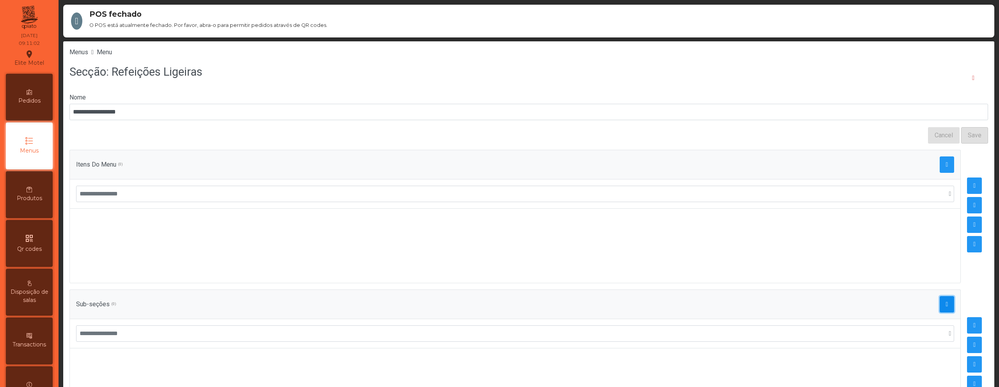
click at [946, 307] on span "button" at bounding box center [947, 304] width 2 height 6
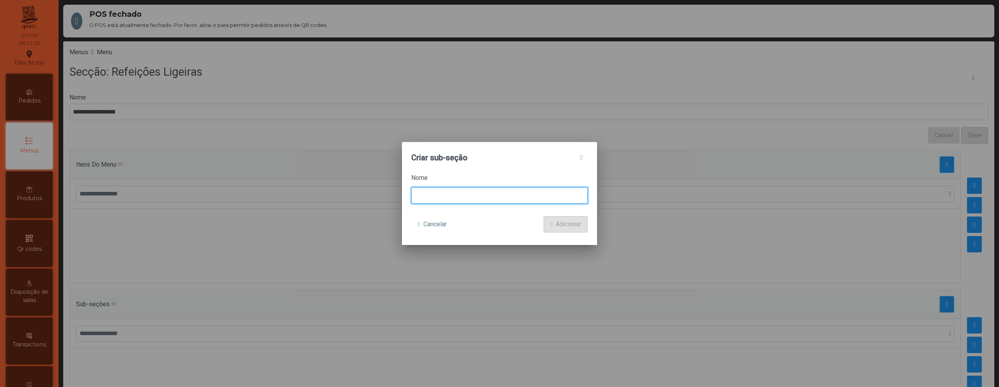
click at [505, 194] on input at bounding box center [499, 195] width 176 height 16
type input "******"
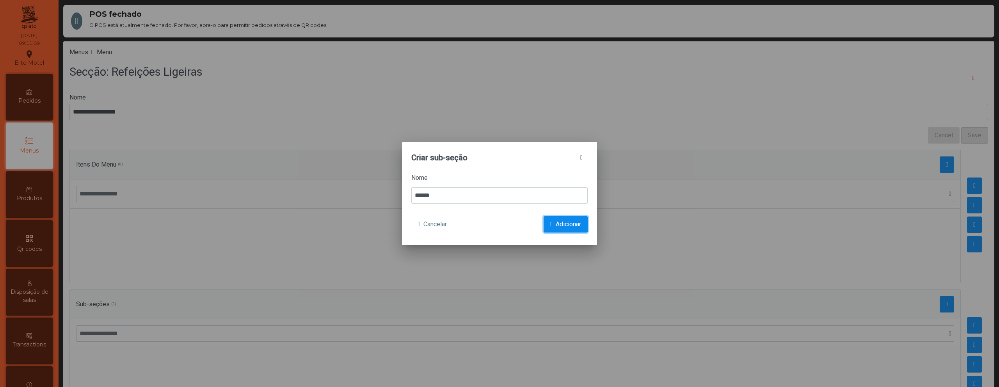
click at [556, 226] on span "Adicionar" at bounding box center [568, 224] width 25 height 9
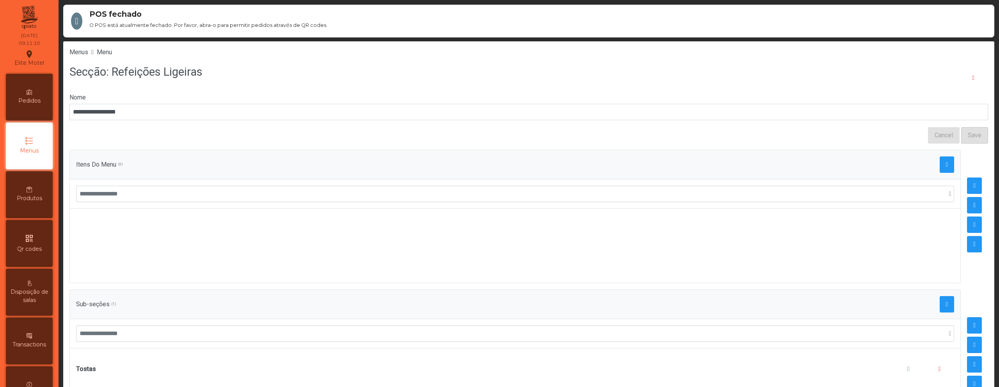
scroll to position [22, 0]
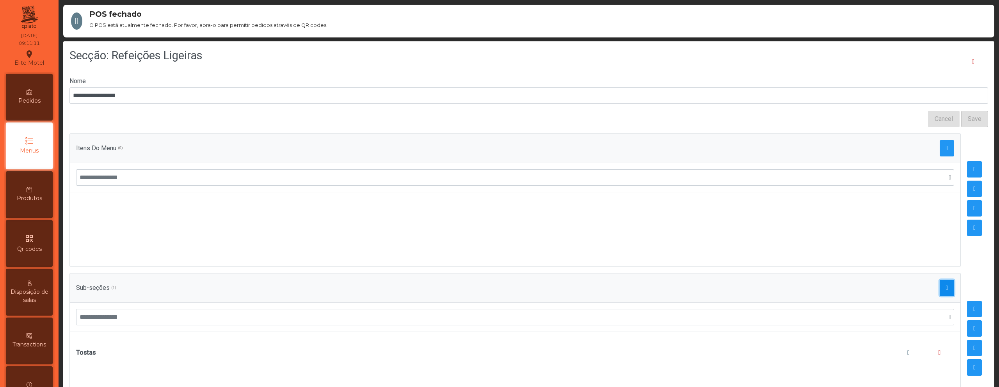
click at [940, 280] on button "button" at bounding box center [947, 288] width 15 height 16
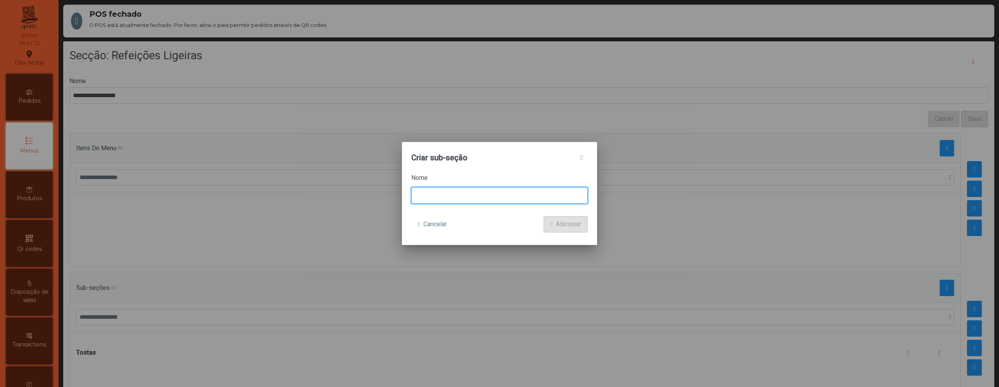
click at [507, 188] on input at bounding box center [499, 195] width 176 height 16
type input "****"
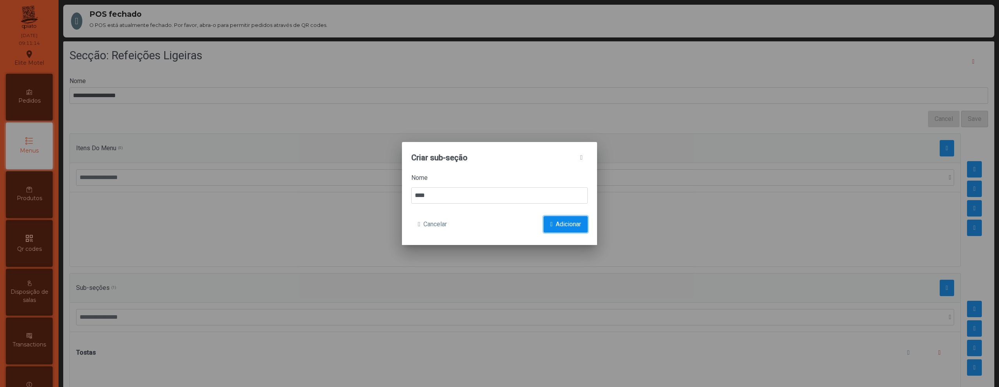
click at [556, 224] on span "Adicionar" at bounding box center [568, 224] width 25 height 9
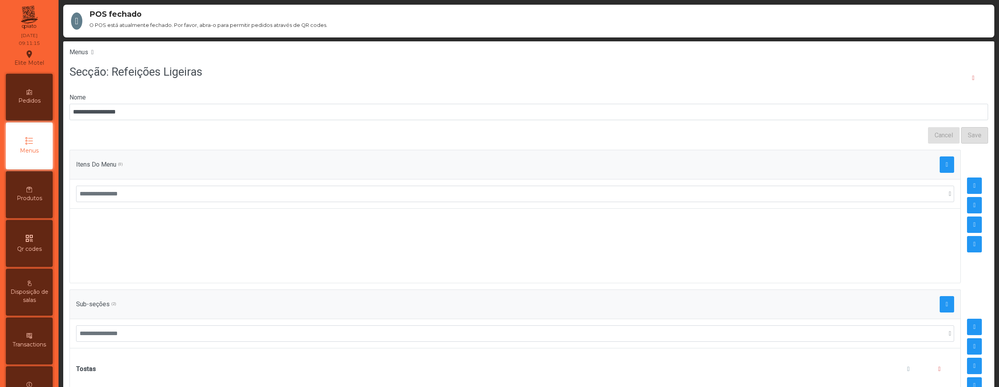
scroll to position [26, 0]
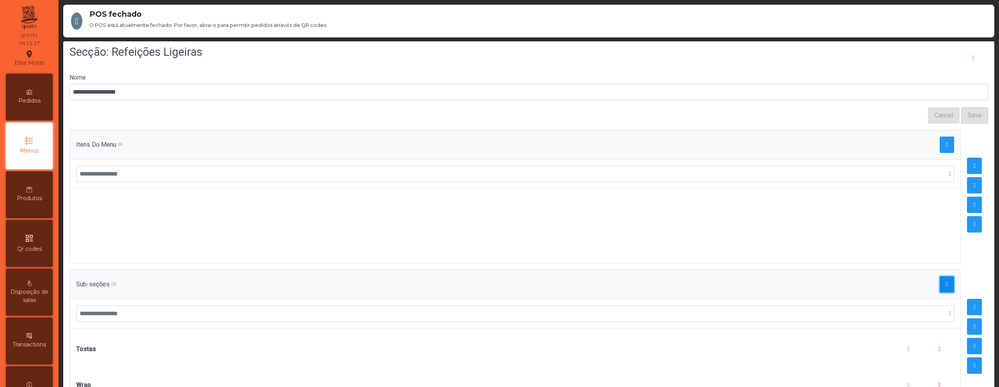
click at [940, 281] on button "button" at bounding box center [947, 284] width 15 height 16
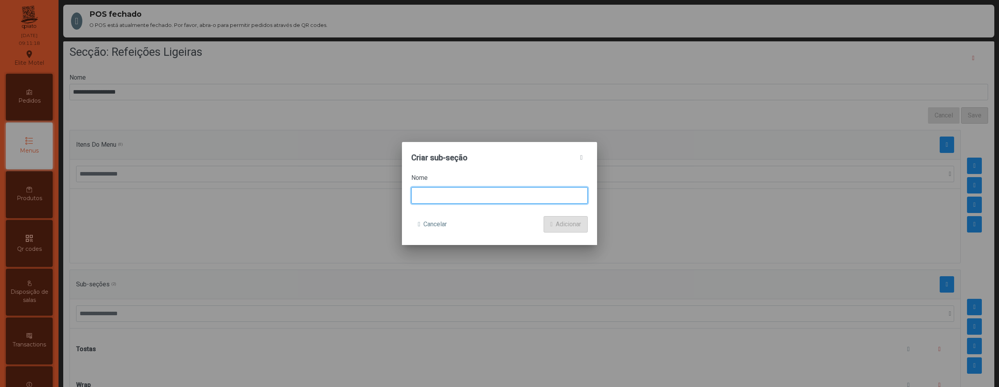
click at [518, 190] on input at bounding box center [499, 195] width 176 height 16
type input "**********"
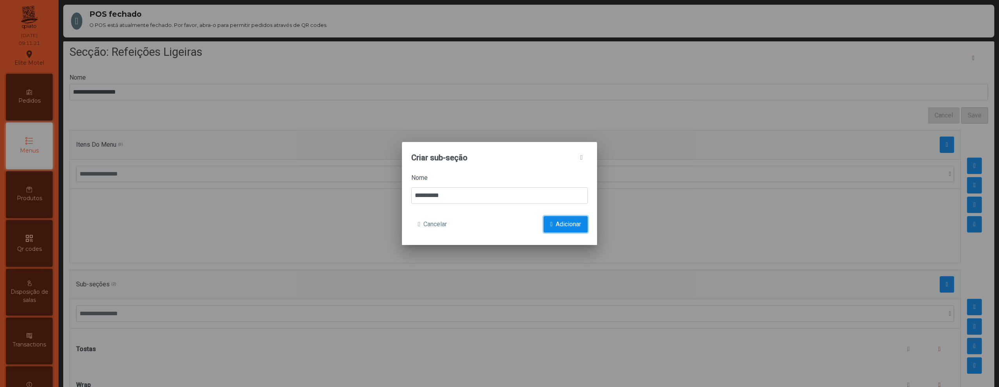
click at [562, 224] on span "Adicionar" at bounding box center [568, 224] width 25 height 9
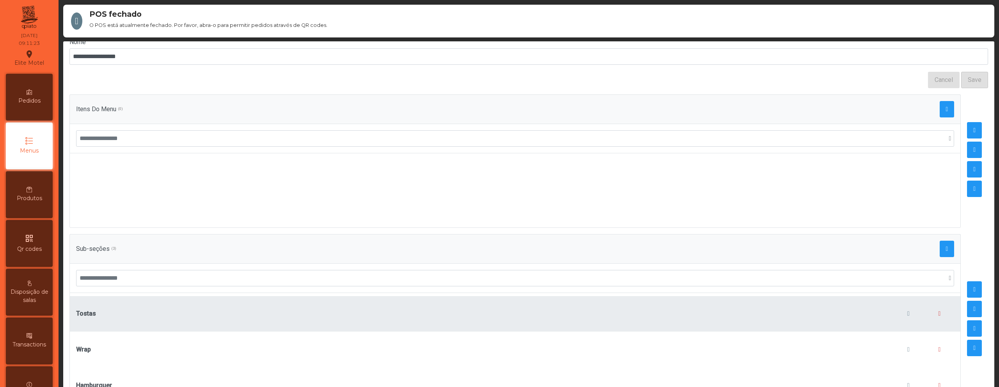
scroll to position [37, 0]
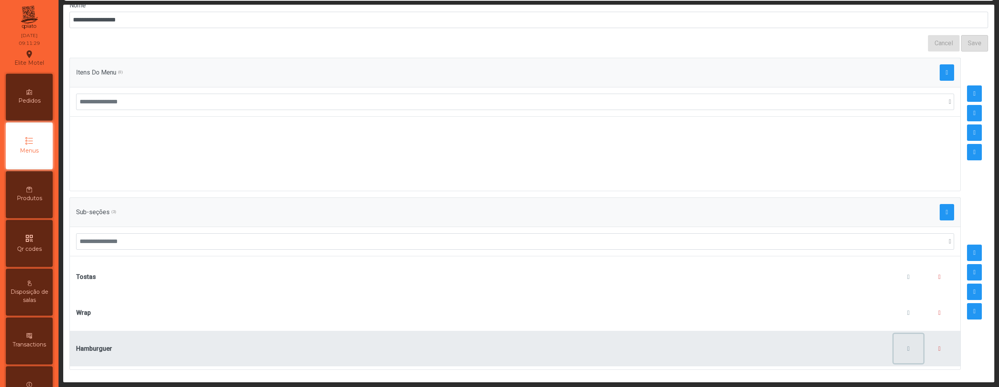
click at [894, 339] on button "button" at bounding box center [909, 349] width 30 height 30
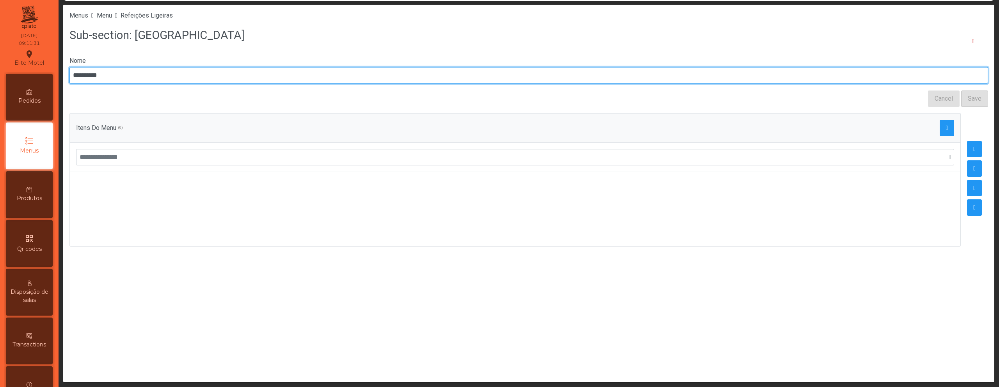
click at [306, 81] on input "**********" at bounding box center [528, 75] width 919 height 16
click at [89, 76] on input "**********" at bounding box center [528, 75] width 919 height 16
type input "**********"
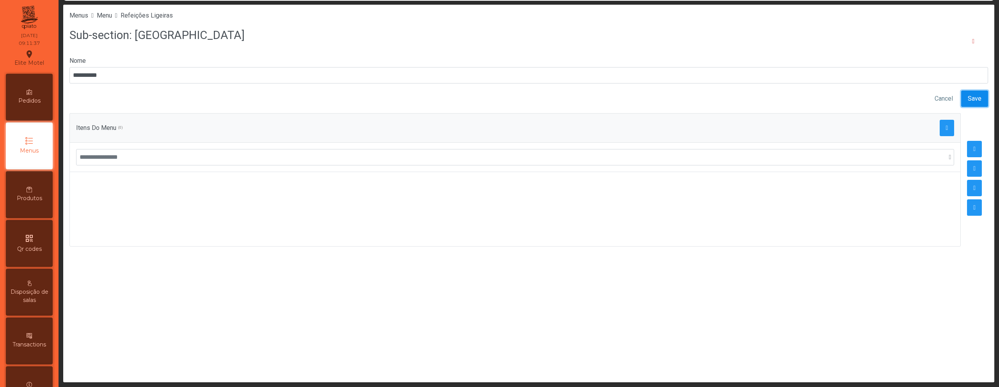
click at [967, 103] on button "Save" at bounding box center [974, 99] width 27 height 16
click at [172, 13] on span "Refeições Ligeiras" at bounding box center [147, 15] width 52 height 7
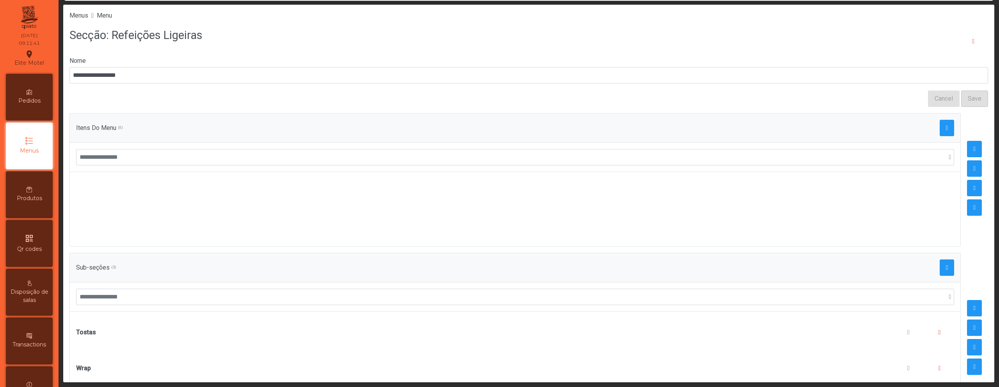
scroll to position [61, 0]
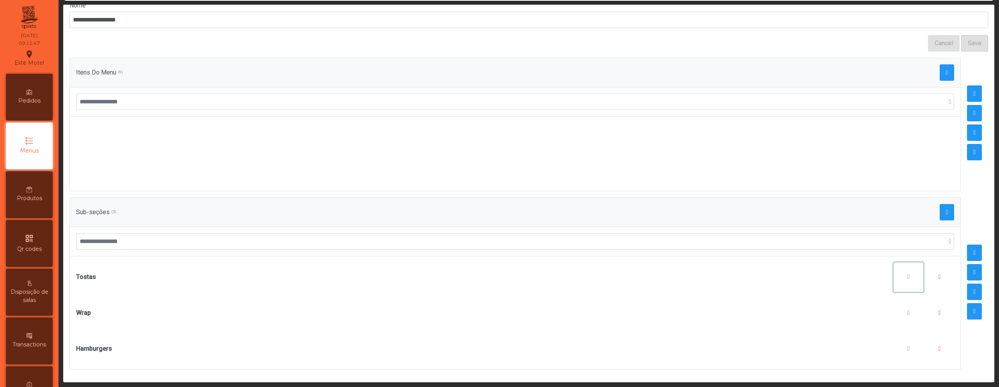
click at [894, 274] on button "button" at bounding box center [909, 278] width 30 height 30
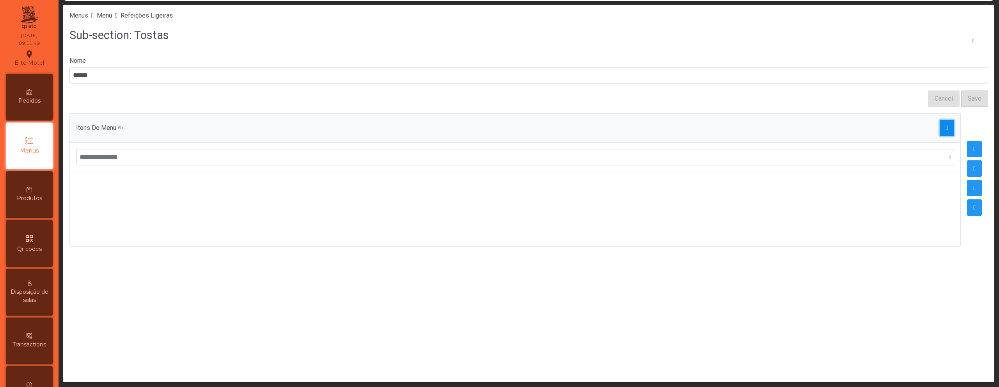
drag, startPoint x: 967, startPoint y: 103, endPoint x: 943, endPoint y: 123, distance: 31.3
click at [943, 123] on button "button" at bounding box center [947, 128] width 15 height 16
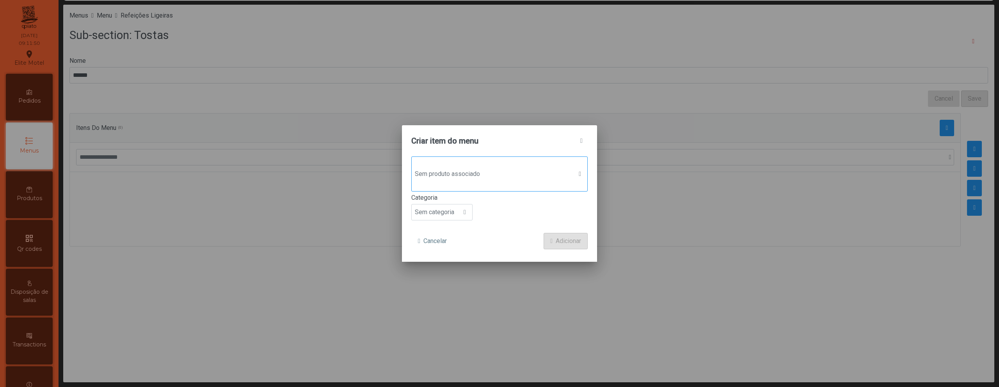
drag, startPoint x: 943, startPoint y: 123, endPoint x: 536, endPoint y: 186, distance: 411.5
click at [536, 186] on div "Sem produto associado" at bounding box center [499, 173] width 176 height 35
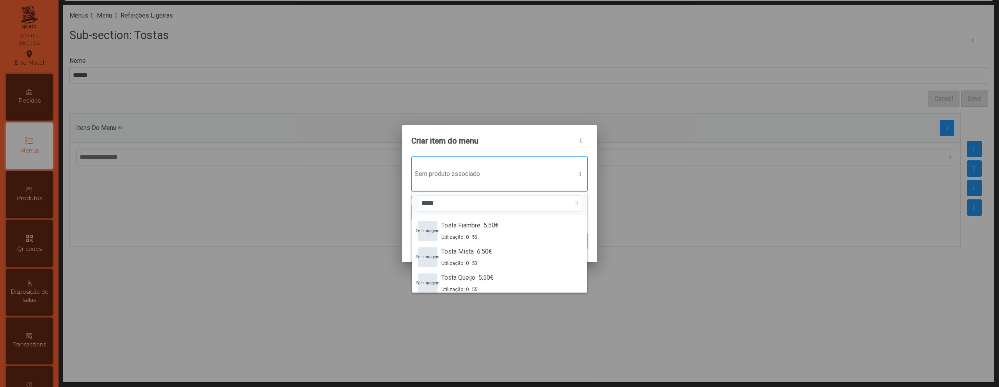
type input "*****"
click at [492, 256] on div "[PERSON_NAME] Mista 6.50€ Utilização: 0 53" at bounding box center [466, 257] width 51 height 20
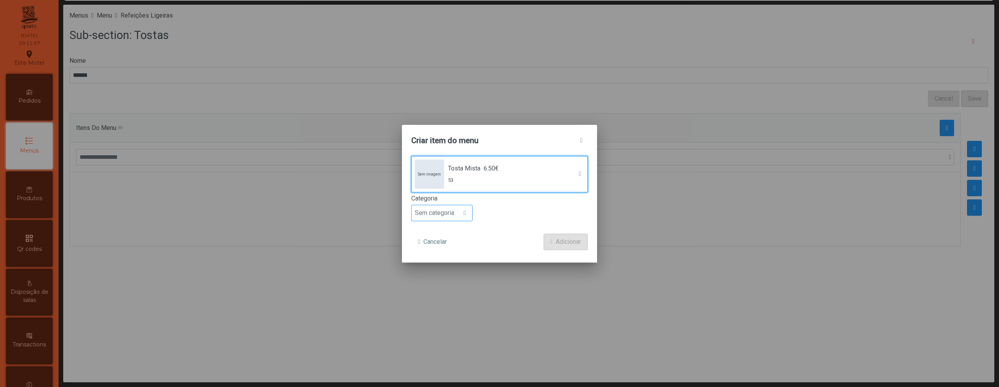
drag, startPoint x: 536, startPoint y: 186, endPoint x: 452, endPoint y: 208, distance: 87.2
click at [452, 208] on span "Sem categoria" at bounding box center [435, 213] width 46 height 16
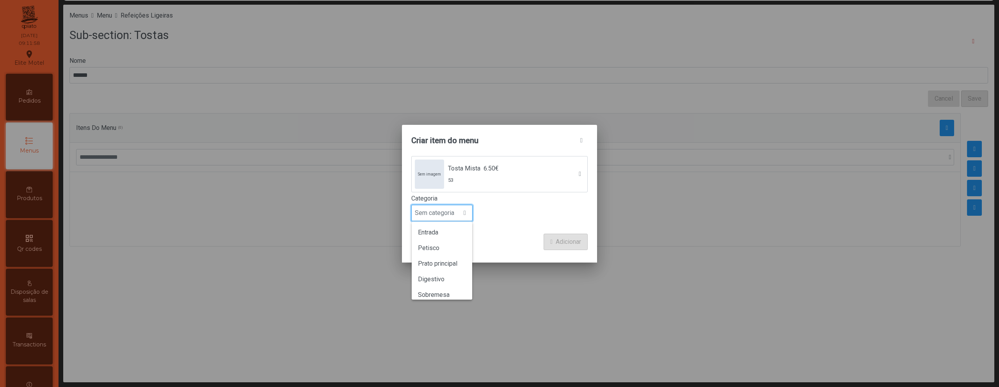
click at [443, 247] on li "Petisco" at bounding box center [442, 248] width 60 height 16
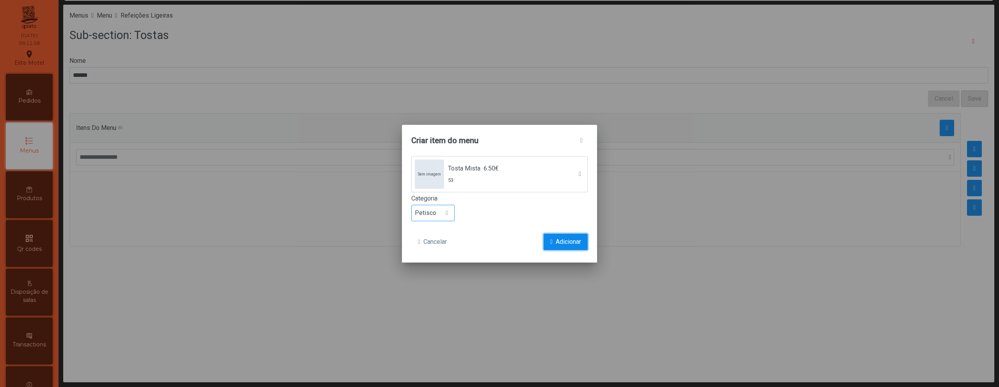
drag, startPoint x: 452, startPoint y: 208, endPoint x: 579, endPoint y: 245, distance: 132.6
click at [579, 245] on span "Adicionar" at bounding box center [568, 241] width 25 height 9
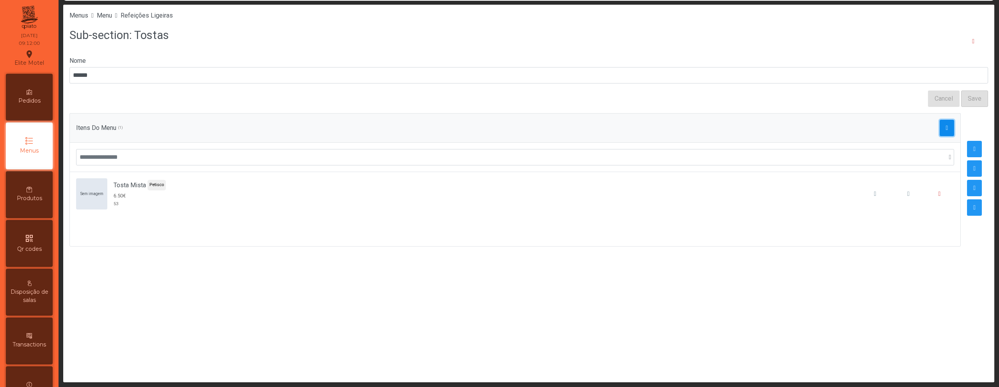
drag, startPoint x: 579, startPoint y: 245, endPoint x: 938, endPoint y: 126, distance: 378.5
click at [946, 126] on span "button" at bounding box center [947, 128] width 2 height 6
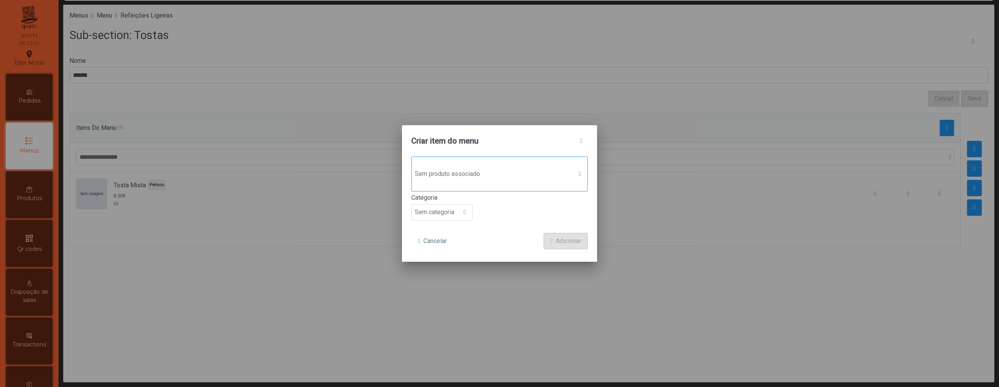
drag, startPoint x: 938, startPoint y: 126, endPoint x: 520, endPoint y: 168, distance: 419.7
click at [520, 168] on span "Sem produto associado" at bounding box center [492, 174] width 161 height 16
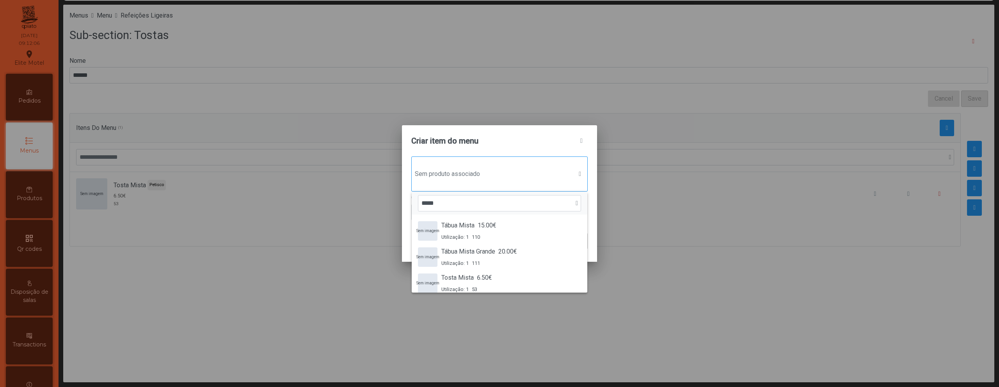
scroll to position [7, 0]
type input "*"
type input "*****"
click at [510, 251] on div "[PERSON_NAME] Queijo Bacon 7.00€ Utilização: 0 304" at bounding box center [476, 250] width 71 height 20
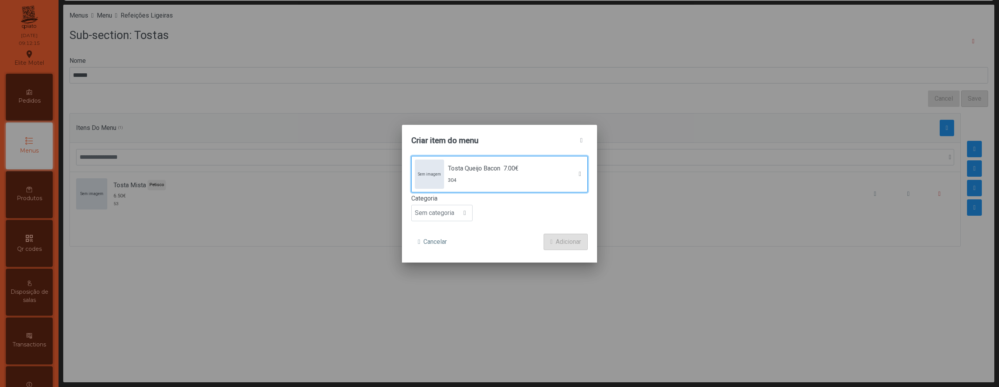
click at [438, 208] on span "Sem categoria" at bounding box center [435, 213] width 46 height 16
click at [436, 250] on span "Petisco" at bounding box center [428, 247] width 21 height 7
click at [557, 240] on span "Adicionar" at bounding box center [568, 241] width 25 height 9
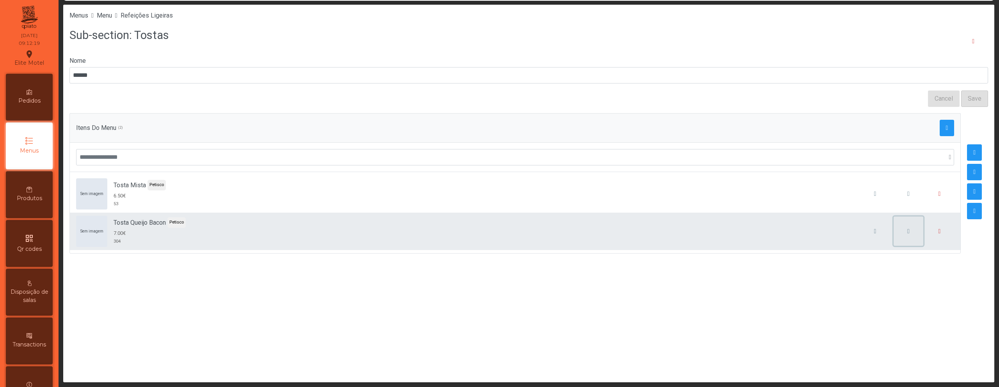
drag, startPoint x: 520, startPoint y: 168, endPoint x: 904, endPoint y: 229, distance: 388.9
click at [907, 229] on span "button" at bounding box center [908, 231] width 2 height 6
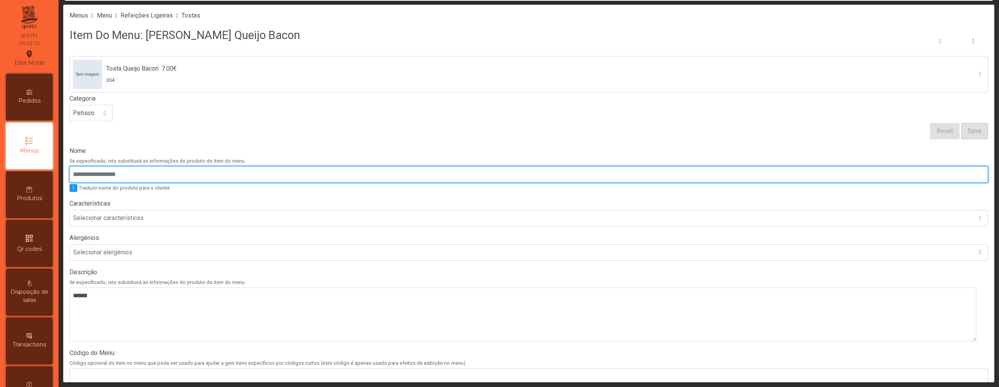
drag, startPoint x: 904, startPoint y: 229, endPoint x: 189, endPoint y: 177, distance: 716.9
click at [189, 177] on input "Nome" at bounding box center [528, 174] width 919 height 16
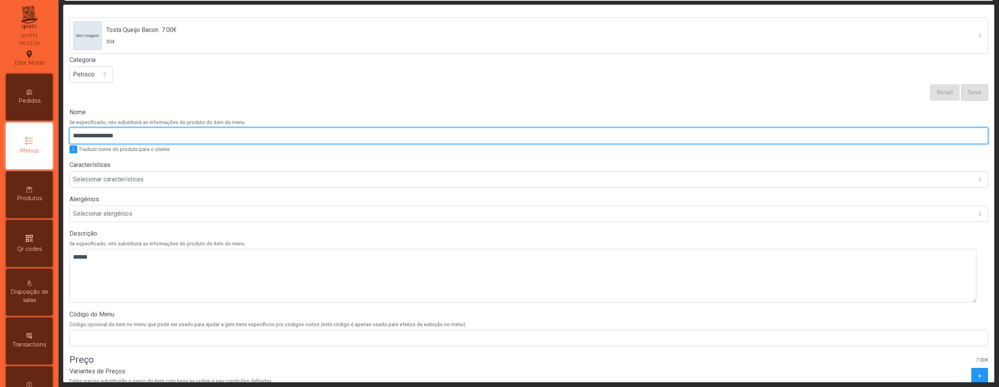
scroll to position [148, 0]
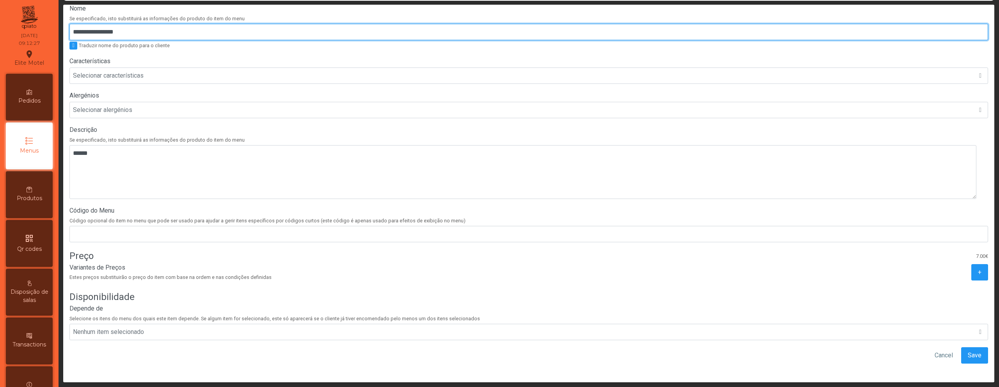
type input "**********"
click at [962, 356] on button "Save" at bounding box center [974, 355] width 27 height 16
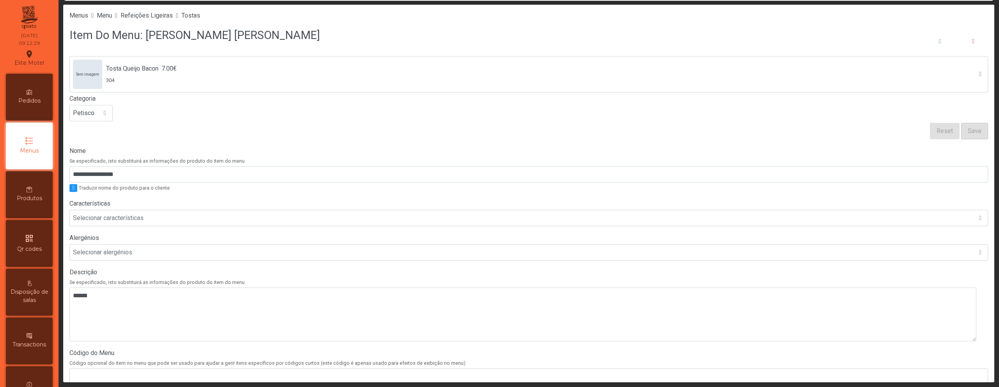
drag, startPoint x: 189, startPoint y: 177, endPoint x: 202, endPoint y: 9, distance: 168.7
click at [202, 9] on div "Menus Menu Refeições Ligeiras Tostas" at bounding box center [528, 16] width 931 height 22
drag, startPoint x: 202, startPoint y: 9, endPoint x: 202, endPoint y: 14, distance: 4.7
click at [200, 14] on span "Tostas" at bounding box center [190, 15] width 19 height 7
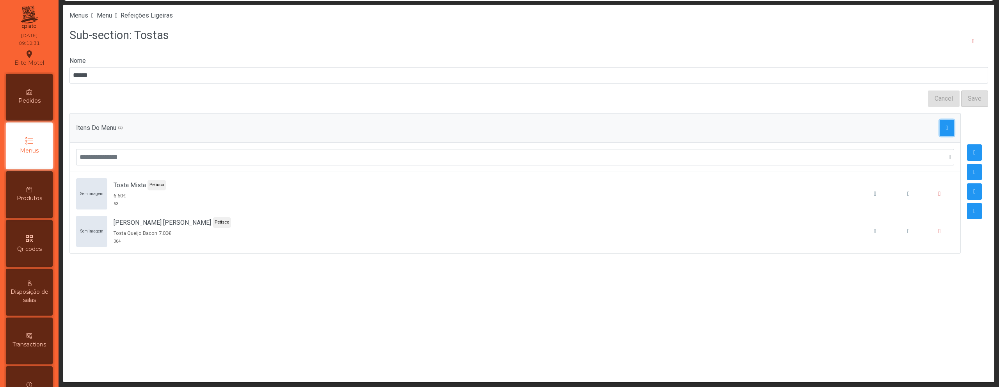
click at [946, 126] on span "button" at bounding box center [947, 128] width 2 height 6
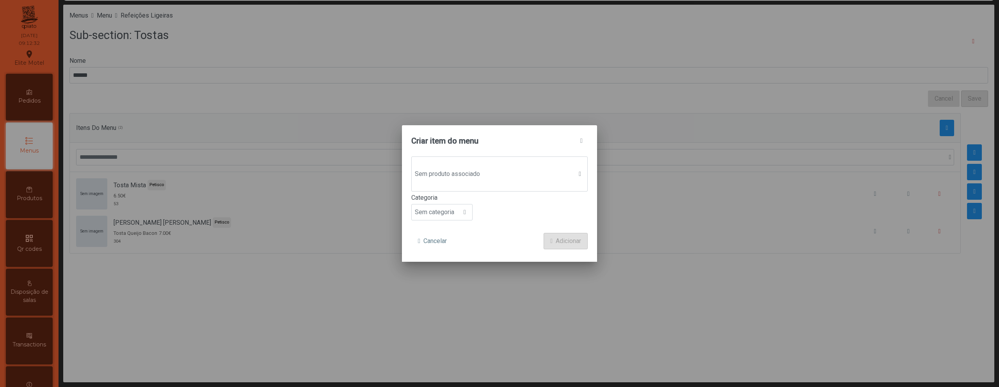
click at [446, 163] on div "Sem produto associado" at bounding box center [499, 173] width 176 height 35
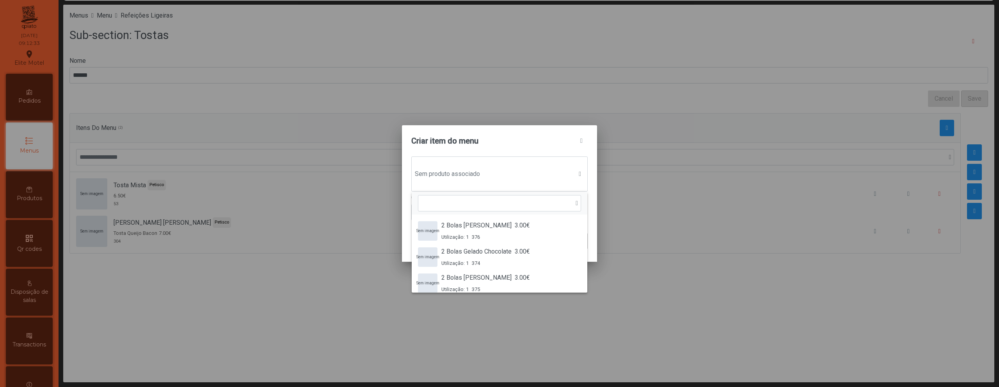
scroll to position [6, 38]
type input "*****"
click at [494, 276] on span "5.50€" at bounding box center [485, 277] width 15 height 9
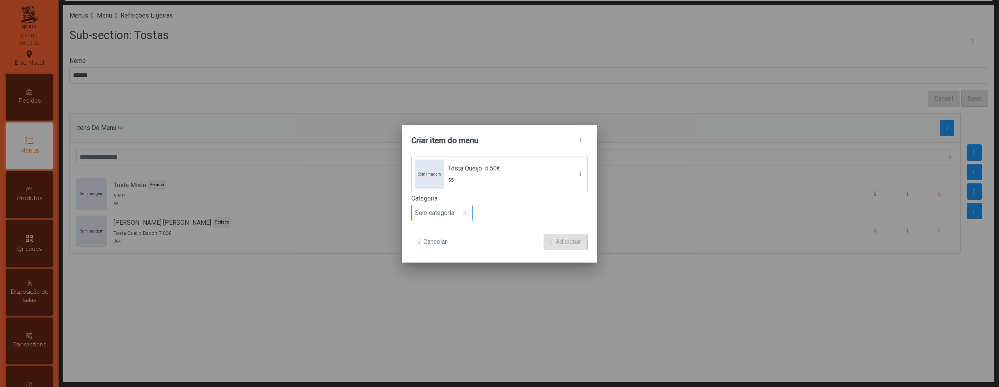
drag, startPoint x: 202, startPoint y: 14, endPoint x: 458, endPoint y: 219, distance: 327.9
click at [457, 219] on span "Sem categoria" at bounding box center [435, 213] width 46 height 16
click at [442, 238] on li "Petisco" at bounding box center [442, 236] width 60 height 16
drag, startPoint x: 458, startPoint y: 219, endPoint x: 576, endPoint y: 240, distance: 120.6
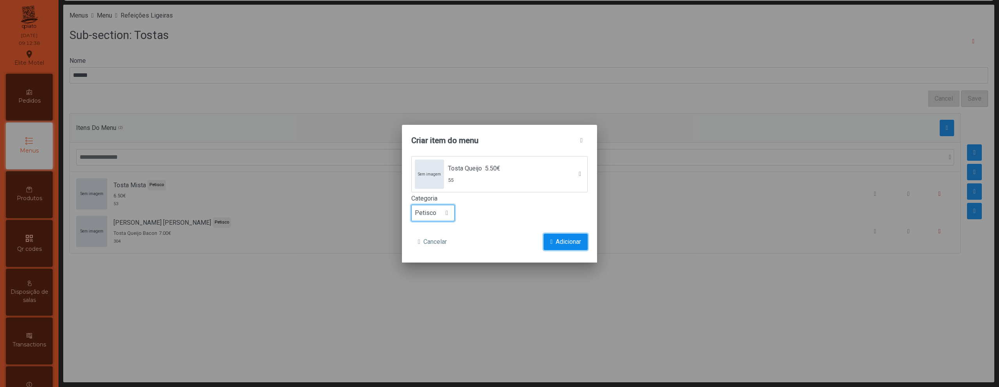
click at [576, 240] on span "Adicionar" at bounding box center [568, 241] width 25 height 9
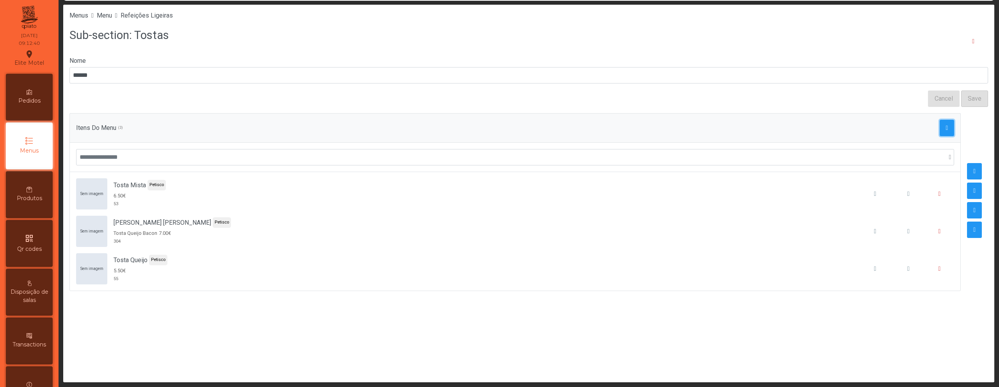
click at [940, 127] on button "button" at bounding box center [947, 128] width 15 height 16
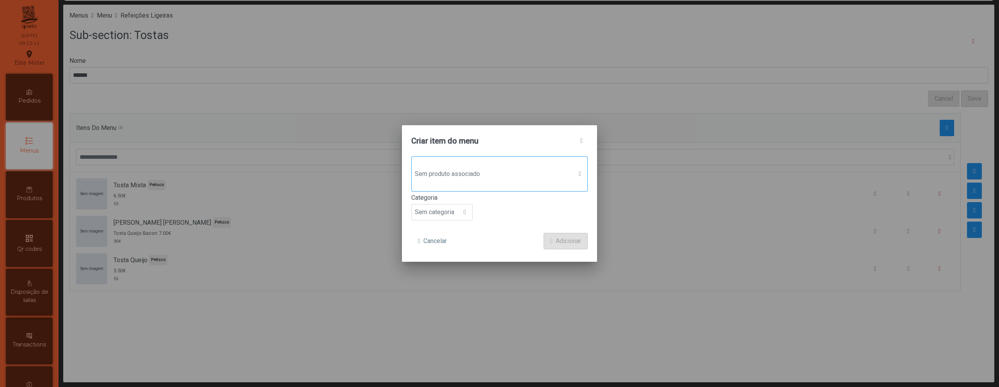
drag, startPoint x: 576, startPoint y: 240, endPoint x: 494, endPoint y: 164, distance: 112.4
click at [494, 164] on div "Sem produto associado" at bounding box center [499, 173] width 176 height 35
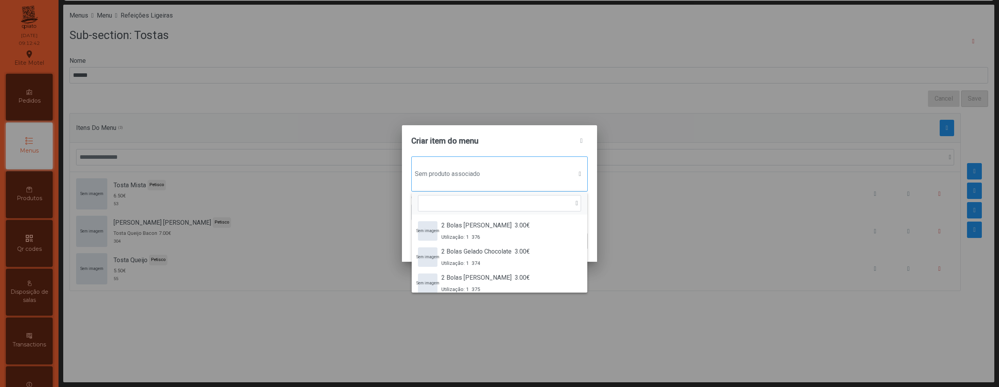
scroll to position [6, 38]
type input "*****"
drag, startPoint x: 494, startPoint y: 164, endPoint x: 490, endPoint y: 226, distance: 62.6
click at [490, 226] on span "5.50€" at bounding box center [491, 225] width 15 height 9
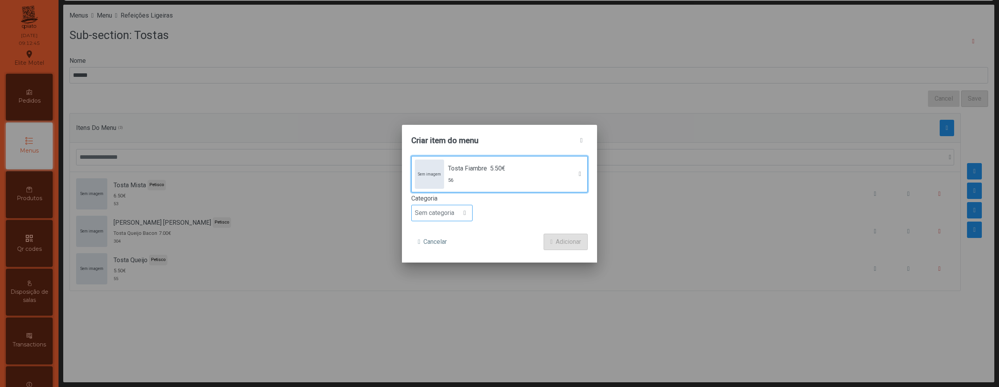
drag, startPoint x: 490, startPoint y: 226, endPoint x: 446, endPoint y: 217, distance: 44.9
click at [446, 217] on span "Sem categoria" at bounding box center [435, 213] width 46 height 16
click at [444, 251] on li "Petisco" at bounding box center [442, 248] width 60 height 16
click at [559, 239] on span "Adicionar" at bounding box center [568, 241] width 25 height 9
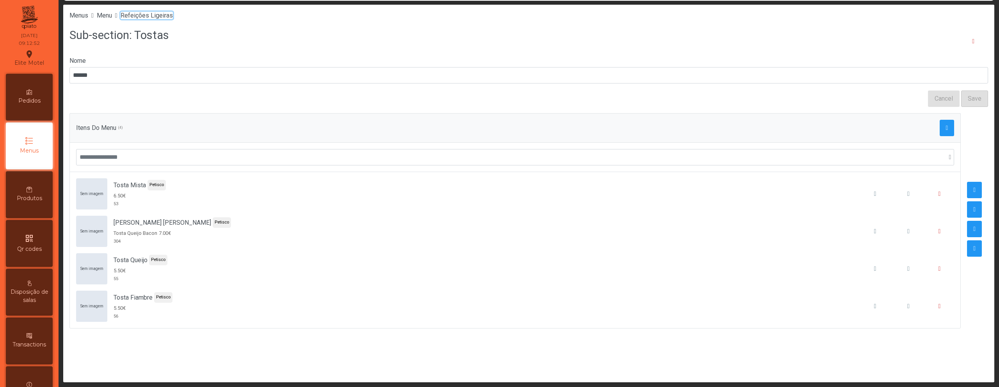
drag, startPoint x: 446, startPoint y: 217, endPoint x: 169, endPoint y: 16, distance: 342.5
click at [169, 16] on span "Refeições Ligeiras" at bounding box center [147, 15] width 52 height 7
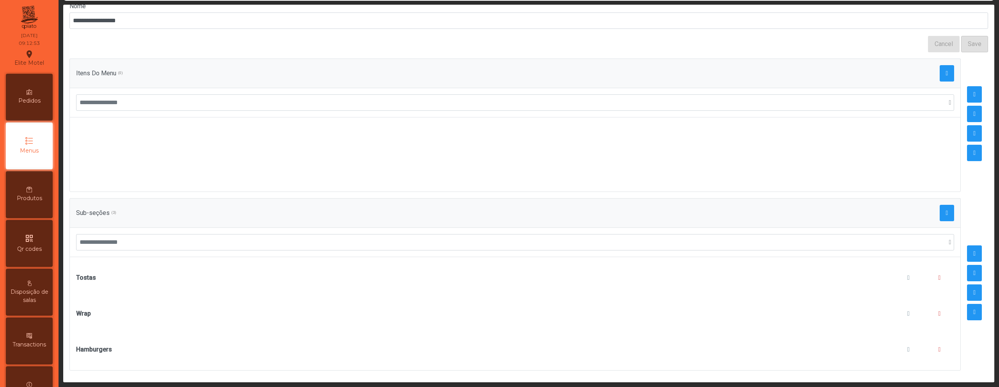
scroll to position [61, 0]
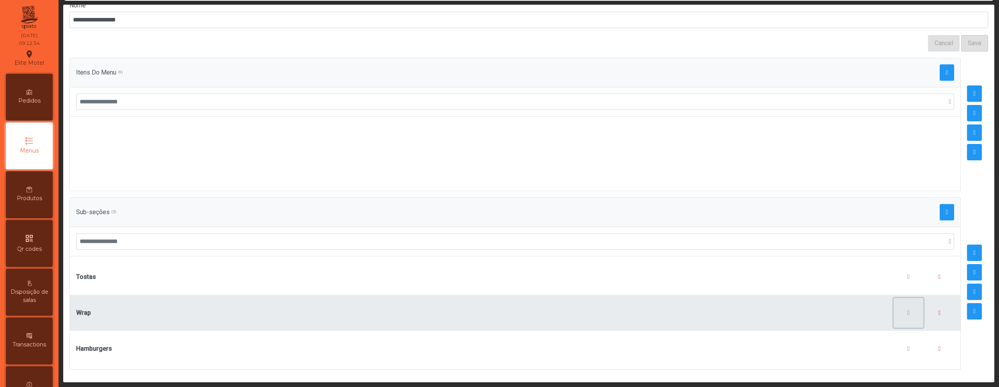
drag, startPoint x: 169, startPoint y: 16, endPoint x: 894, endPoint y: 308, distance: 782.2
click at [907, 310] on span "button" at bounding box center [908, 313] width 2 height 6
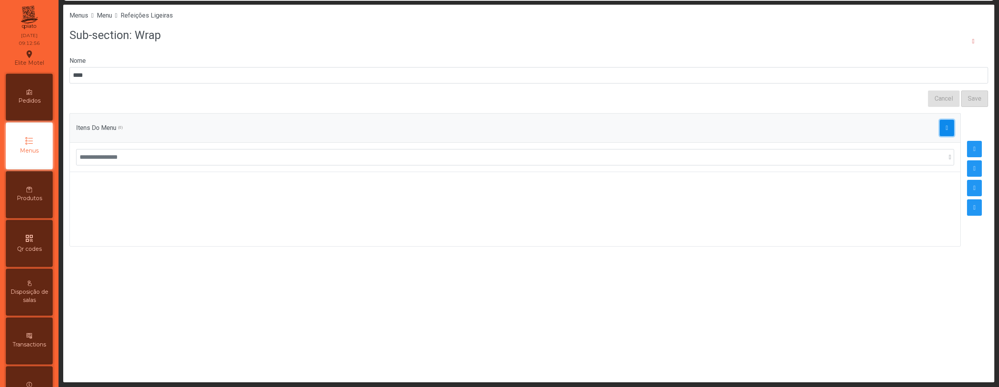
drag, startPoint x: 894, startPoint y: 308, endPoint x: 939, endPoint y: 127, distance: 186.7
click at [946, 127] on span "button" at bounding box center [947, 128] width 2 height 6
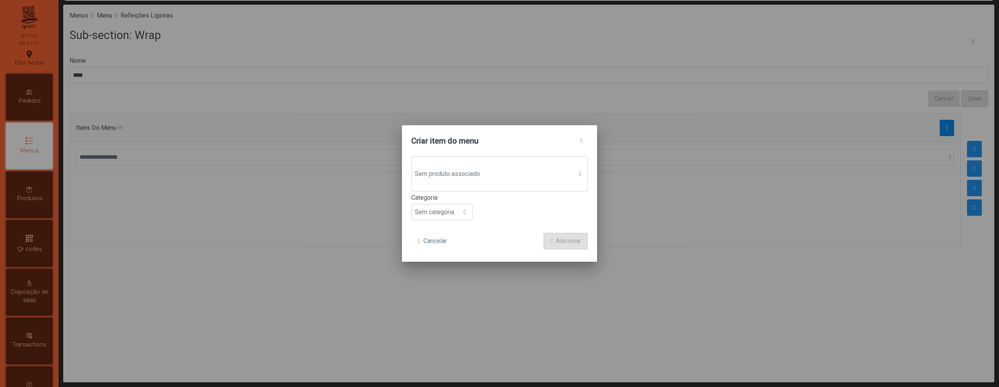
click at [489, 169] on span "Sem produto associado" at bounding box center [492, 174] width 161 height 16
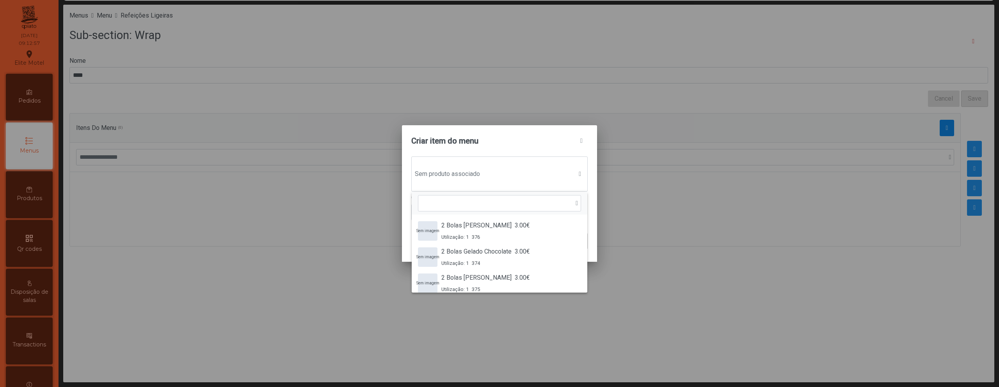
scroll to position [6, 38]
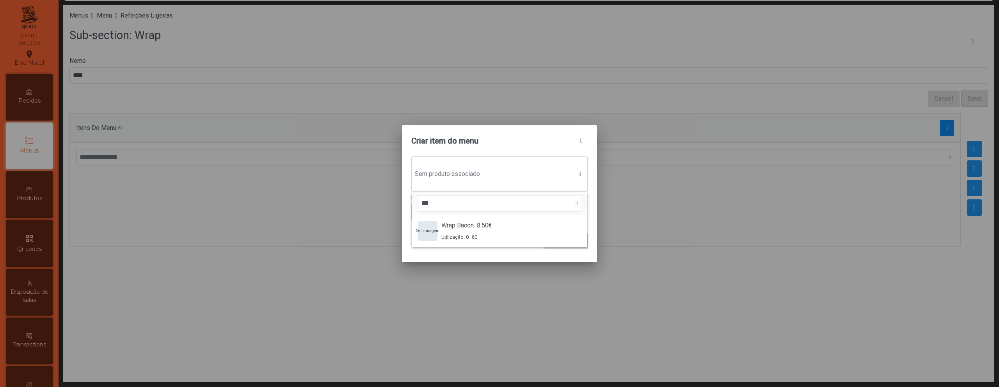
type input "***"
click at [477, 227] on div "Wrap Bacon 8.50€" at bounding box center [466, 225] width 51 height 9
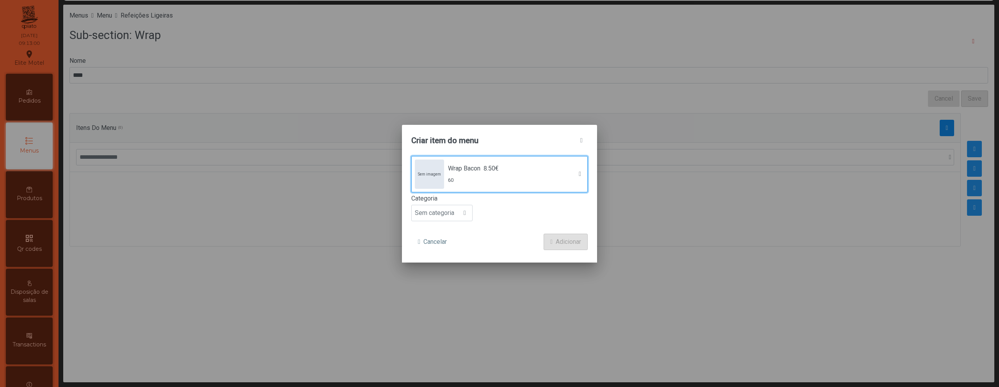
click at [457, 215] on span "Sem categoria" at bounding box center [435, 213] width 46 height 16
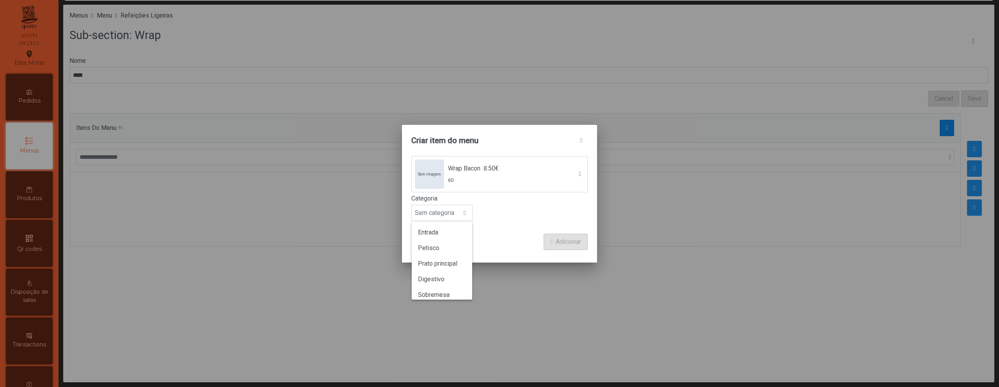
click at [446, 248] on li "Petisco" at bounding box center [442, 248] width 60 height 16
click at [572, 238] on span "Adicionar" at bounding box center [568, 241] width 25 height 9
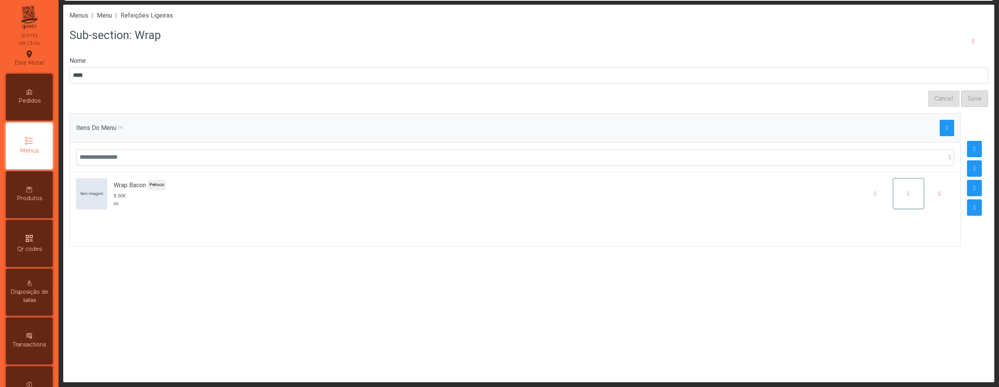
click at [900, 189] on button "button" at bounding box center [909, 194] width 30 height 30
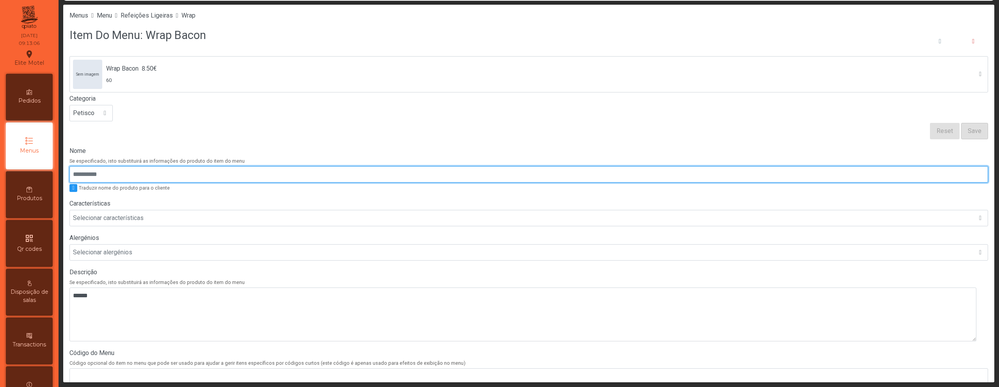
drag, startPoint x: 939, startPoint y: 127, endPoint x: 143, endPoint y: 174, distance: 797.9
click at [143, 174] on input "Nome" at bounding box center [528, 174] width 919 height 16
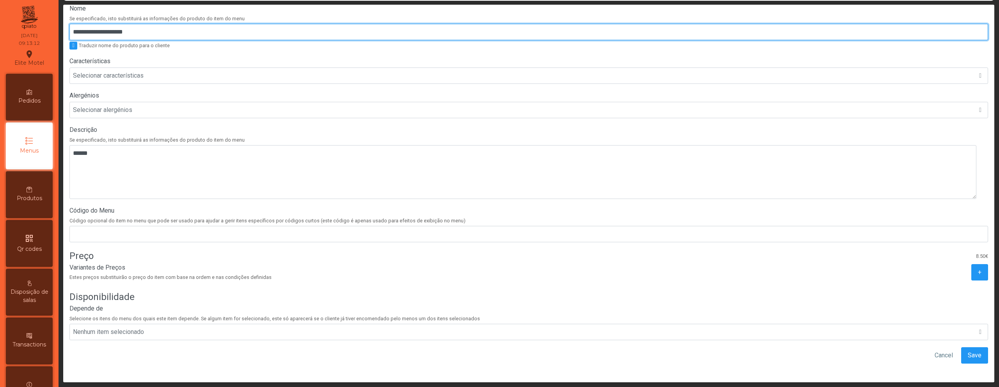
type input "**********"
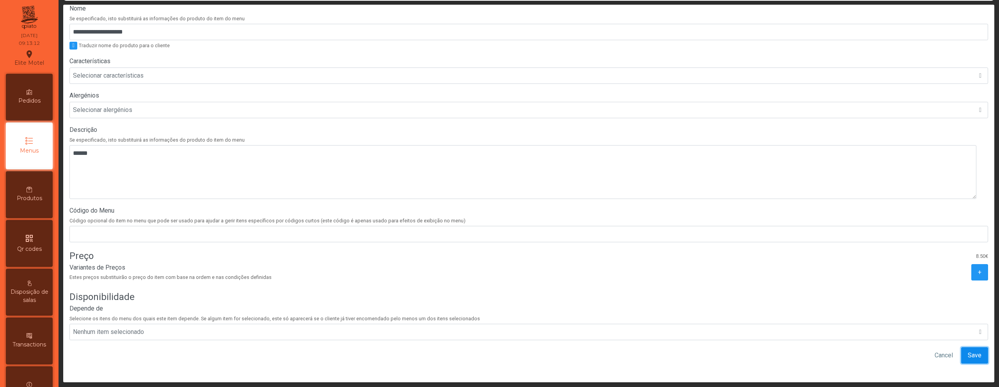
drag, startPoint x: 143, startPoint y: 174, endPoint x: 966, endPoint y: 355, distance: 843.1
click at [966, 355] on button "Save" at bounding box center [974, 355] width 27 height 16
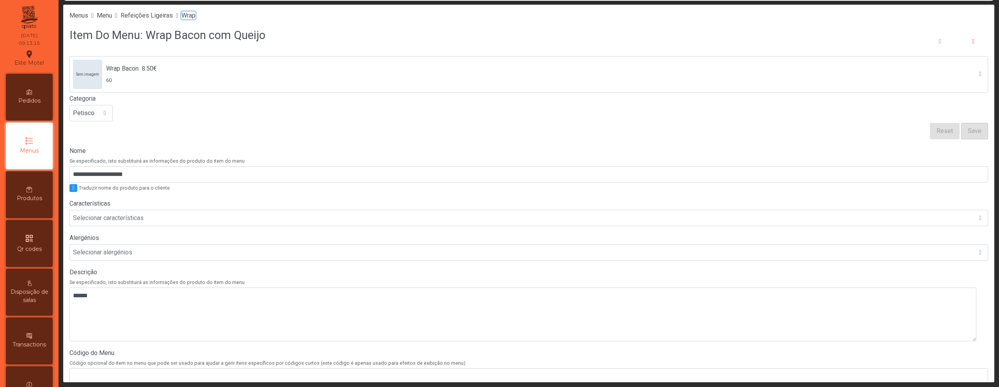
click at [196, 15] on span "Wrap" at bounding box center [188, 15] width 14 height 7
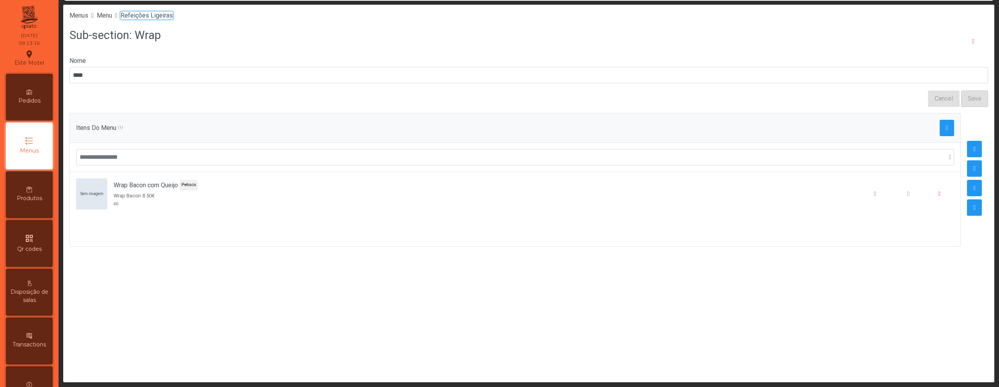
click at [171, 17] on span "Refeições Ligeiras" at bounding box center [147, 15] width 52 height 7
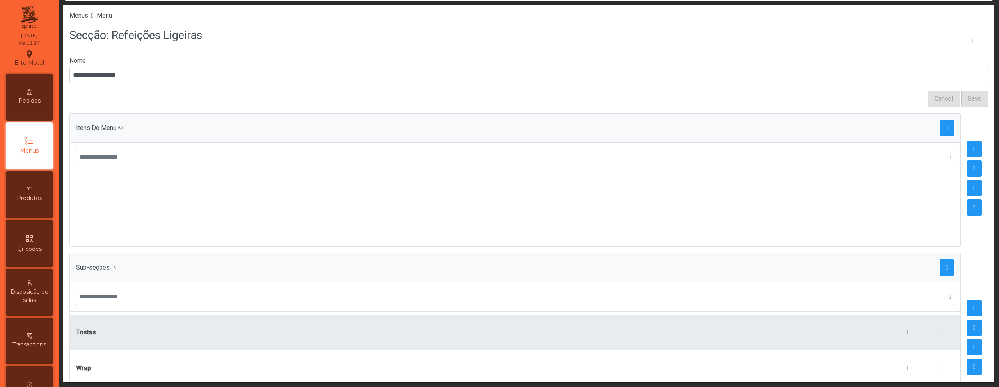
scroll to position [61, 0]
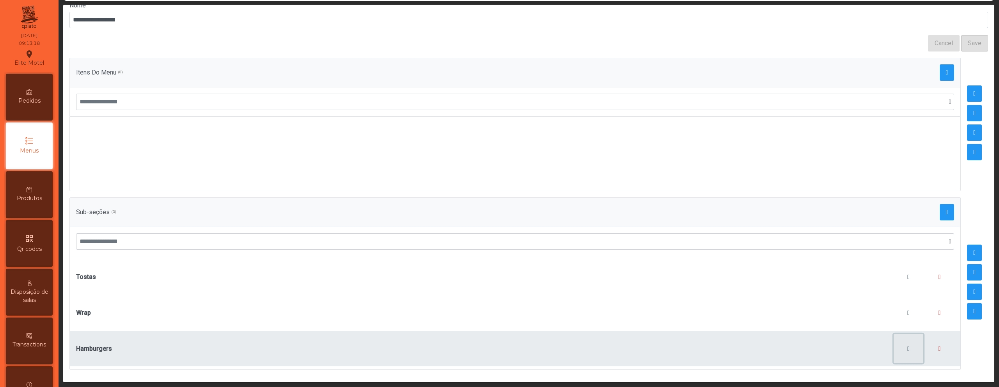
click at [894, 347] on button "button" at bounding box center [909, 349] width 30 height 30
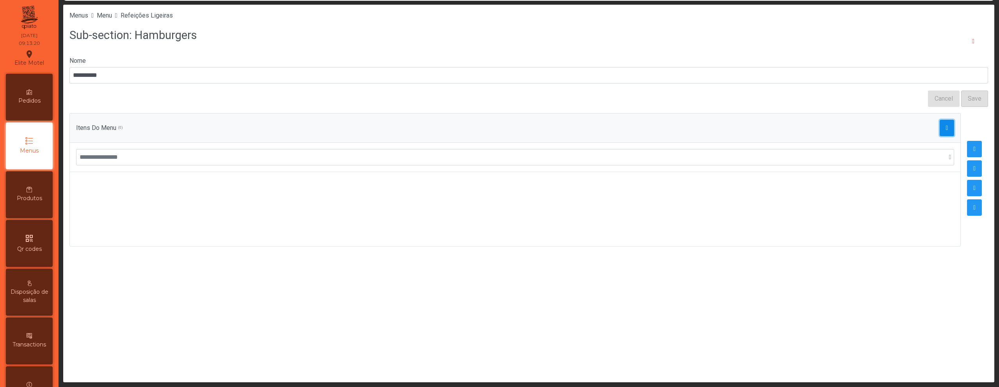
click at [940, 133] on button "button" at bounding box center [947, 128] width 15 height 16
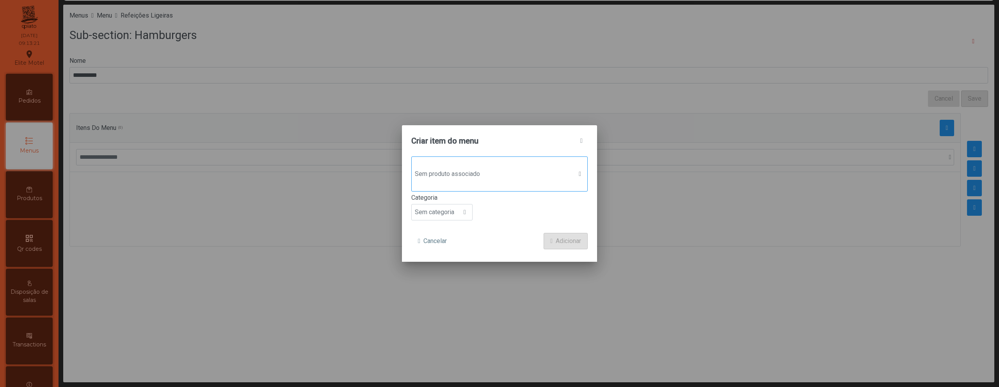
click at [466, 183] on div "Sem produto associado" at bounding box center [499, 173] width 176 height 35
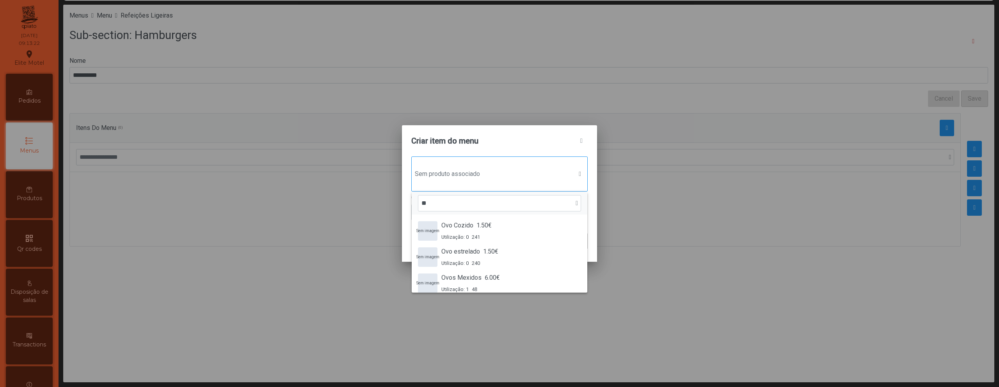
type input "*"
type input "****"
click at [492, 227] on span "Hamburger Completo" at bounding box center [470, 225] width 58 height 9
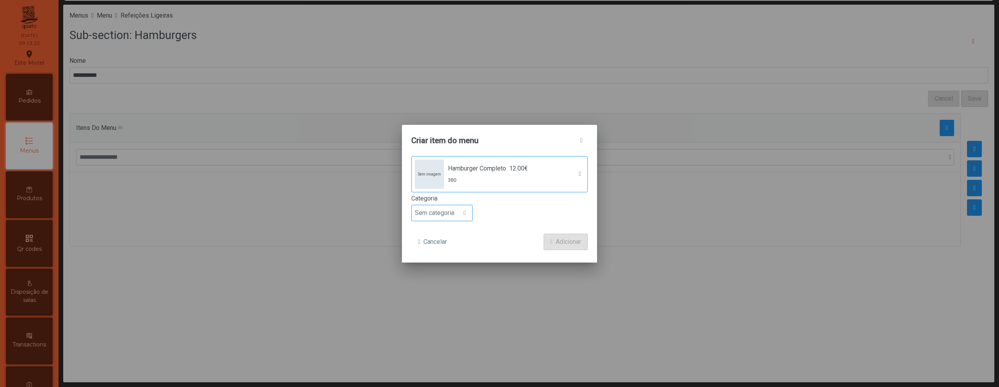
click at [450, 211] on span "Sem categoria" at bounding box center [435, 213] width 46 height 16
click at [447, 261] on span "Prato principal" at bounding box center [437, 263] width 39 height 7
click at [551, 242] on span "submit" at bounding box center [551, 242] width 2 height 6
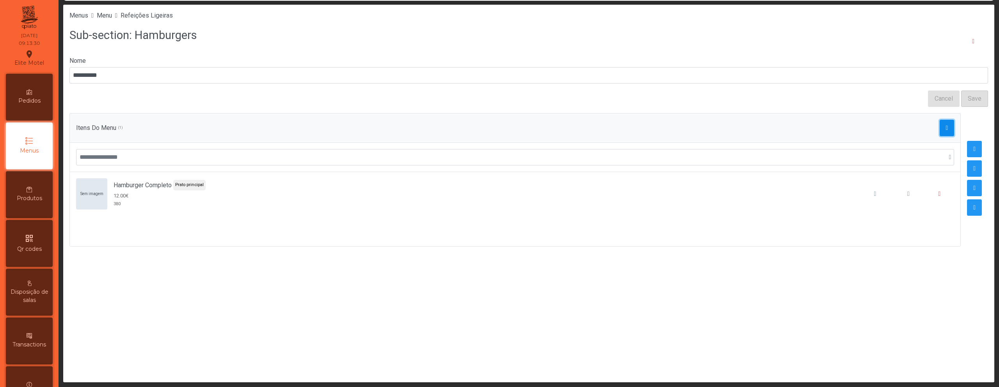
click at [946, 126] on span "button" at bounding box center [947, 128] width 2 height 6
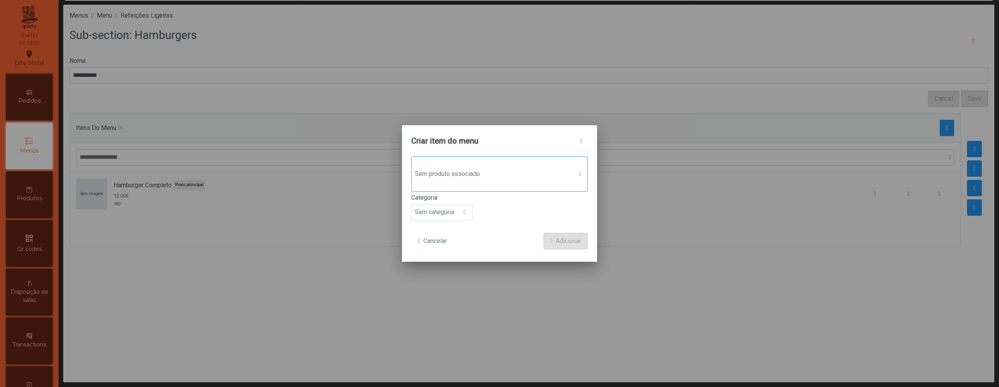
click at [469, 178] on span "Sem produto associado" at bounding box center [492, 174] width 161 height 16
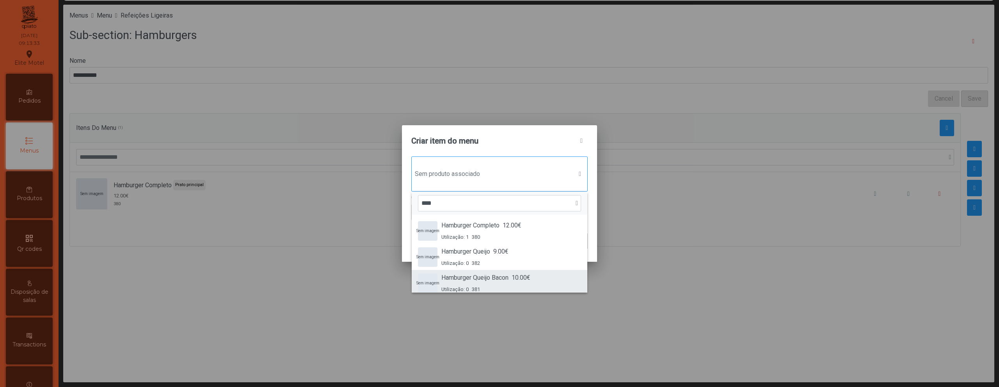
type input "****"
click at [491, 279] on span "Hamburger Queijo Bacon" at bounding box center [474, 277] width 67 height 9
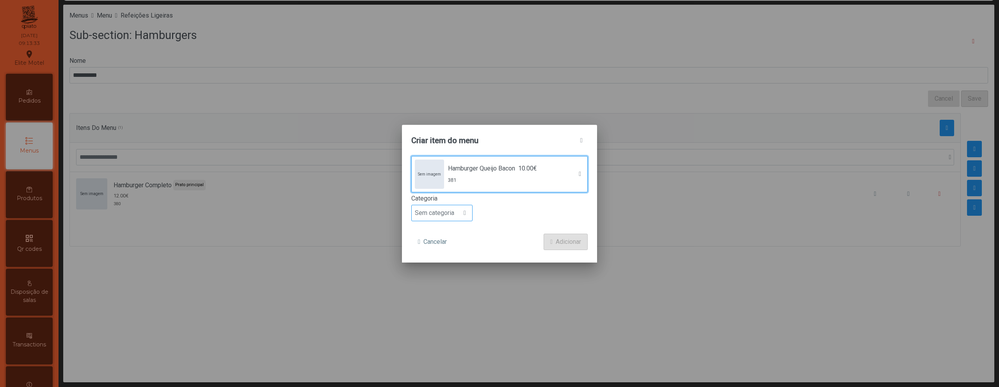
click at [459, 211] on div at bounding box center [464, 213] width 15 height 16
click at [451, 263] on span "Prato principal" at bounding box center [437, 263] width 39 height 7
click at [560, 239] on span "Adicionar" at bounding box center [568, 241] width 25 height 9
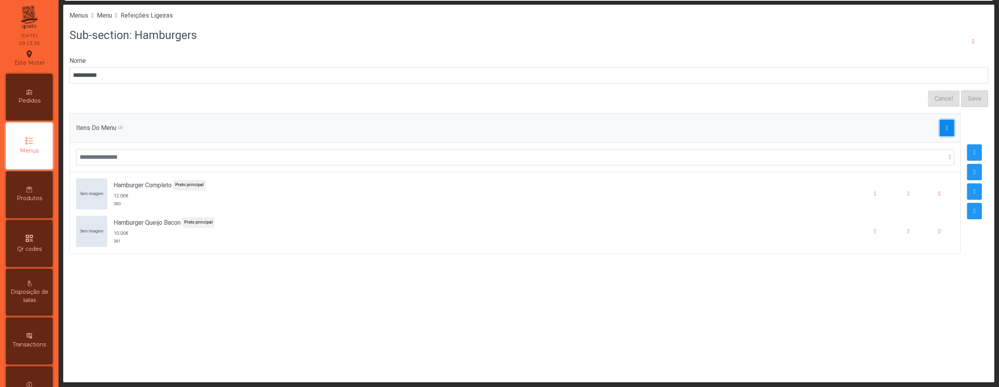
click at [946, 128] on span "button" at bounding box center [947, 128] width 2 height 6
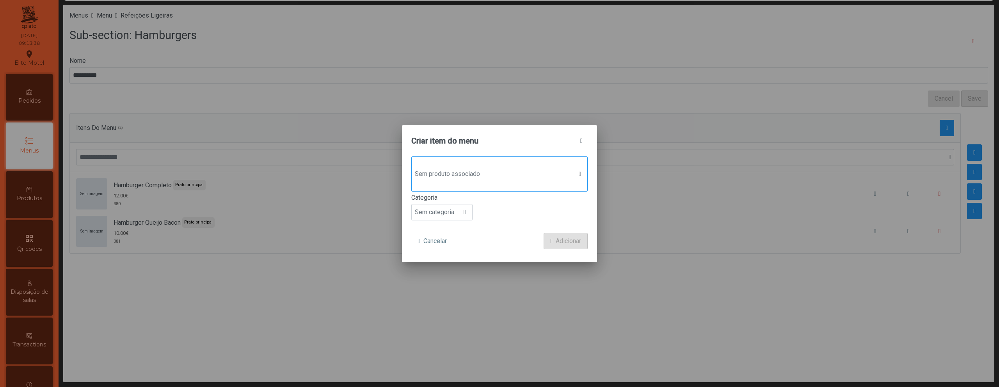
click at [479, 172] on span "Sem produto associado" at bounding box center [492, 174] width 161 height 16
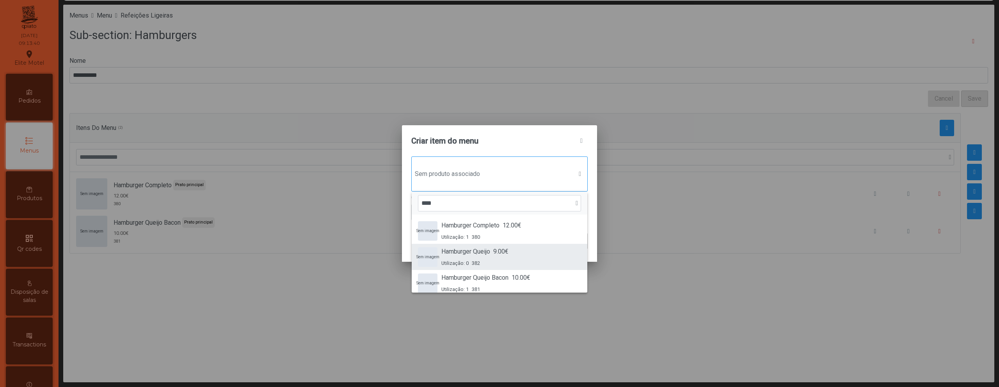
type input "****"
click at [476, 251] on span "Hamburger Queijo" at bounding box center [465, 251] width 49 height 9
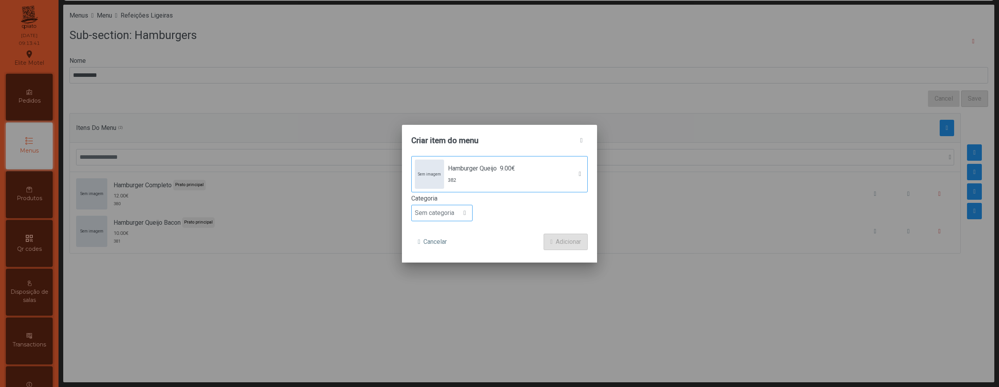
click at [450, 221] on span "Sem categoria" at bounding box center [435, 213] width 46 height 16
click at [444, 258] on li "Prato principal" at bounding box center [442, 264] width 60 height 16
click at [551, 240] on span "submit" at bounding box center [551, 242] width 2 height 6
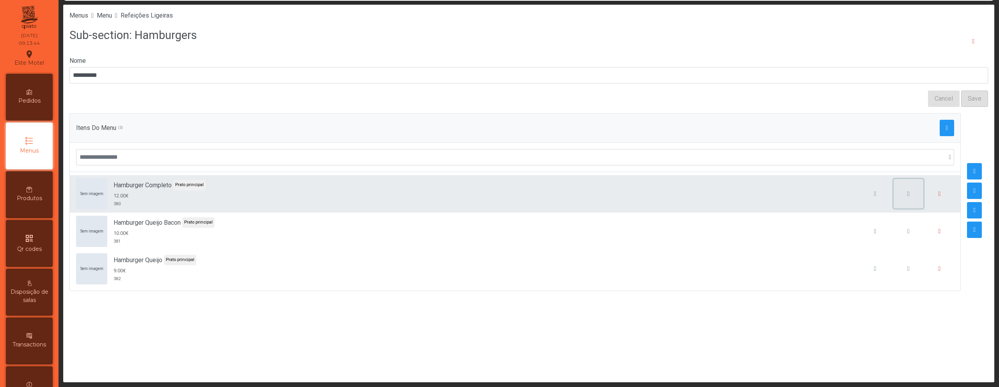
click at [907, 196] on span "button" at bounding box center [908, 194] width 2 height 6
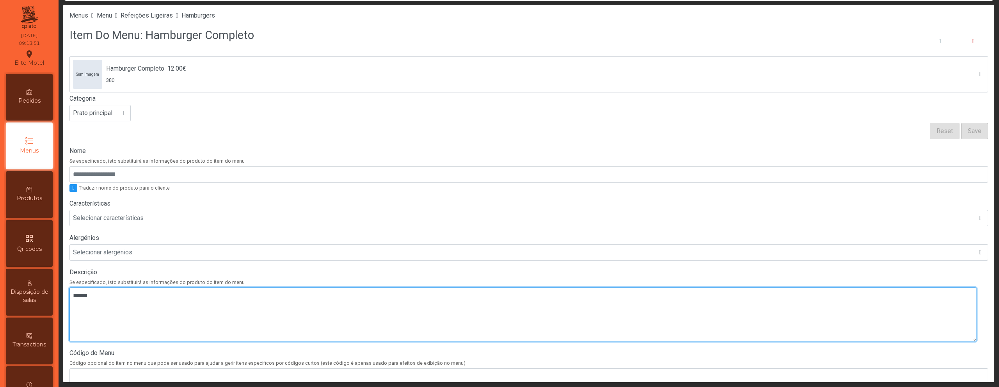
click at [258, 303] on textarea at bounding box center [522, 315] width 907 height 54
paste textarea "**********"
click at [78, 298] on textarea at bounding box center [522, 315] width 907 height 54
click at [73, 306] on textarea at bounding box center [522, 315] width 907 height 54
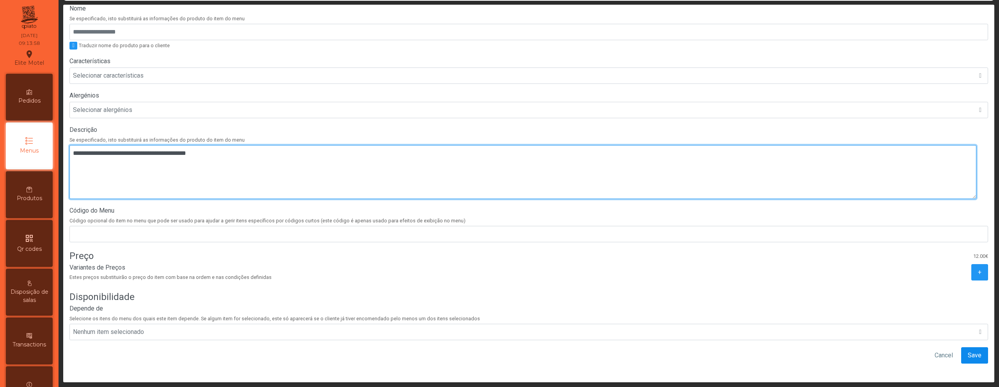
type textarea "**********"
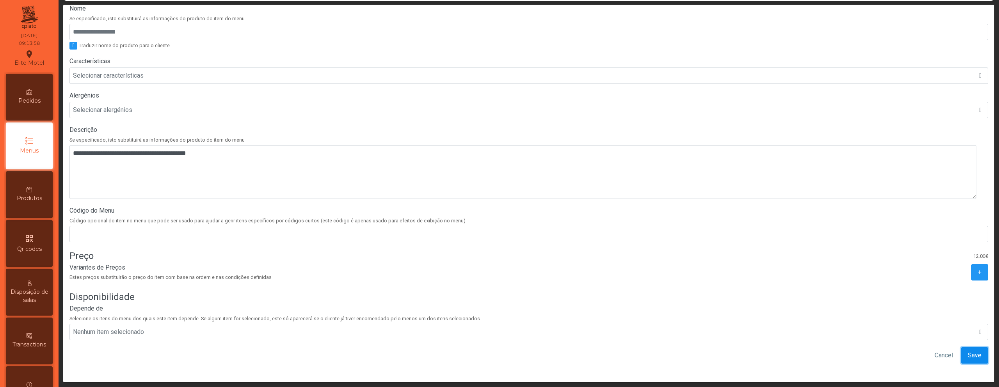
click at [968, 351] on span "Save" at bounding box center [975, 355] width 14 height 9
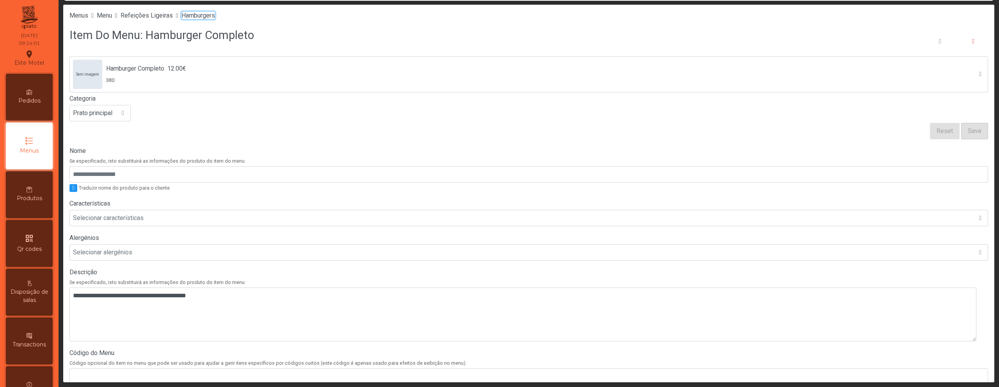
click at [205, 18] on span "Hamburgers" at bounding box center [198, 15] width 34 height 7
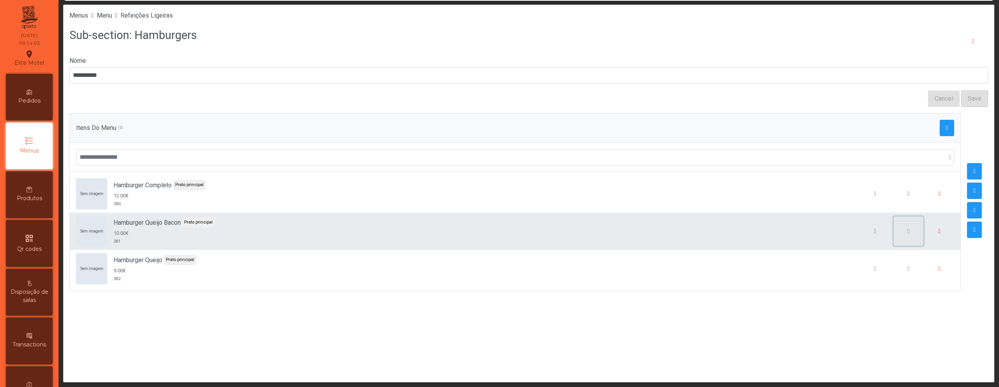
click at [907, 232] on span "button" at bounding box center [908, 231] width 2 height 6
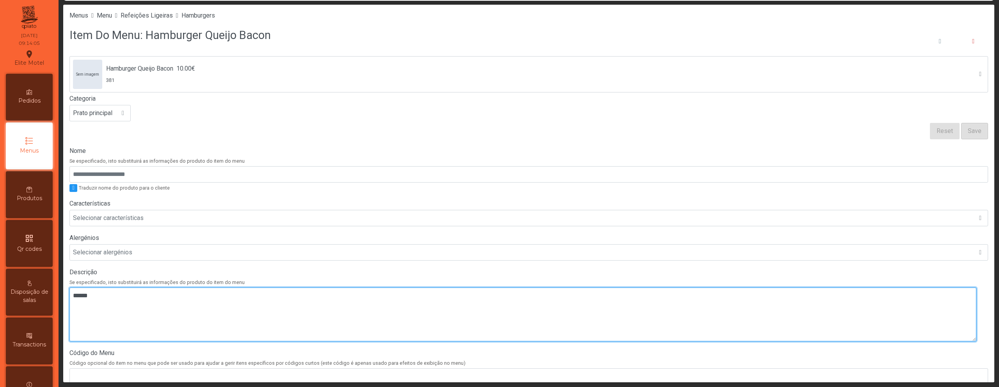
click at [121, 307] on textarea at bounding box center [522, 315] width 907 height 54
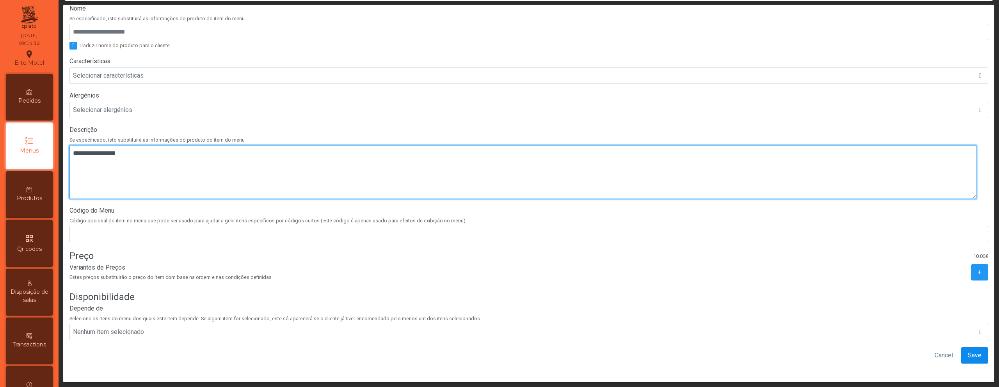
type textarea "**********"
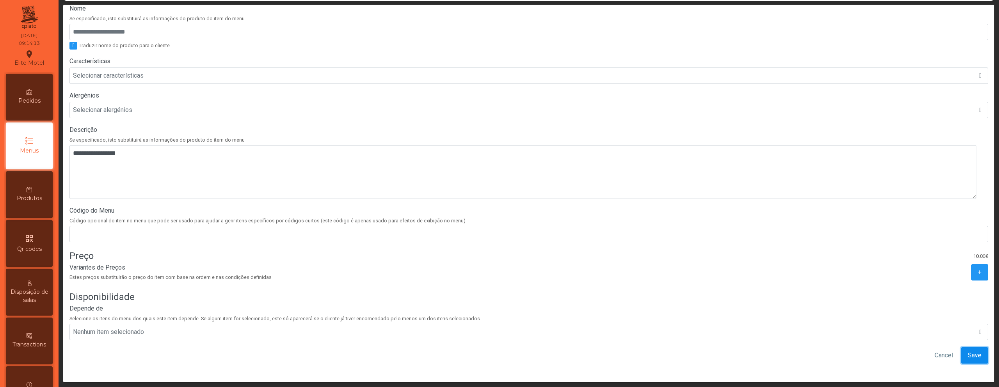
click at [968, 351] on span "Save" at bounding box center [975, 355] width 14 height 9
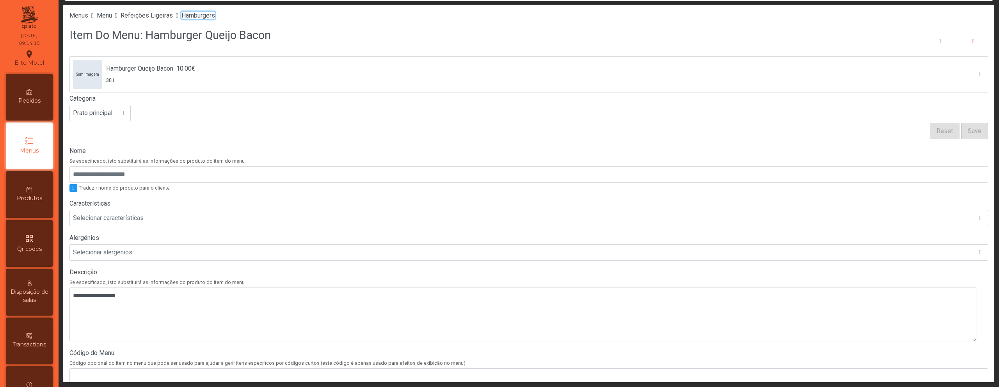
click at [215, 17] on span "Hamburgers" at bounding box center [198, 15] width 34 height 7
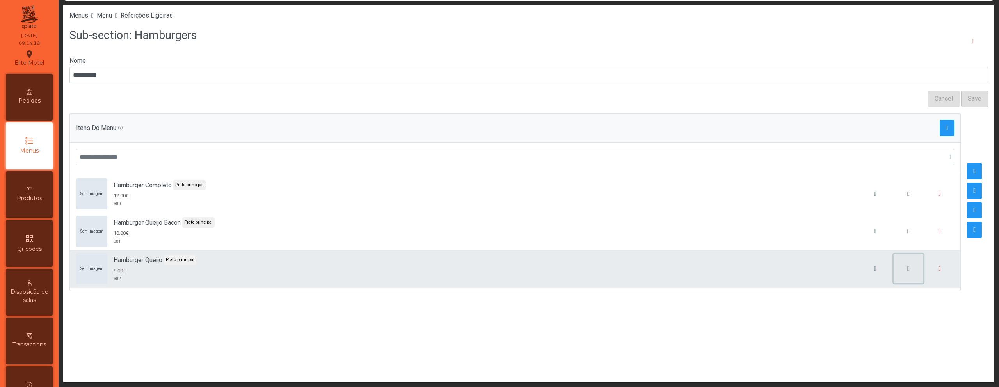
click at [899, 267] on button "button" at bounding box center [909, 269] width 30 height 30
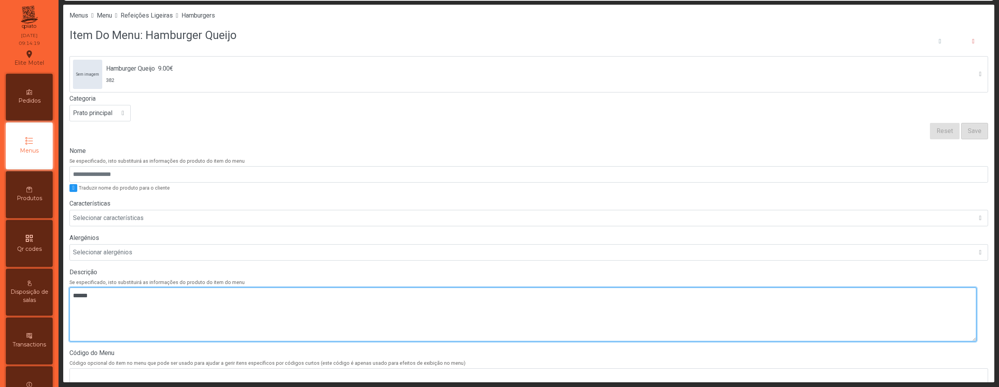
click at [327, 309] on textarea at bounding box center [522, 315] width 907 height 54
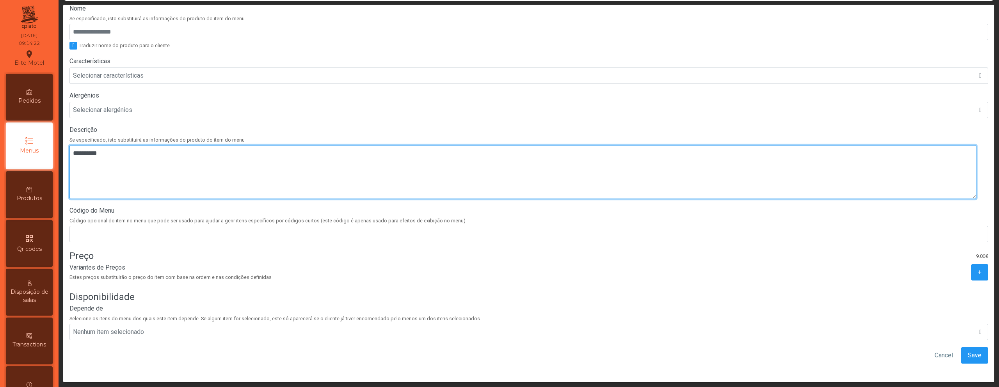
scroll to position [148, 0]
type textarea "**********"
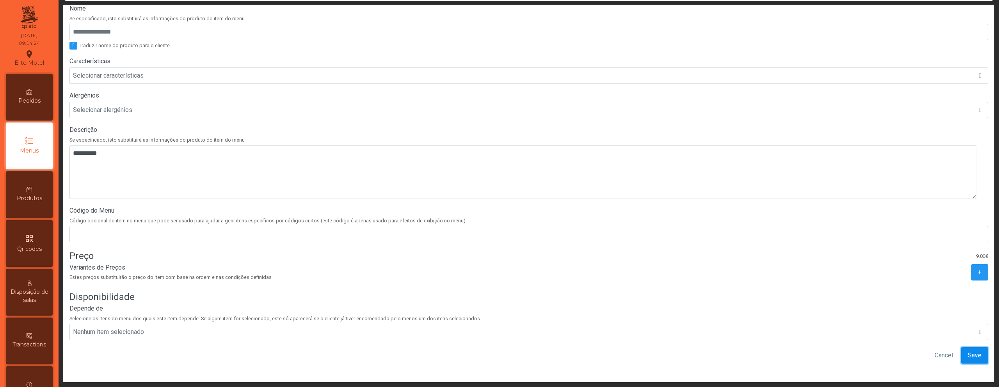
click at [972, 347] on button "Save" at bounding box center [974, 355] width 27 height 16
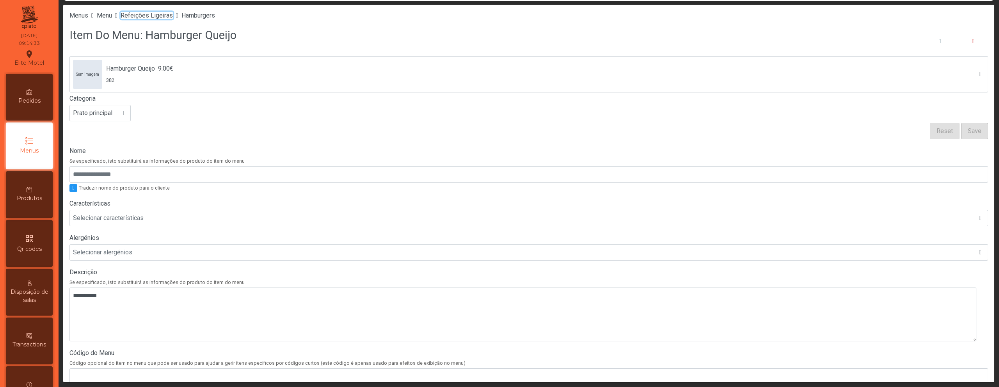
click at [154, 15] on span "Refeições Ligeiras" at bounding box center [147, 15] width 52 height 7
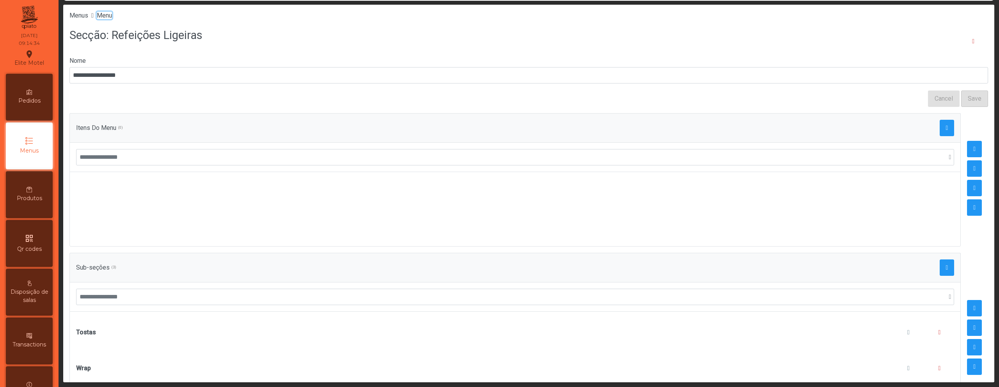
click at [107, 18] on span "Menu" at bounding box center [104, 15] width 15 height 7
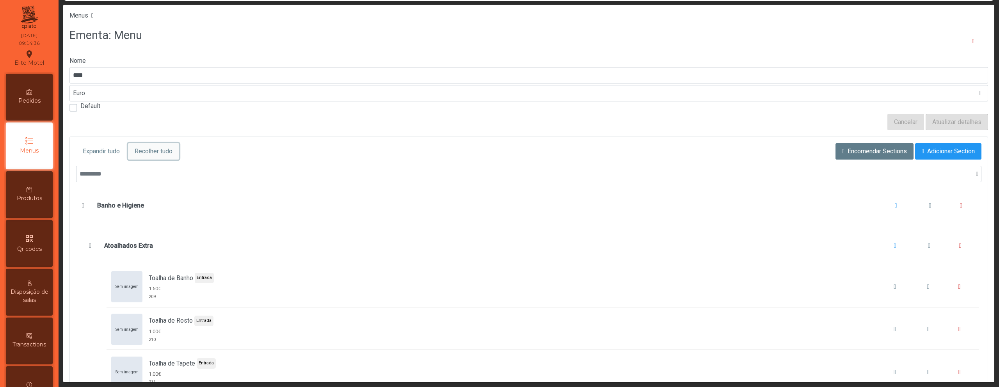
click at [157, 158] on button "Recolher tudo" at bounding box center [153, 151] width 51 height 16
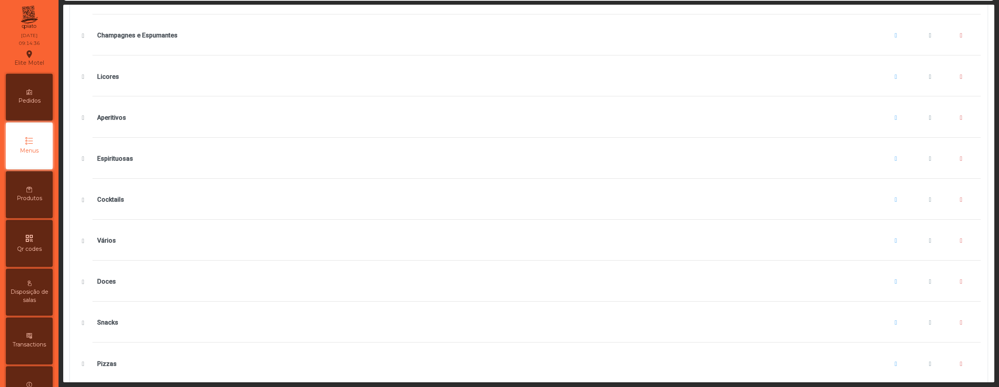
scroll to position [607, 0]
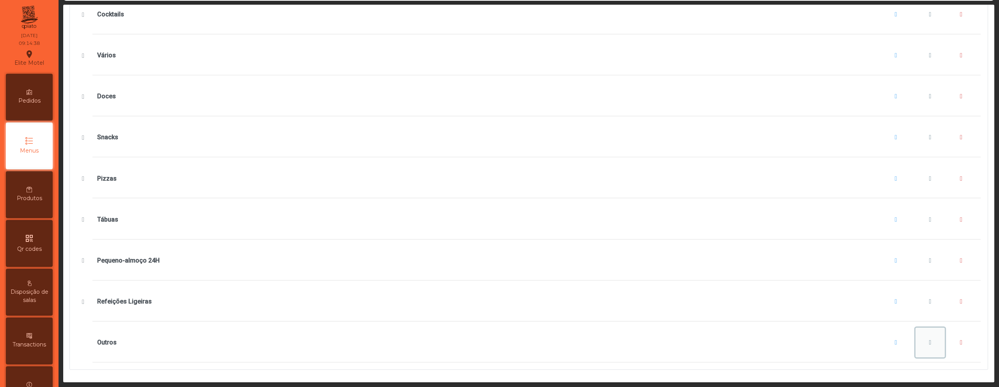
click at [920, 331] on button "Outros" at bounding box center [931, 343] width 30 height 30
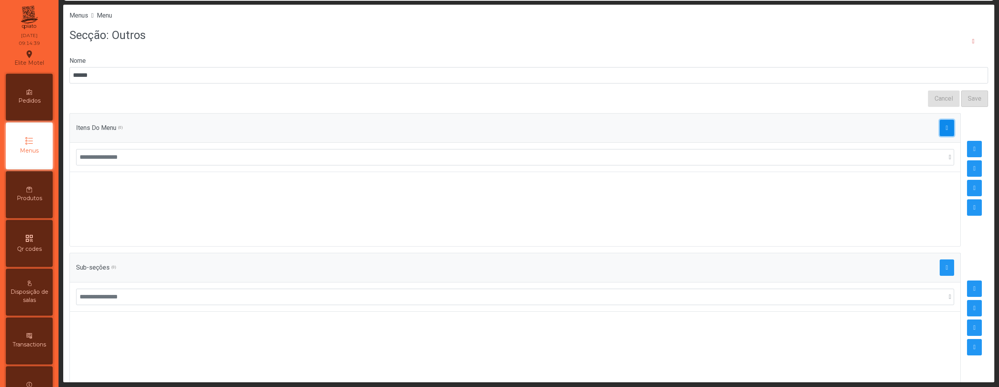
click at [946, 125] on span "button" at bounding box center [947, 128] width 2 height 6
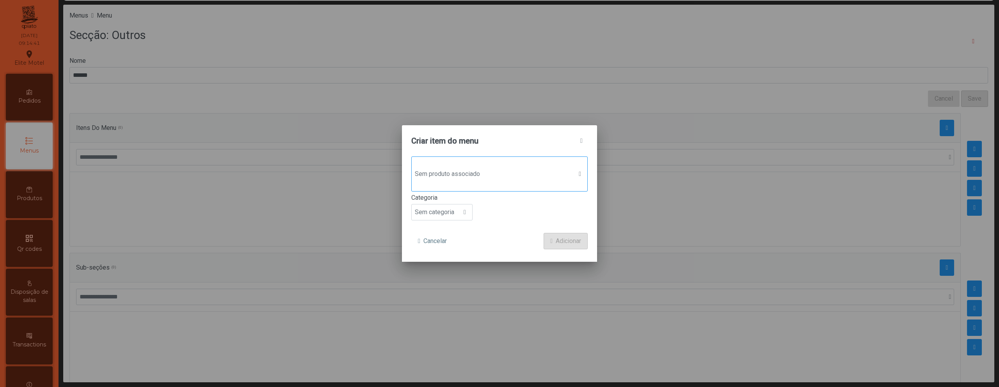
click at [505, 171] on span "Sem produto associado" at bounding box center [492, 174] width 161 height 16
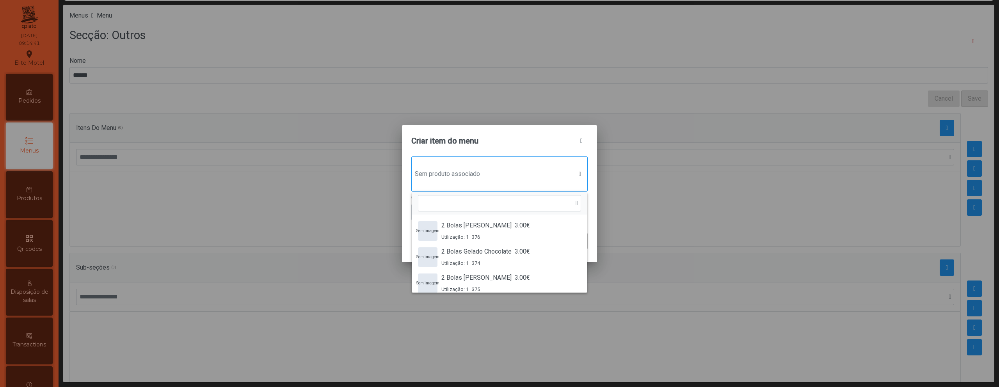
scroll to position [6, 38]
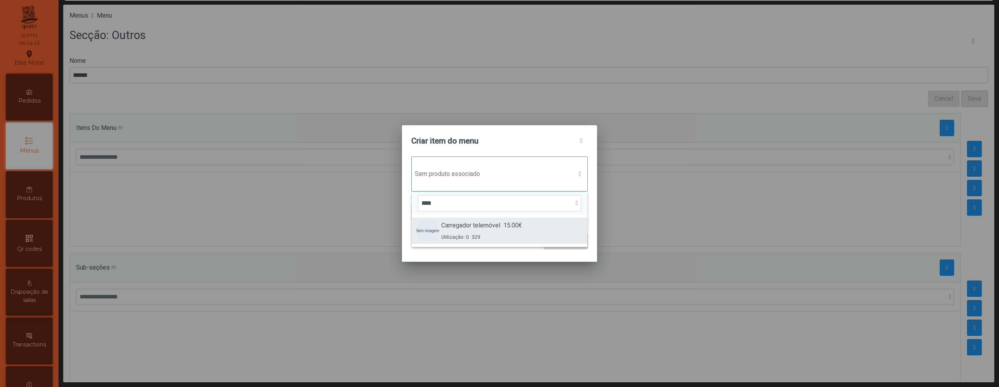
type input "****"
click at [501, 232] on div "Carregador telemóvel 15.00€ Utilização: 0 329" at bounding box center [481, 231] width 81 height 20
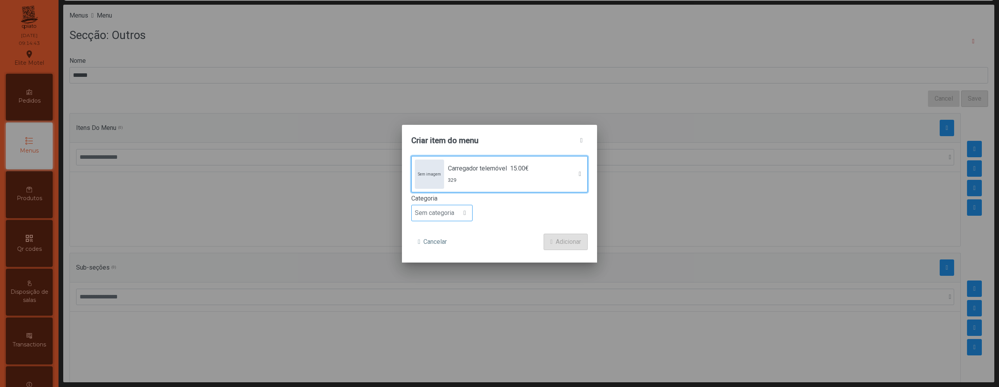
click at [452, 210] on span "Sem categoria" at bounding box center [435, 213] width 46 height 16
click at [448, 278] on li "Digestivo" at bounding box center [442, 280] width 60 height 16
click at [565, 247] on button "Adicionar" at bounding box center [566, 242] width 44 height 16
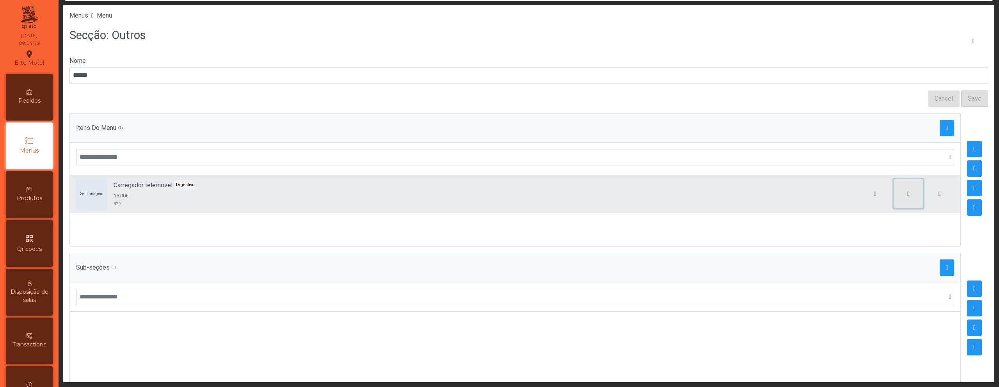
click at [895, 198] on button "button" at bounding box center [909, 194] width 30 height 30
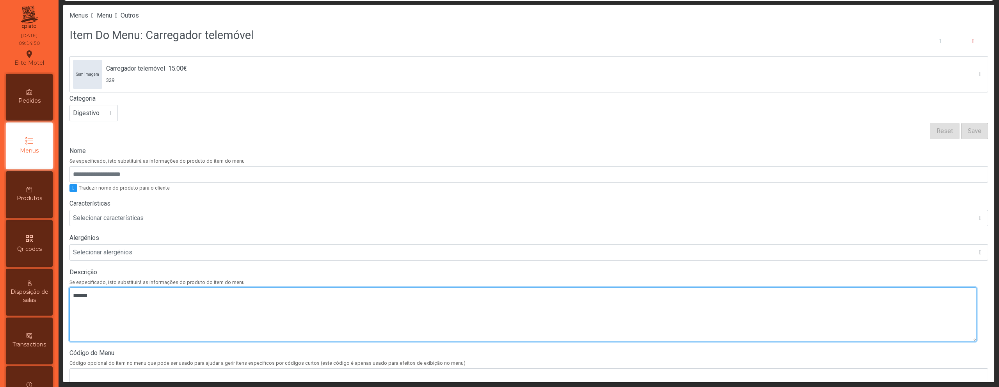
click at [352, 319] on textarea at bounding box center [522, 315] width 907 height 54
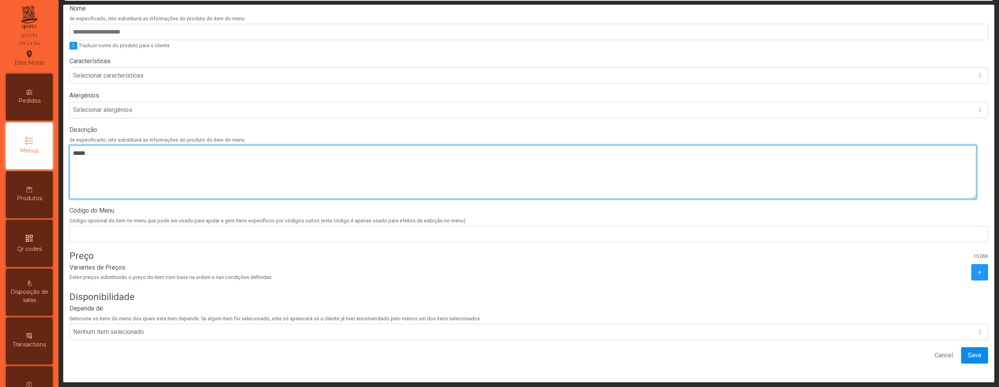
type textarea "*****"
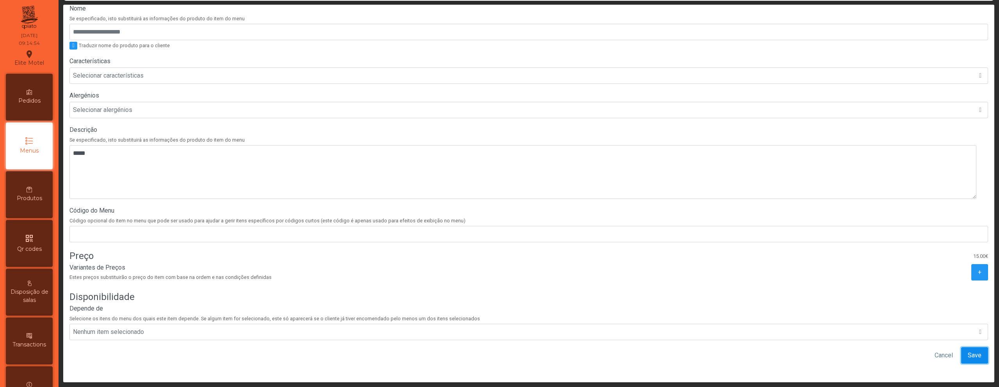
click at [968, 351] on span "Save" at bounding box center [975, 355] width 14 height 9
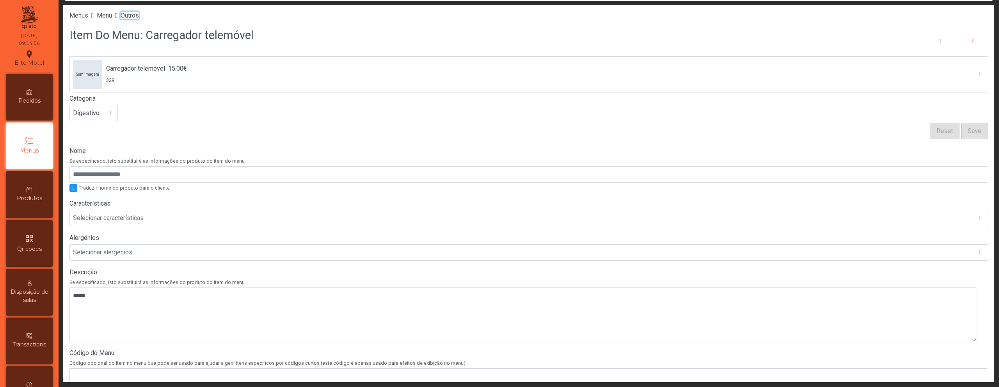
click at [139, 16] on span "Outros" at bounding box center [130, 15] width 18 height 7
